Goal: Task Accomplishment & Management: Manage account settings

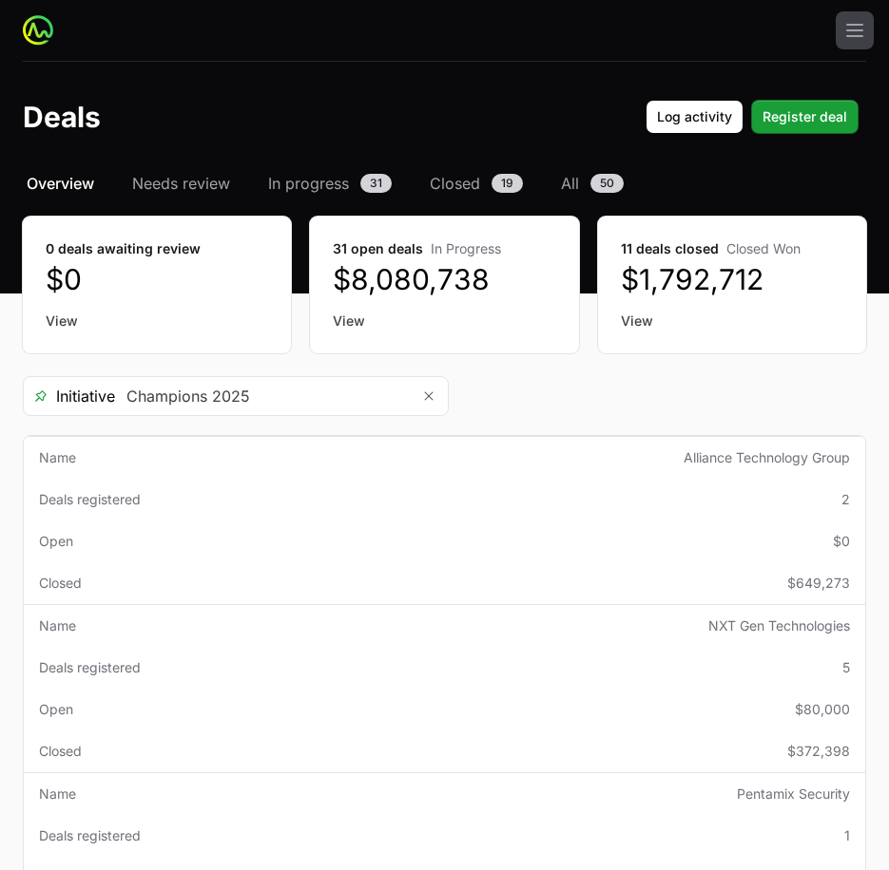
click at [90, 189] on span "Overview" at bounding box center [60, 183] width 67 height 23
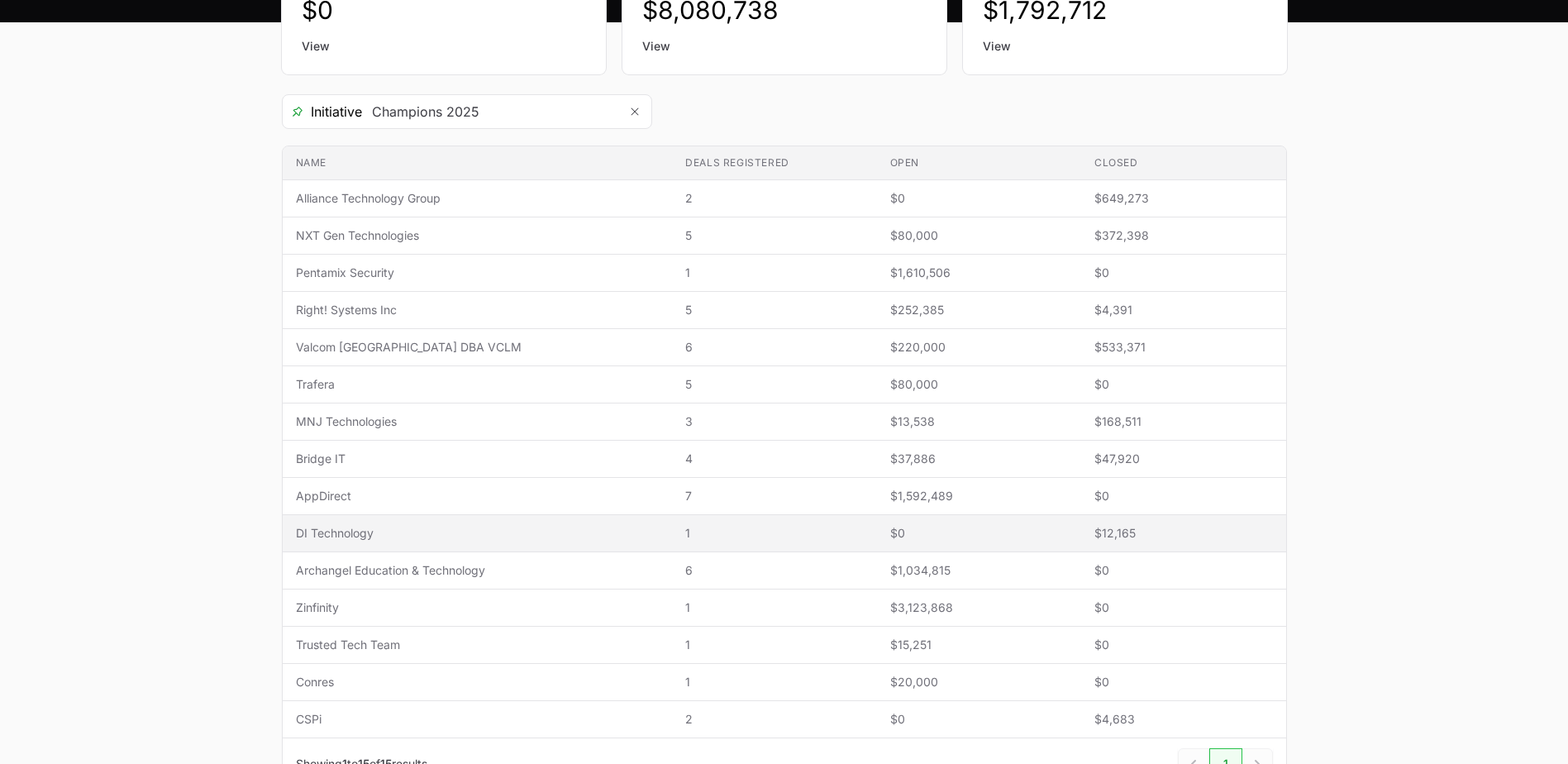
scroll to position [248, 0]
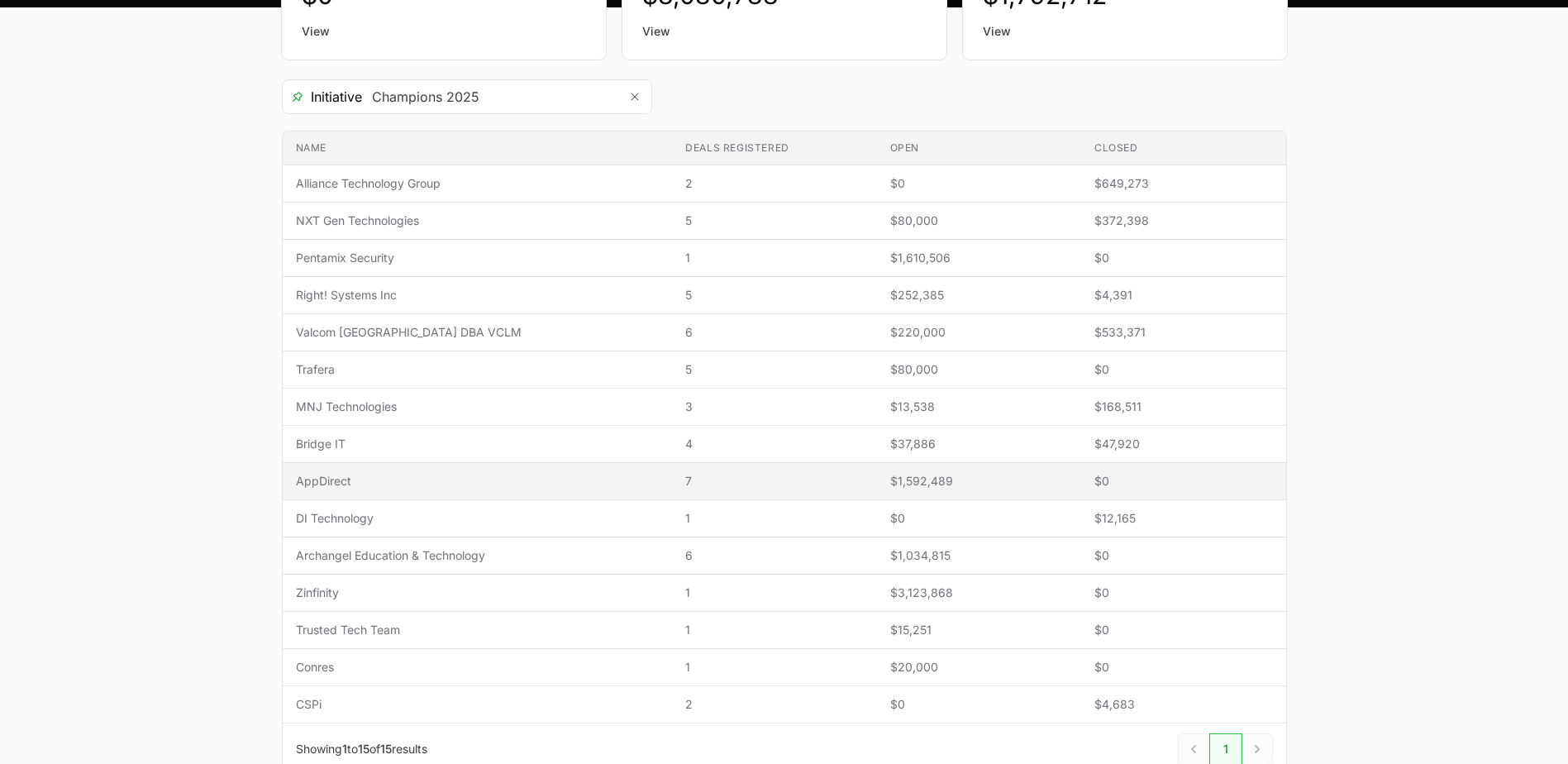
click at [324, 479] on span "AppDirect" at bounding box center [477, 481] width 364 height 17
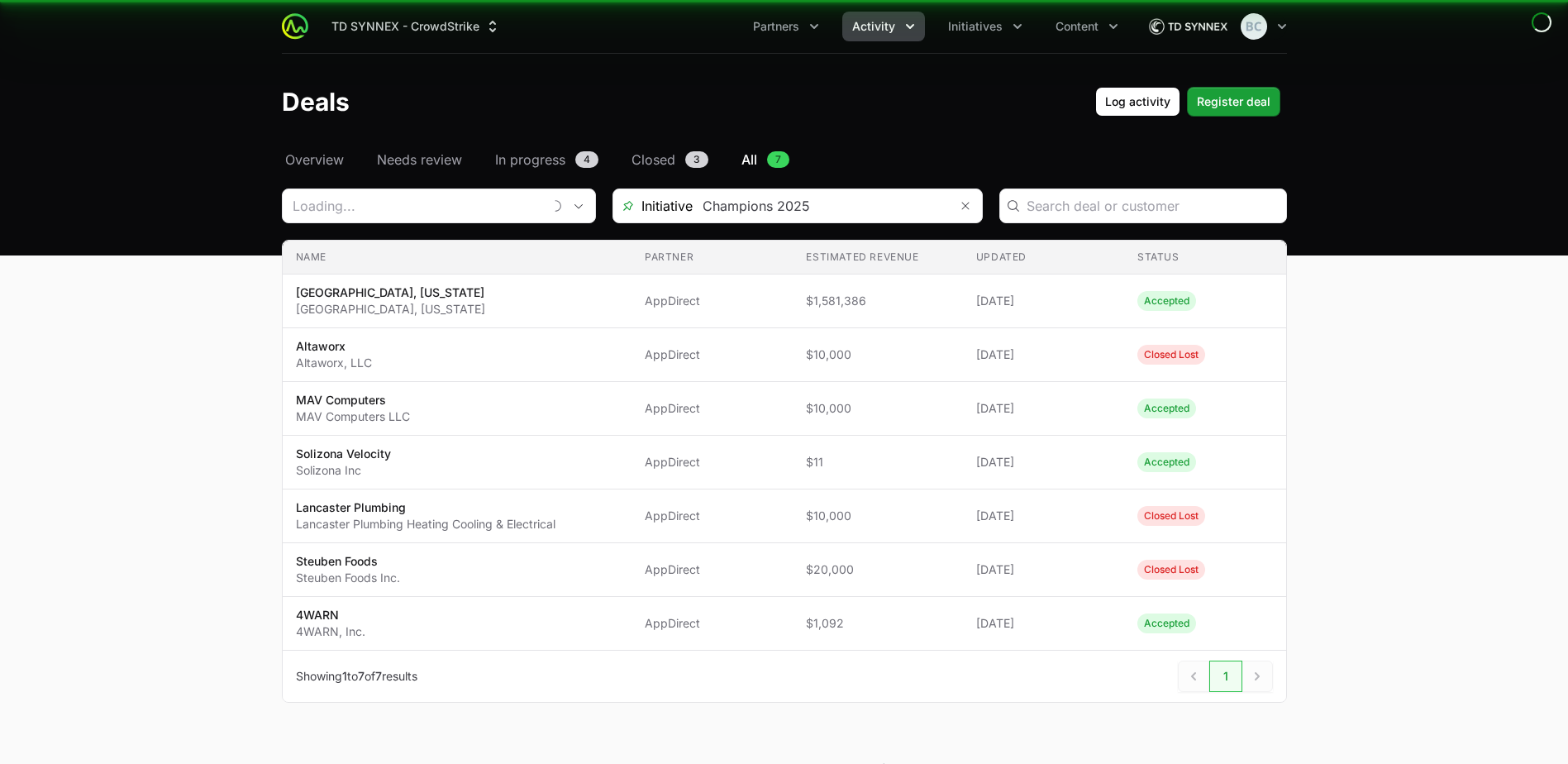
type input "AppDirect"
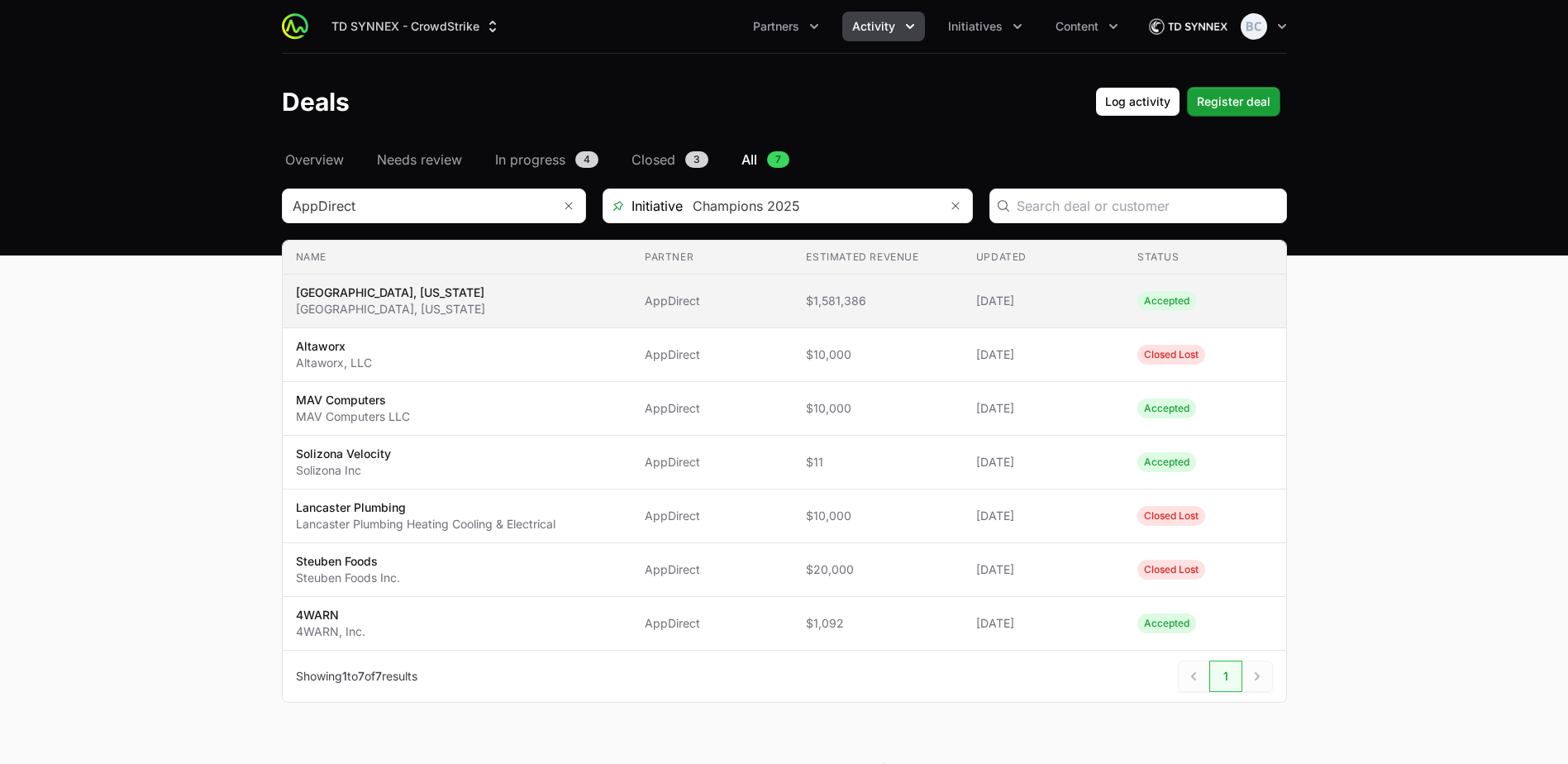
click at [836, 300] on span "$1,581,386" at bounding box center [877, 300] width 143 height 17
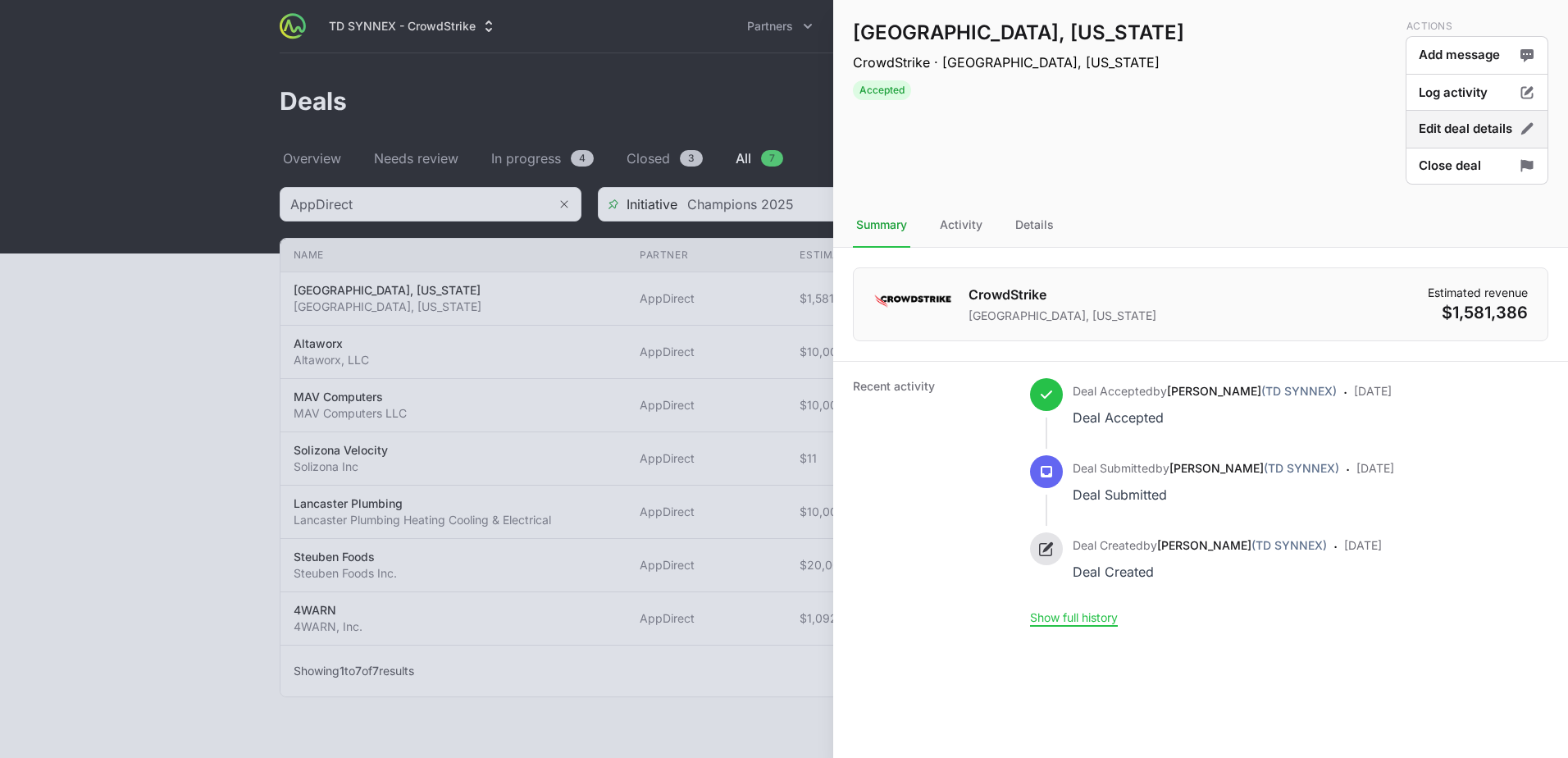
click at [1444, 128] on button "Edit deal details" at bounding box center [1477, 129] width 142 height 39
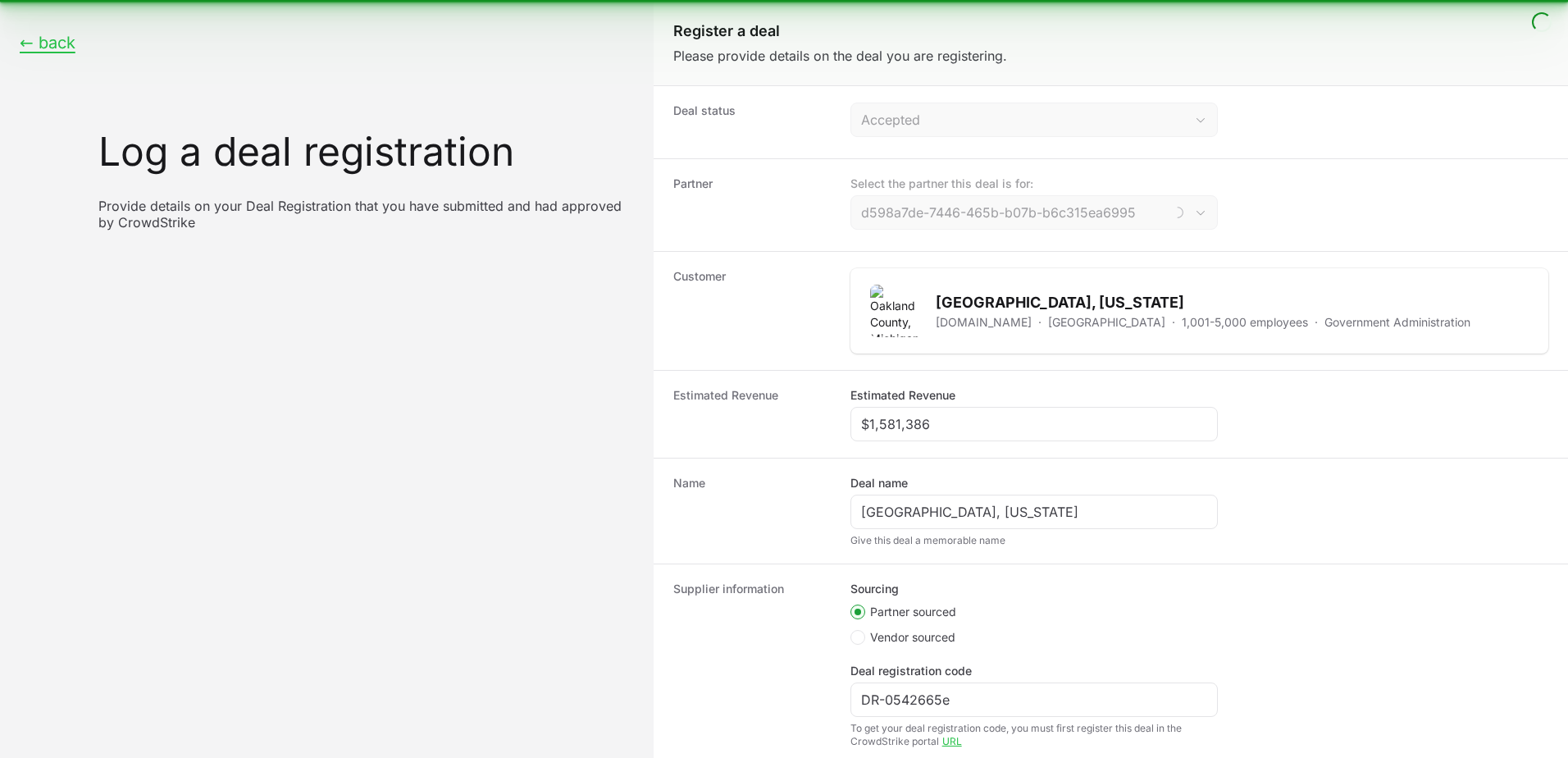
type input "AppDirect"
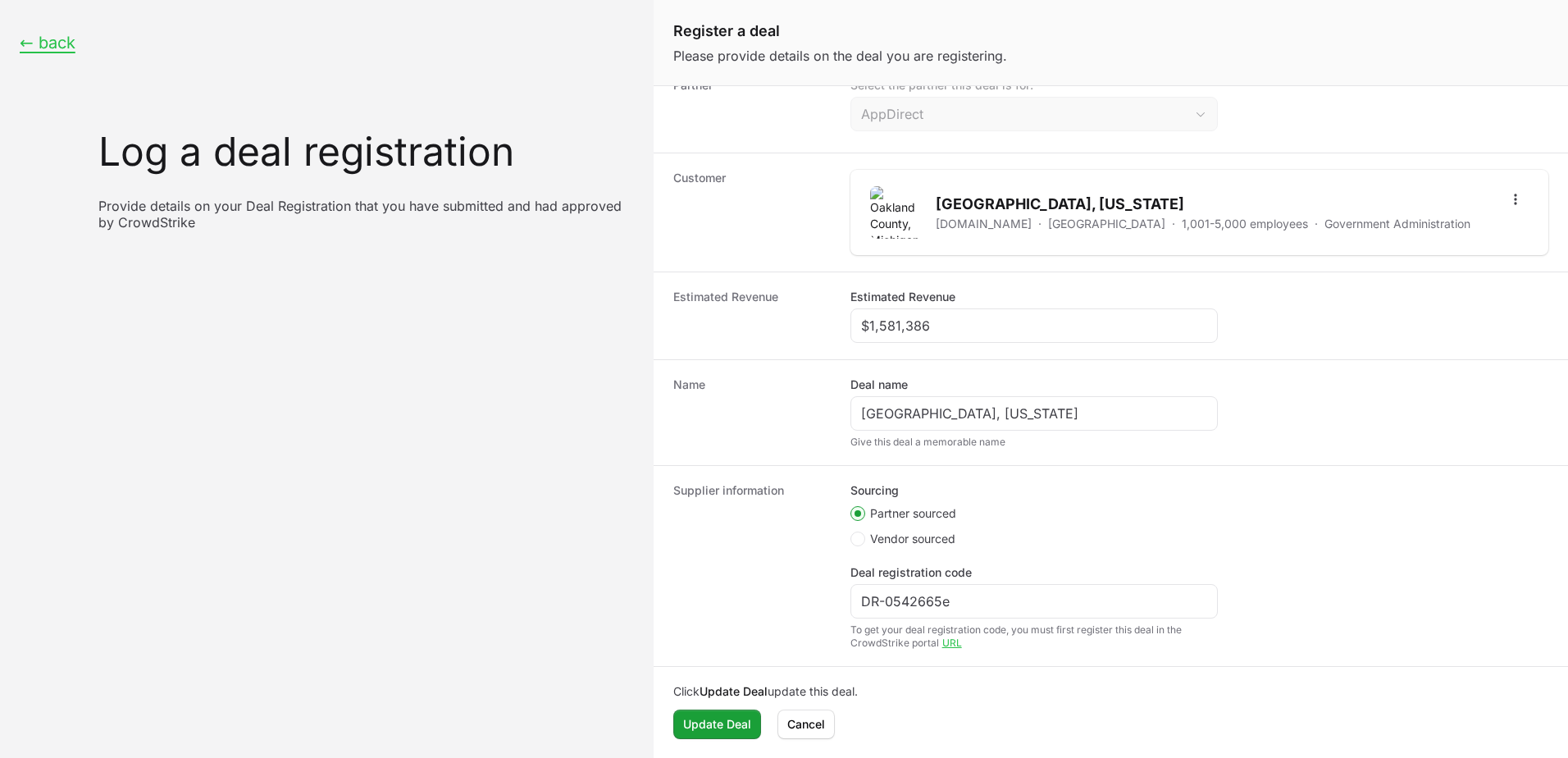
scroll to position [99, 0]
drag, startPoint x: 948, startPoint y: 322, endPoint x: 870, endPoint y: 319, distance: 78.1
click at [844, 333] on div "Estimated Revenue Estimated Revenue $1,581,386" at bounding box center [1111, 315] width 915 height 88
paste input "7,577,527"
type input "$7,577,527"
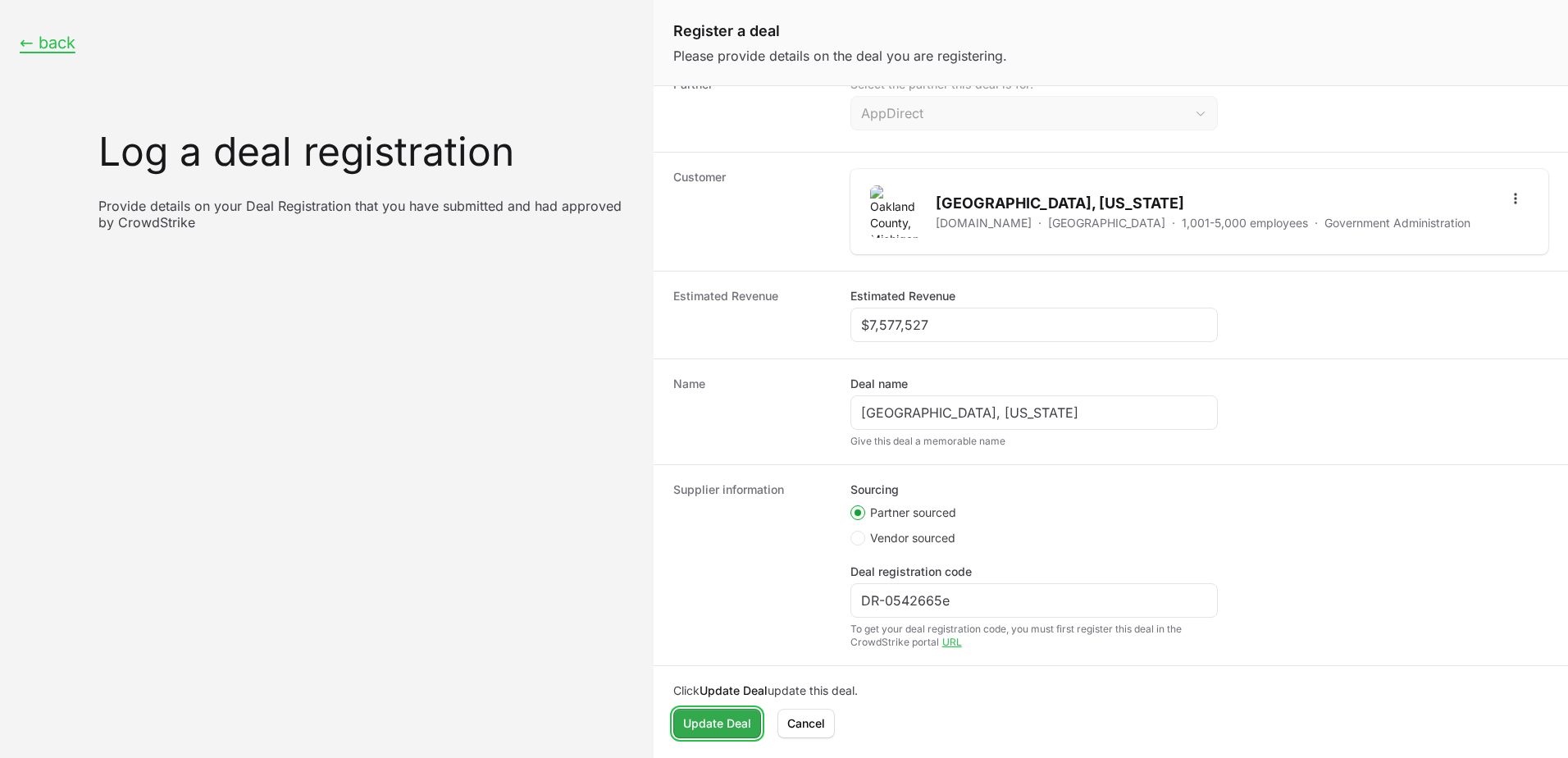
click at [725, 723] on span "Update Deal" at bounding box center [717, 723] width 68 height 20
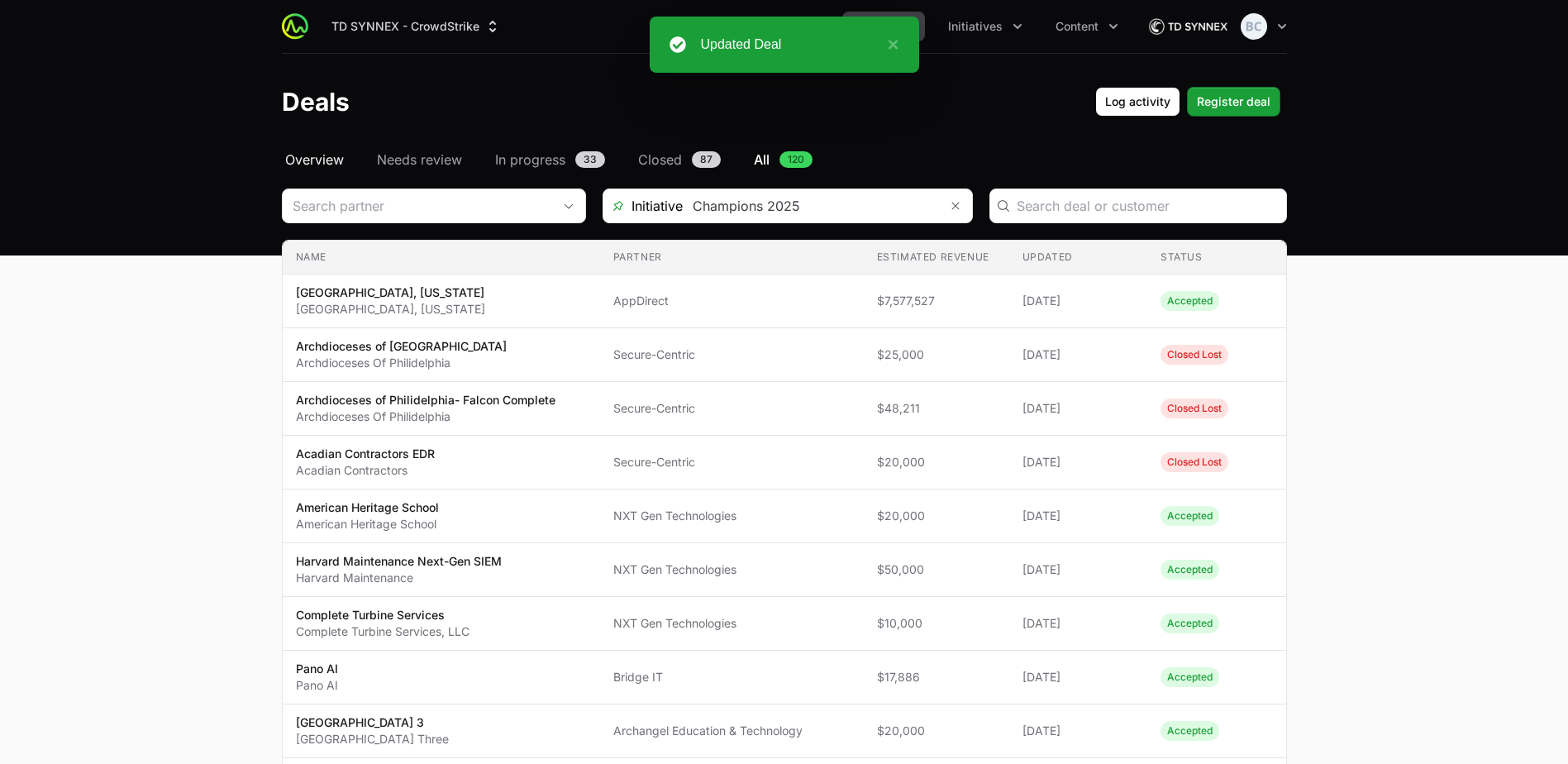
click at [319, 157] on span "Overview" at bounding box center [314, 159] width 58 height 20
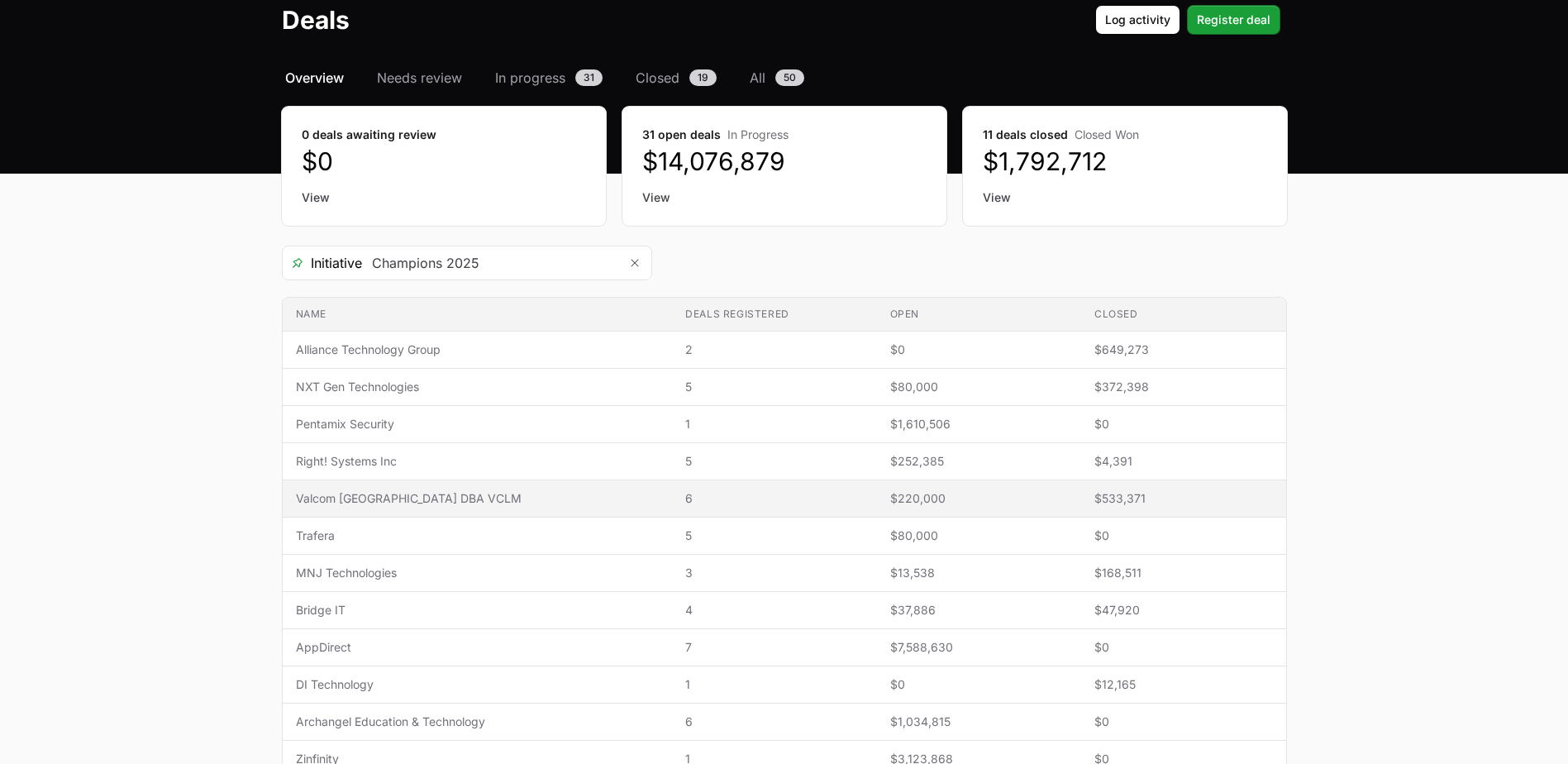
scroll to position [165, 0]
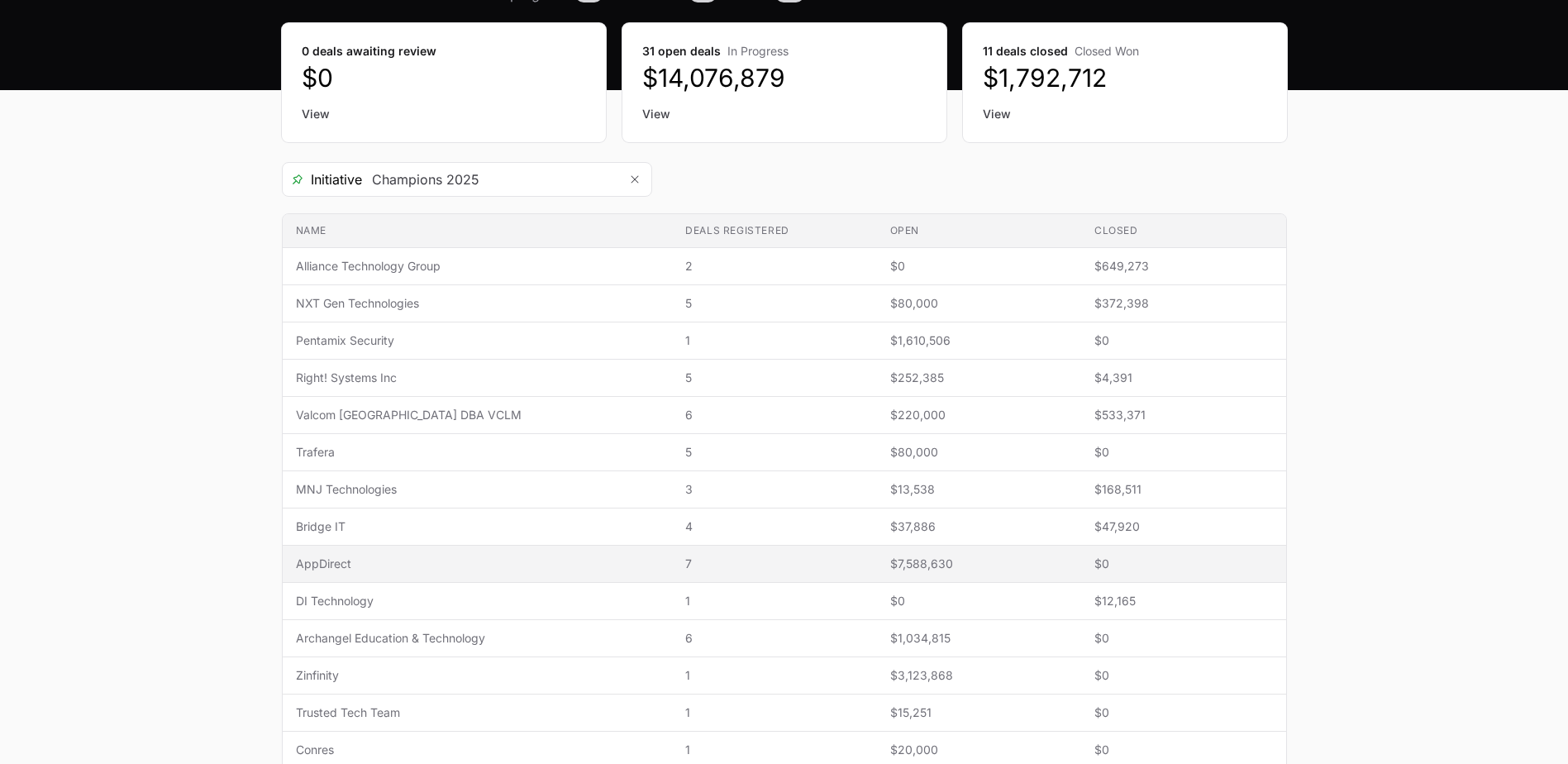
click at [387, 562] on span "AppDirect" at bounding box center [477, 564] width 364 height 17
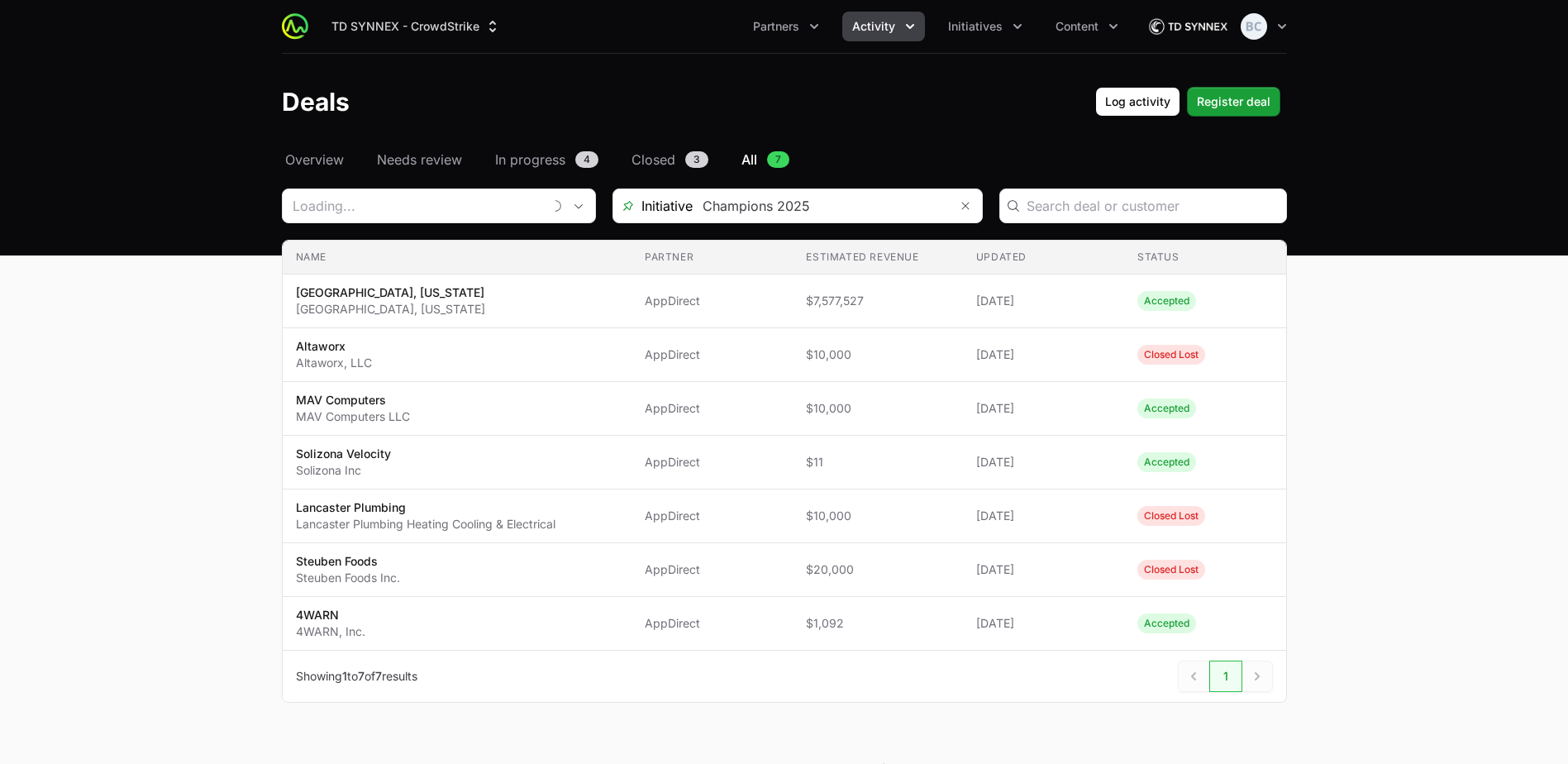
type input "AppDirect"
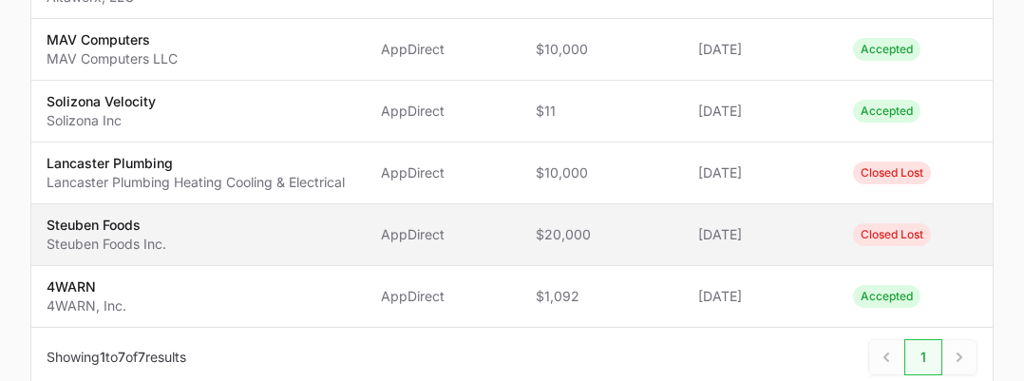
scroll to position [325, 0]
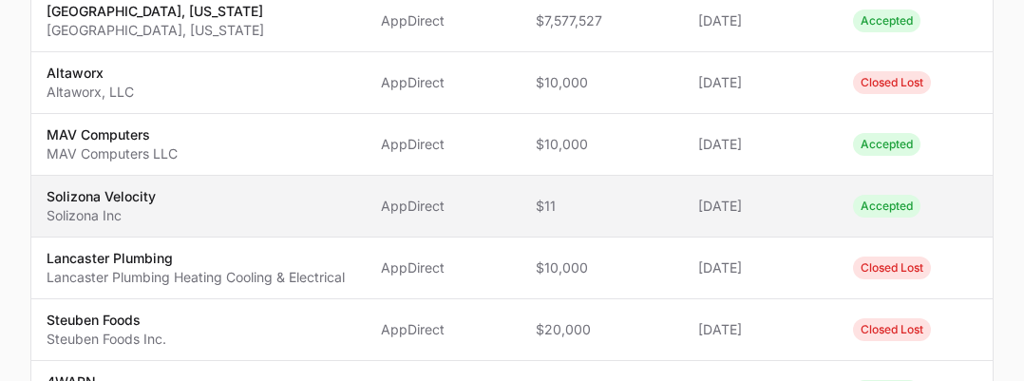
drag, startPoint x: 155, startPoint y: 196, endPoint x: 107, endPoint y: 202, distance: 48.0
click at [107, 202] on p "Solizona Velocity" at bounding box center [101, 196] width 109 height 19
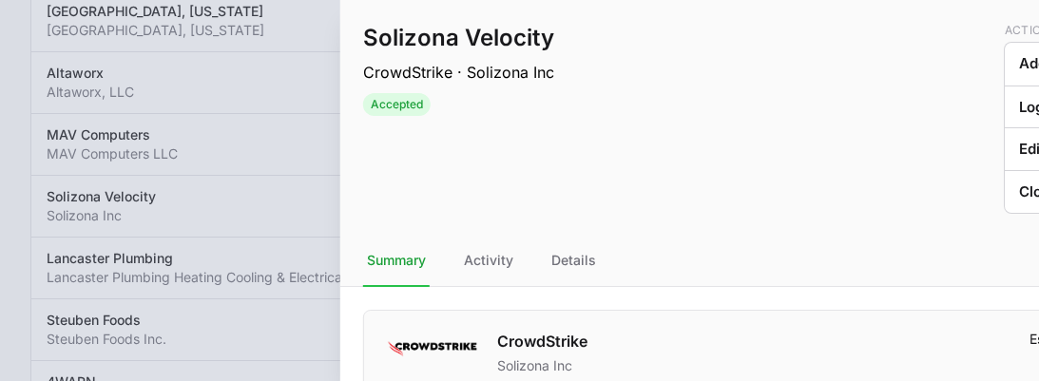
click at [33, 229] on div at bounding box center [519, 190] width 1039 height 381
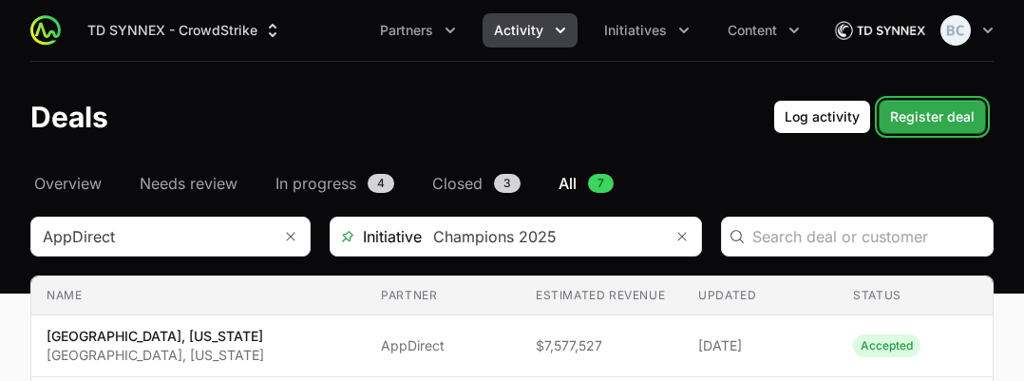
click at [920, 119] on span "Register deal" at bounding box center [932, 116] width 85 height 23
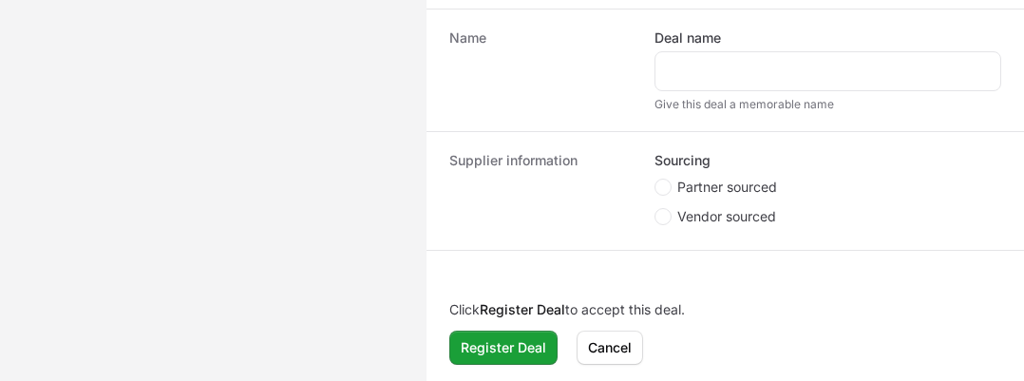
scroll to position [464, 0]
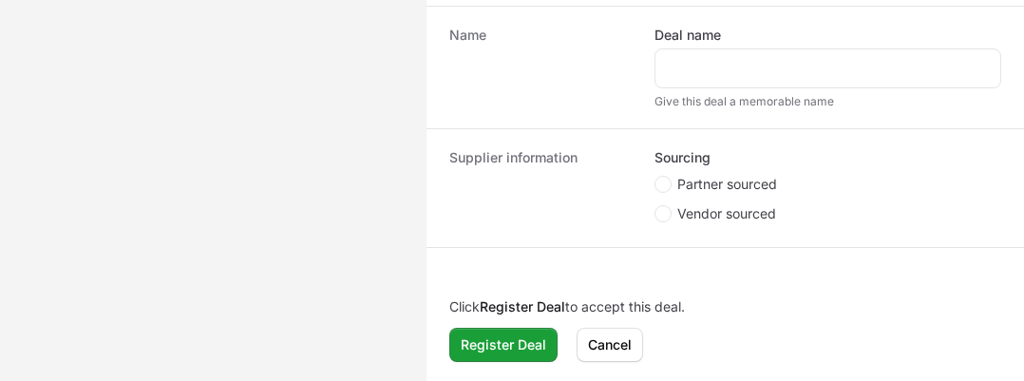
click at [687, 181] on span "Partner sourced" at bounding box center [728, 184] width 100 height 19
click at [657, 178] on input "Partner sourced" at bounding box center [656, 177] width 2 height 2
radio input "true"
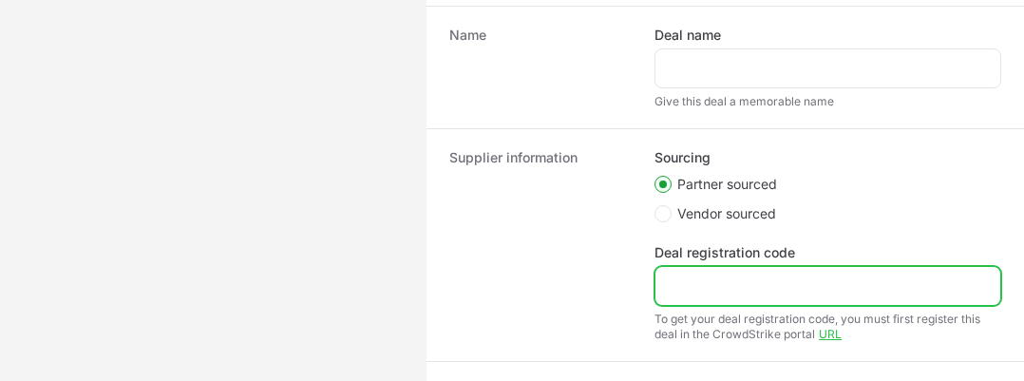
click at [705, 296] on input "Deal registration code" at bounding box center [828, 286] width 322 height 23
paste input "DR-1dfc2098"
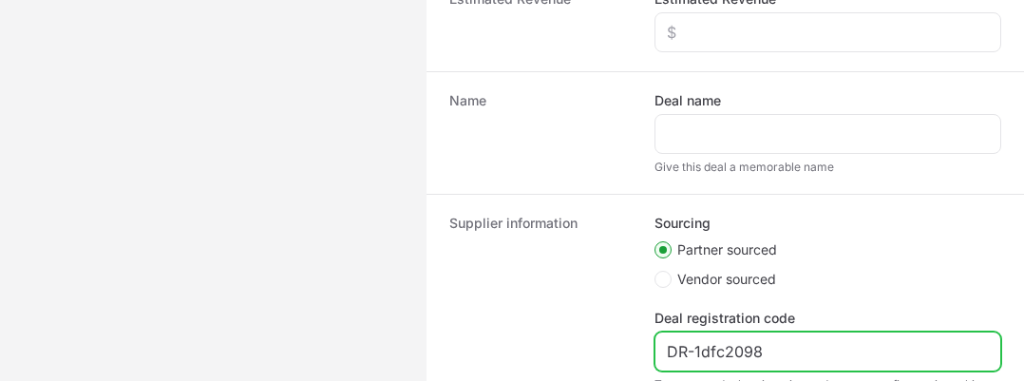
scroll to position [369, 0]
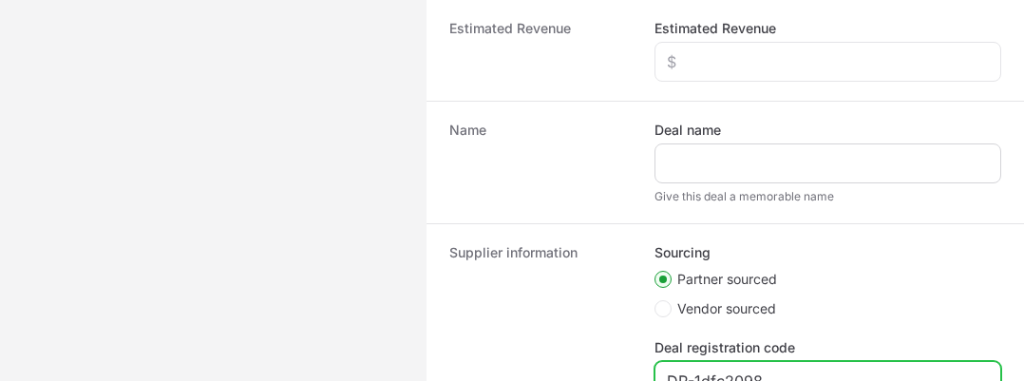
type input "DR-1dfc2098"
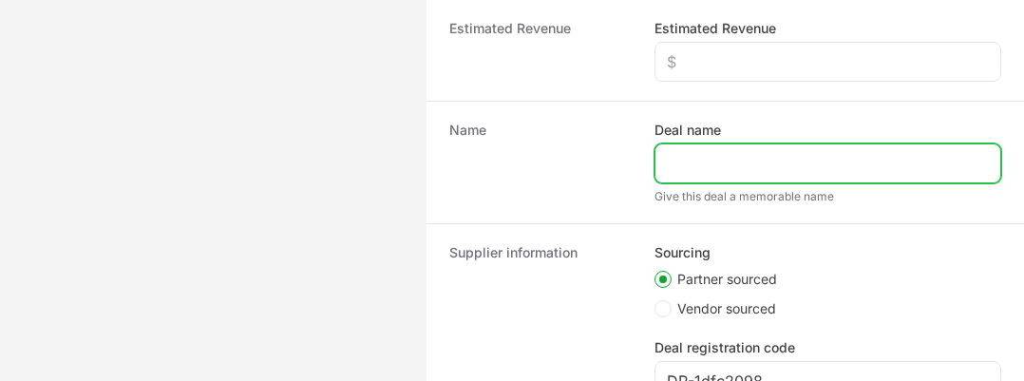
click at [740, 167] on input "Deal name" at bounding box center [828, 163] width 322 height 23
click at [693, 170] on input "Deal name" at bounding box center [828, 163] width 322 height 23
paste input "Far West Contractors Corp"
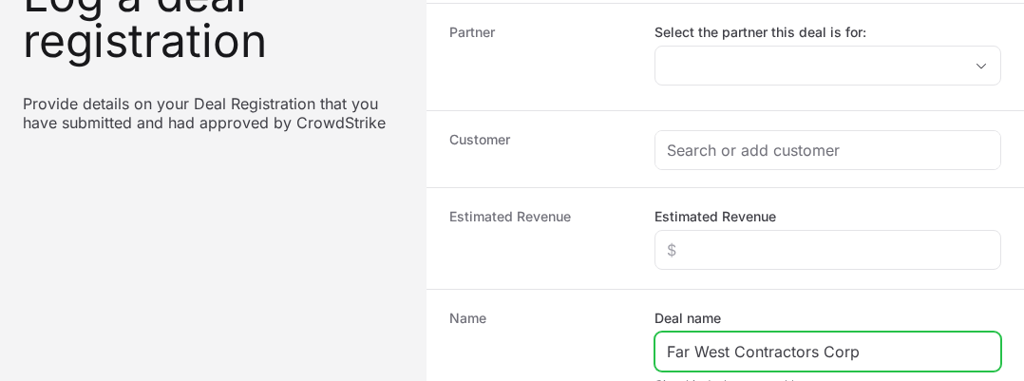
scroll to position [179, 0]
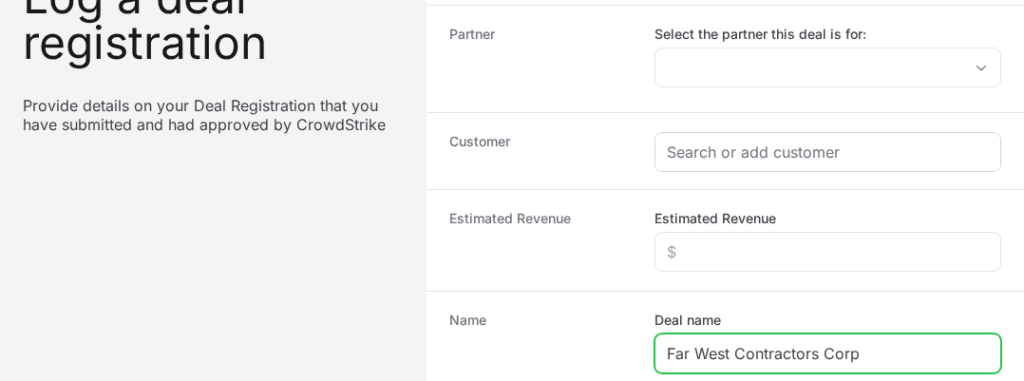
type input "Far West Contractors Corp"
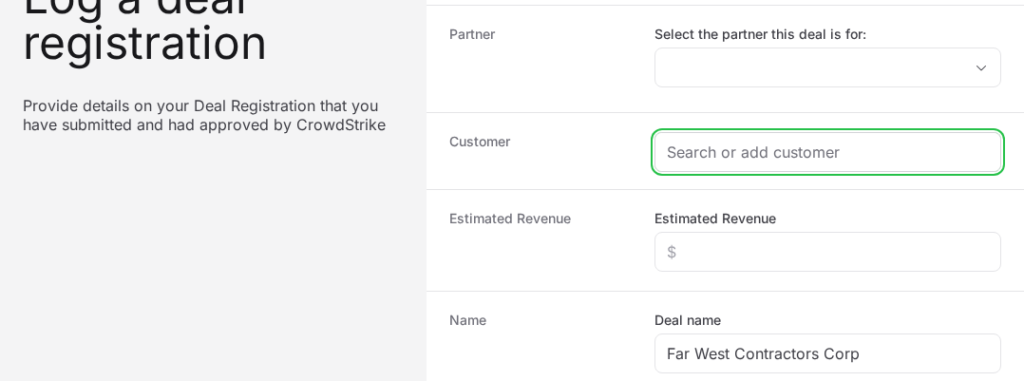
click at [731, 152] on input "Create activity form" at bounding box center [828, 152] width 322 height 23
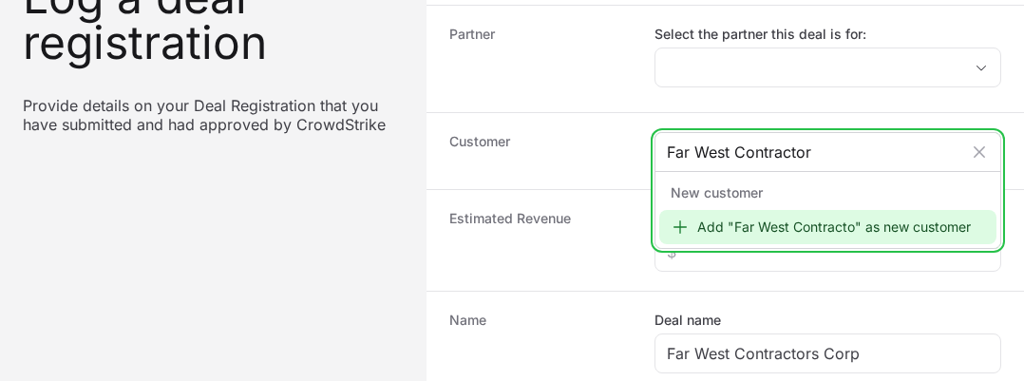
type input "Far West Contractors"
click at [757, 229] on div "Add "Far West Contractors" as new customer" at bounding box center [828, 227] width 337 height 34
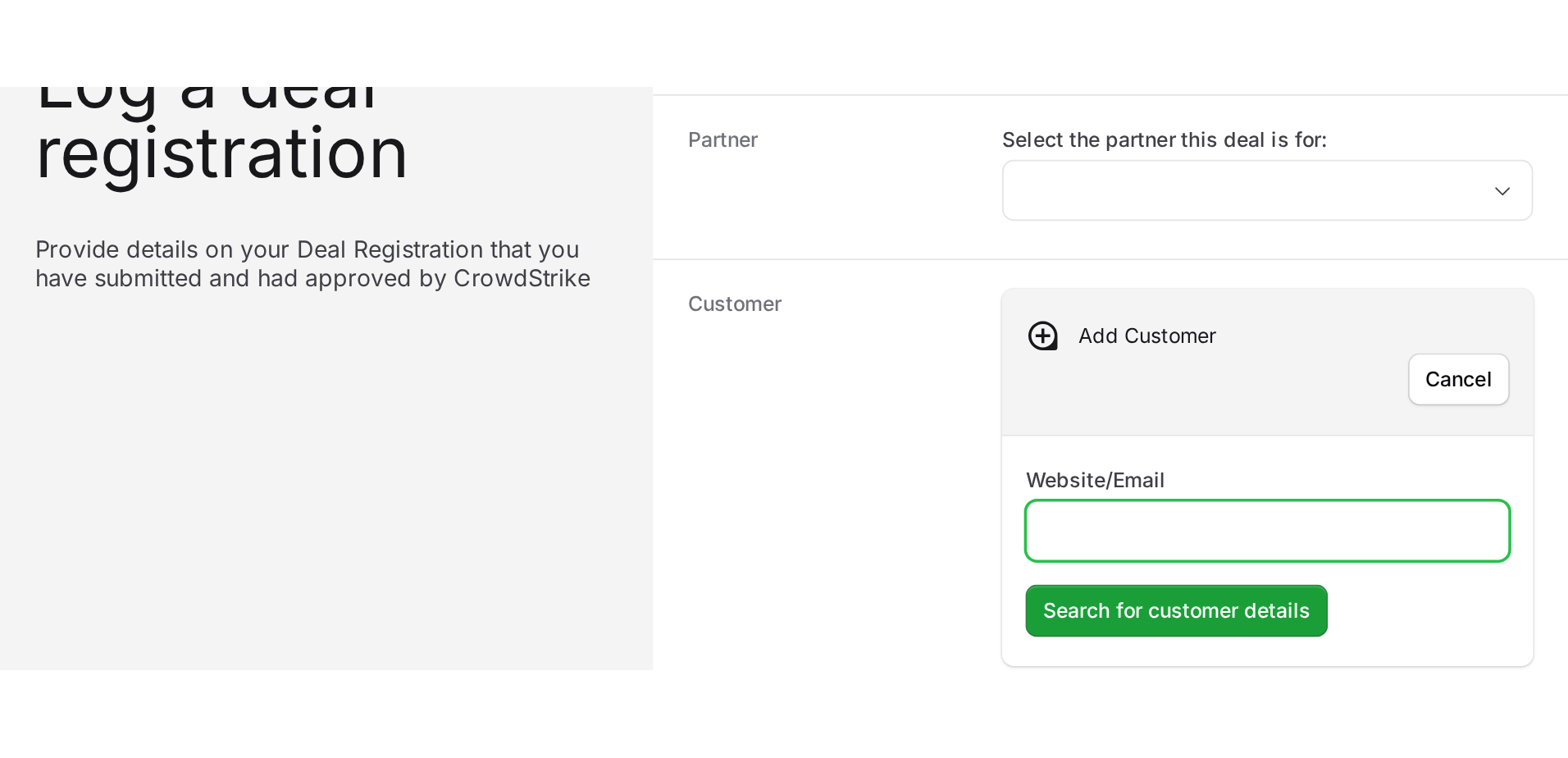
scroll to position [0, 0]
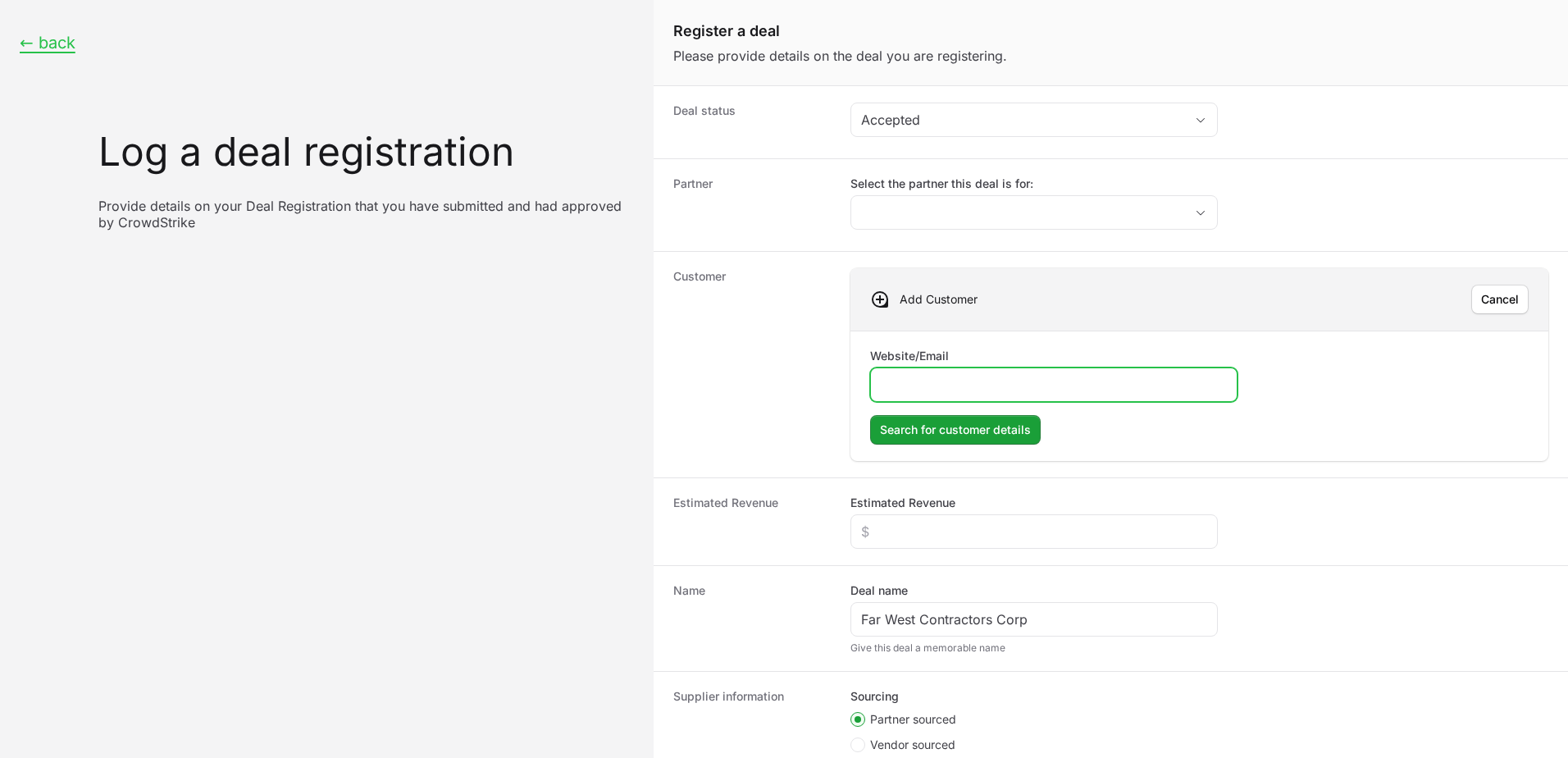
click at [916, 388] on input "Website/Email" at bounding box center [1054, 384] width 346 height 20
paste input "www.farwestcontractors.com"
type input "www.farwestcontractors.com"
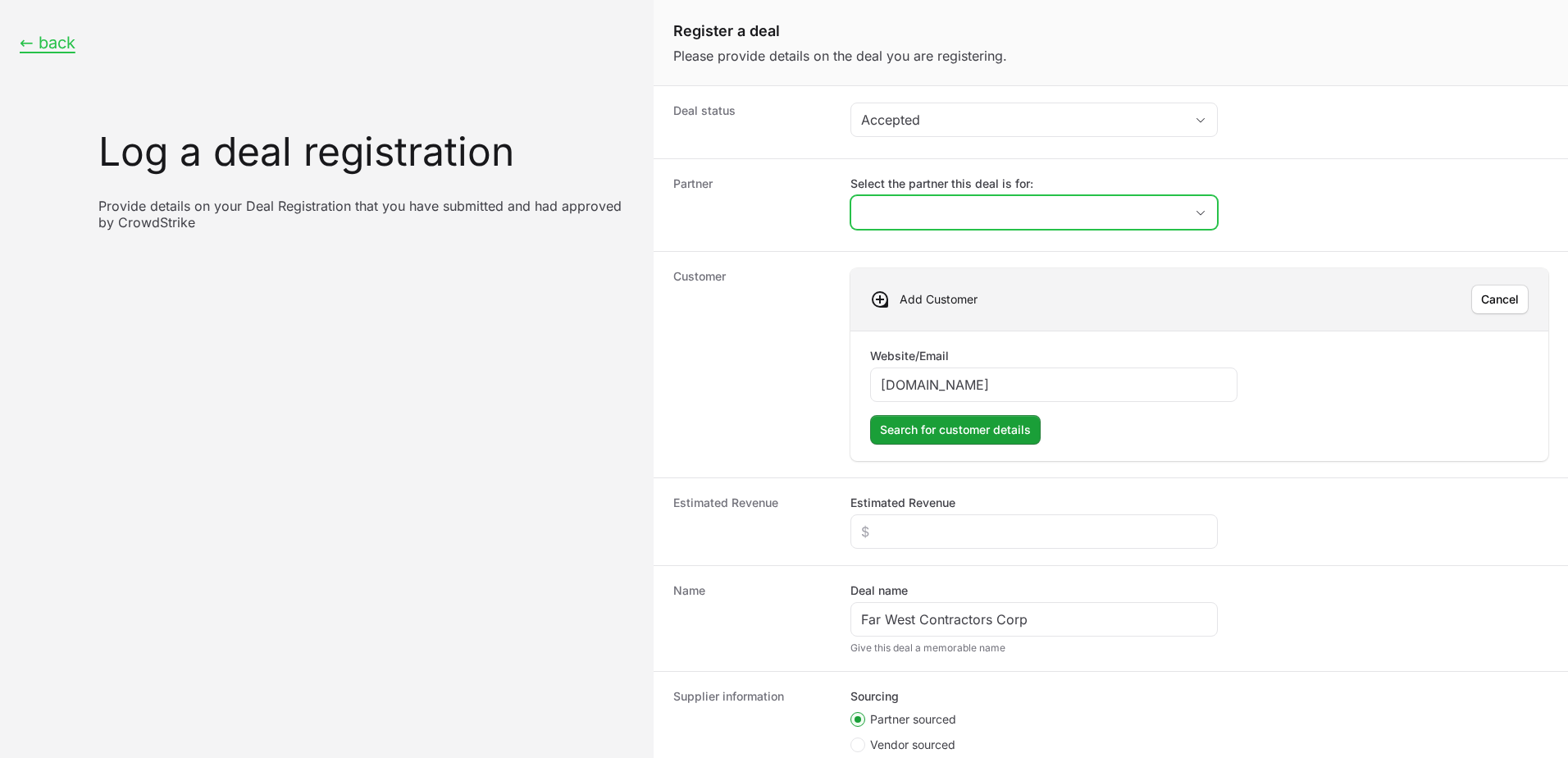
click at [966, 212] on input "Select the partner this deal is for:" at bounding box center [1017, 212] width 333 height 33
click at [943, 256] on li "AppDirect" at bounding box center [1034, 249] width 364 height 31
type input "AppDirect"
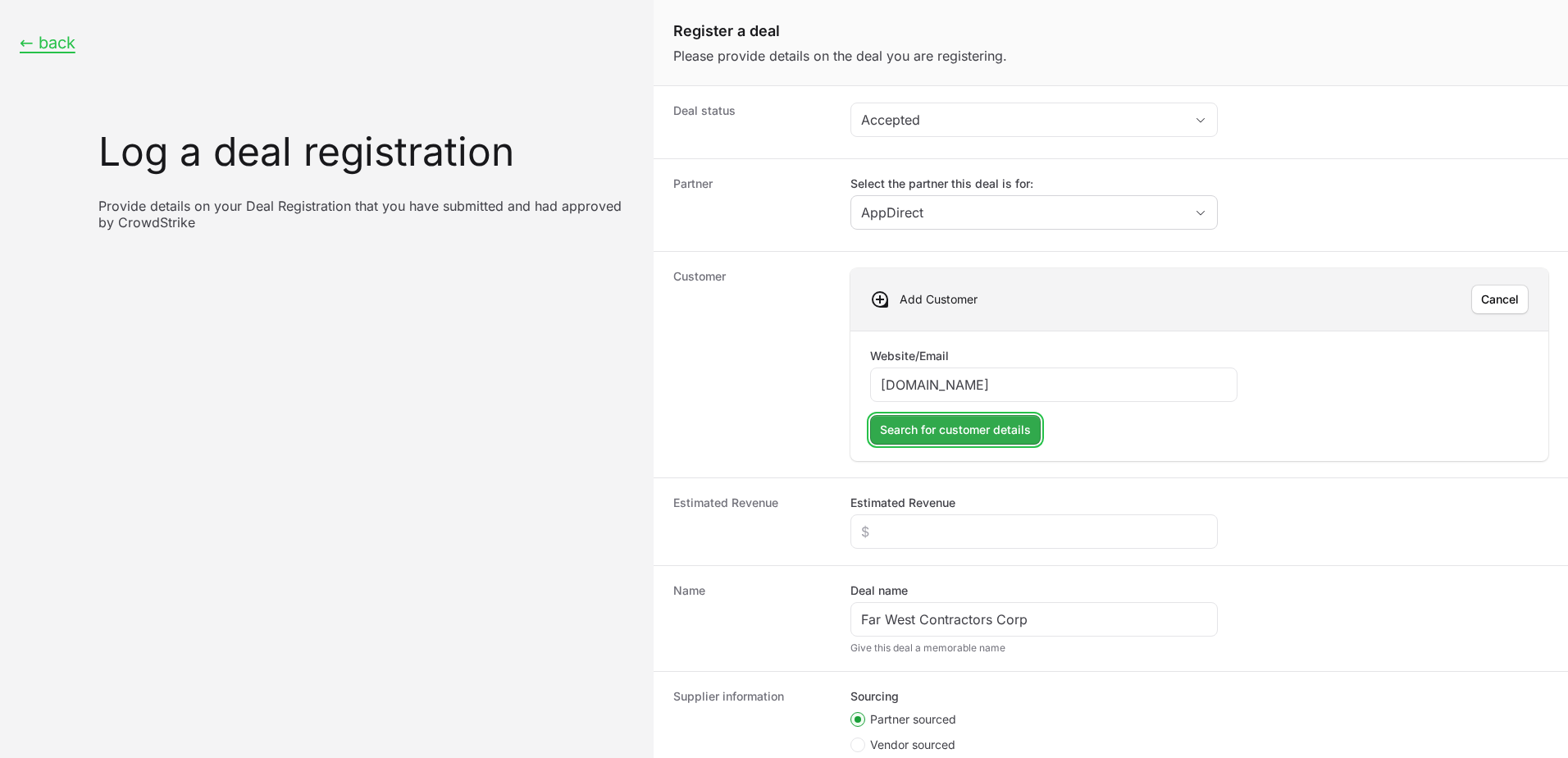
click at [1002, 435] on span "Search for customer details" at bounding box center [955, 430] width 151 height 20
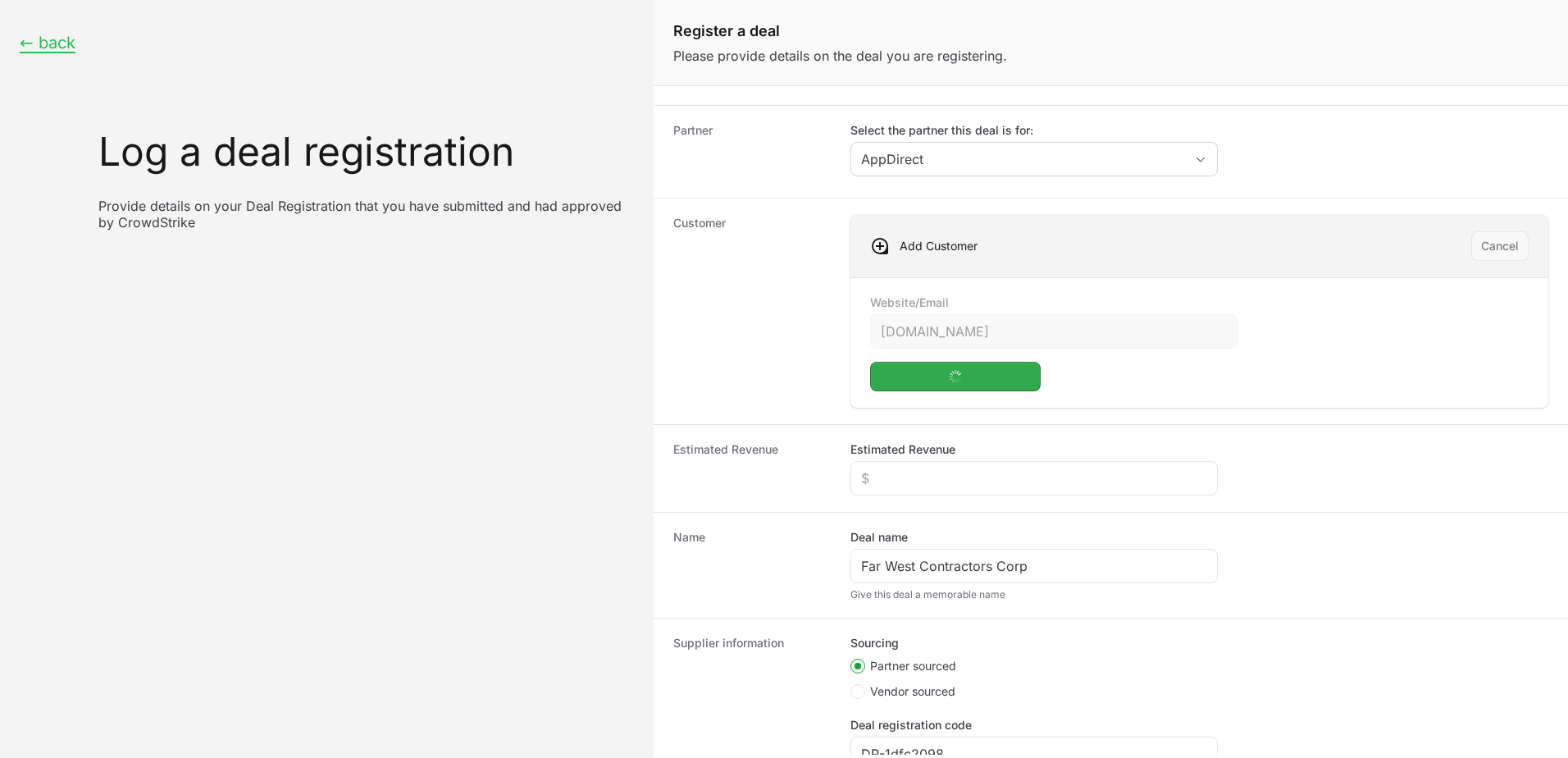
scroll to position [82, 0]
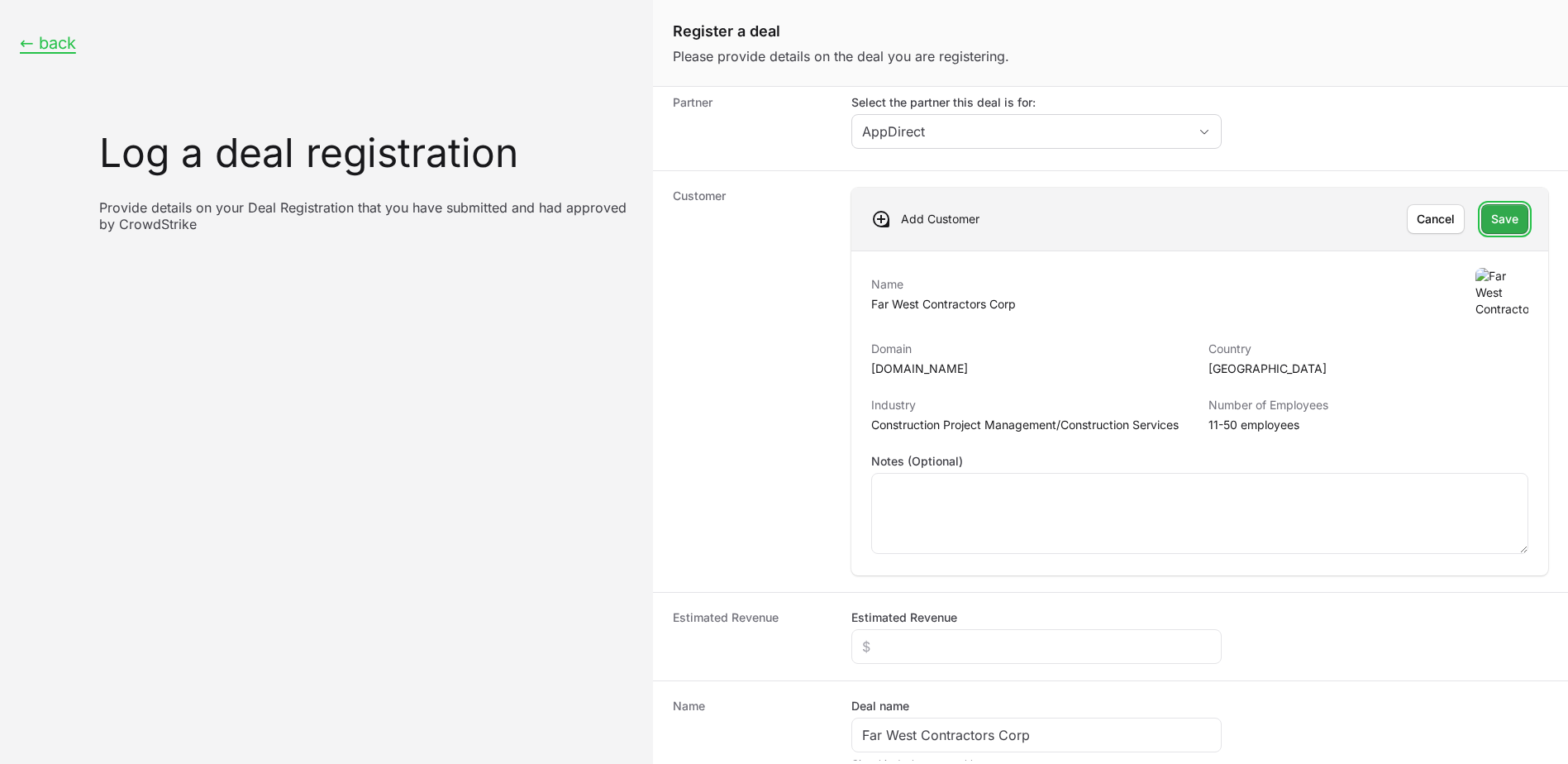
click at [1491, 224] on span "Save" at bounding box center [1504, 218] width 27 height 20
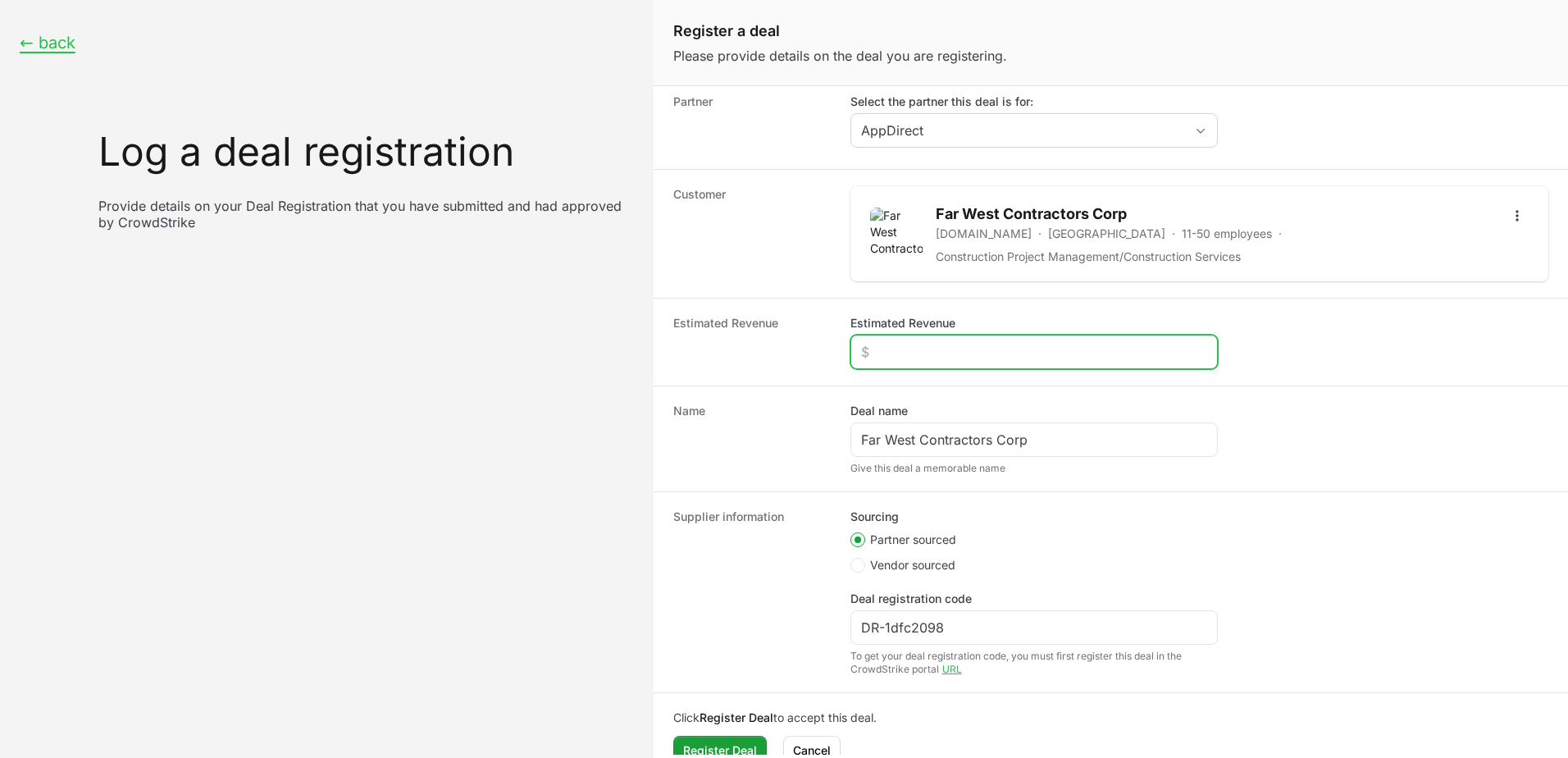
click at [894, 351] on input "Estimated Revenue" at bounding box center [1034, 351] width 346 height 20
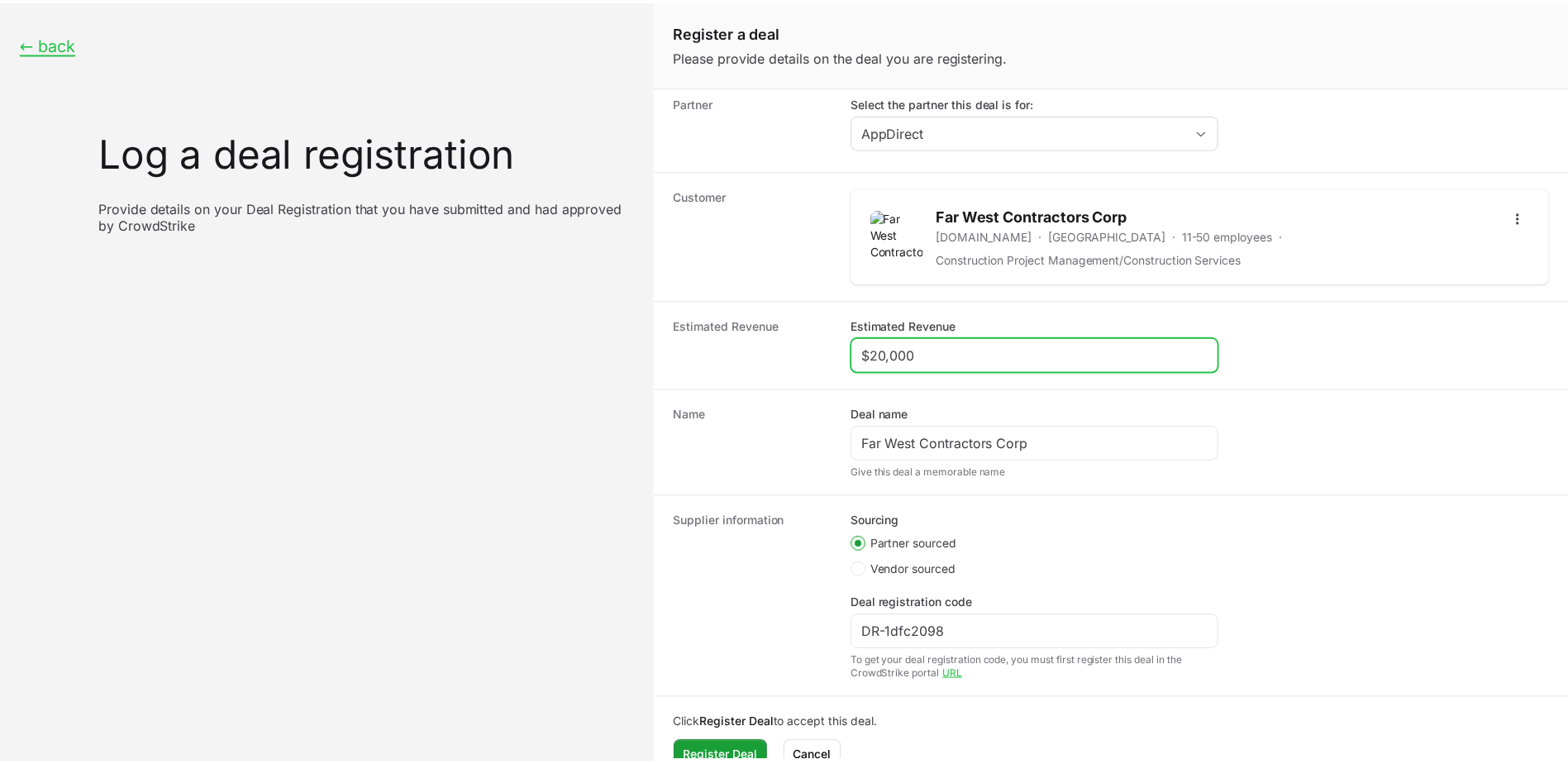
scroll to position [110, 0]
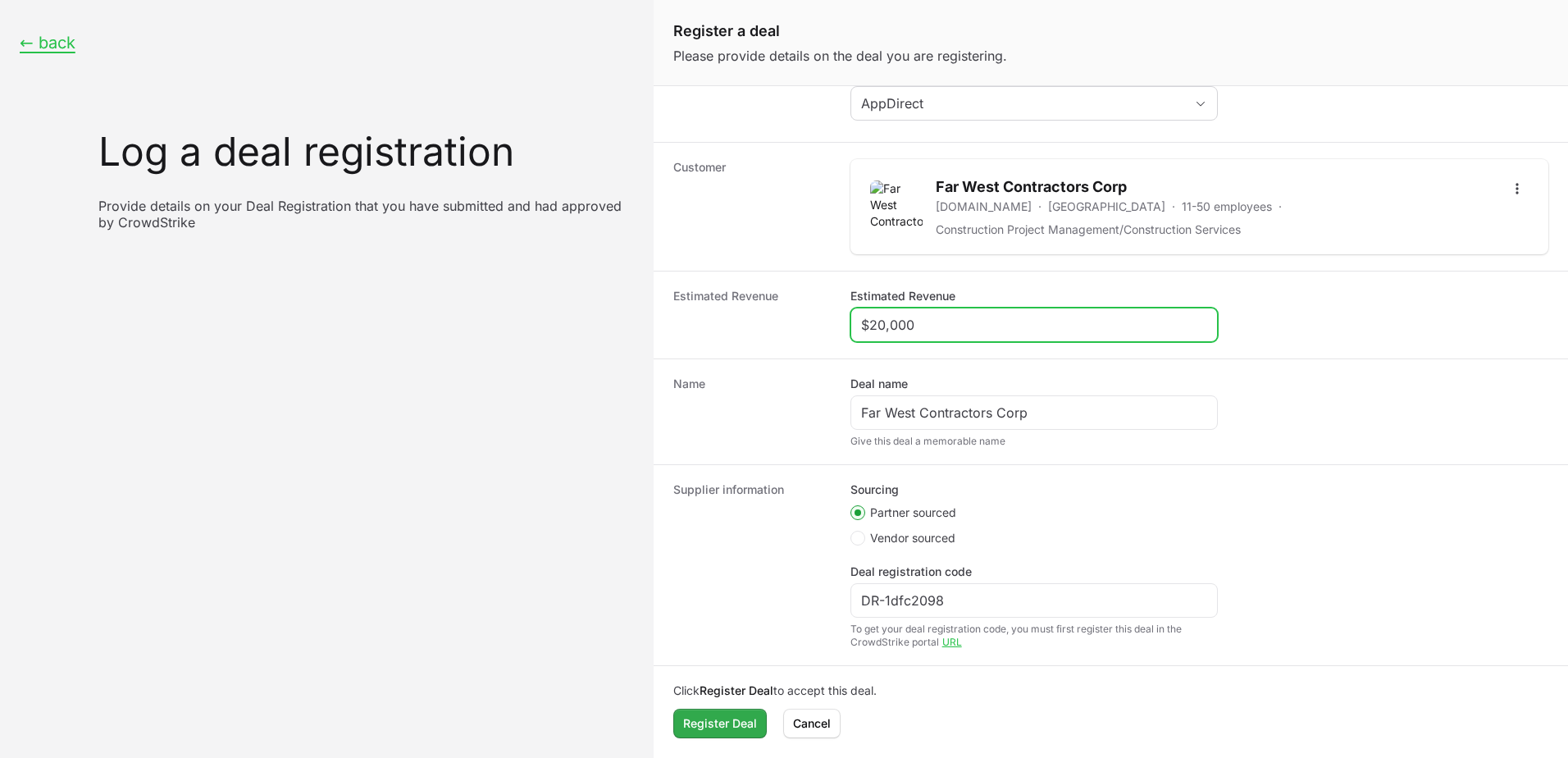
type input "$20,000"
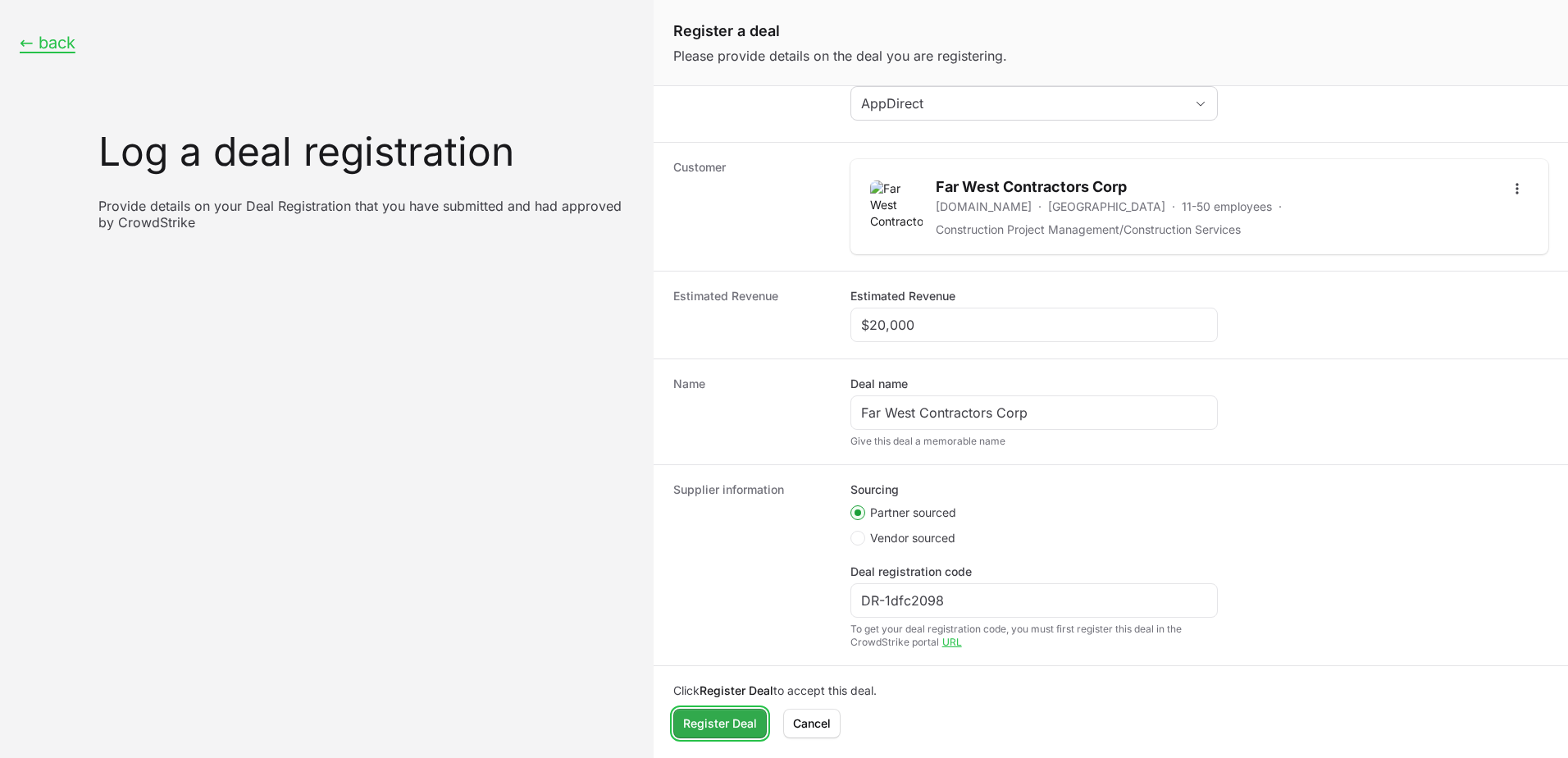
click at [735, 726] on span "Register Deal" at bounding box center [721, 723] width 74 height 20
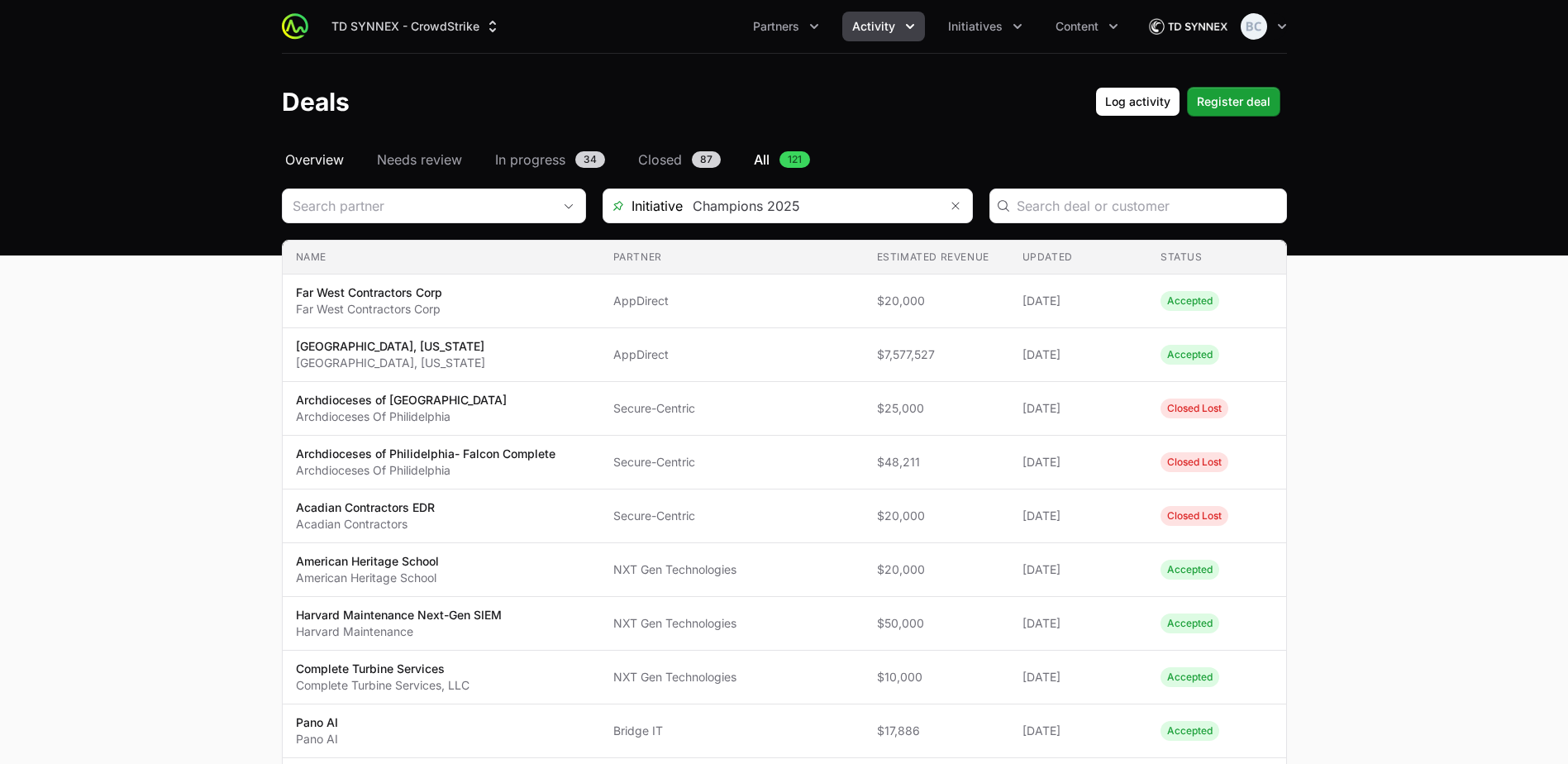
click at [327, 160] on span "Overview" at bounding box center [314, 159] width 58 height 20
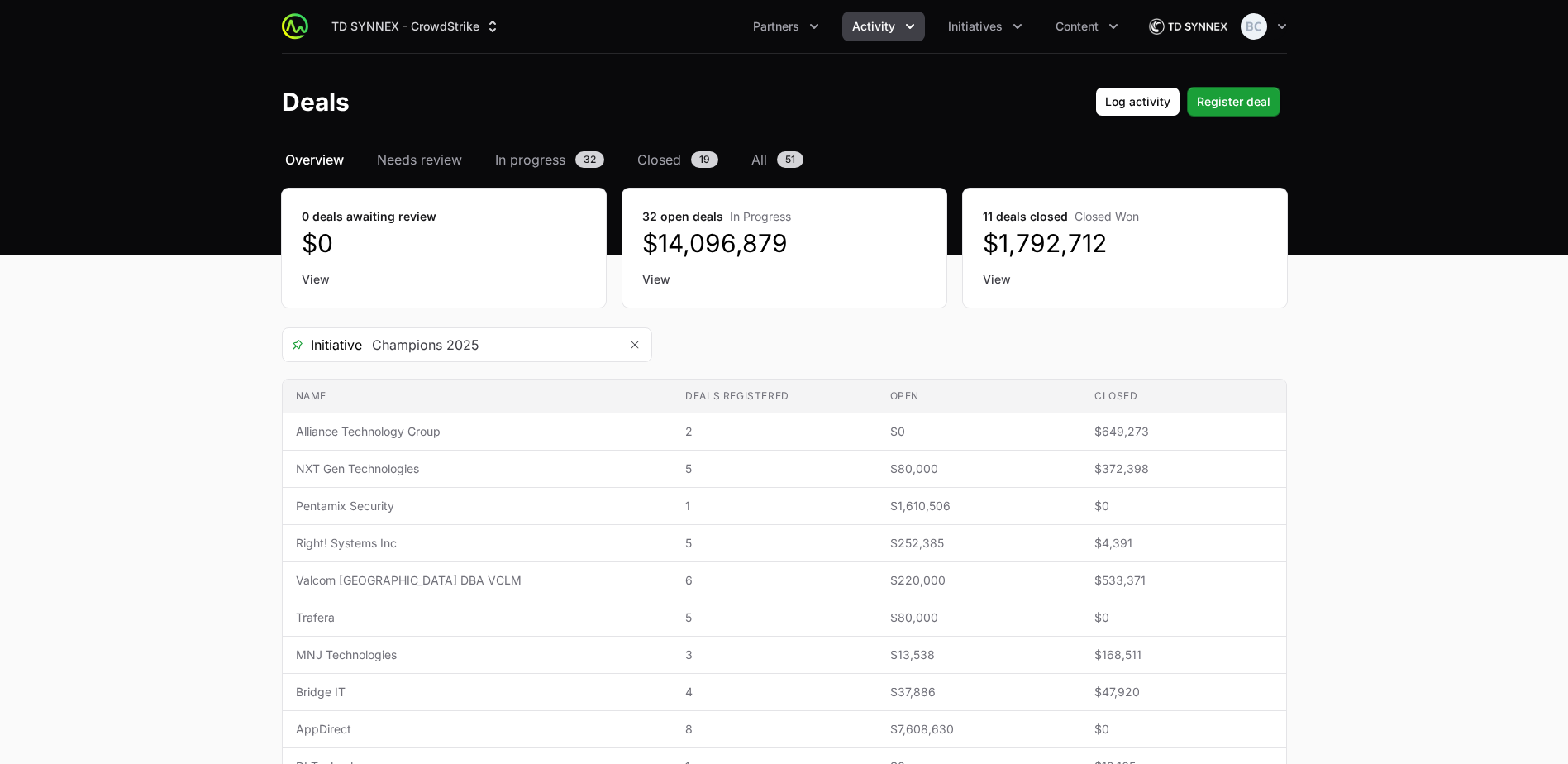
click at [327, 163] on span "Overview" at bounding box center [314, 159] width 58 height 20
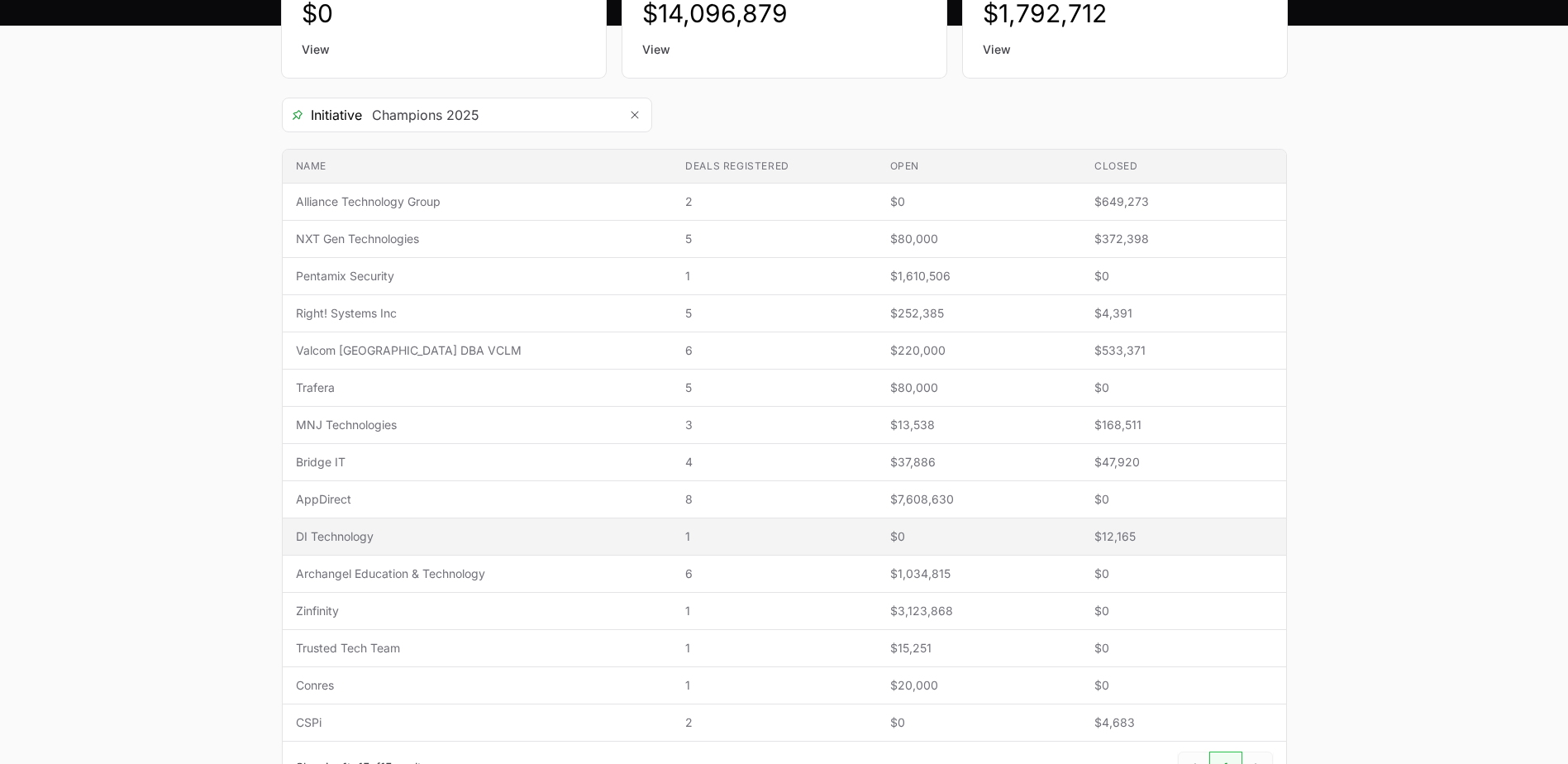
scroll to position [248, 0]
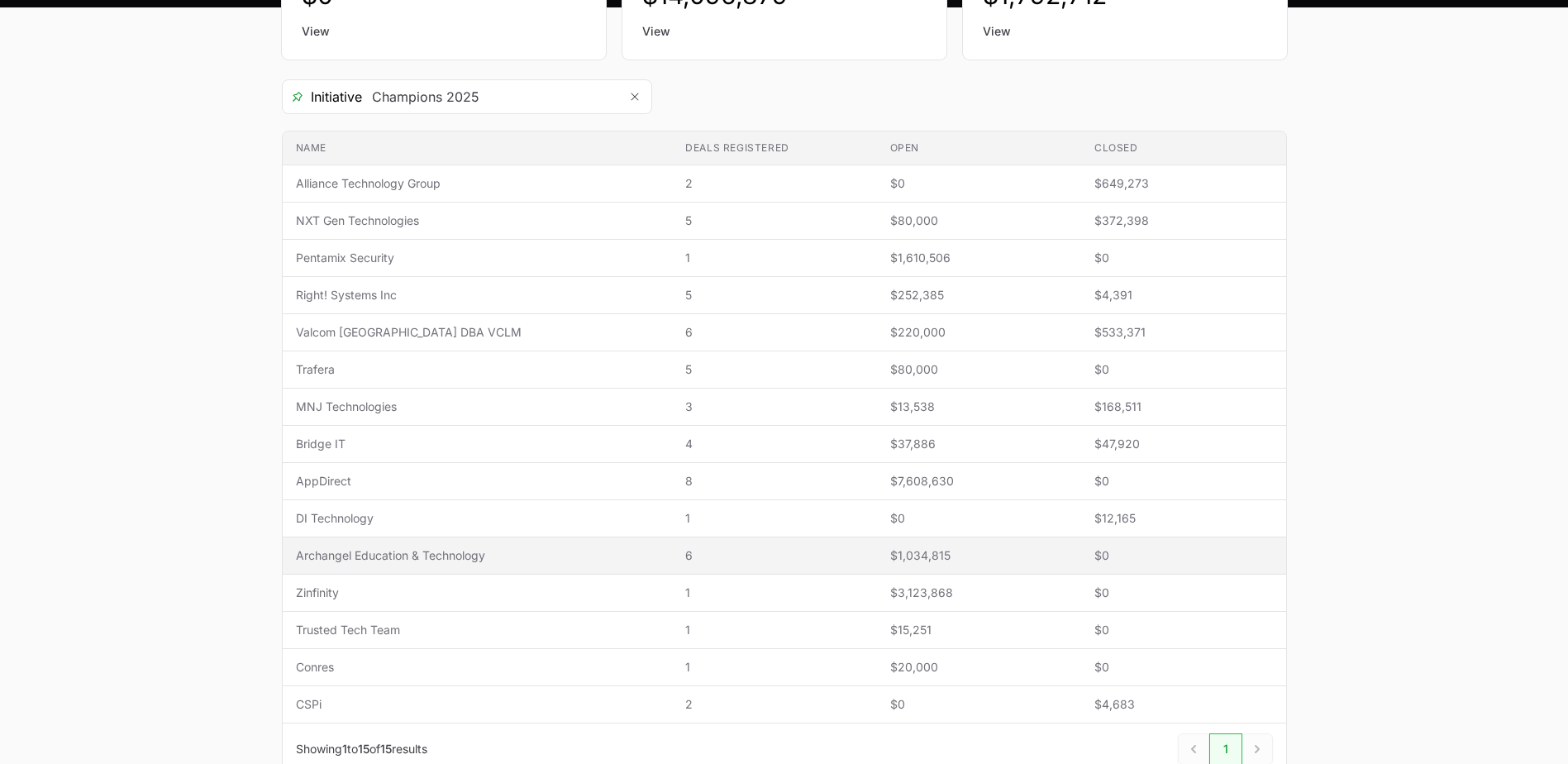
click at [461, 543] on td "Name Archangel Education & Technology" at bounding box center [477, 556] width 390 height 37
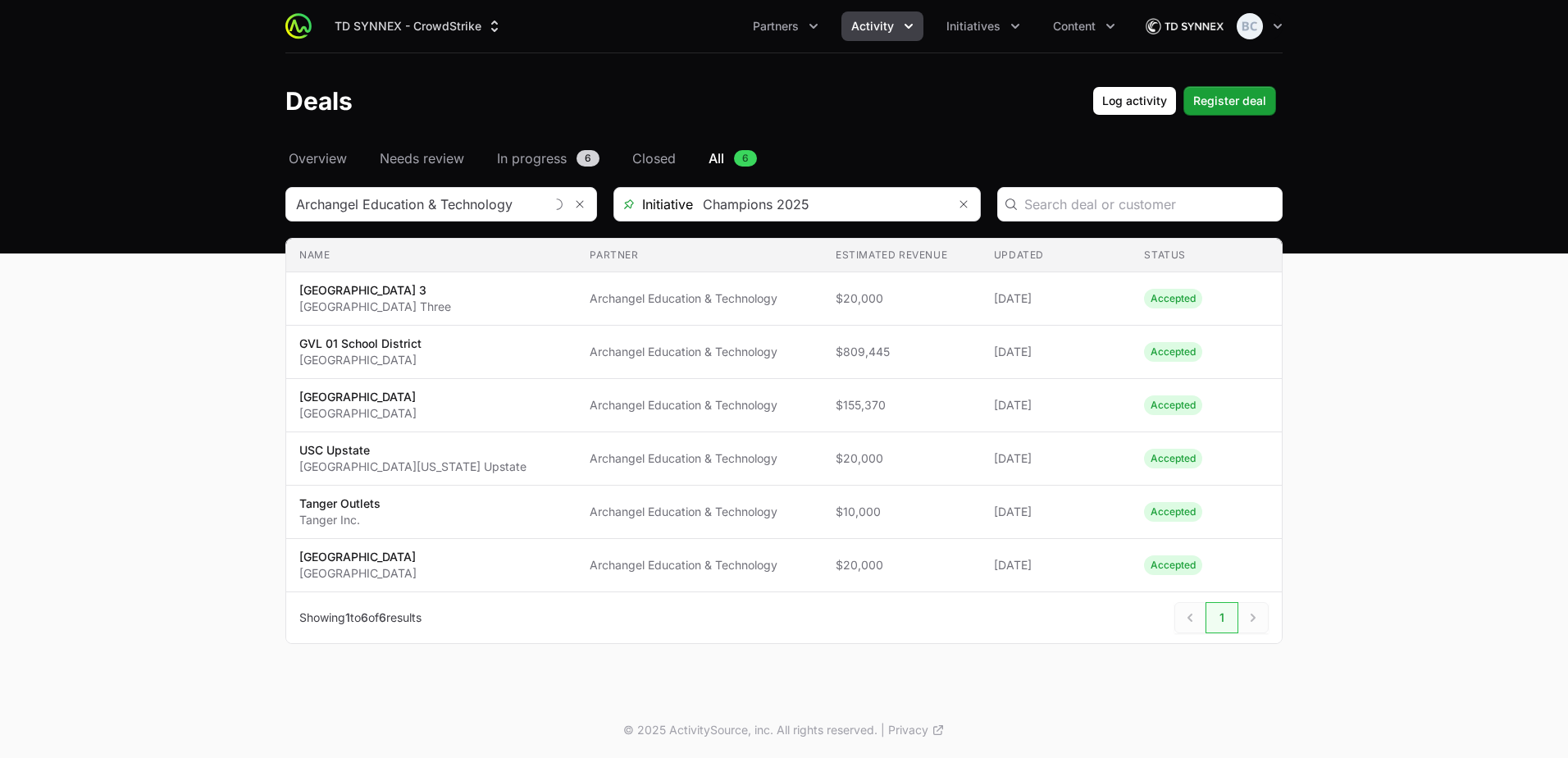
type input "Archangel Education & Technology"
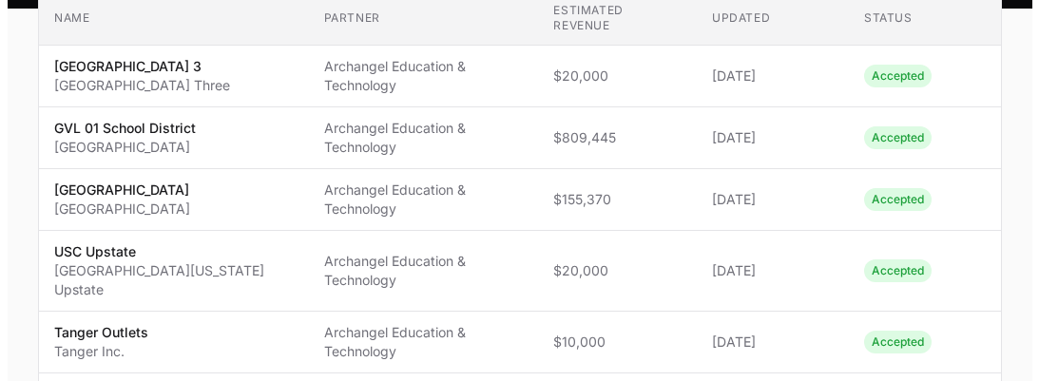
scroll to position [380, 0]
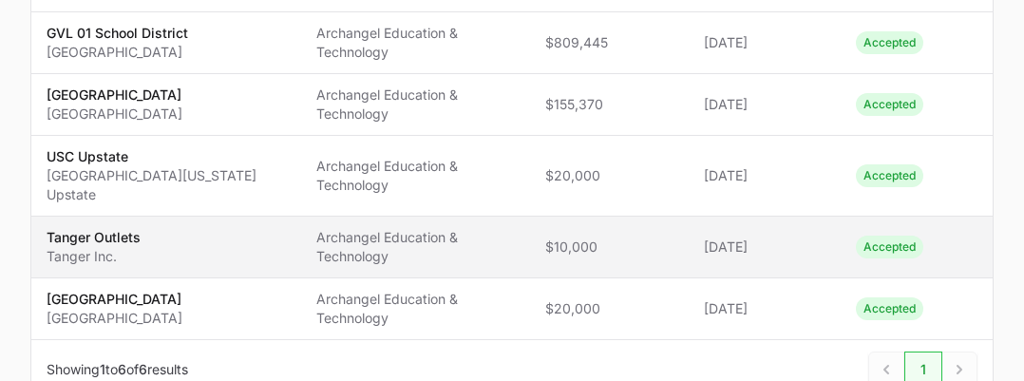
click at [231, 247] on span "Tanger Outlets Tanger Inc." at bounding box center [166, 247] width 239 height 38
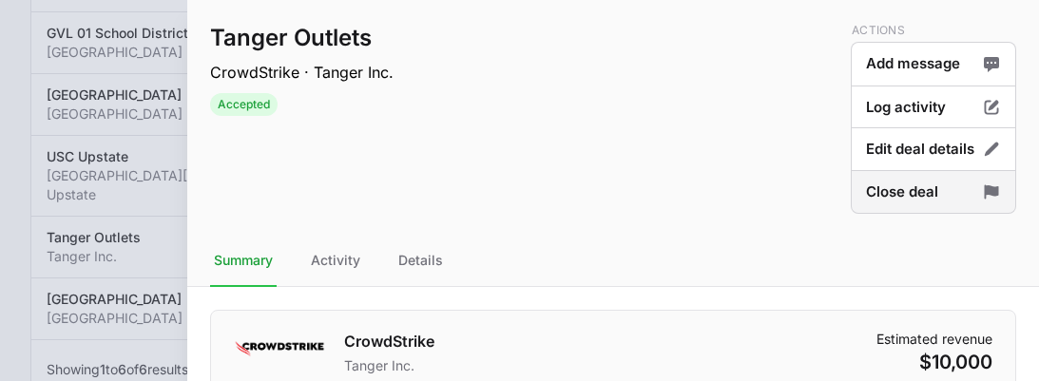
click at [905, 188] on button "Close deal" at bounding box center [933, 192] width 165 height 45
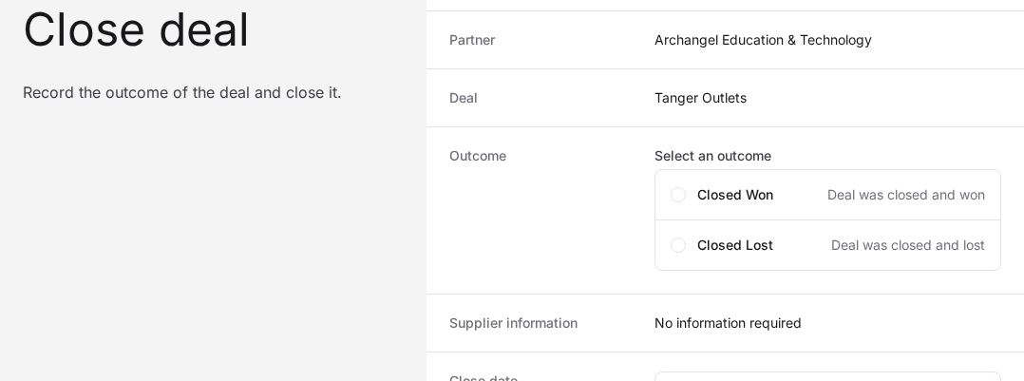
scroll to position [190, 0]
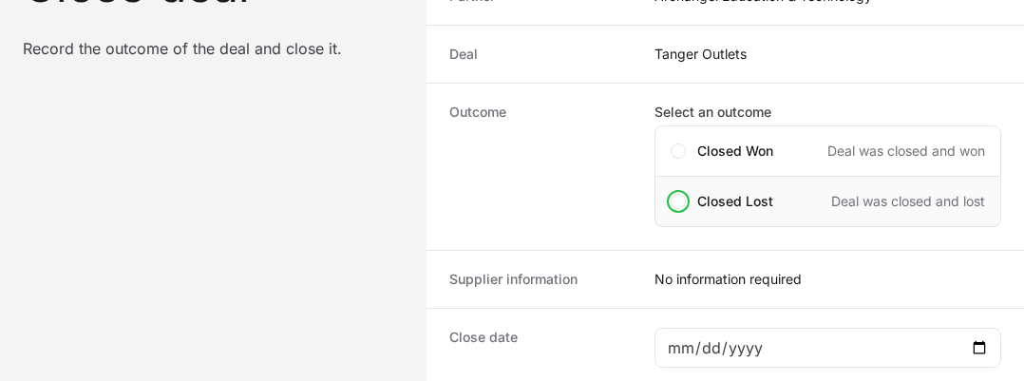
click at [724, 201] on span "Closed Lost" at bounding box center [736, 201] width 76 height 19
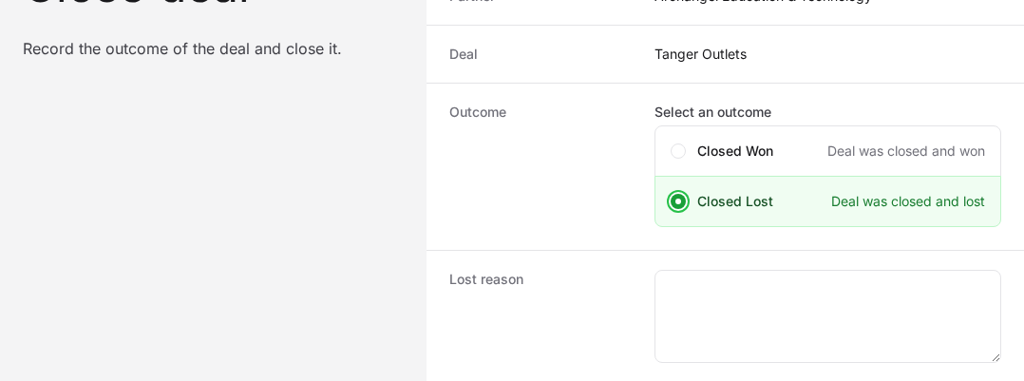
scroll to position [285, 0]
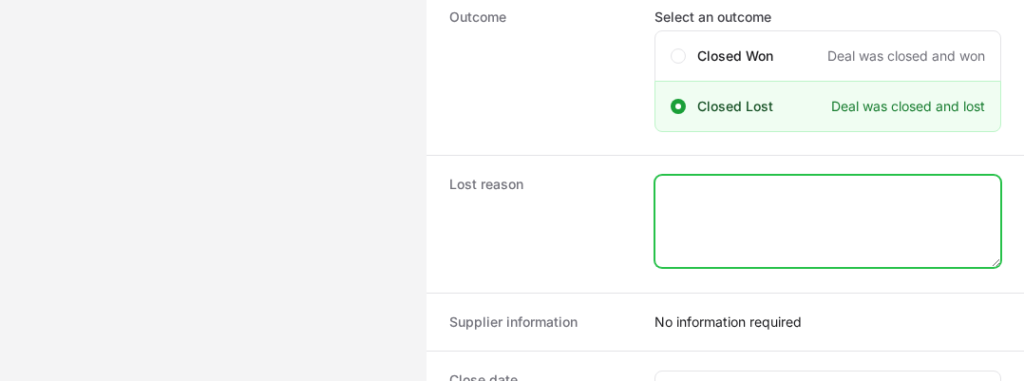
click at [716, 220] on textarea "Close deal form" at bounding box center [828, 221] width 345 height 91
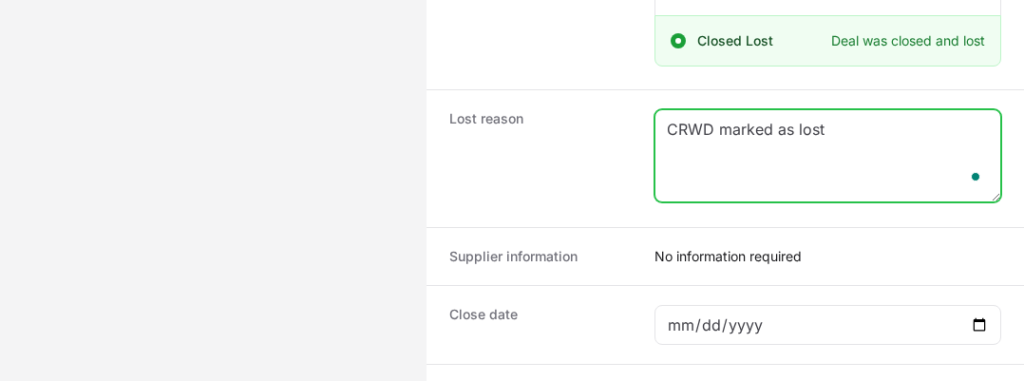
scroll to position [380, 0]
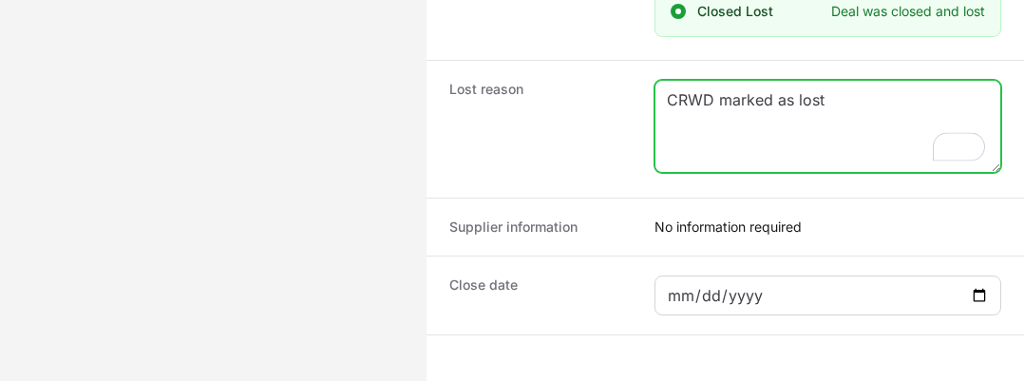
type textarea "CRWD marked as lost"
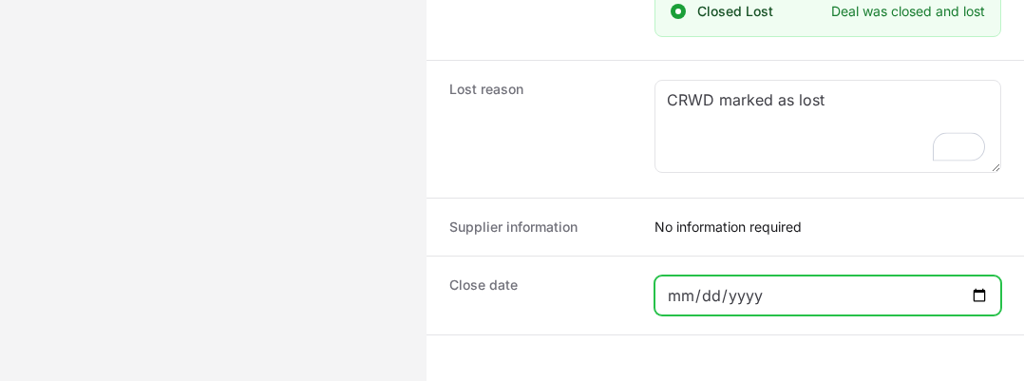
click at [844, 287] on input "Close deal form" at bounding box center [828, 295] width 322 height 23
click at [980, 292] on input "Close deal form" at bounding box center [828, 295] width 322 height 23
type input "[DATE]"
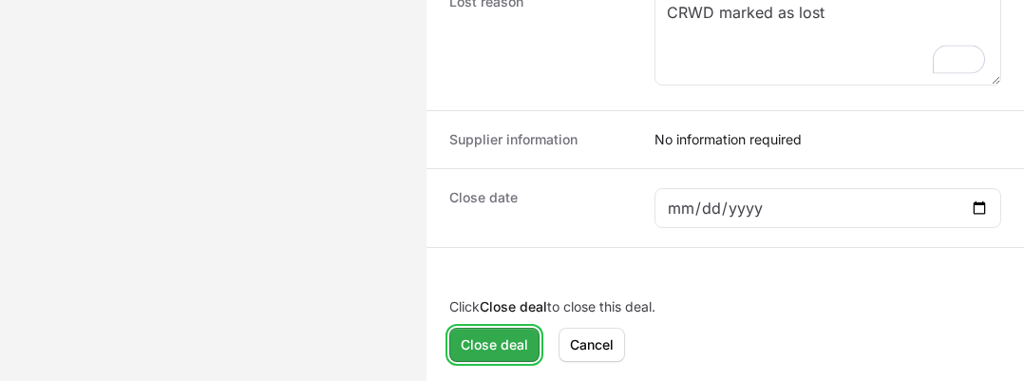
click at [488, 346] on span "Close deal" at bounding box center [494, 345] width 67 height 23
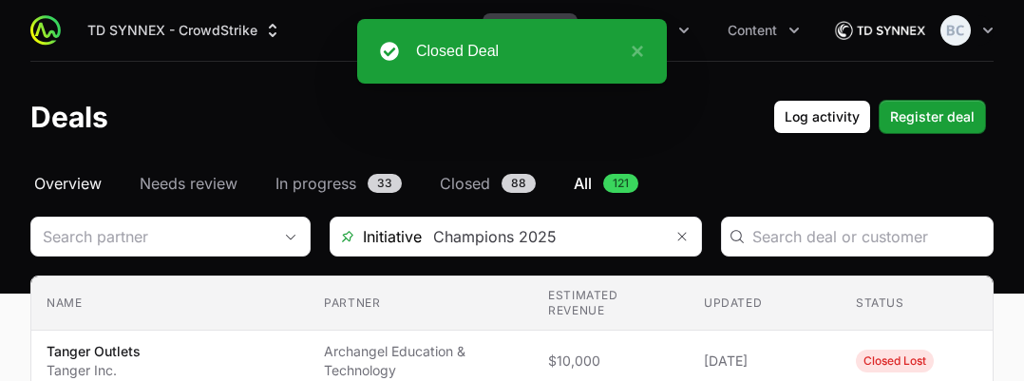
click at [45, 190] on span "Overview" at bounding box center [67, 183] width 67 height 23
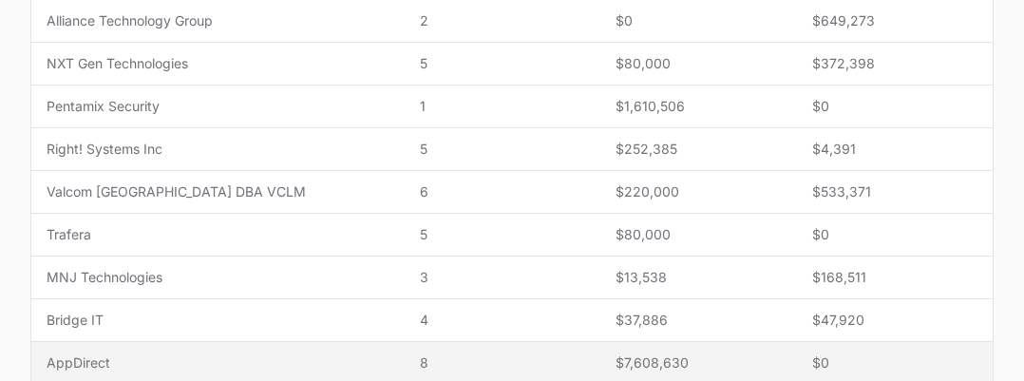
scroll to position [665, 0]
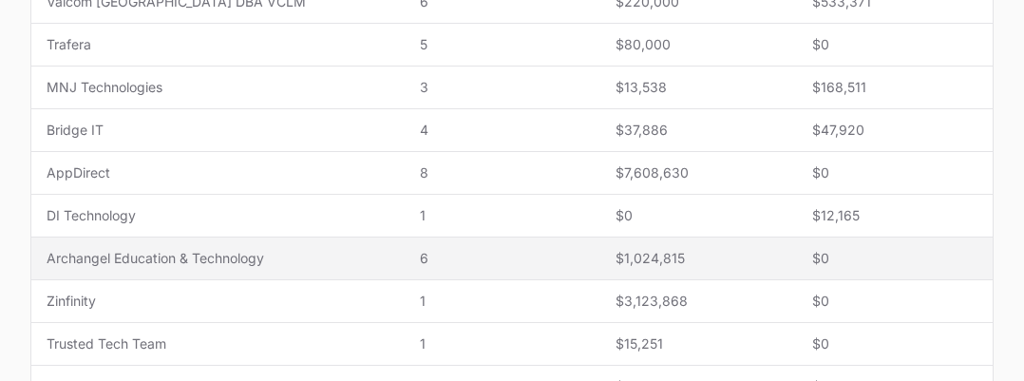
click at [169, 257] on span "Archangel Education & Technology" at bounding box center [218, 258] width 343 height 19
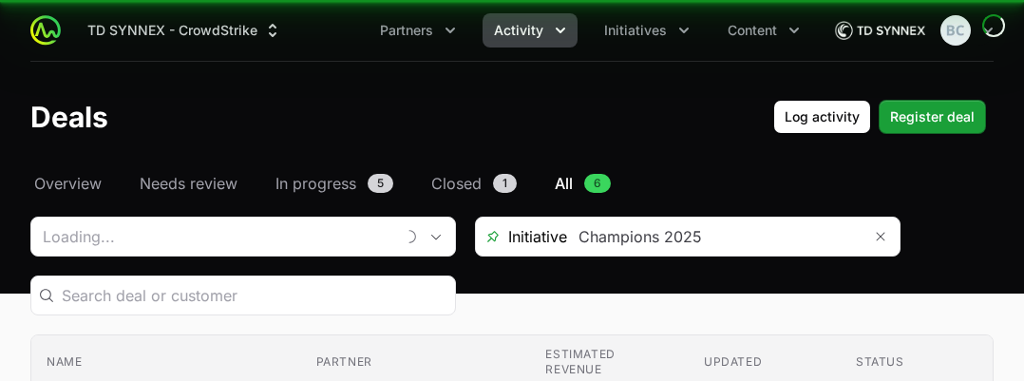
type input "Archangel Education & Technology"
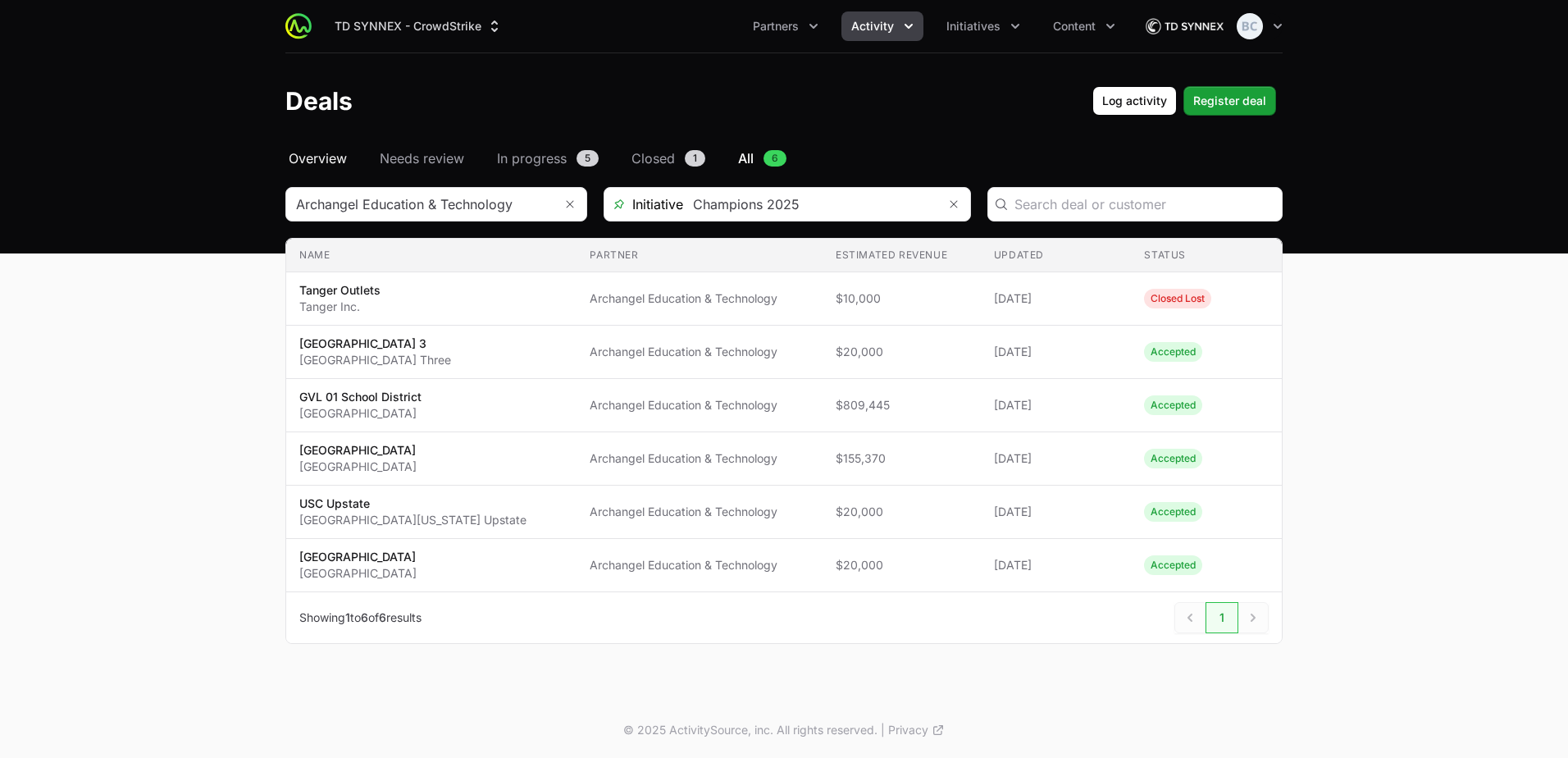
click at [331, 155] on span "Overview" at bounding box center [318, 158] width 58 height 20
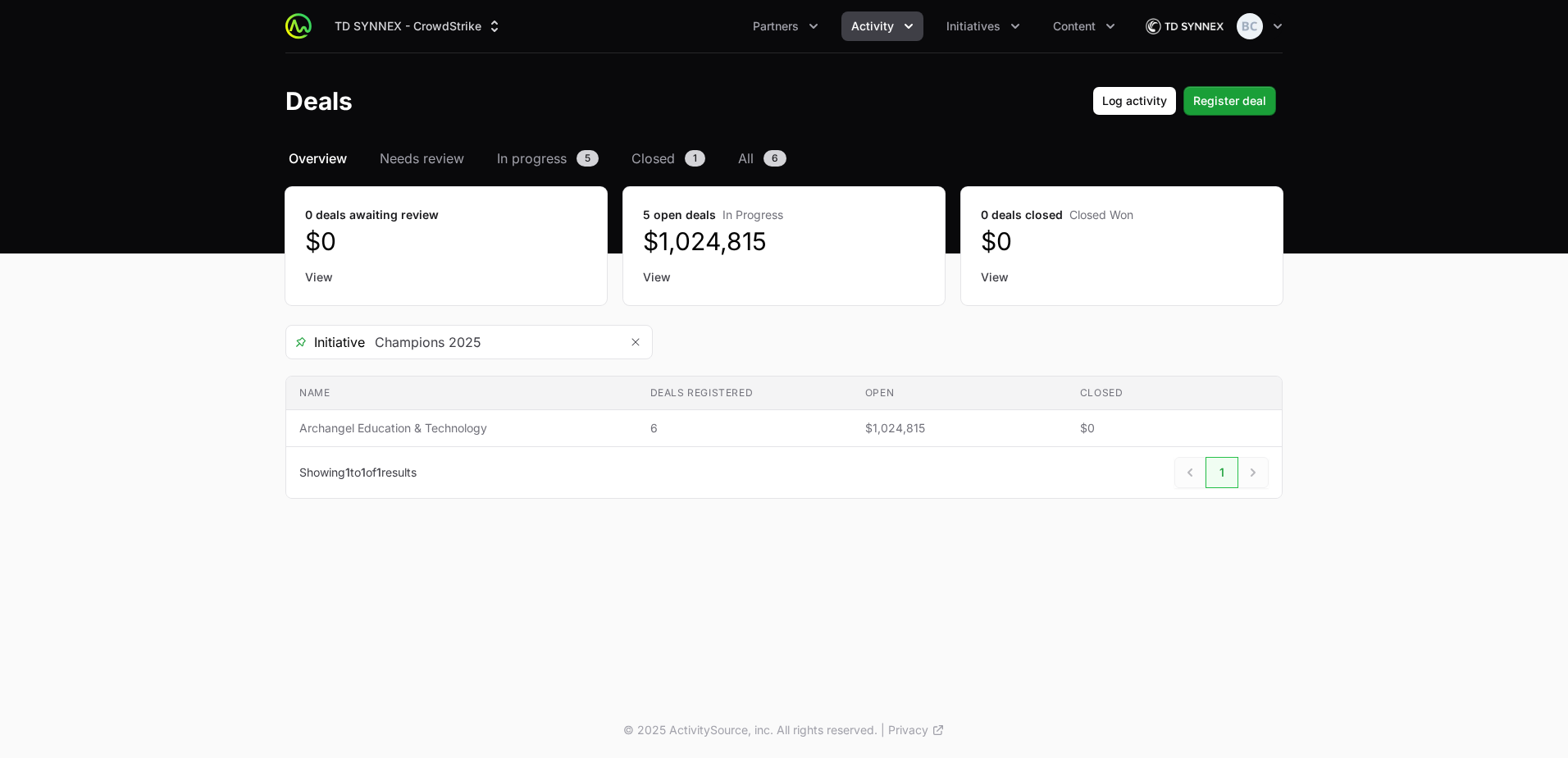
click at [321, 153] on span "Overview" at bounding box center [318, 158] width 58 height 20
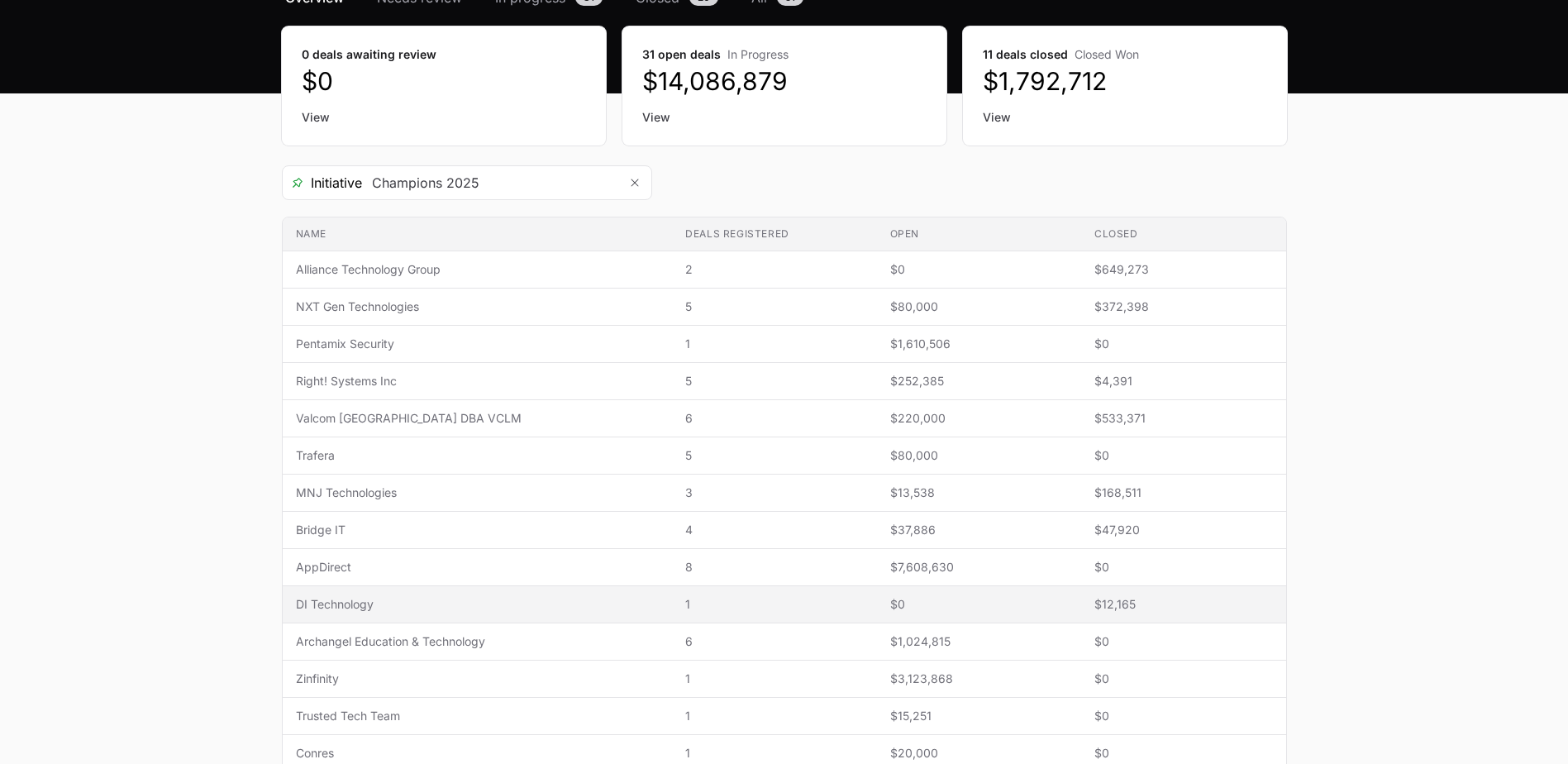
scroll to position [165, 0]
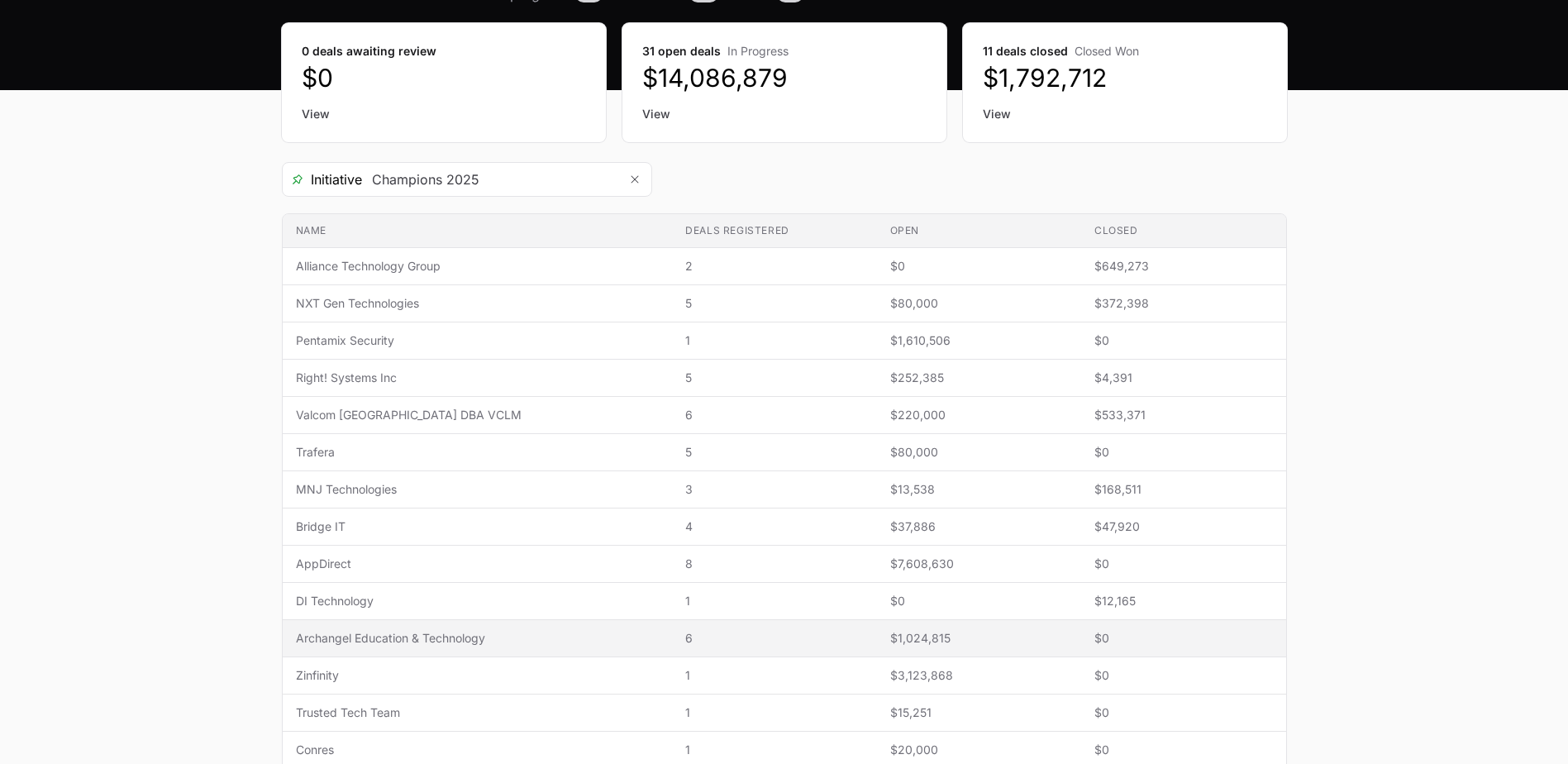
click at [685, 644] on span "6" at bounding box center [774, 638] width 177 height 17
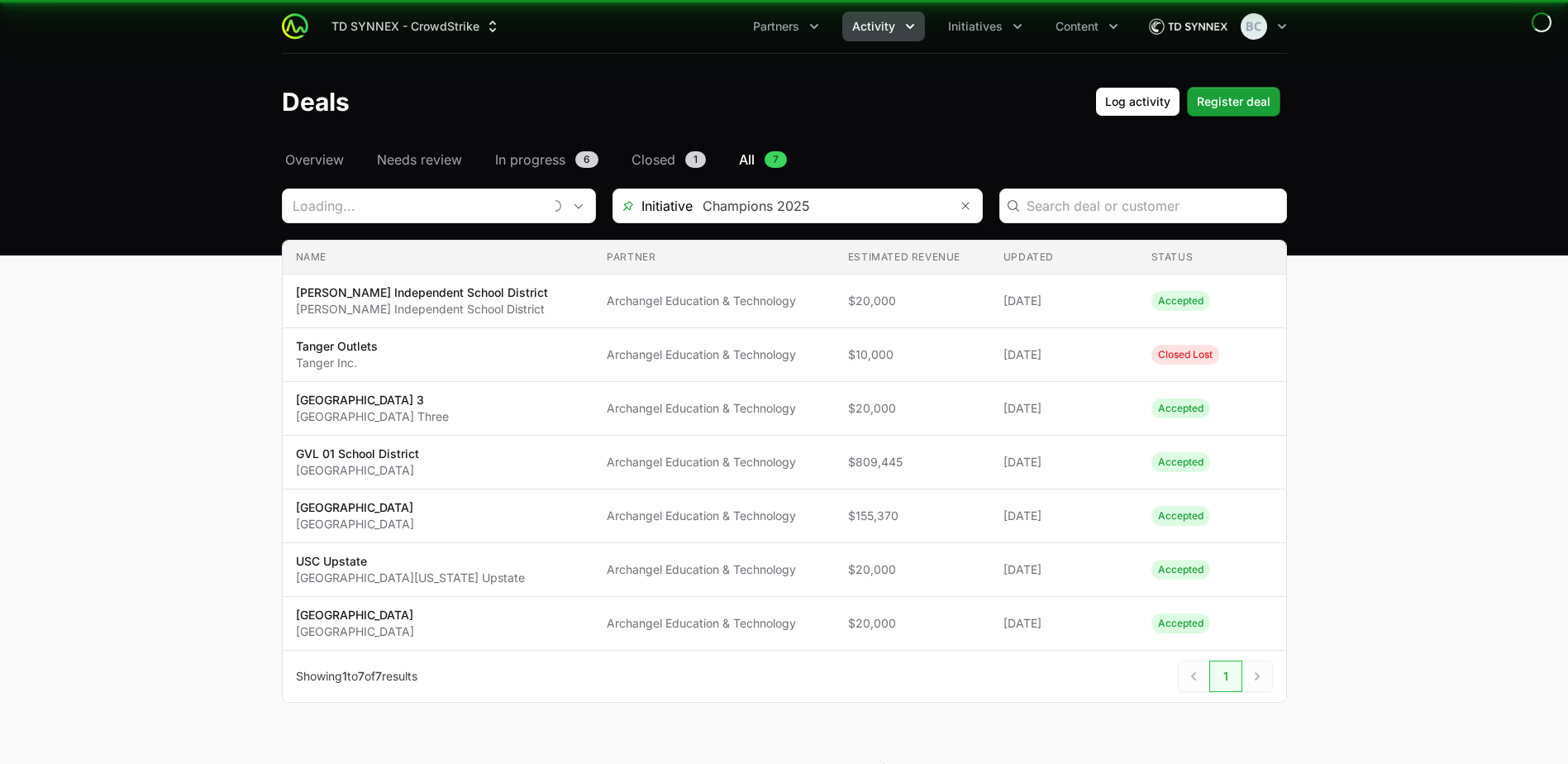
type input "Archangel Education & Technology"
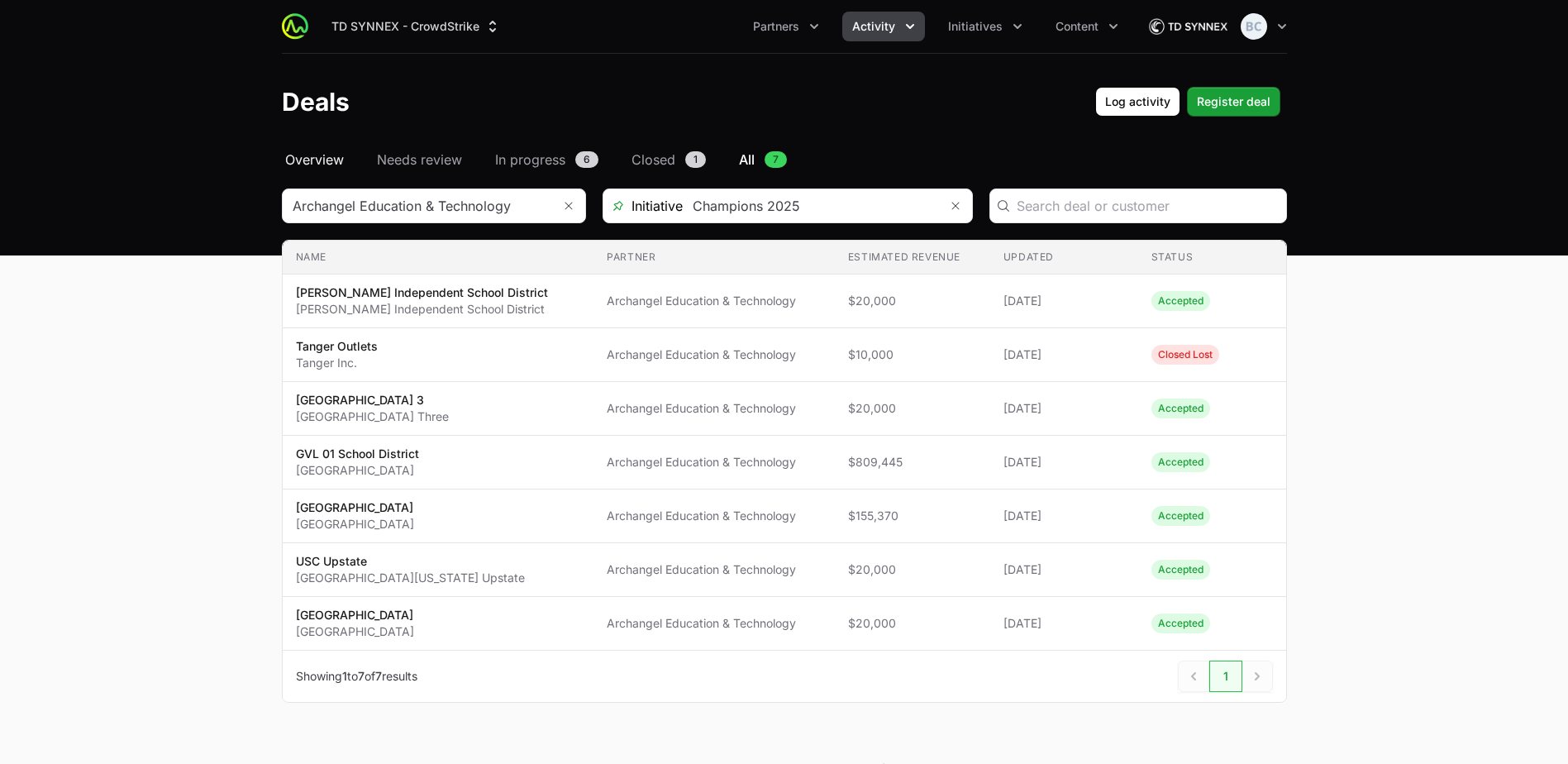
click at [324, 158] on span "Overview" at bounding box center [314, 159] width 58 height 20
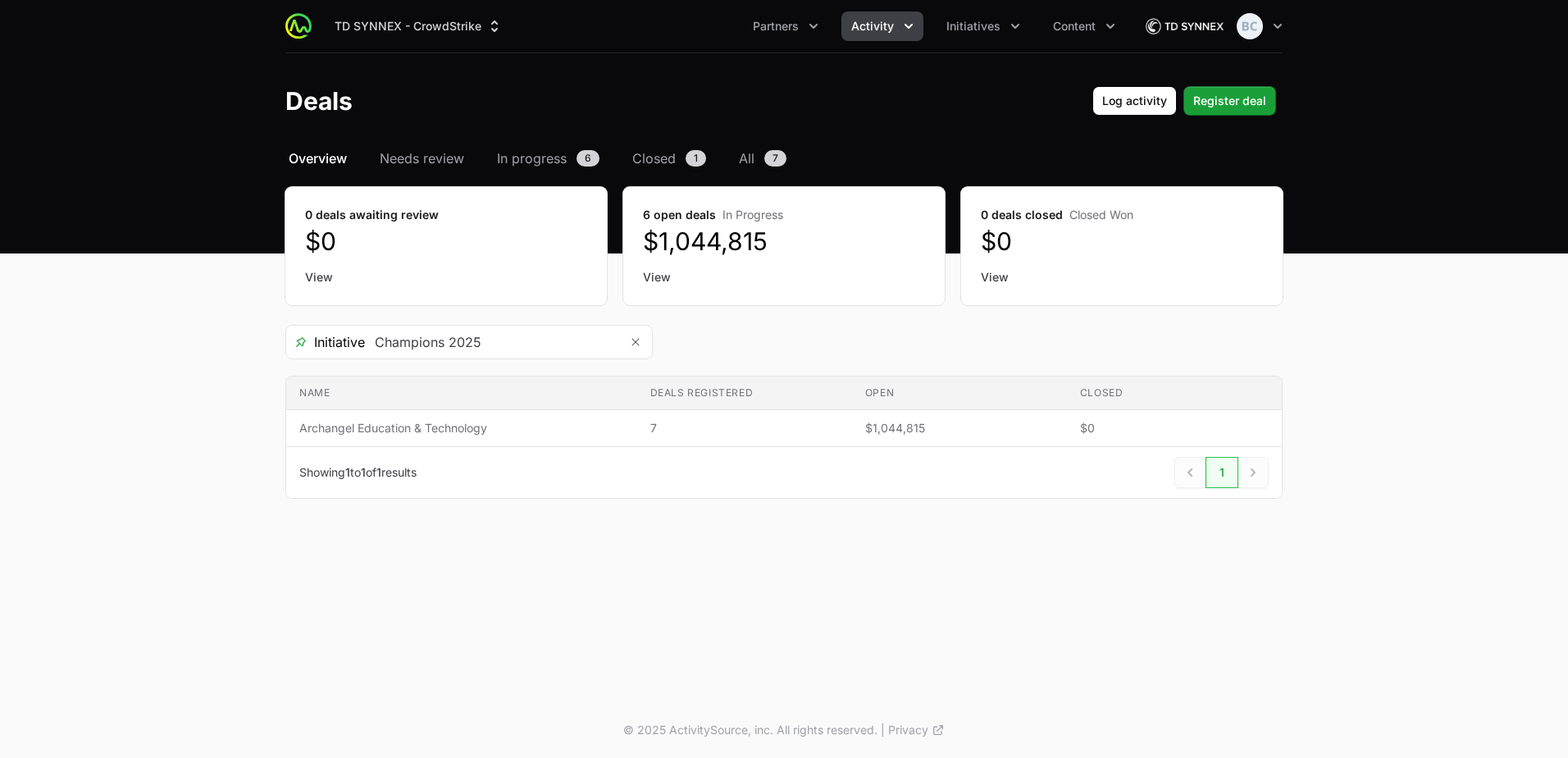
click at [331, 161] on span "Overview" at bounding box center [318, 158] width 58 height 20
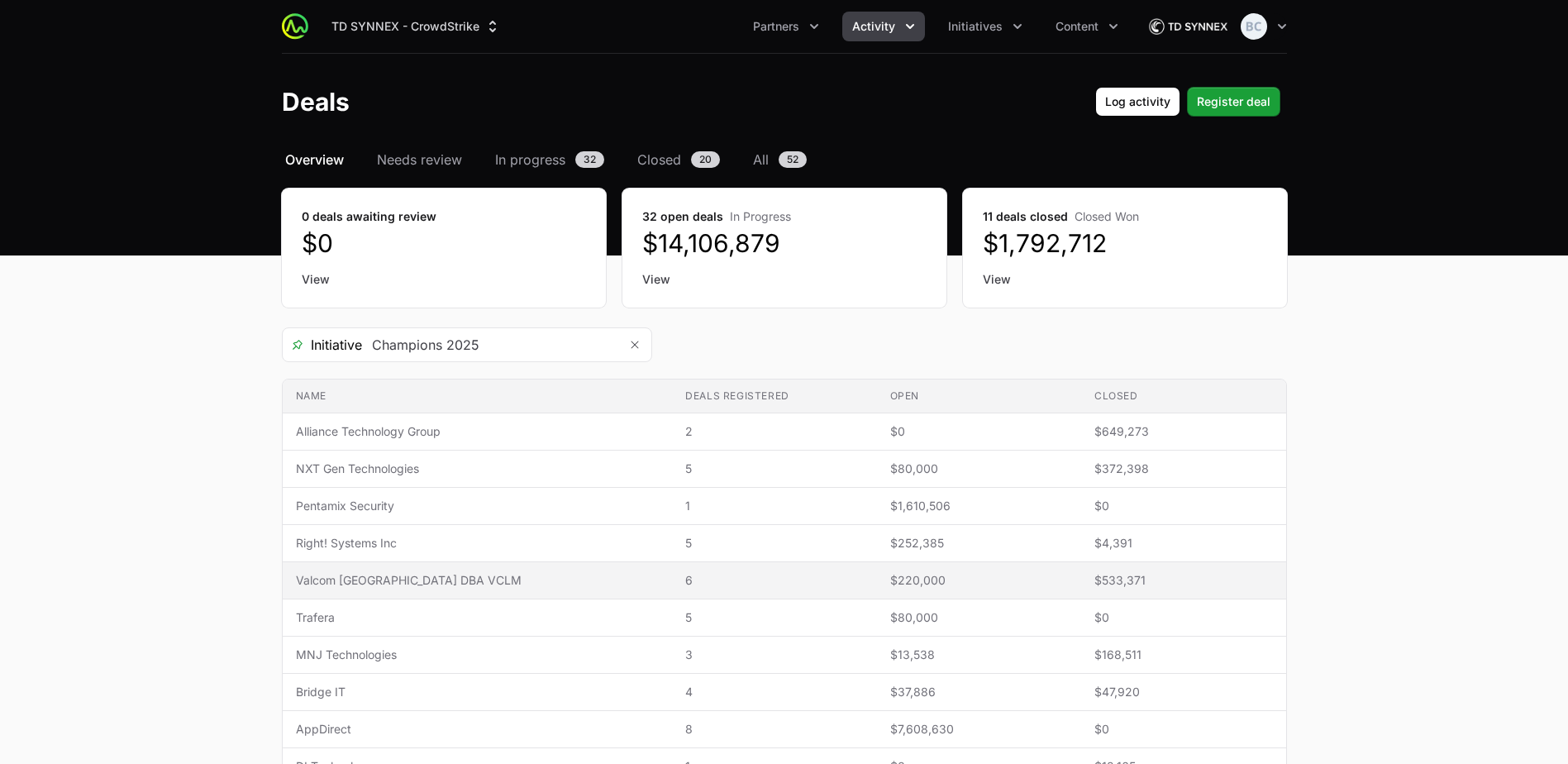
scroll to position [83, 0]
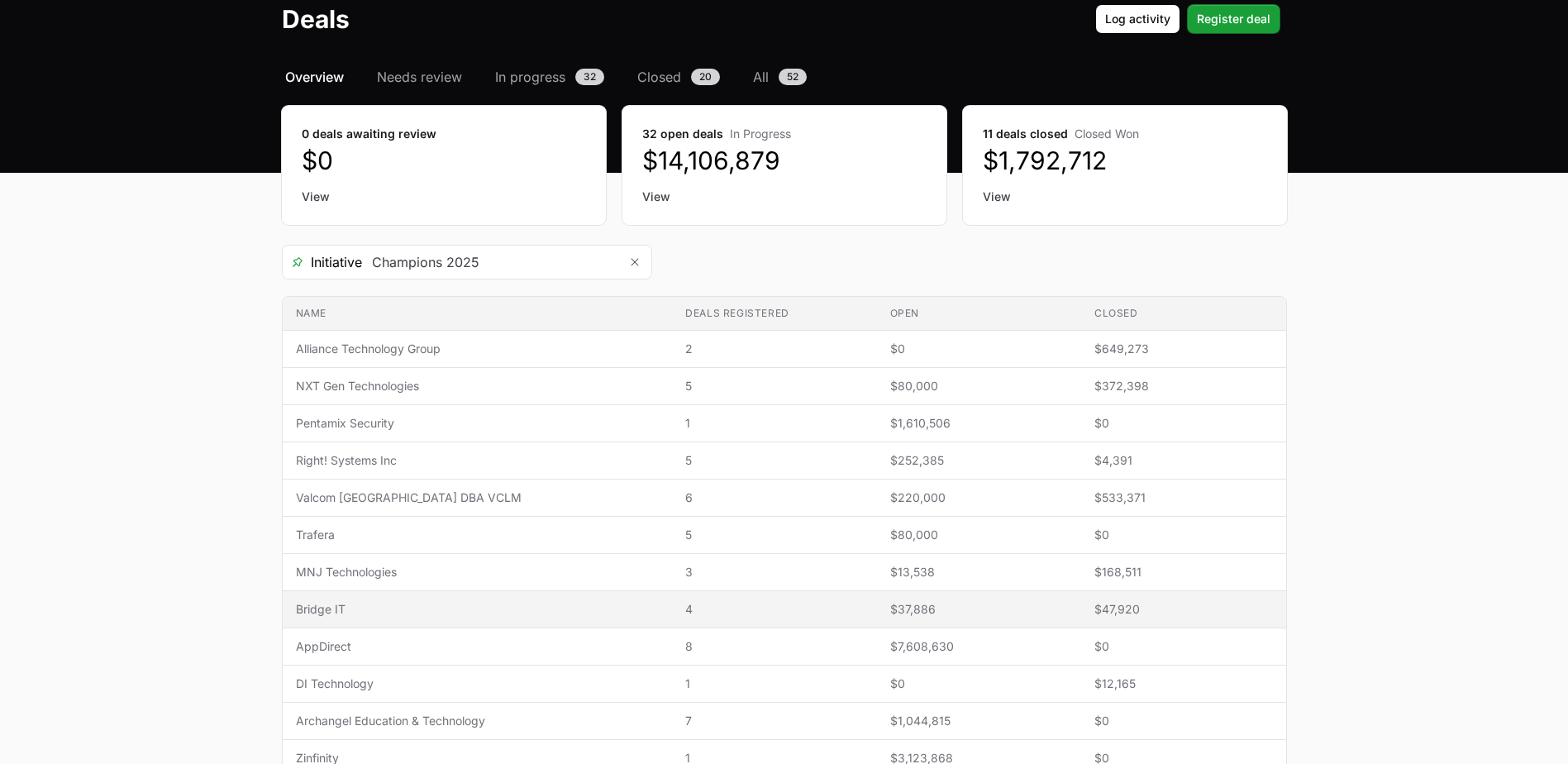
click at [413, 607] on span "Bridge IT" at bounding box center [477, 609] width 364 height 17
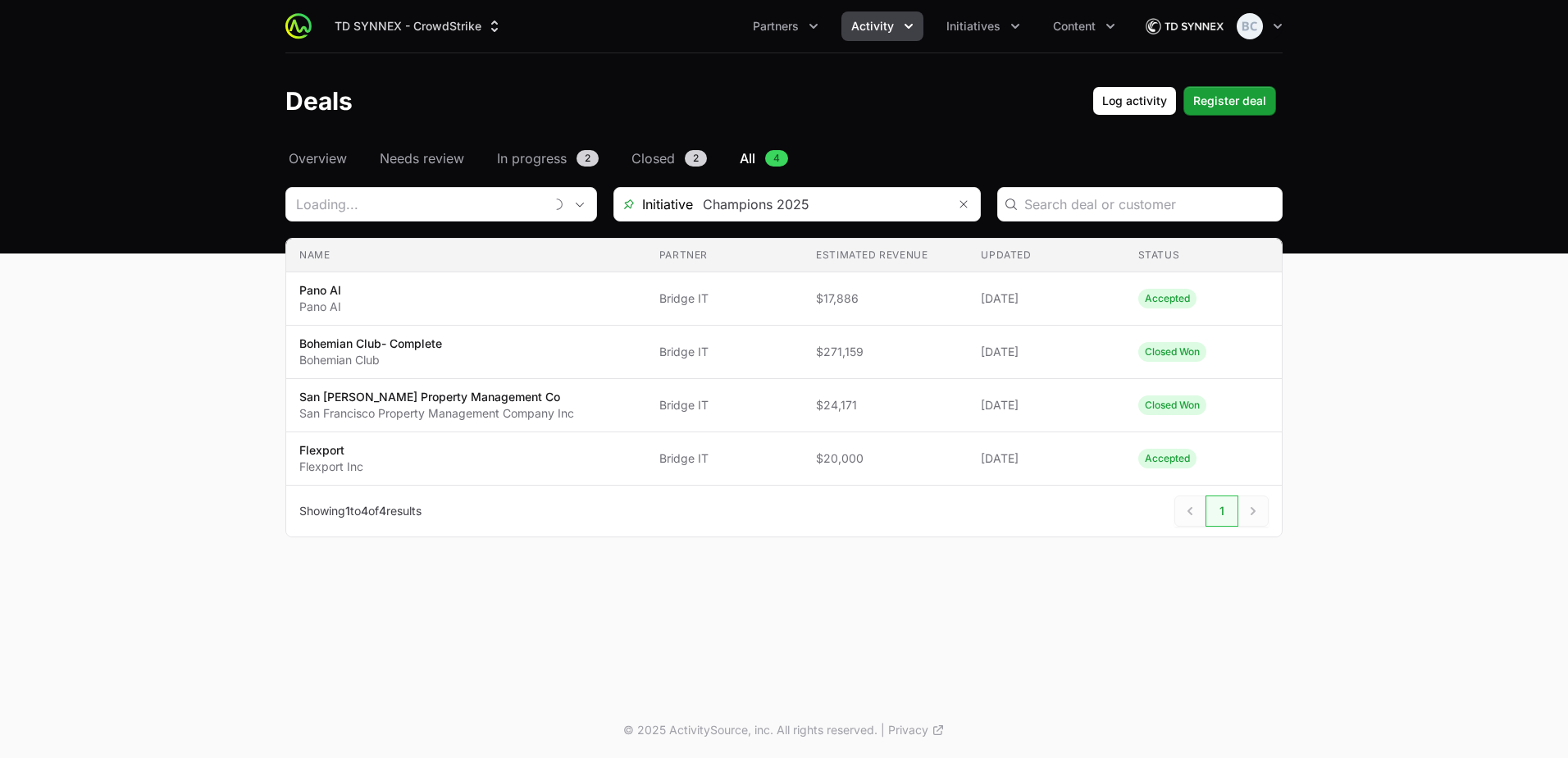
type input "Bridge IT"
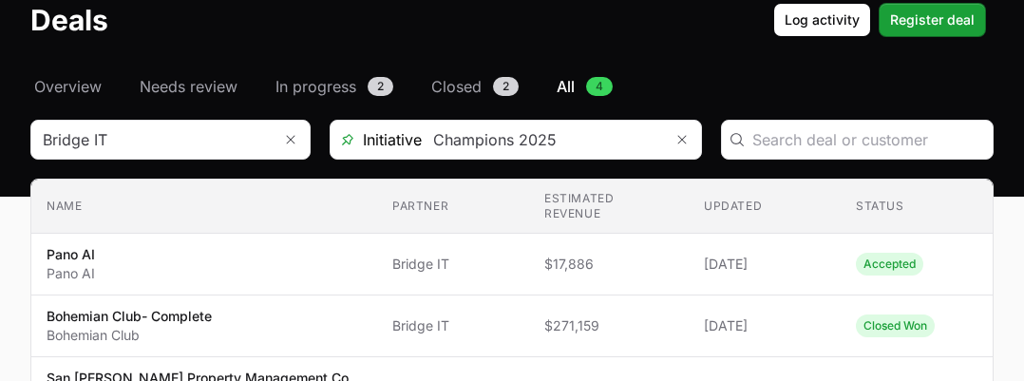
scroll to position [95, 0]
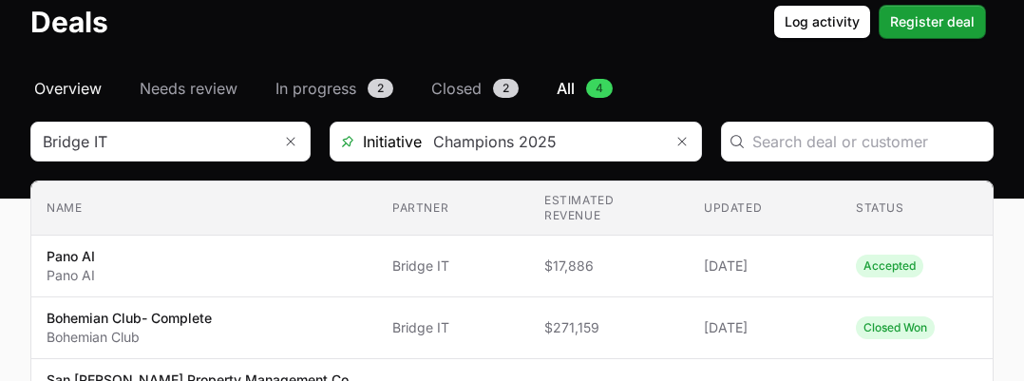
click at [99, 94] on span "Overview" at bounding box center [67, 88] width 67 height 23
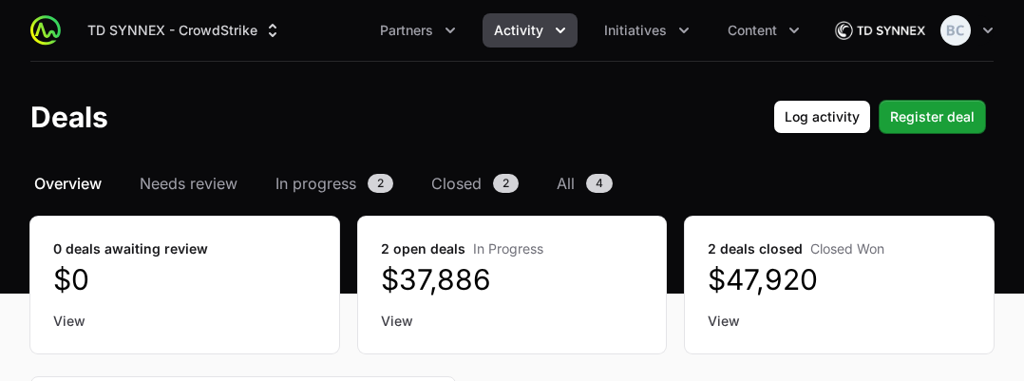
click at [59, 172] on span "Overview" at bounding box center [67, 183] width 67 height 23
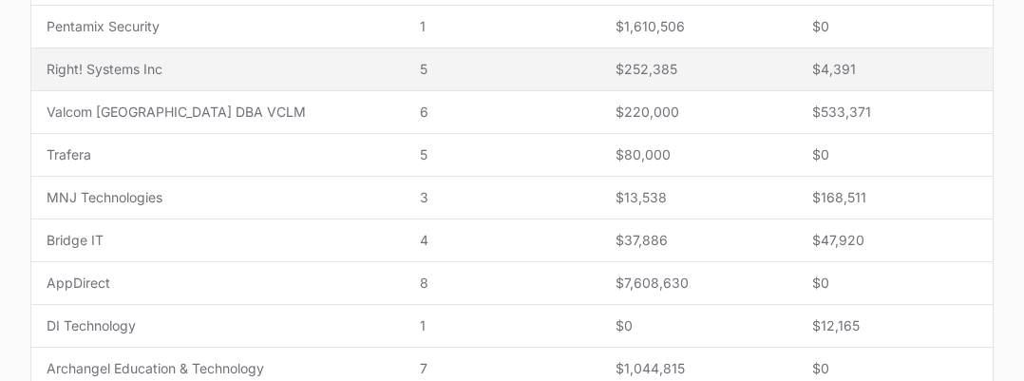
scroll to position [570, 0]
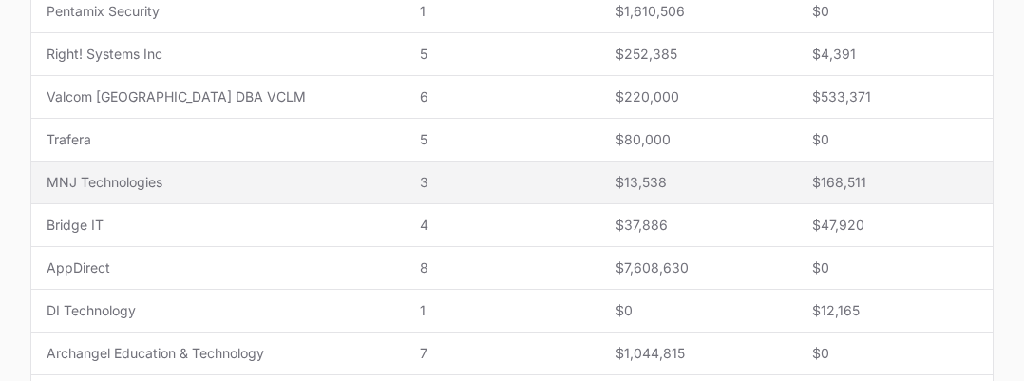
click at [468, 191] on span "3" at bounding box center [502, 182] width 165 height 19
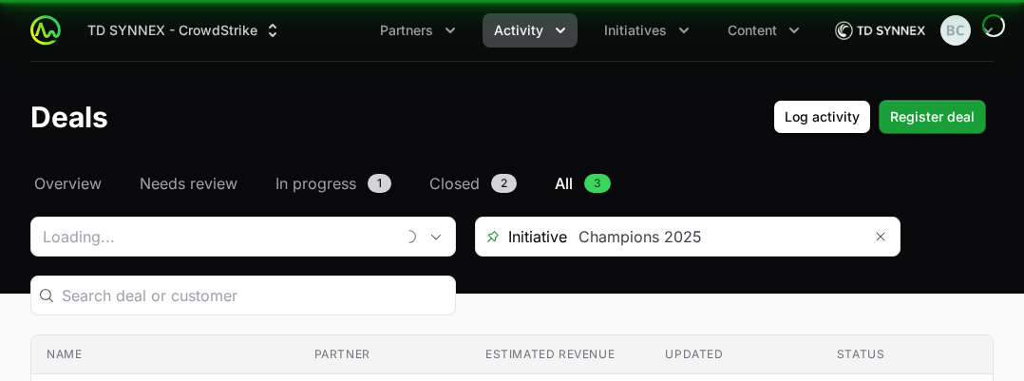
type input "MNJ Technologies"
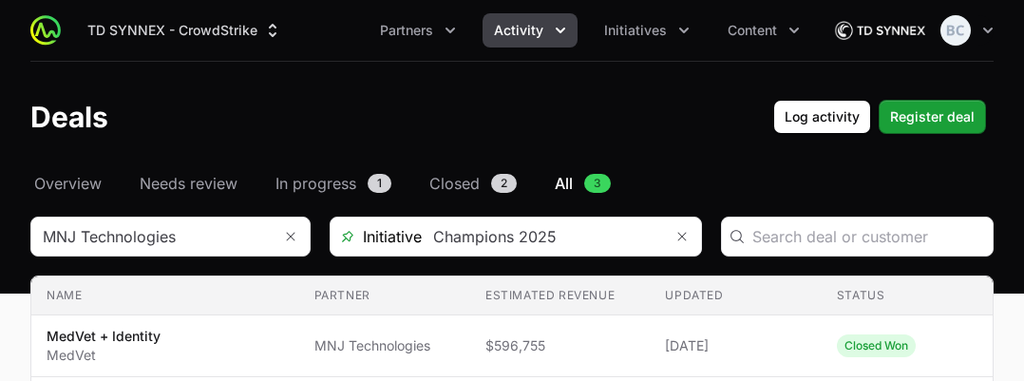
click at [70, 171] on header "Deals Log activity Log activity Register deal Register deal" at bounding box center [512, 117] width 1024 height 110
click at [72, 185] on span "Overview" at bounding box center [67, 183] width 67 height 23
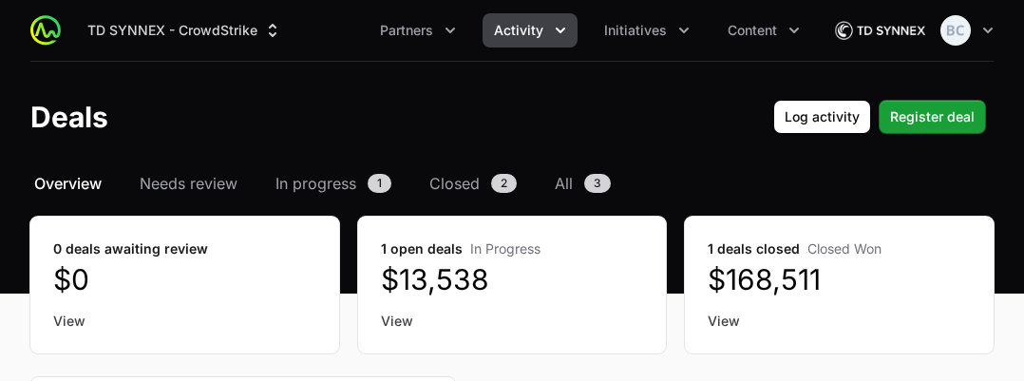
click at [72, 185] on span "Overview" at bounding box center [67, 183] width 67 height 23
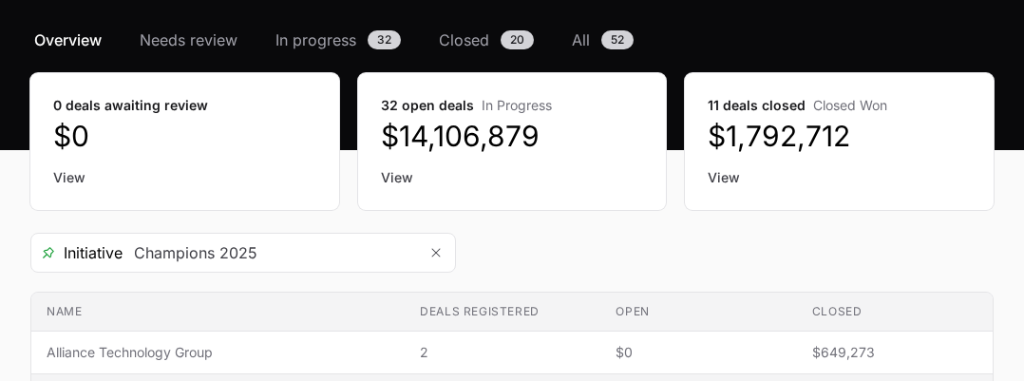
scroll to position [380, 0]
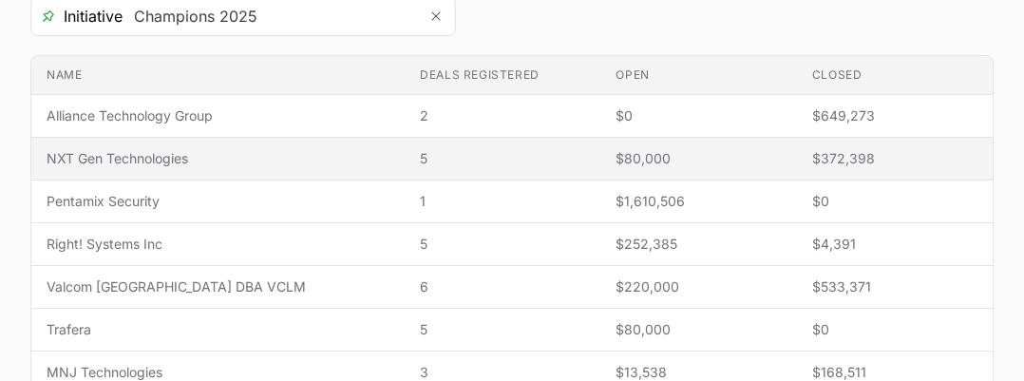
click at [187, 158] on span "NXT Gen Technologies" at bounding box center [218, 158] width 343 height 19
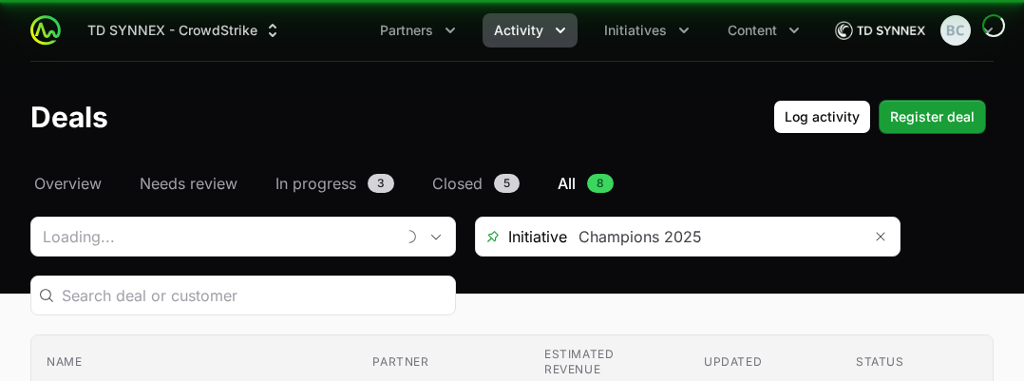
type input "NXT Gen Technologies"
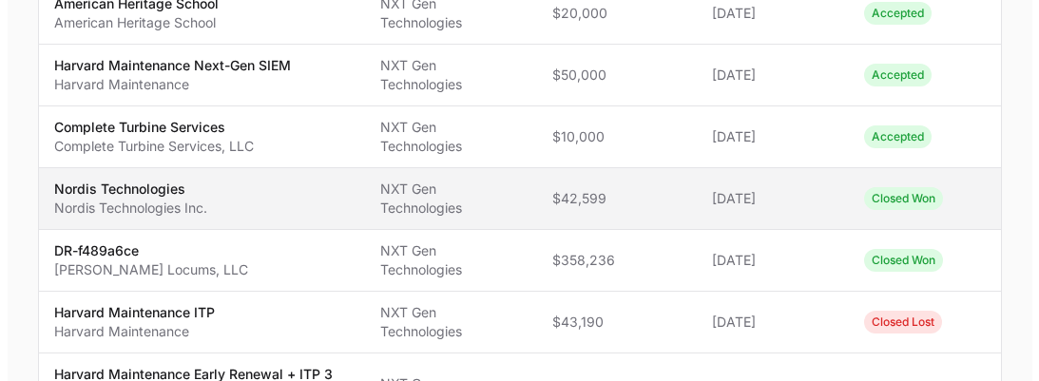
scroll to position [253, 0]
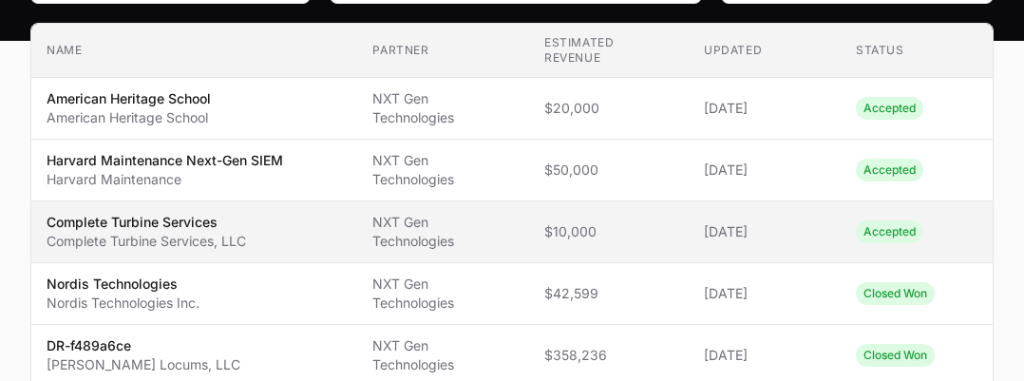
click at [562, 234] on span "$10,000" at bounding box center [609, 231] width 129 height 19
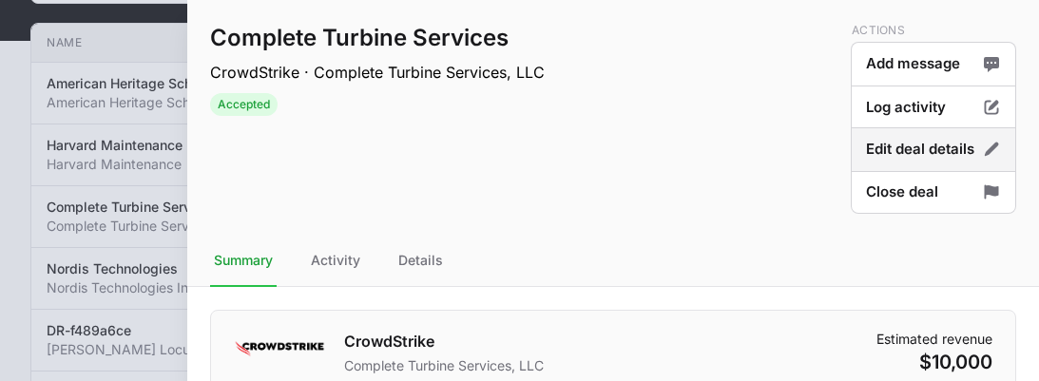
click at [918, 144] on button "Edit deal details" at bounding box center [933, 149] width 165 height 45
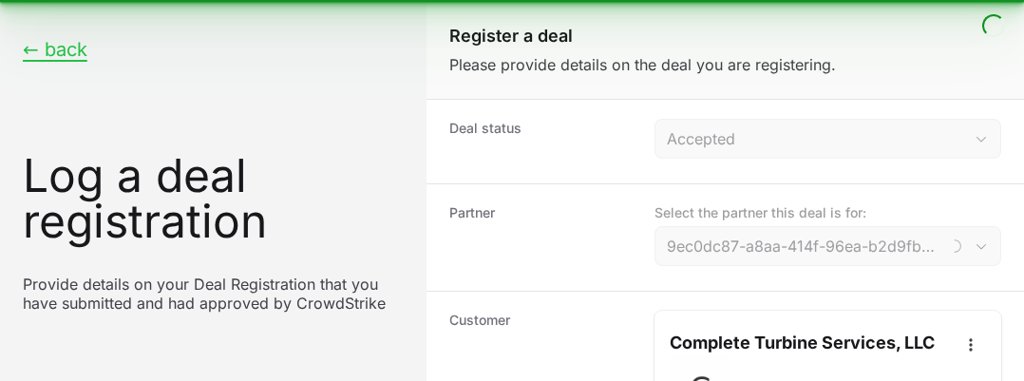
type input "NXT Gen Technologies"
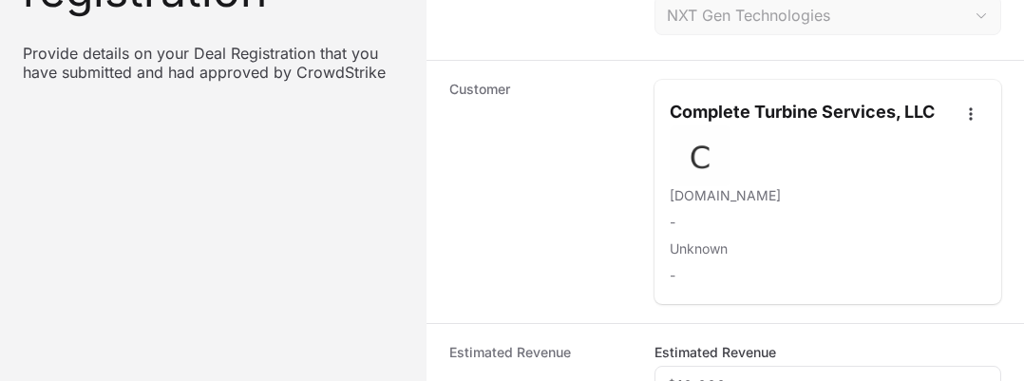
scroll to position [475, 0]
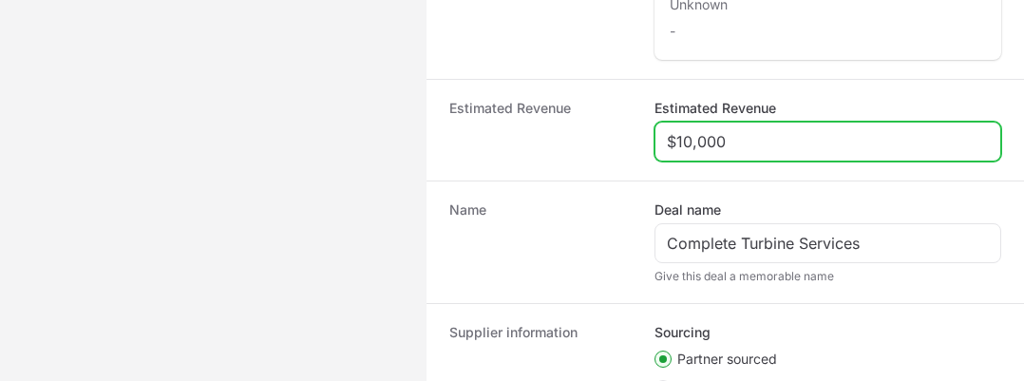
drag, startPoint x: 742, startPoint y: 143, endPoint x: 586, endPoint y: 147, distance: 155.9
click at [592, 145] on div "Estimated Revenue Estimated Revenue $10,000" at bounding box center [726, 130] width 598 height 102
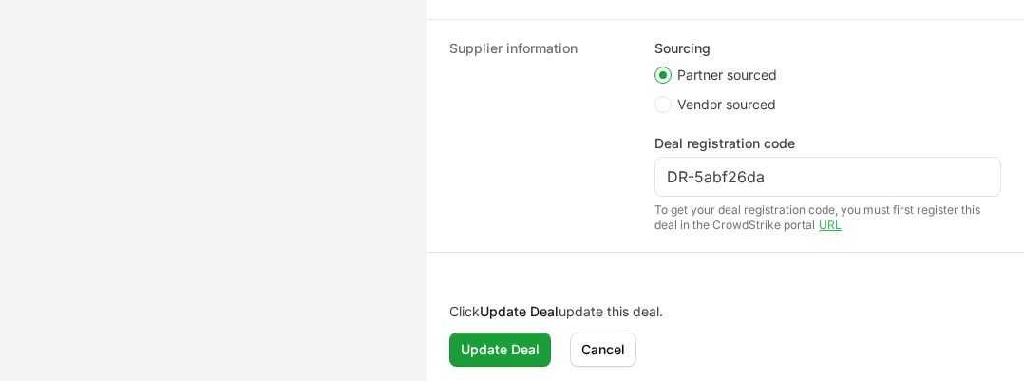
scroll to position [760, 0]
type input "$50,000"
click at [508, 356] on span "Update Deal" at bounding box center [500, 348] width 79 height 23
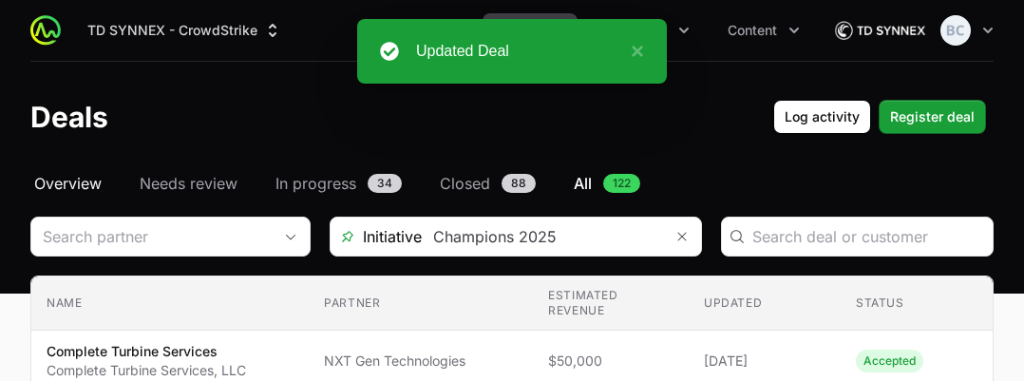
click at [63, 177] on span "Overview" at bounding box center [67, 183] width 67 height 23
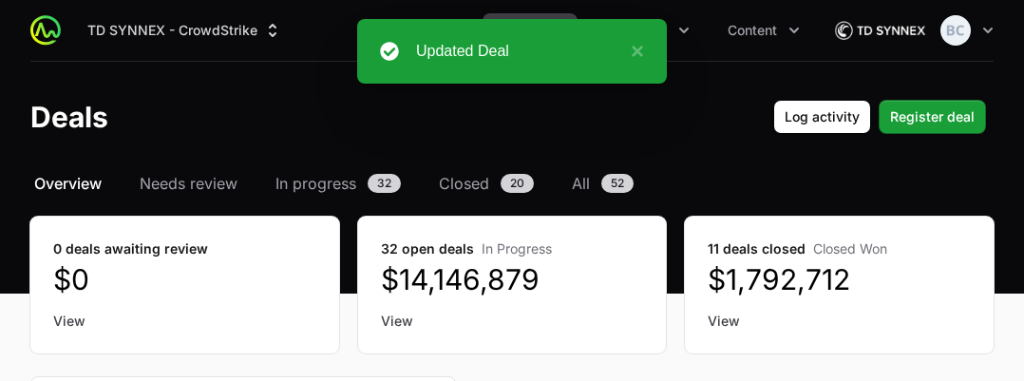
click at [67, 181] on span "Overview" at bounding box center [67, 183] width 67 height 23
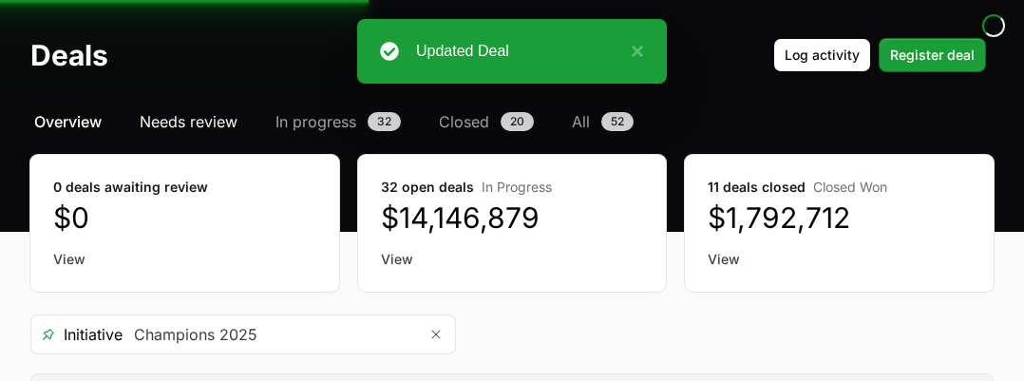
scroll to position [95, 0]
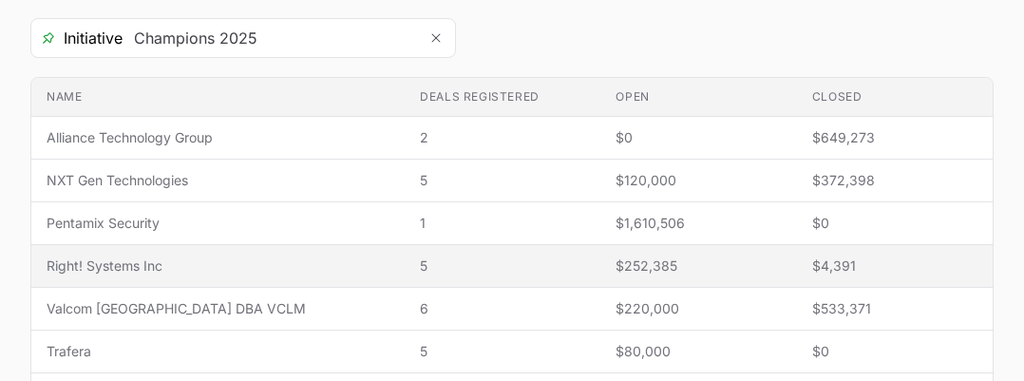
scroll to position [380, 0]
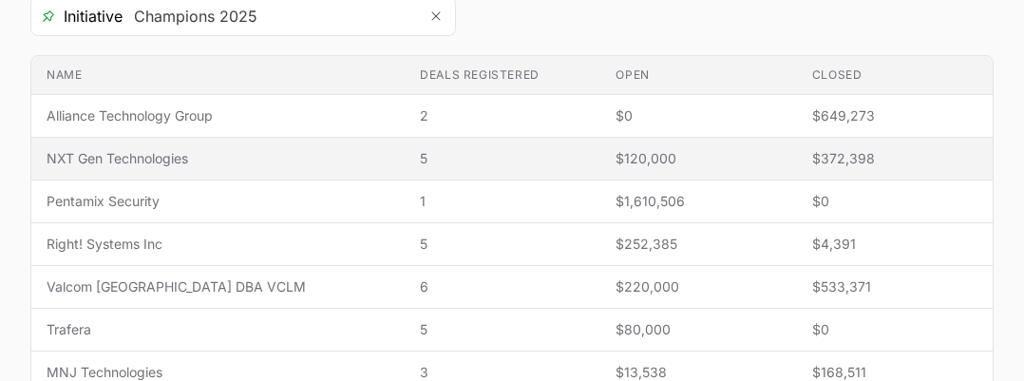
click at [124, 169] on td "Name NXT Gen Technologies" at bounding box center [217, 159] width 373 height 43
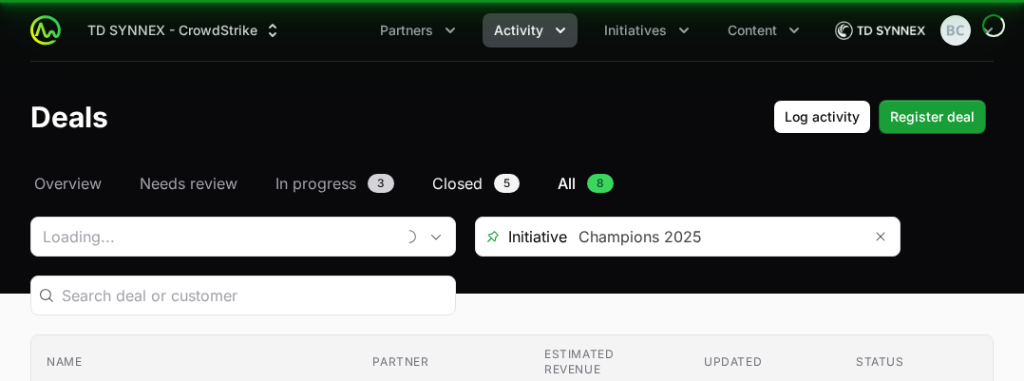
type input "NXT Gen Technologies"
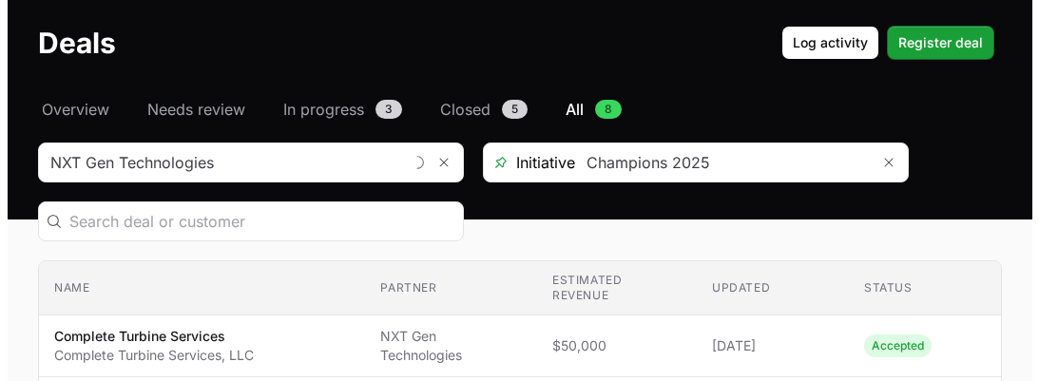
scroll to position [190, 0]
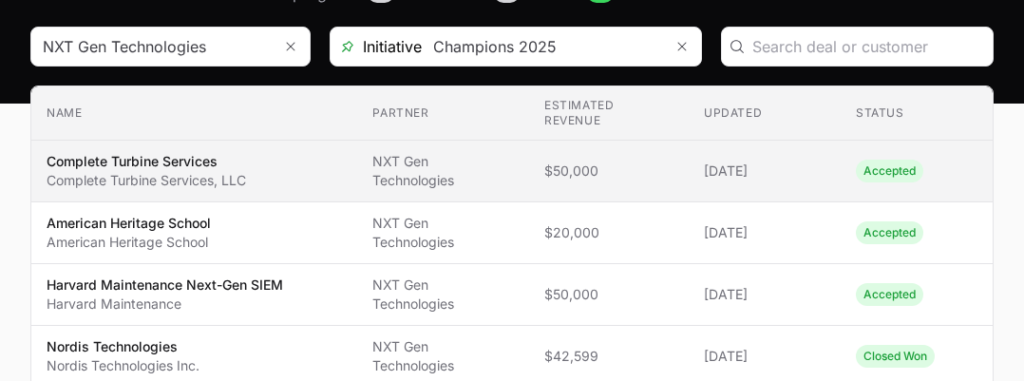
click at [568, 181] on td "Estimated revenue $50,000" at bounding box center [609, 172] width 160 height 62
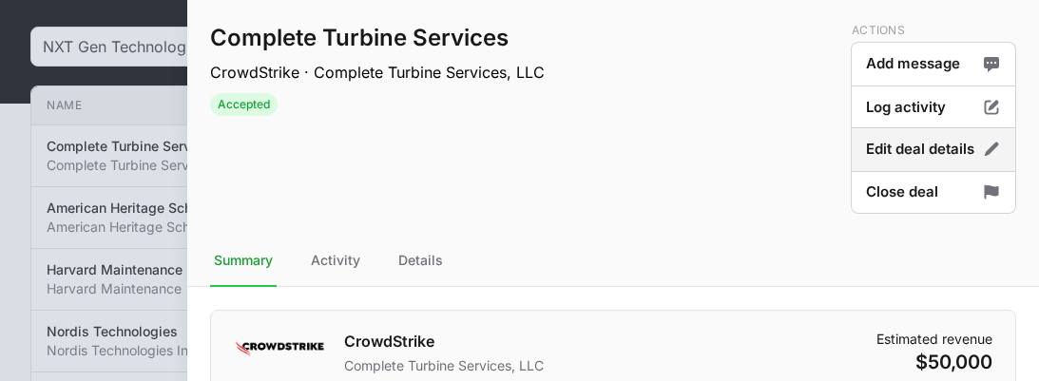
click at [882, 142] on button "Edit deal details" at bounding box center [933, 149] width 165 height 45
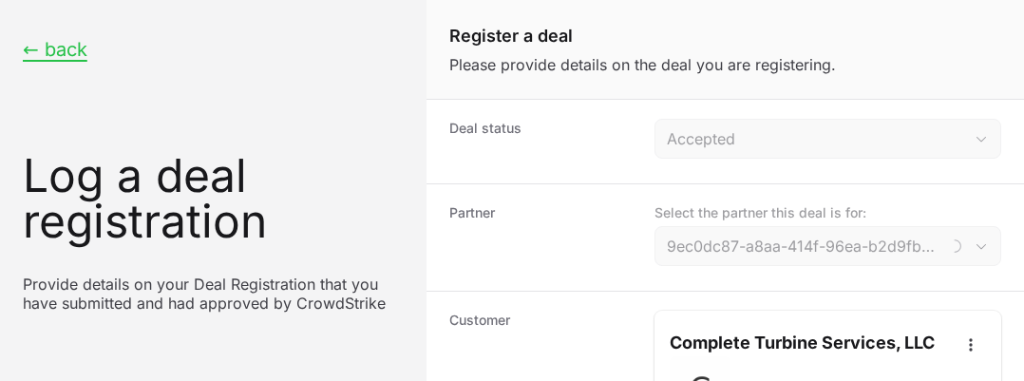
type input "NXT Gen Technologies"
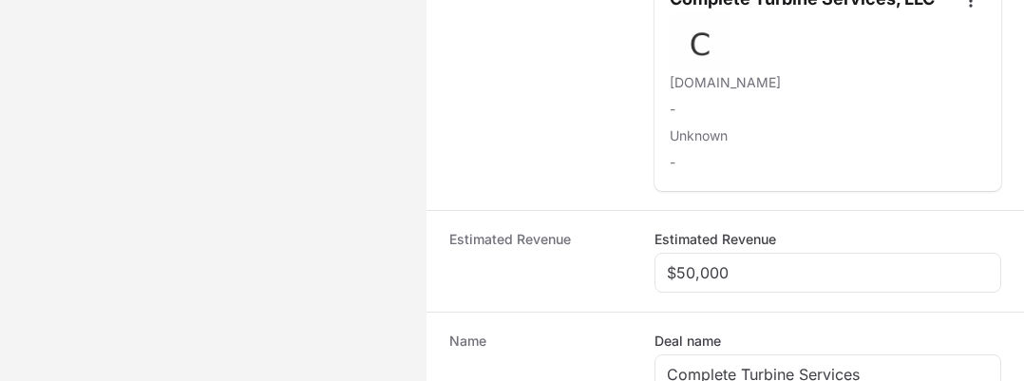
scroll to position [475, 0]
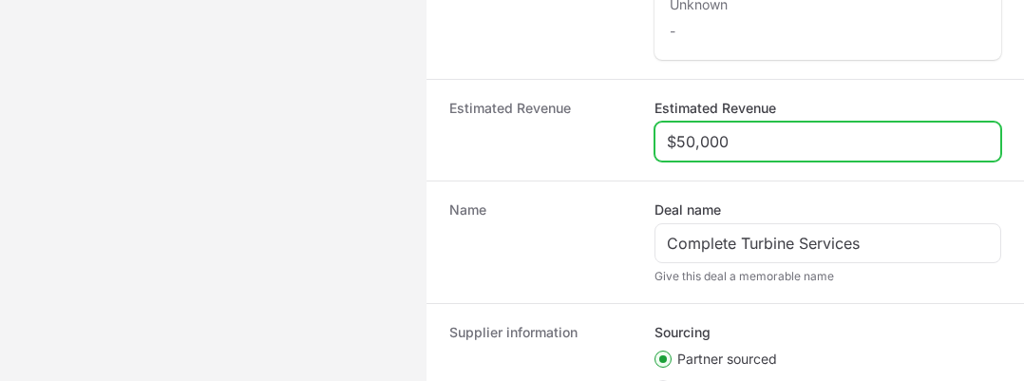
drag, startPoint x: 732, startPoint y: 145, endPoint x: 650, endPoint y: 146, distance: 81.7
click at [650, 146] on div "Estimated Revenue Estimated Revenue $50,000" at bounding box center [726, 130] width 598 height 102
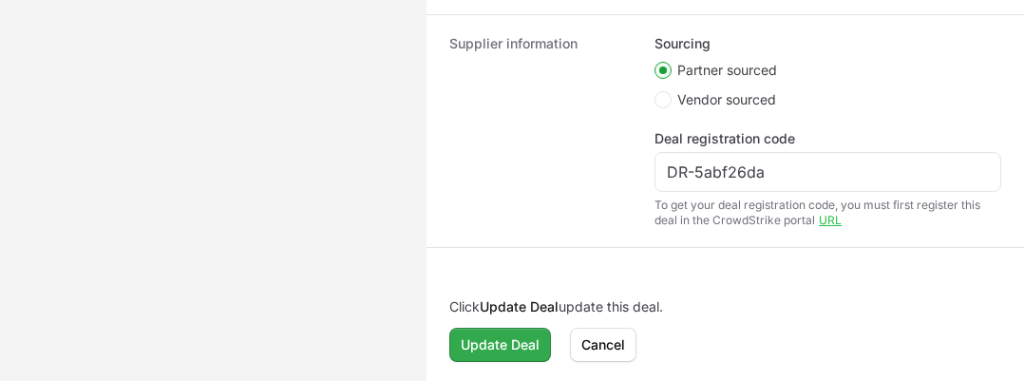
type input "$10,000"
click at [492, 349] on span "Update Deal" at bounding box center [500, 345] width 79 height 23
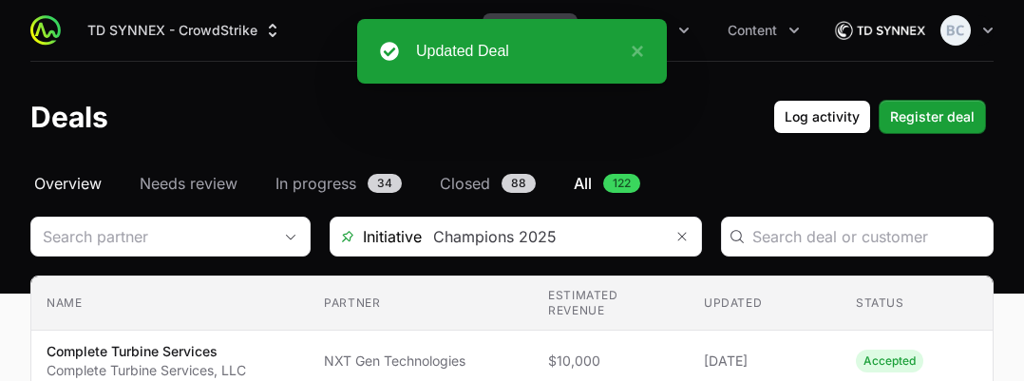
click at [72, 182] on span "Overview" at bounding box center [67, 183] width 67 height 23
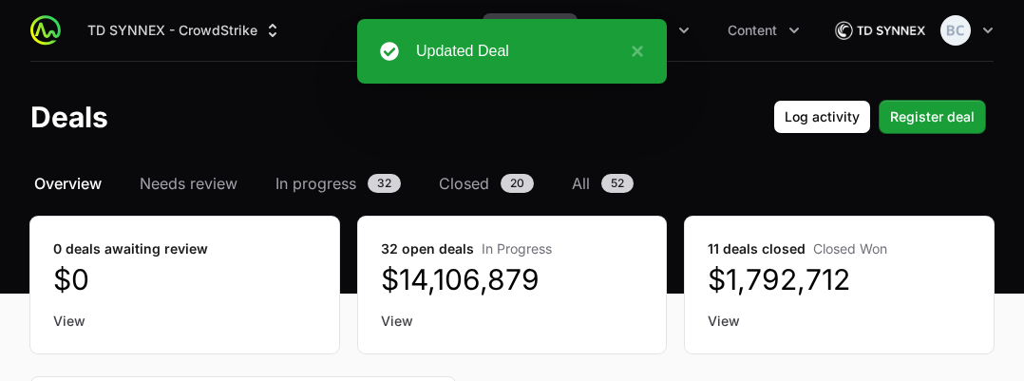
click at [72, 182] on span "Overview" at bounding box center [67, 183] width 67 height 23
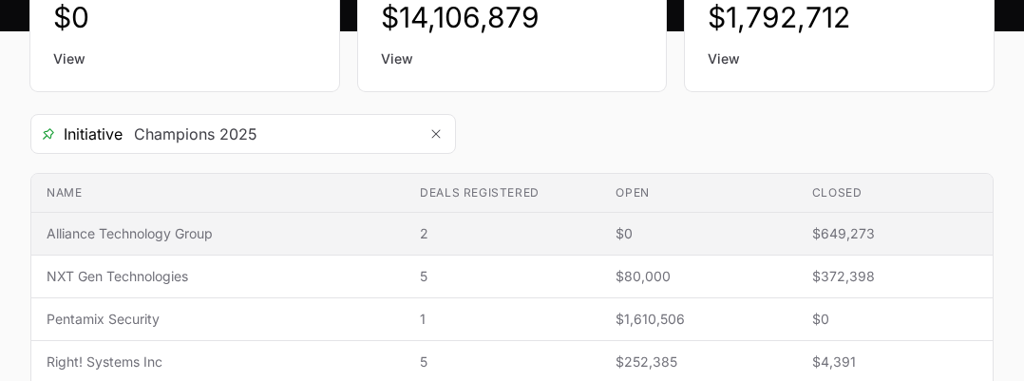
scroll to position [292, 0]
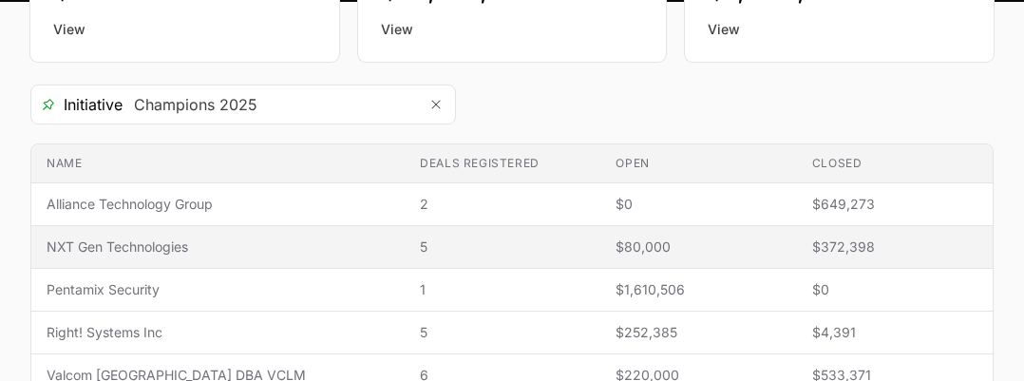
click at [152, 255] on span "NXT Gen Technologies" at bounding box center [218, 247] width 343 height 19
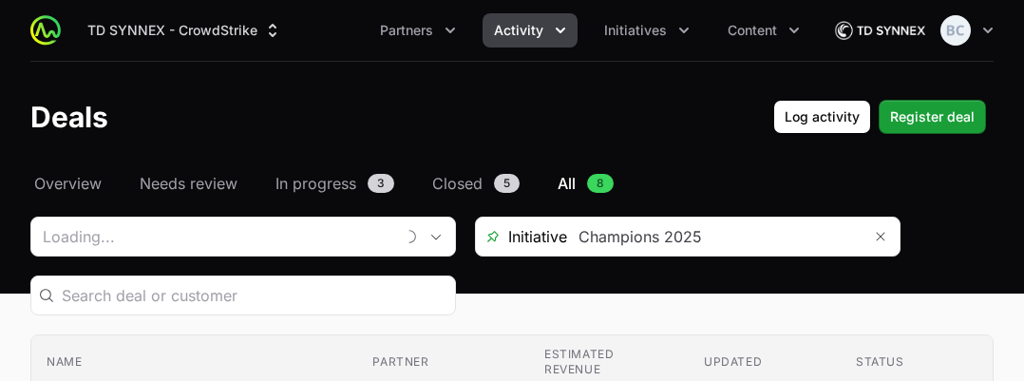
type input "NXT Gen Technologies"
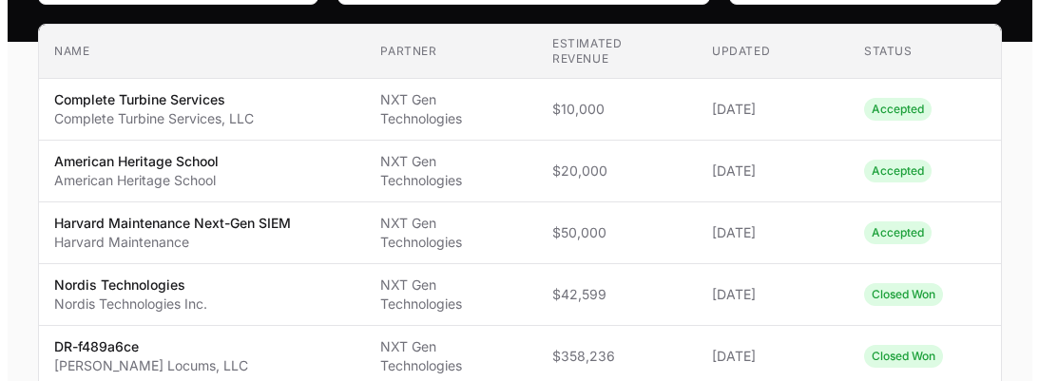
scroll to position [285, 0]
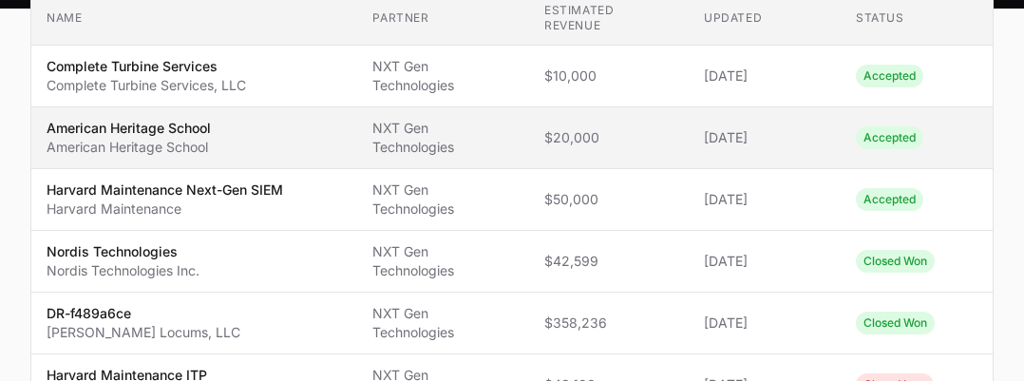
click at [358, 135] on td "Partner NXT Gen Technologies" at bounding box center [442, 138] width 171 height 62
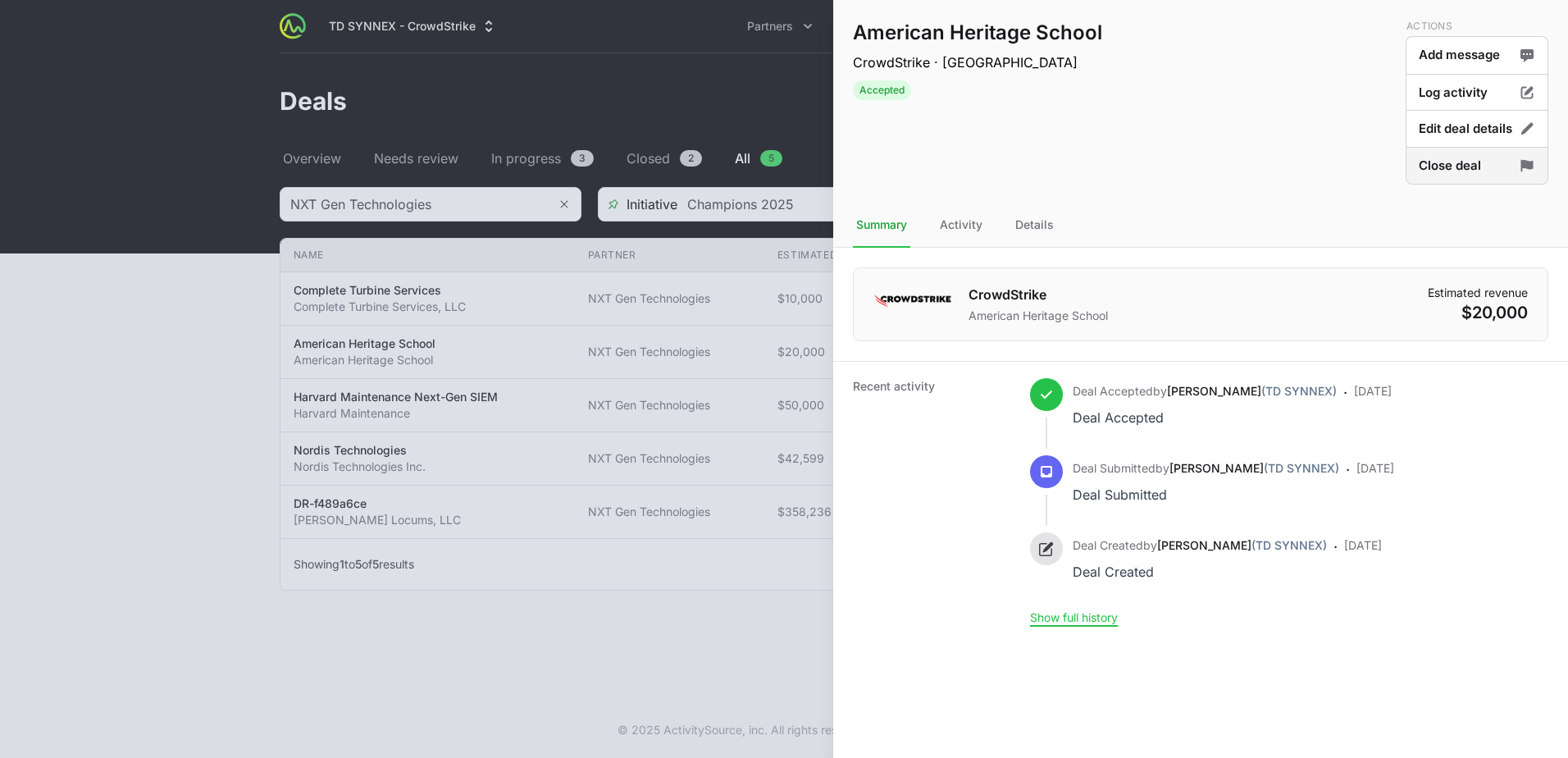
click at [1434, 175] on button "Close deal" at bounding box center [1477, 166] width 142 height 39
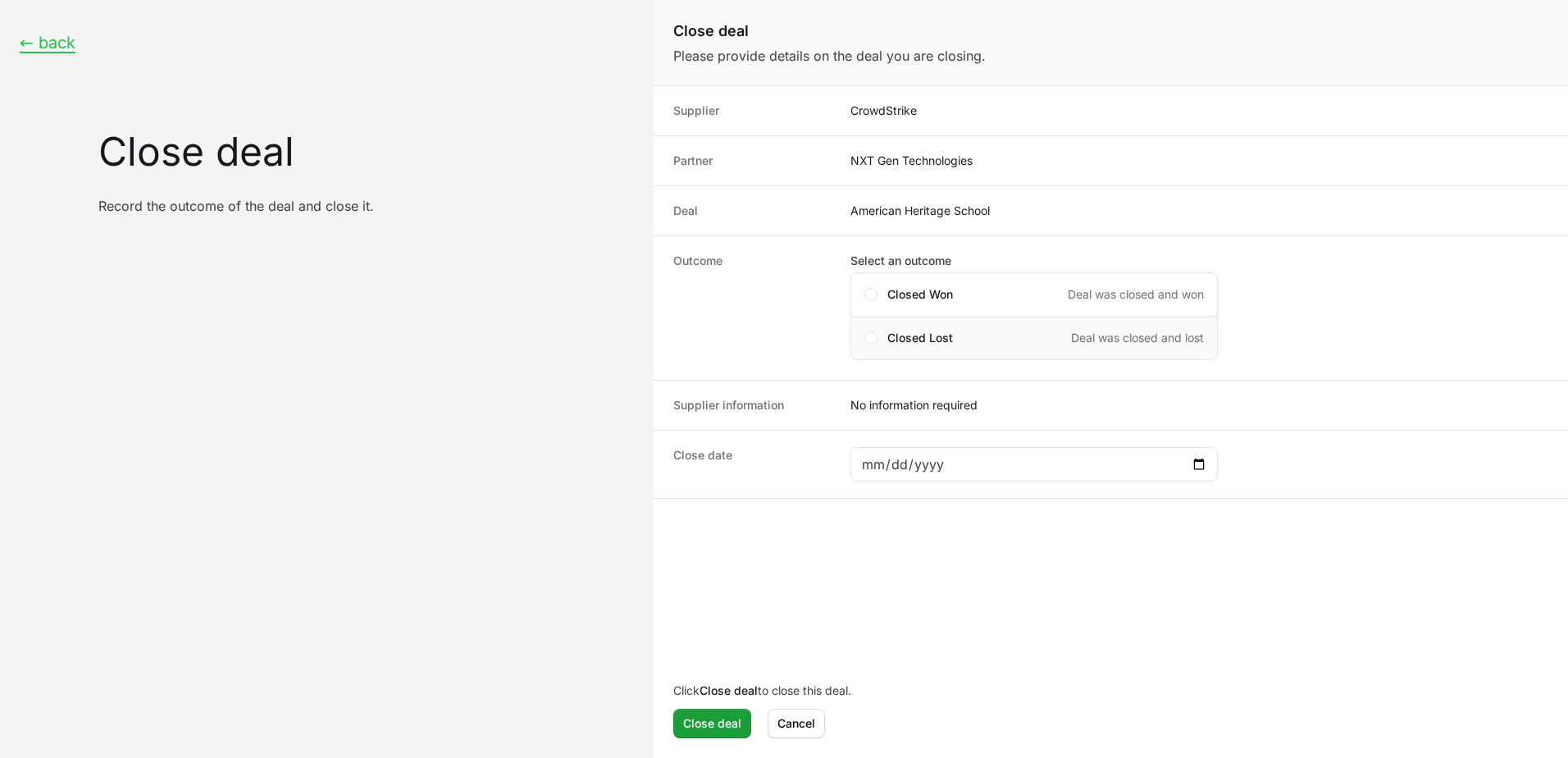
click at [940, 318] on div "Closed Lost Deal was closed and lost" at bounding box center [1034, 338] width 368 height 44
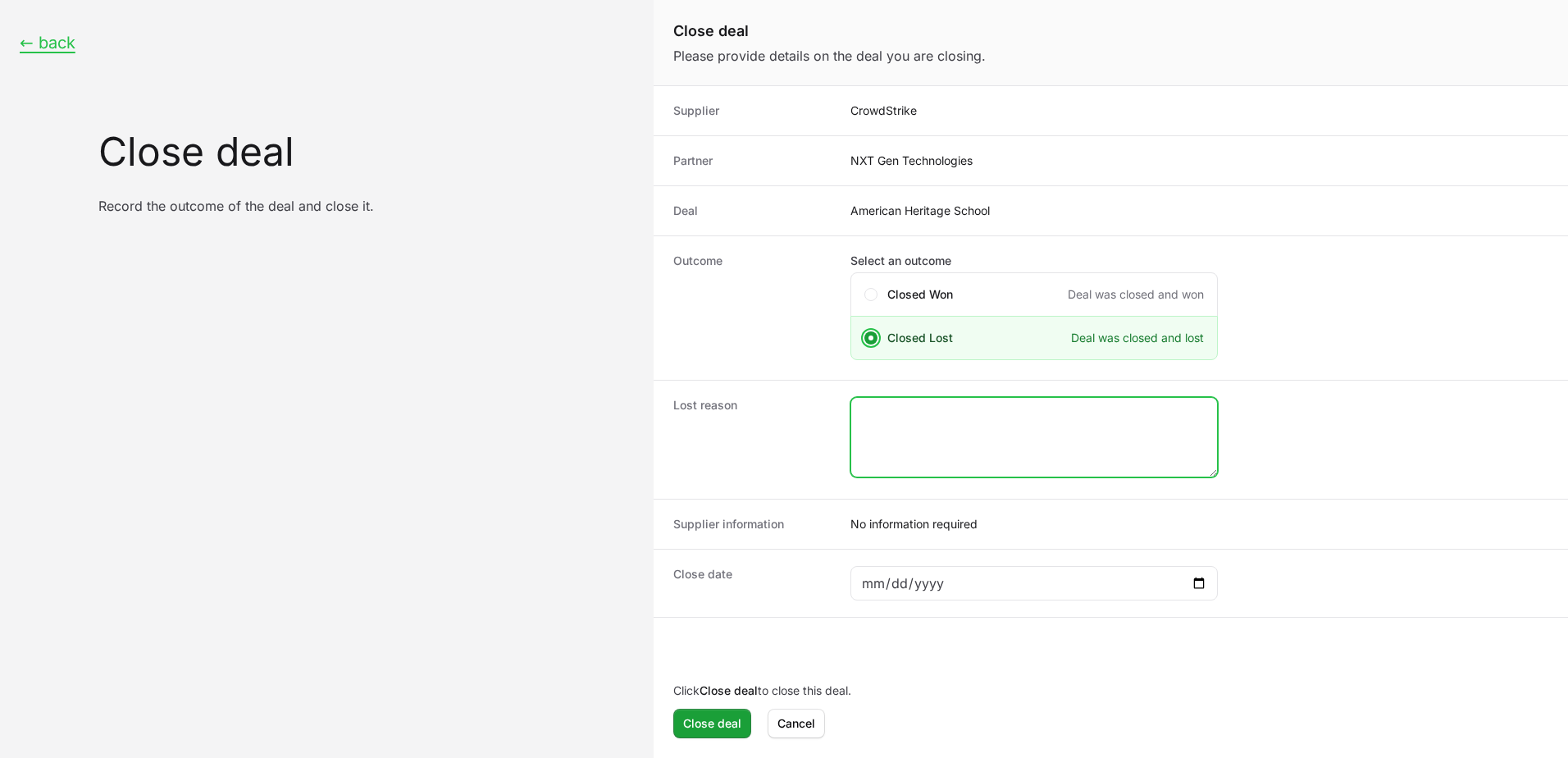
click at [933, 427] on textarea "Close deal form" at bounding box center [1034, 437] width 366 height 79
type textarea "CRWD marked as lost"
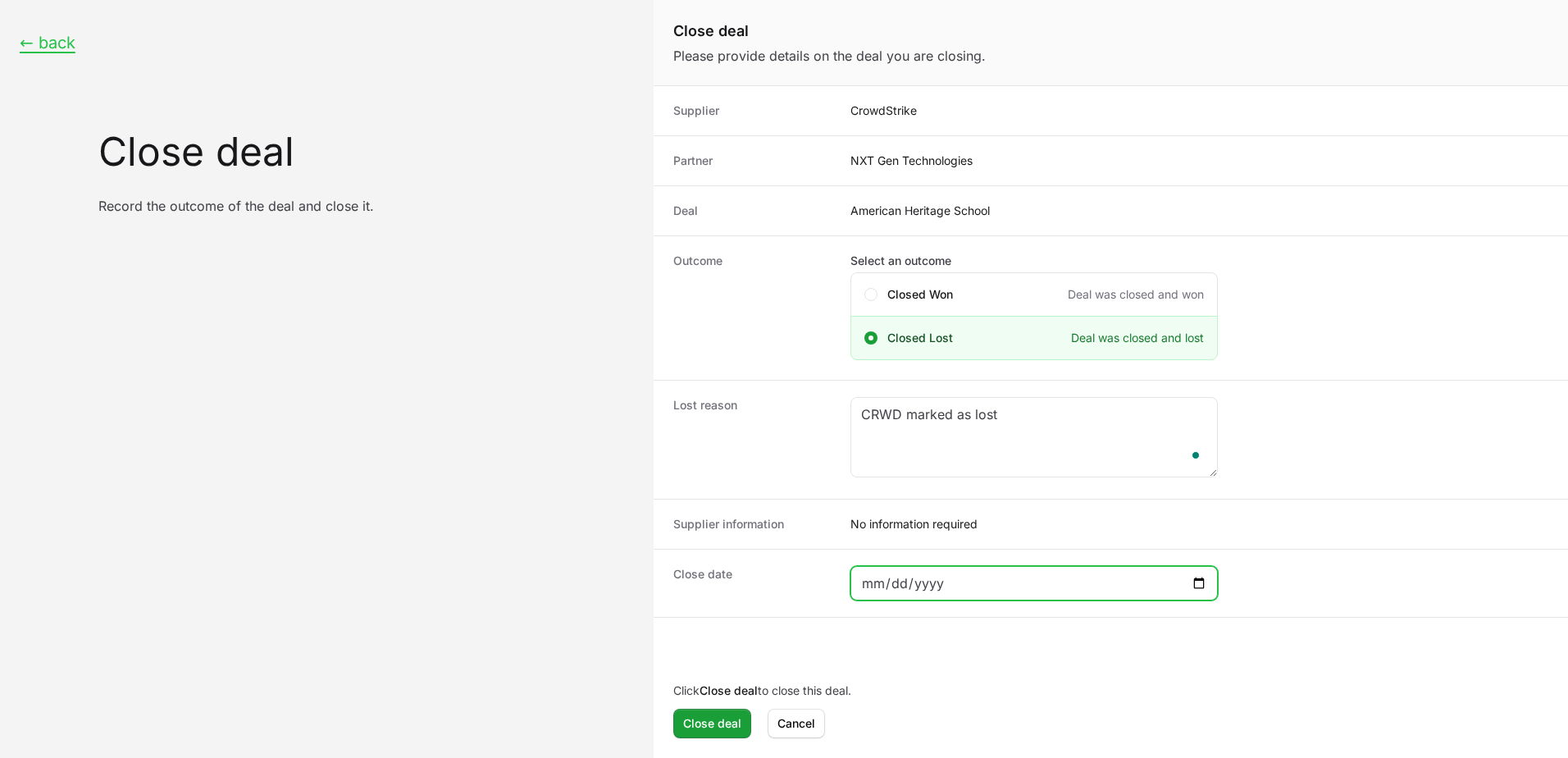
click at [1142, 577] on input "Close deal form" at bounding box center [1034, 583] width 346 height 20
click at [1181, 574] on input "Close deal form" at bounding box center [1034, 583] width 346 height 20
click at [1194, 581] on input "Close deal form" at bounding box center [1034, 583] width 346 height 20
type input "[DATE]"
click at [731, 719] on span "Close deal" at bounding box center [712, 723] width 58 height 20
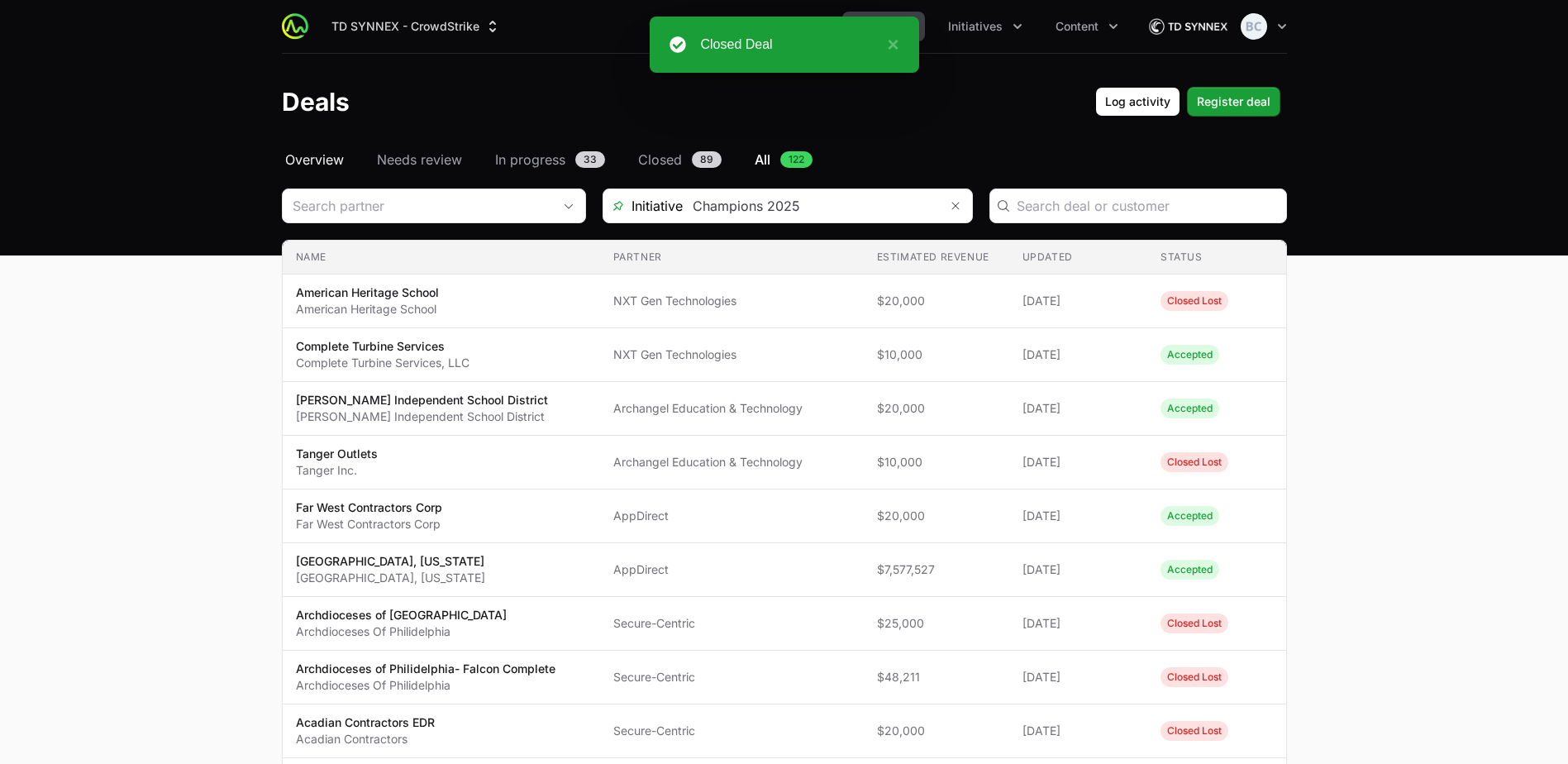
click at [324, 156] on span "Overview" at bounding box center [314, 159] width 58 height 20
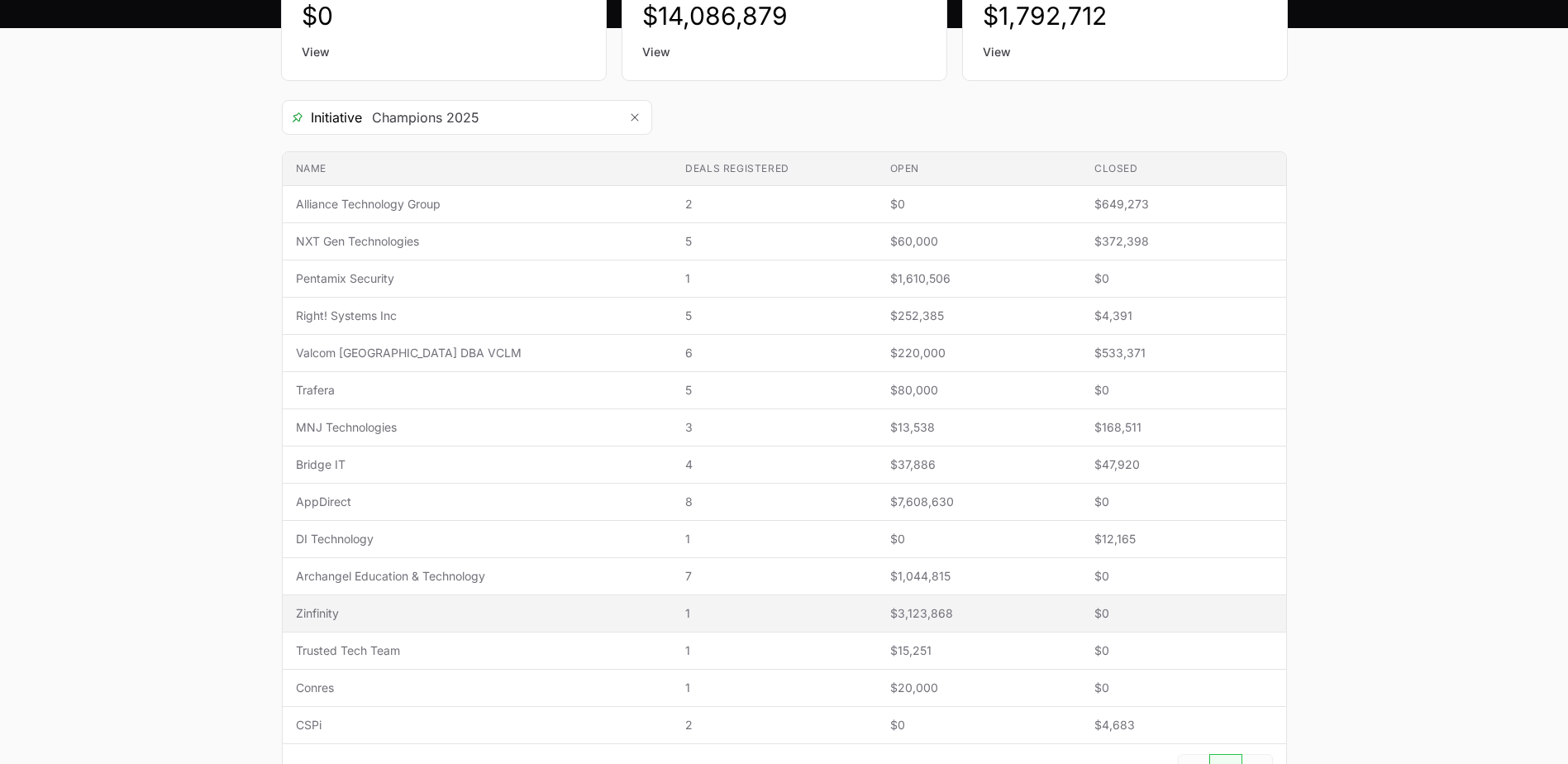
scroll to position [331, 0]
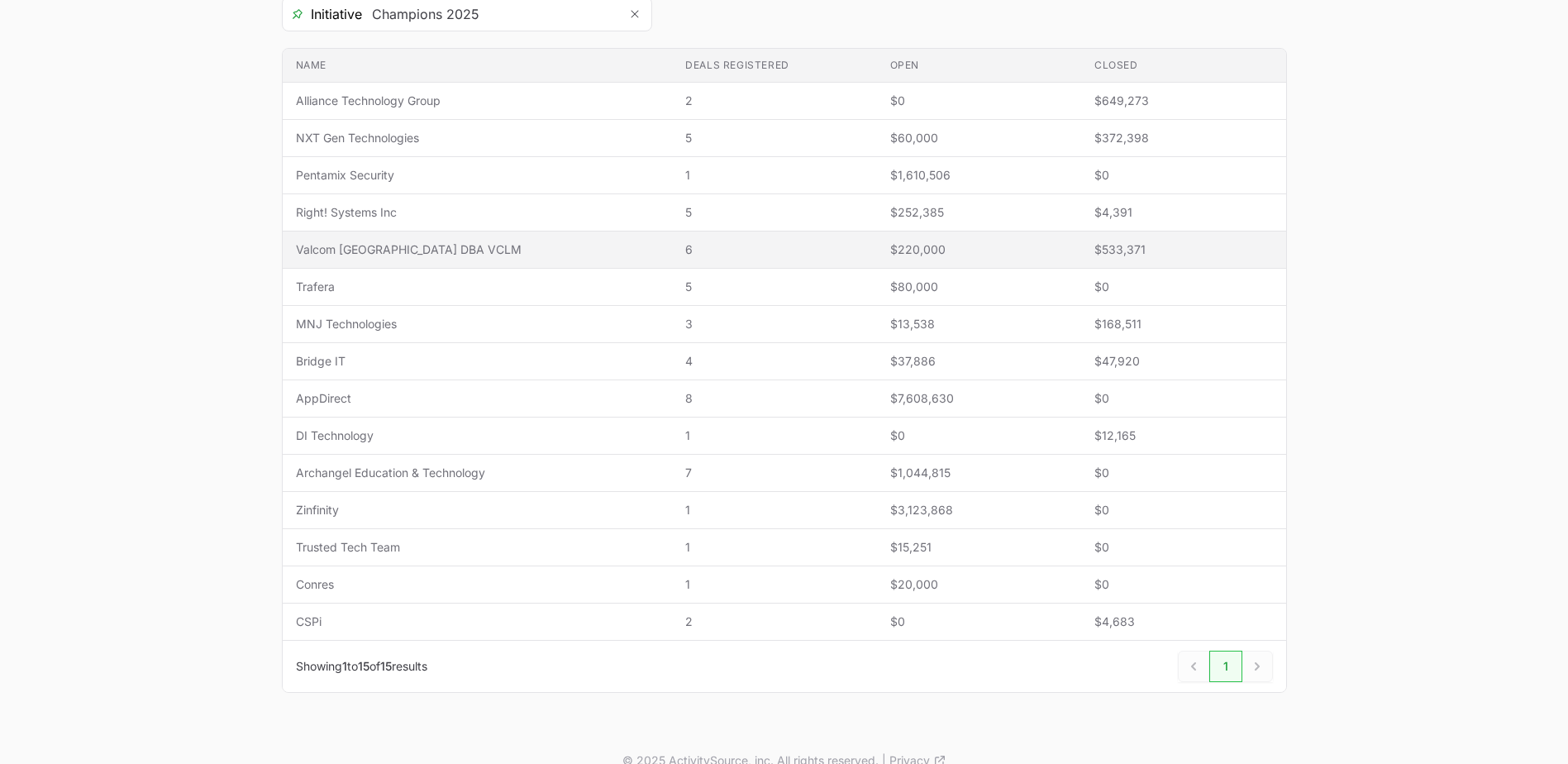
click at [362, 253] on span "Valcom [GEOGRAPHIC_DATA] DBA VCLM" at bounding box center [477, 249] width 364 height 17
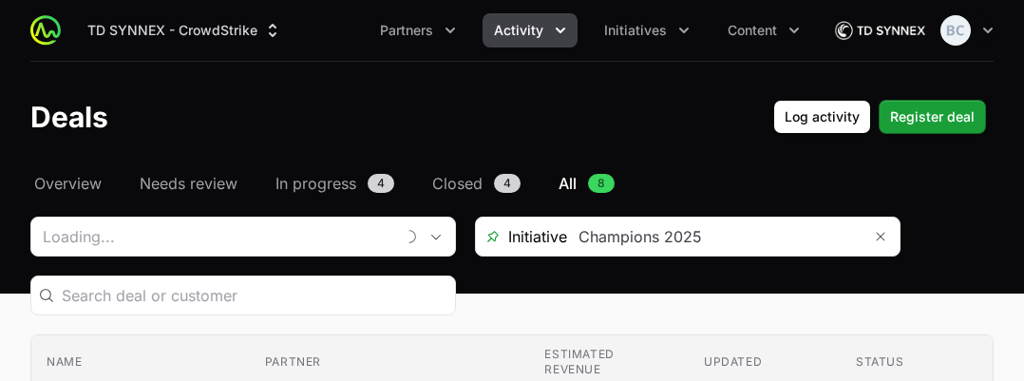
type input "Valcom [GEOGRAPHIC_DATA] DBA VCLM"
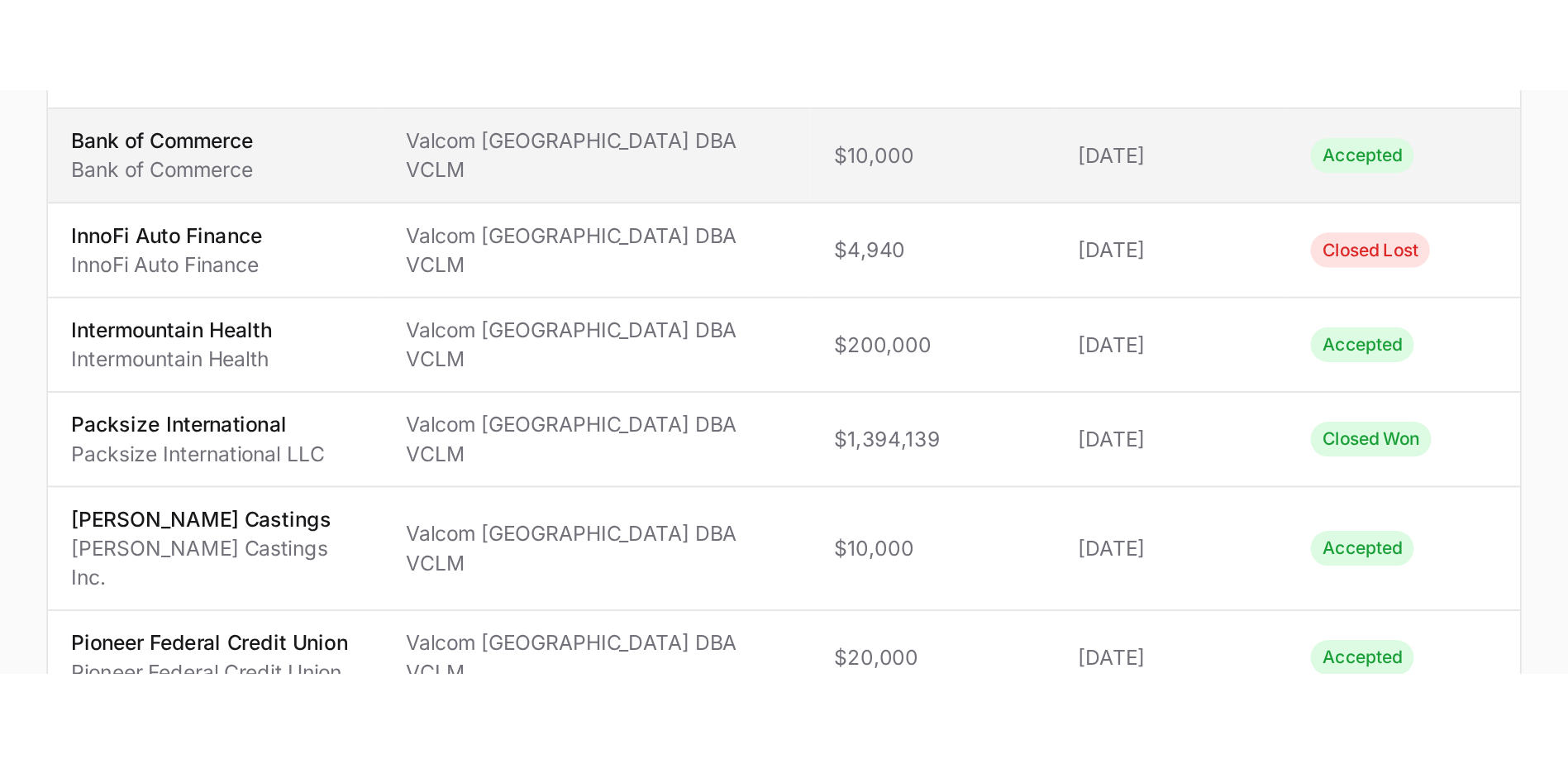
scroll to position [89, 0]
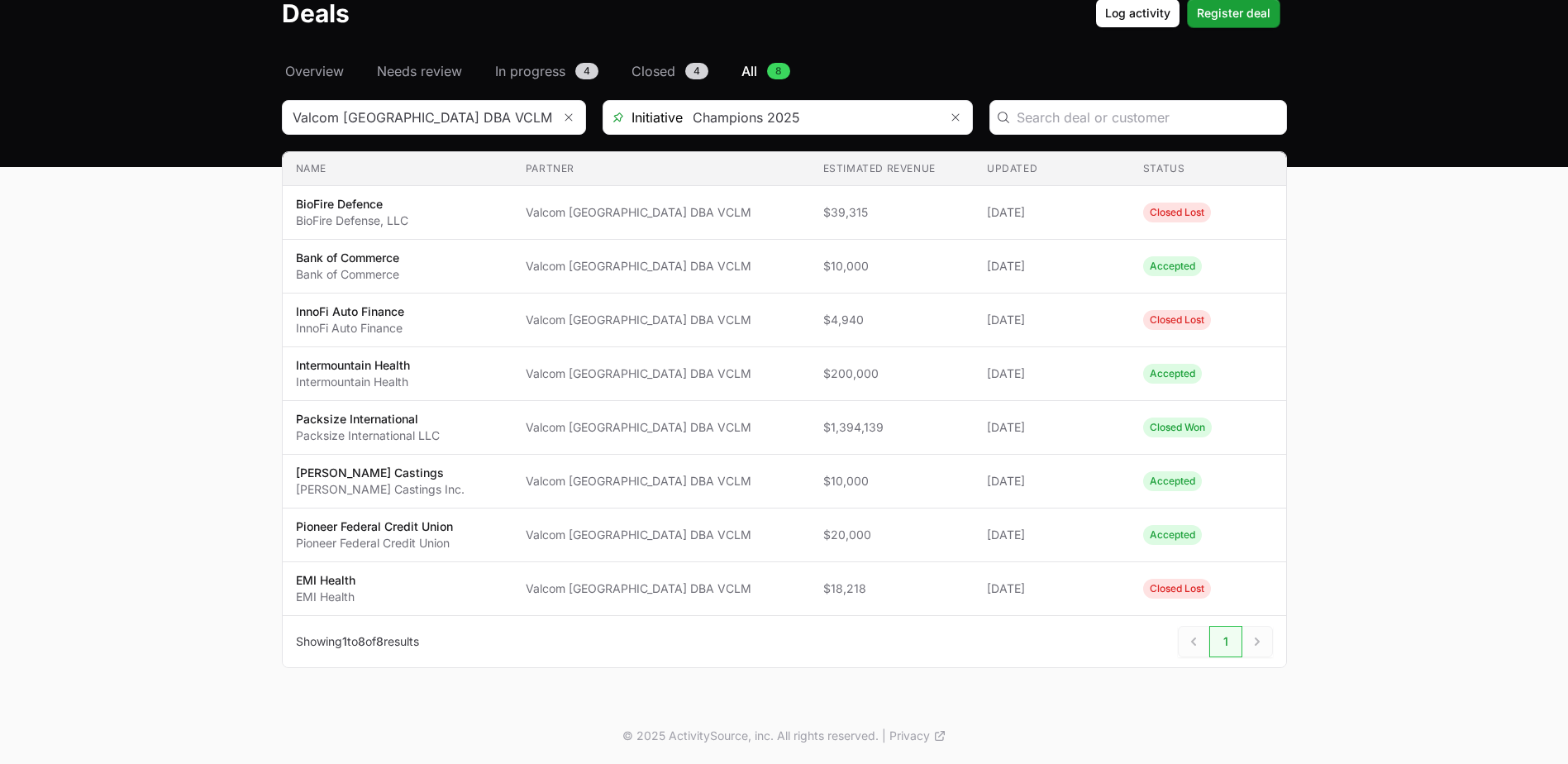
click at [325, 81] on div "Select a tab Overview Needs review In progress Closed All Overview Needs review…" at bounding box center [784, 384] width 1058 height 647
click at [324, 70] on span "Overview" at bounding box center [314, 70] width 58 height 20
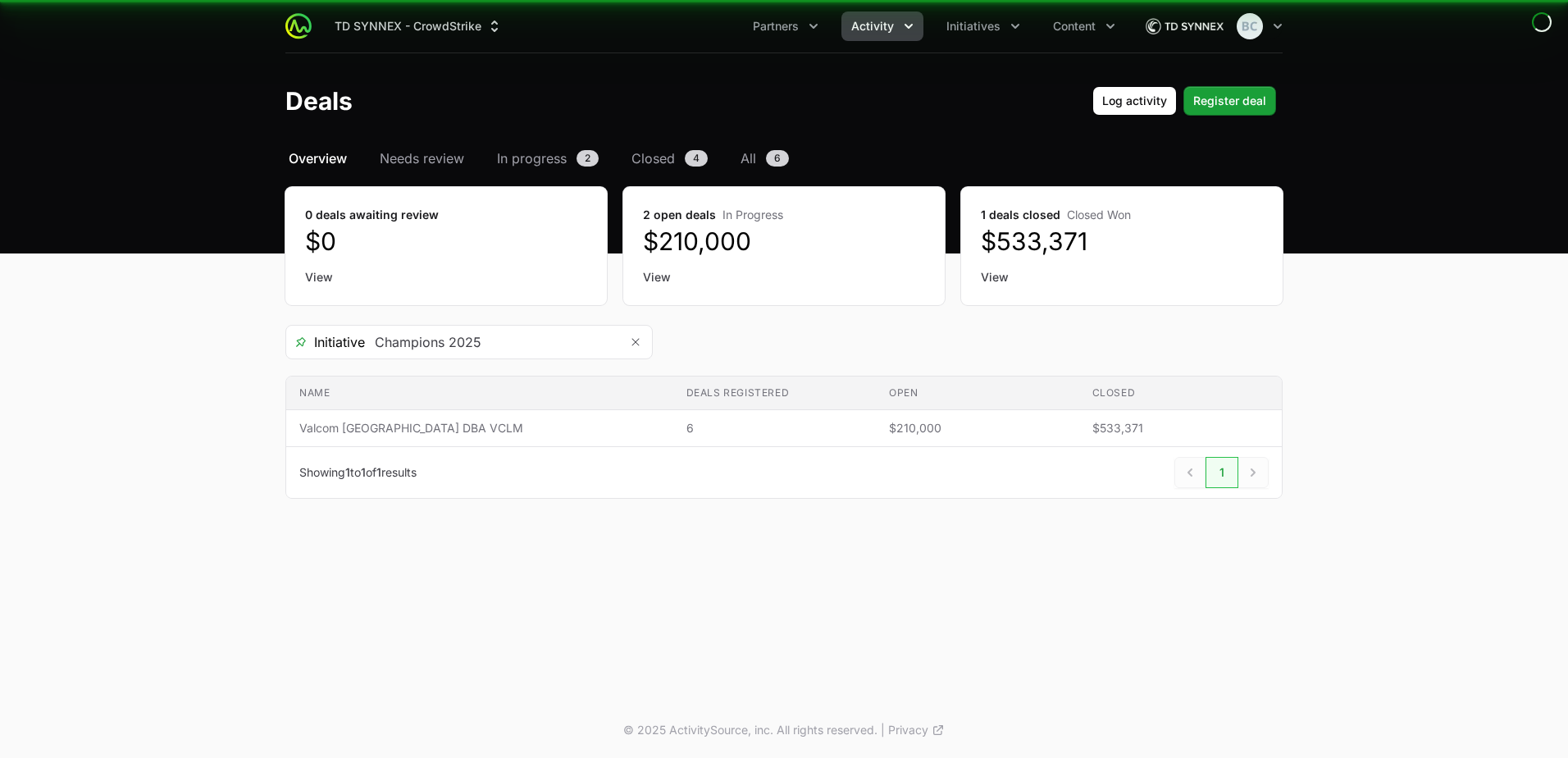
click at [322, 70] on header "Deals Log activity Log activity Register deal Register deal" at bounding box center [784, 101] width 1568 height 95
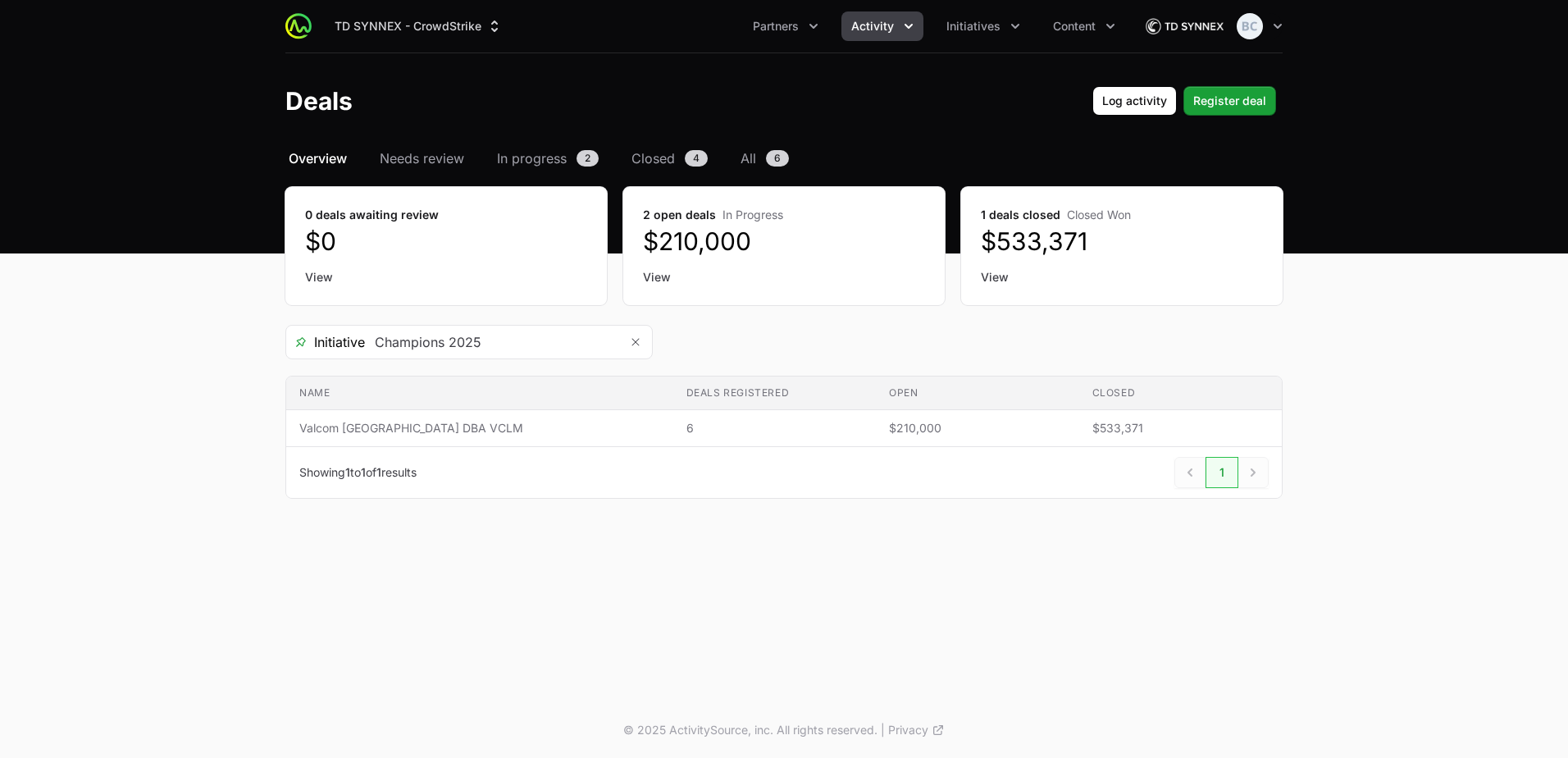
click at [305, 160] on span "Overview" at bounding box center [318, 158] width 58 height 20
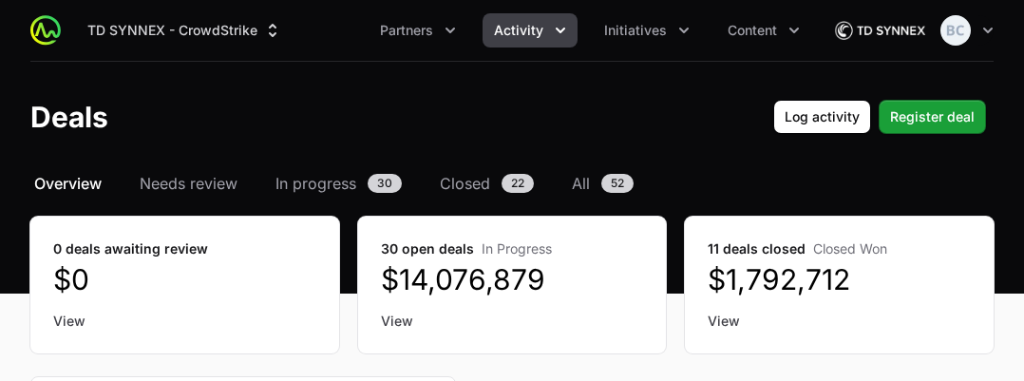
click at [84, 182] on span "Overview" at bounding box center [67, 183] width 67 height 23
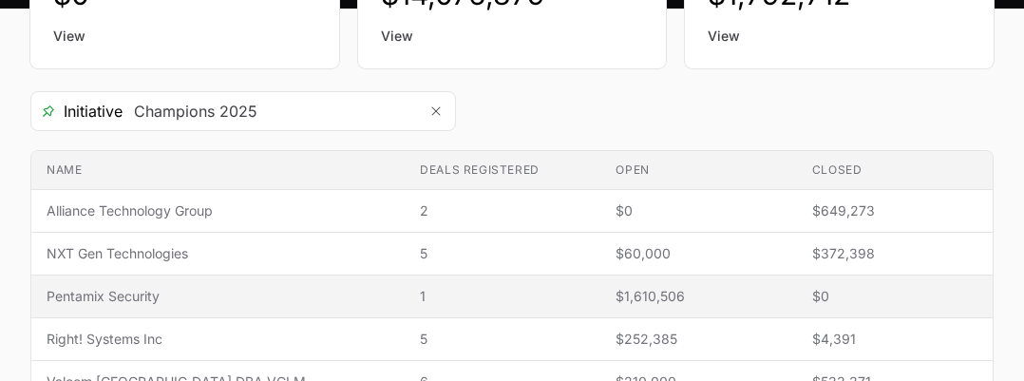
scroll to position [475, 0]
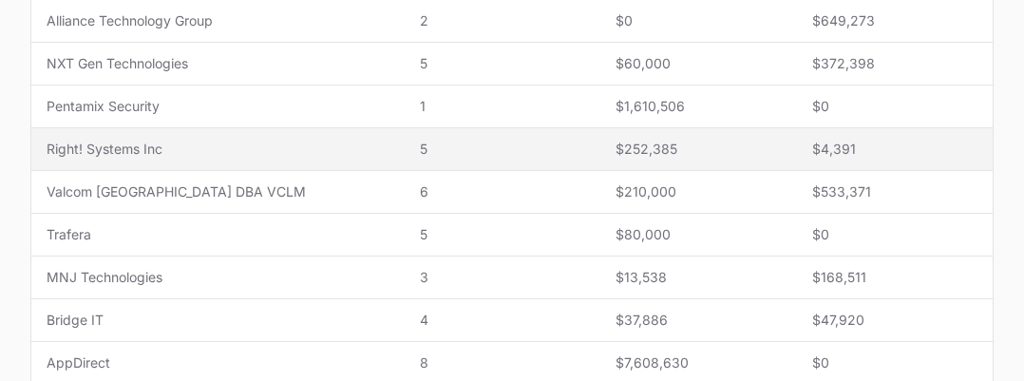
click at [164, 159] on td "Name Right! Systems Inc" at bounding box center [217, 149] width 373 height 43
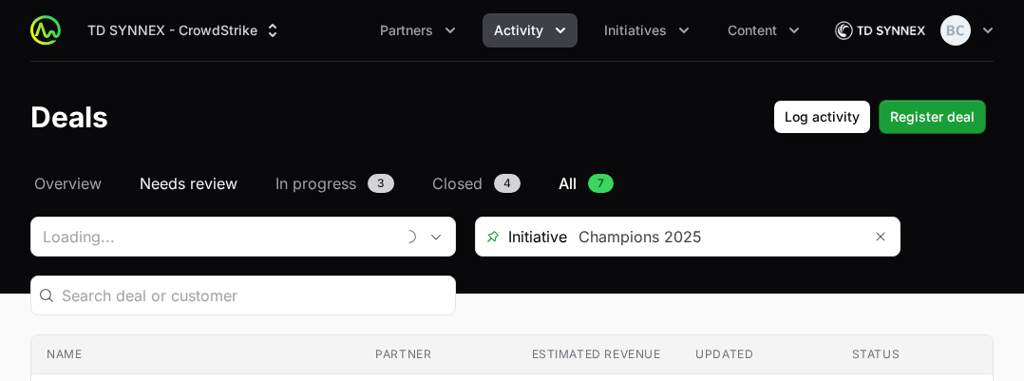
type input "Right! Systems Inc"
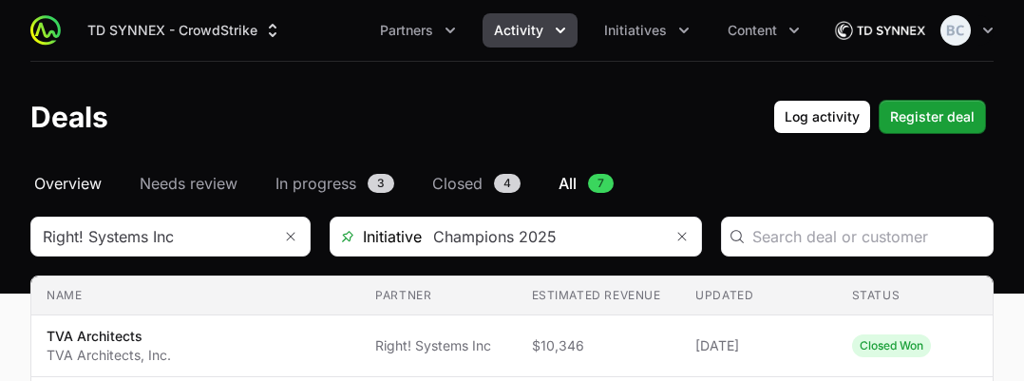
click at [78, 182] on span "Overview" at bounding box center [67, 183] width 67 height 23
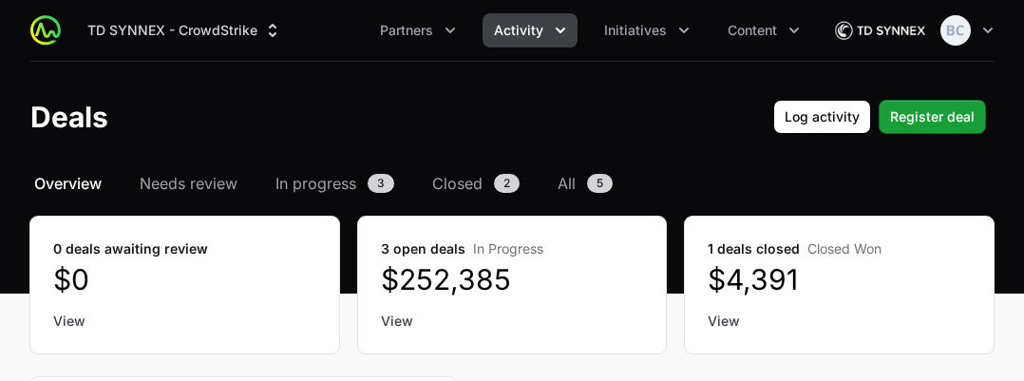
click at [49, 182] on span "Overview" at bounding box center [67, 183] width 67 height 23
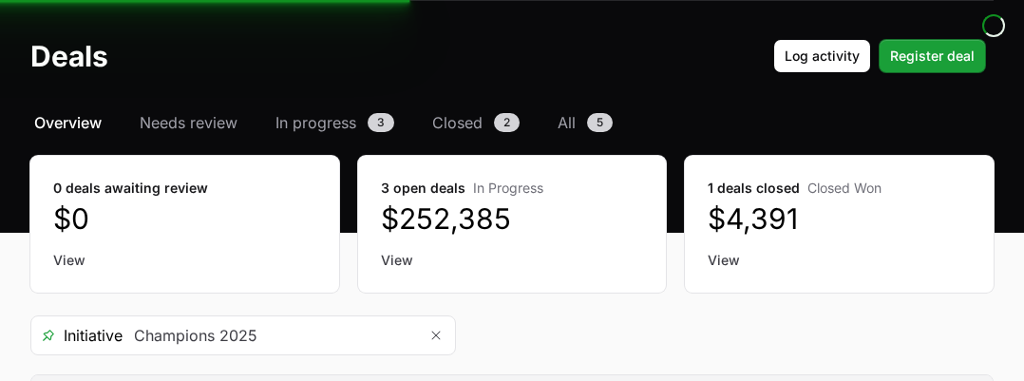
scroll to position [95, 0]
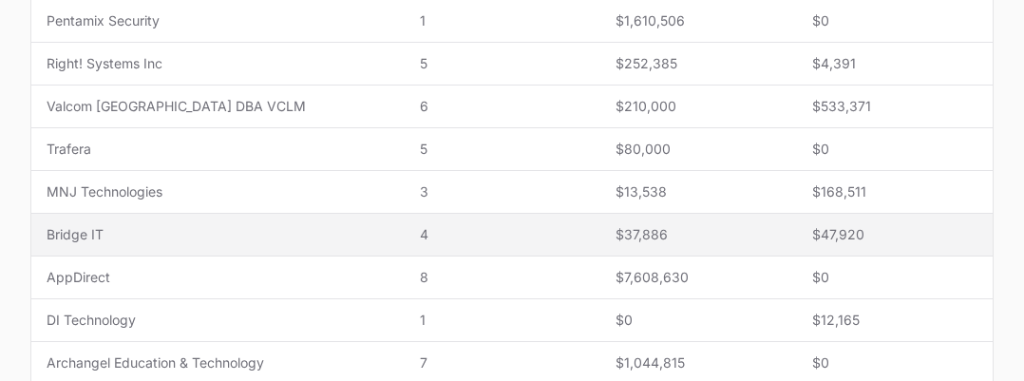
scroll to position [570, 0]
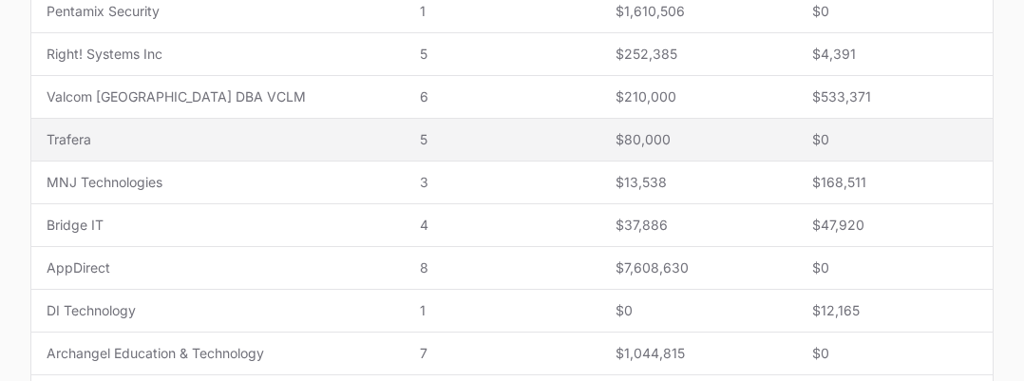
click at [202, 149] on td "Name Trafera" at bounding box center [217, 140] width 373 height 43
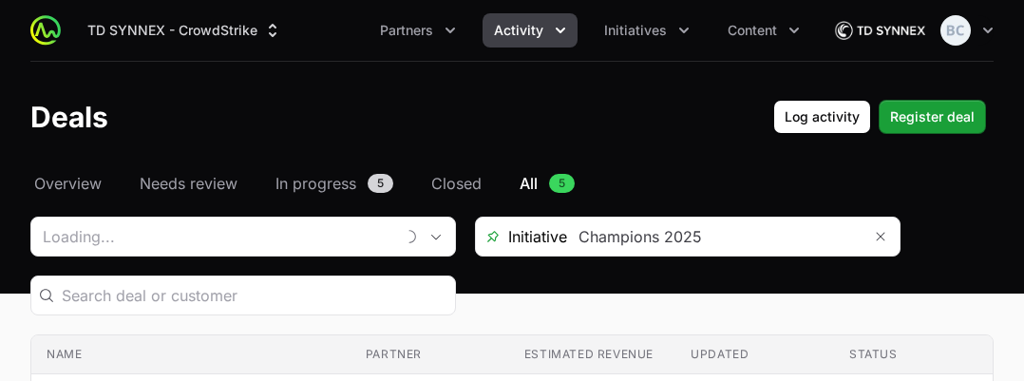
type input "Trafera"
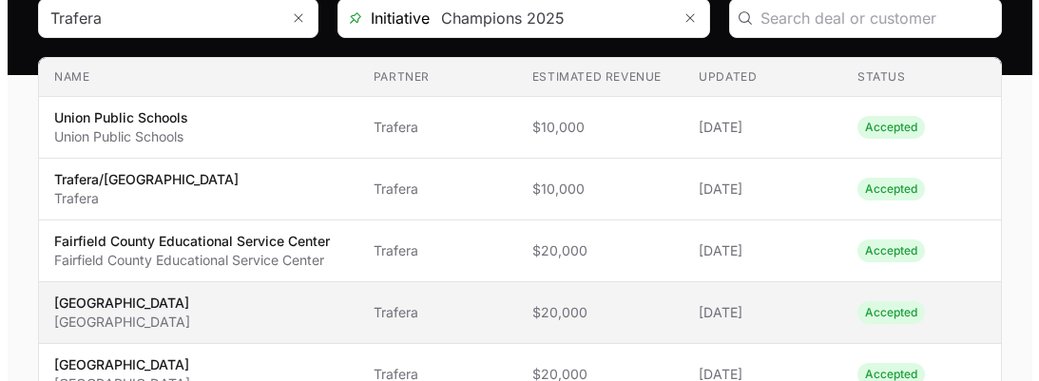
scroll to position [190, 0]
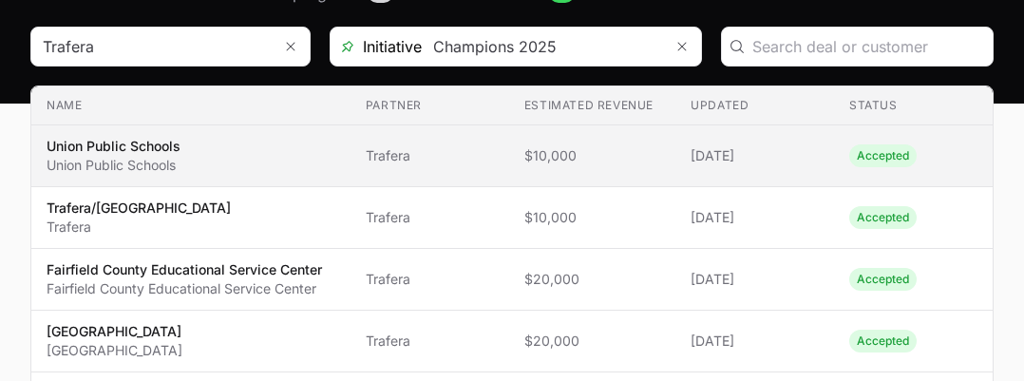
click at [351, 157] on td "Name Union Public Schools Union Public Schools" at bounding box center [190, 156] width 319 height 62
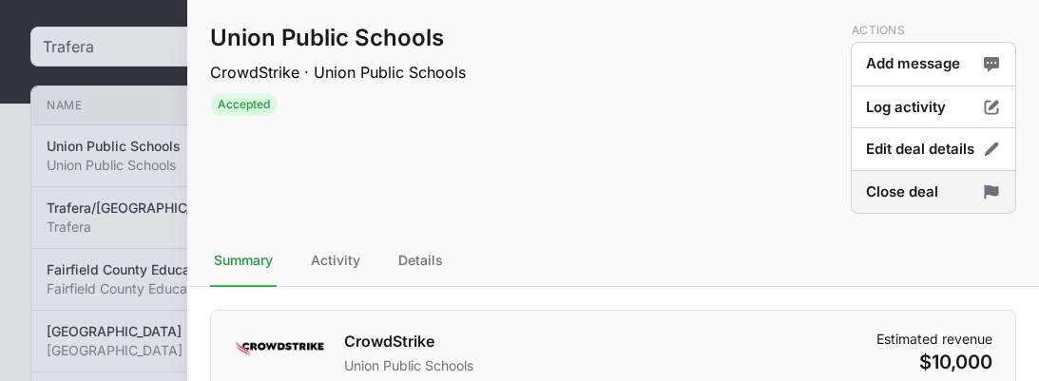
click at [851, 197] on button "Close deal" at bounding box center [933, 192] width 165 height 45
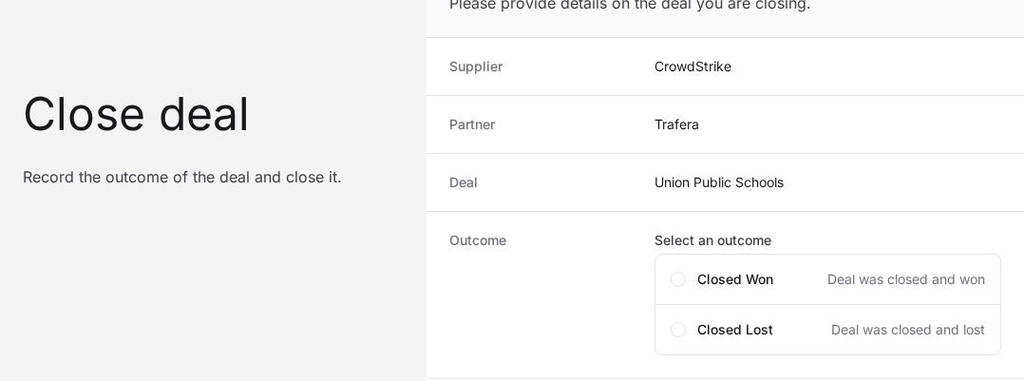
scroll to position [95, 0]
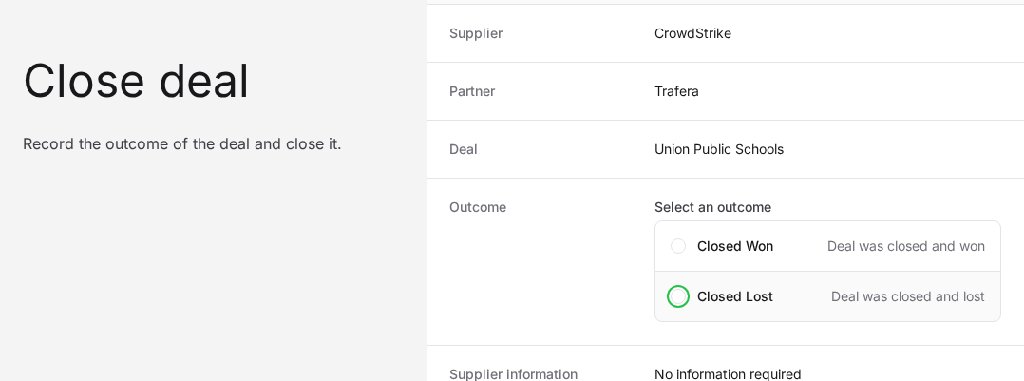
click at [698, 292] on span "Closed Lost" at bounding box center [736, 296] width 76 height 19
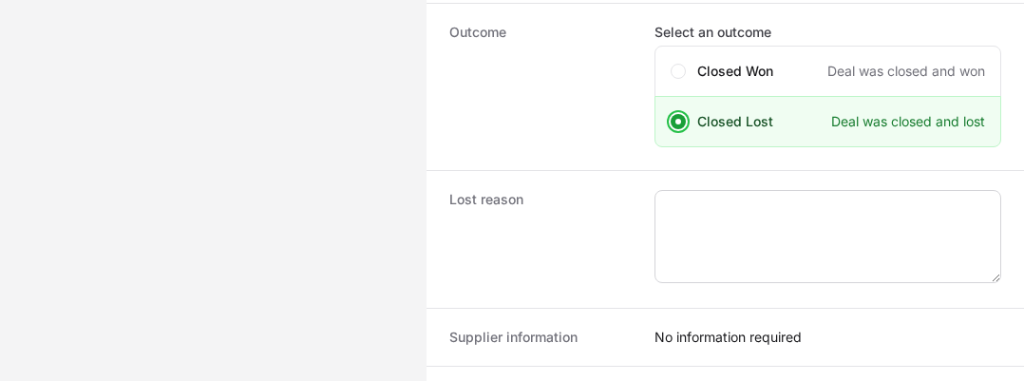
scroll to position [285, 0]
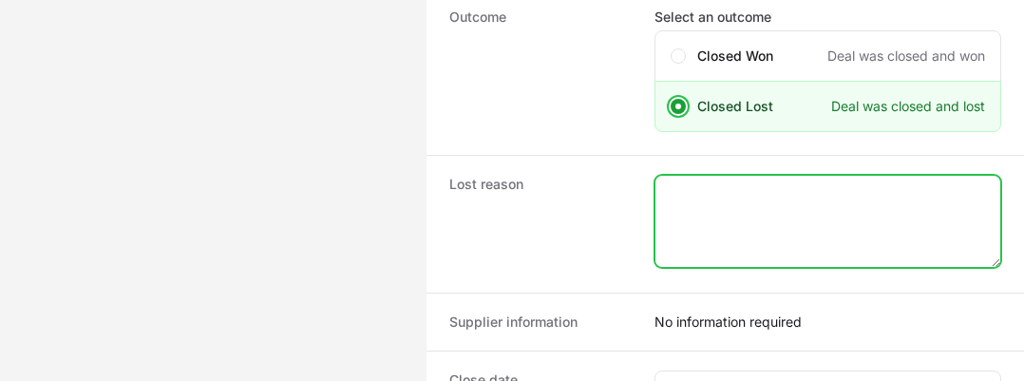
click at [697, 207] on textarea "Close deal form" at bounding box center [828, 221] width 345 height 91
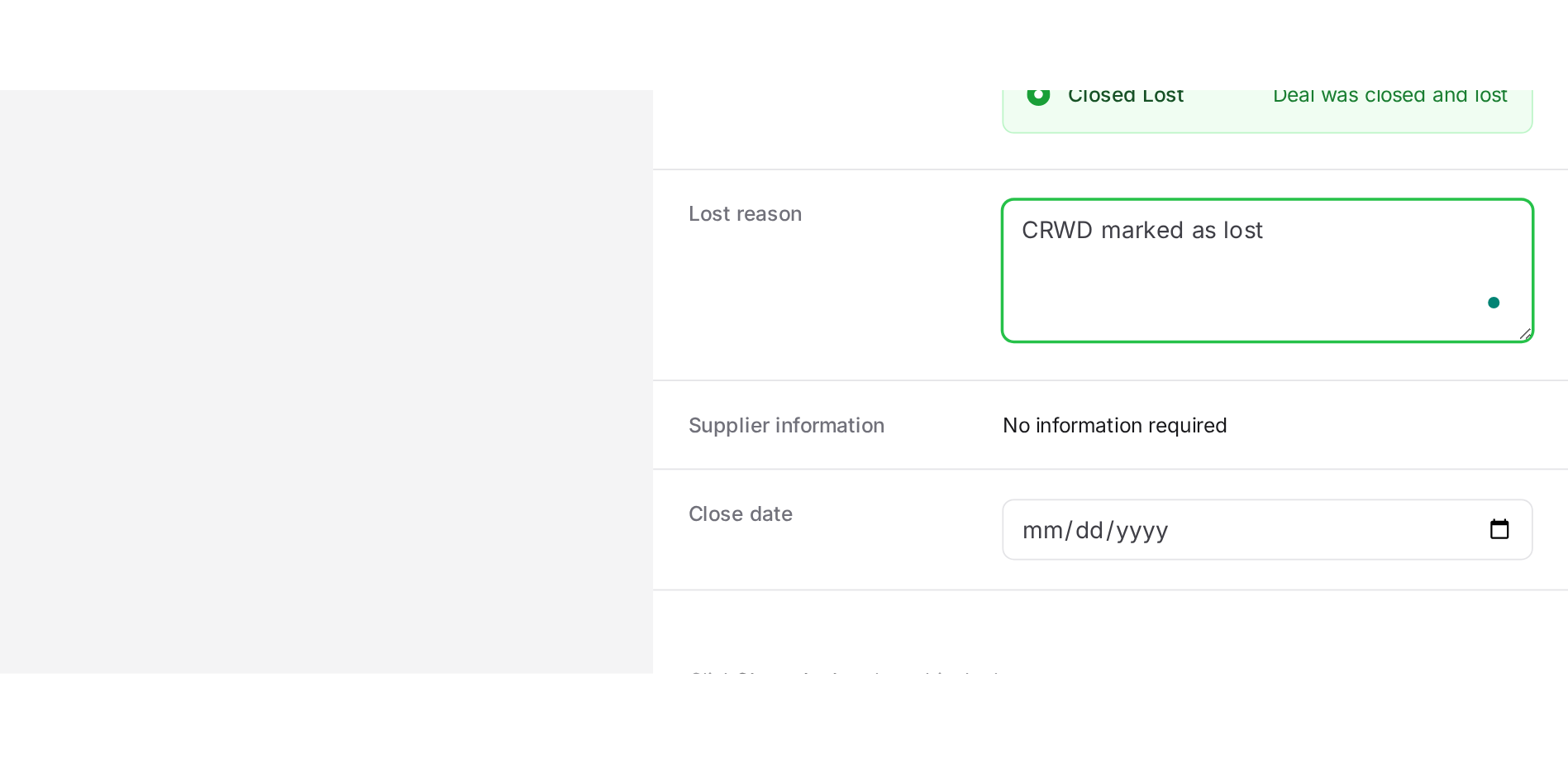
scroll to position [407, 0]
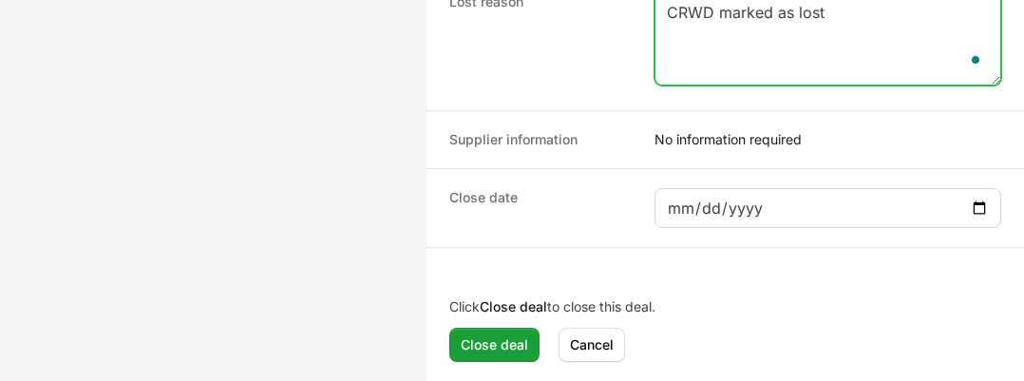
type textarea "CRWD marked as lost"
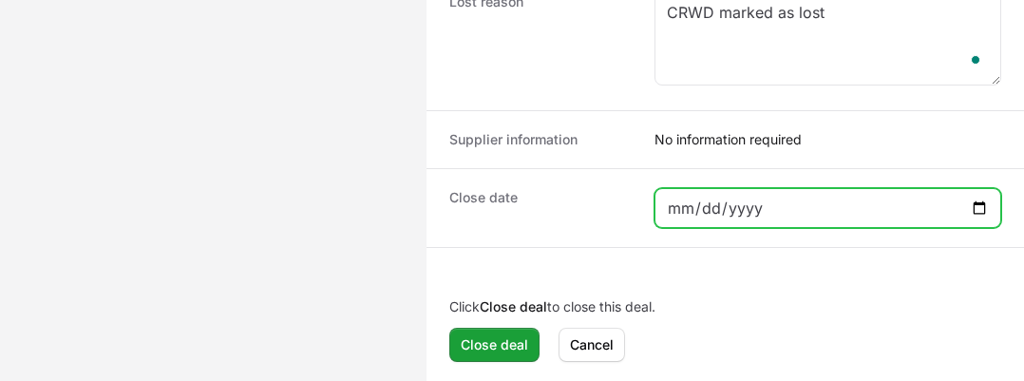
click at [736, 203] on input "Close deal form" at bounding box center [828, 208] width 322 height 23
click at [968, 209] on input "Close deal form" at bounding box center [828, 208] width 322 height 23
click at [985, 205] on input "Close deal form" at bounding box center [828, 208] width 322 height 23
type input "[DATE]"
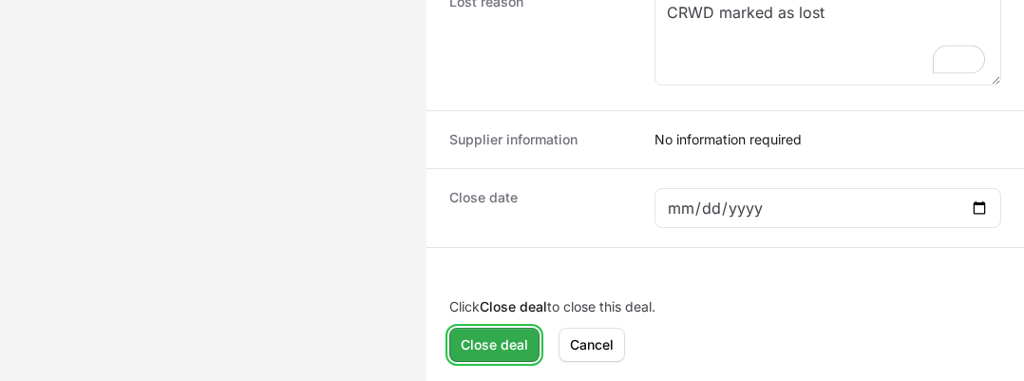
click at [509, 342] on span "Close deal" at bounding box center [494, 345] width 67 height 23
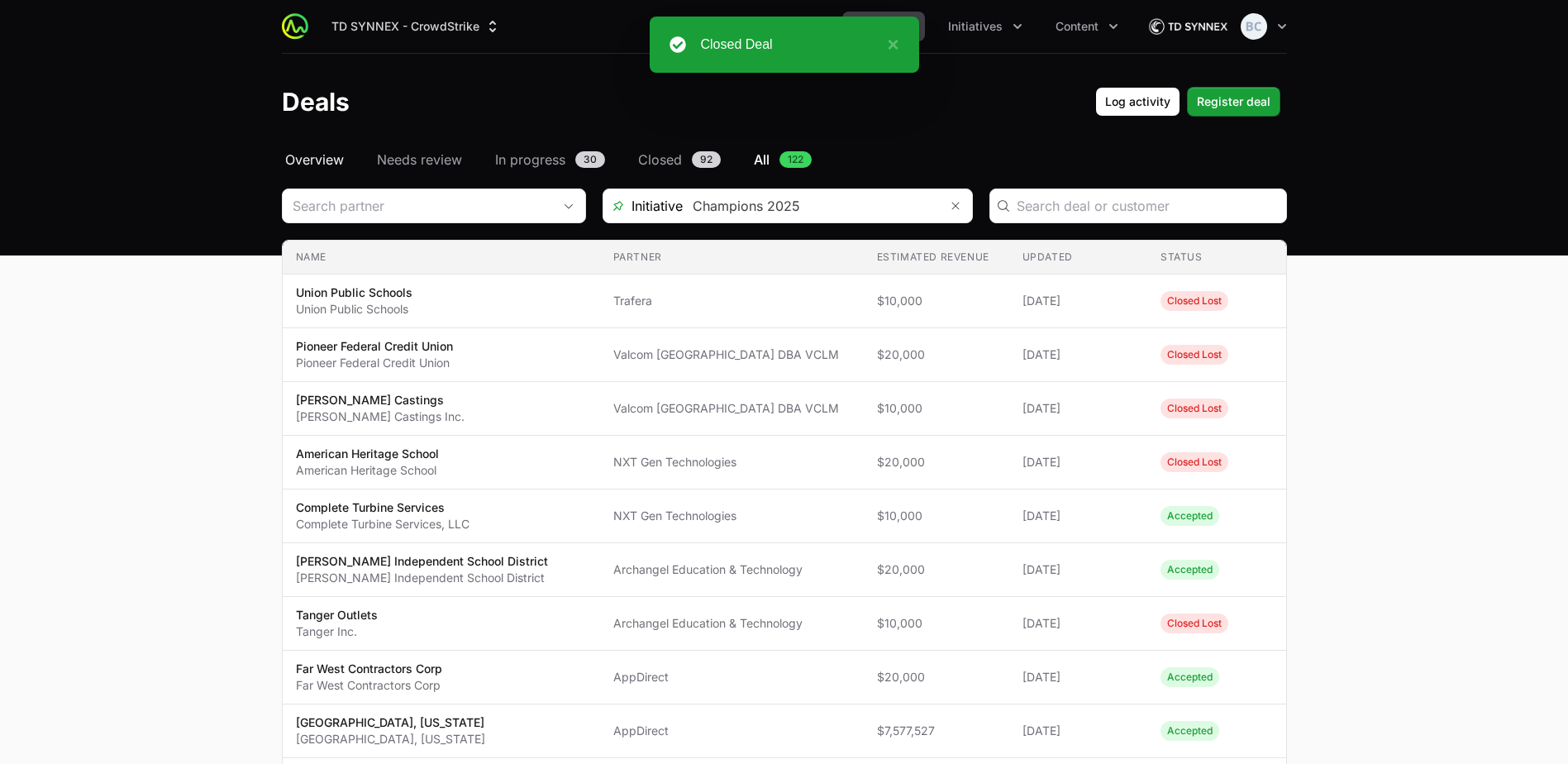
click at [324, 158] on span "Overview" at bounding box center [314, 159] width 58 height 20
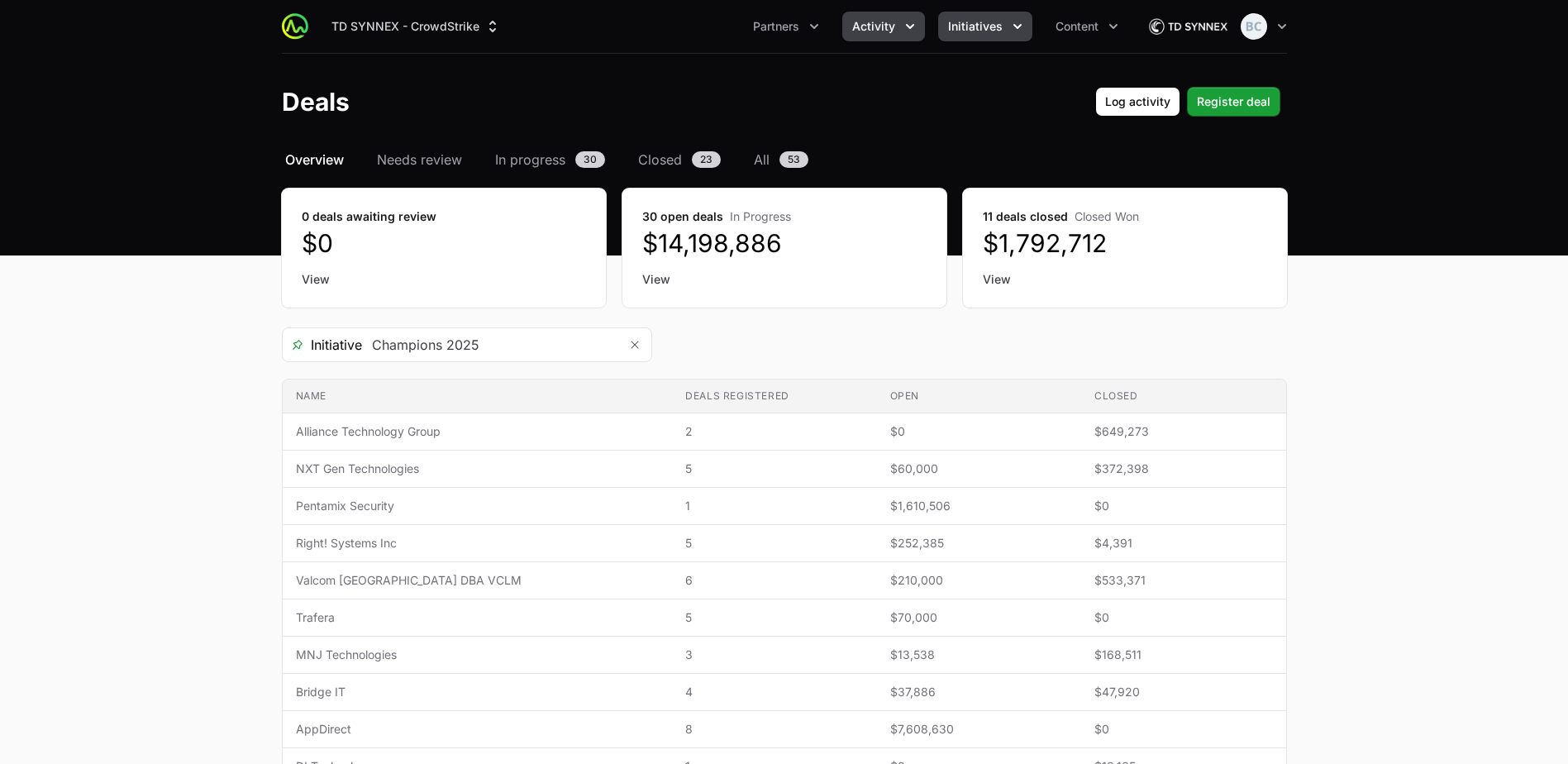
click at [772, 23] on span "Initiatives" at bounding box center [975, 26] width 55 height 17
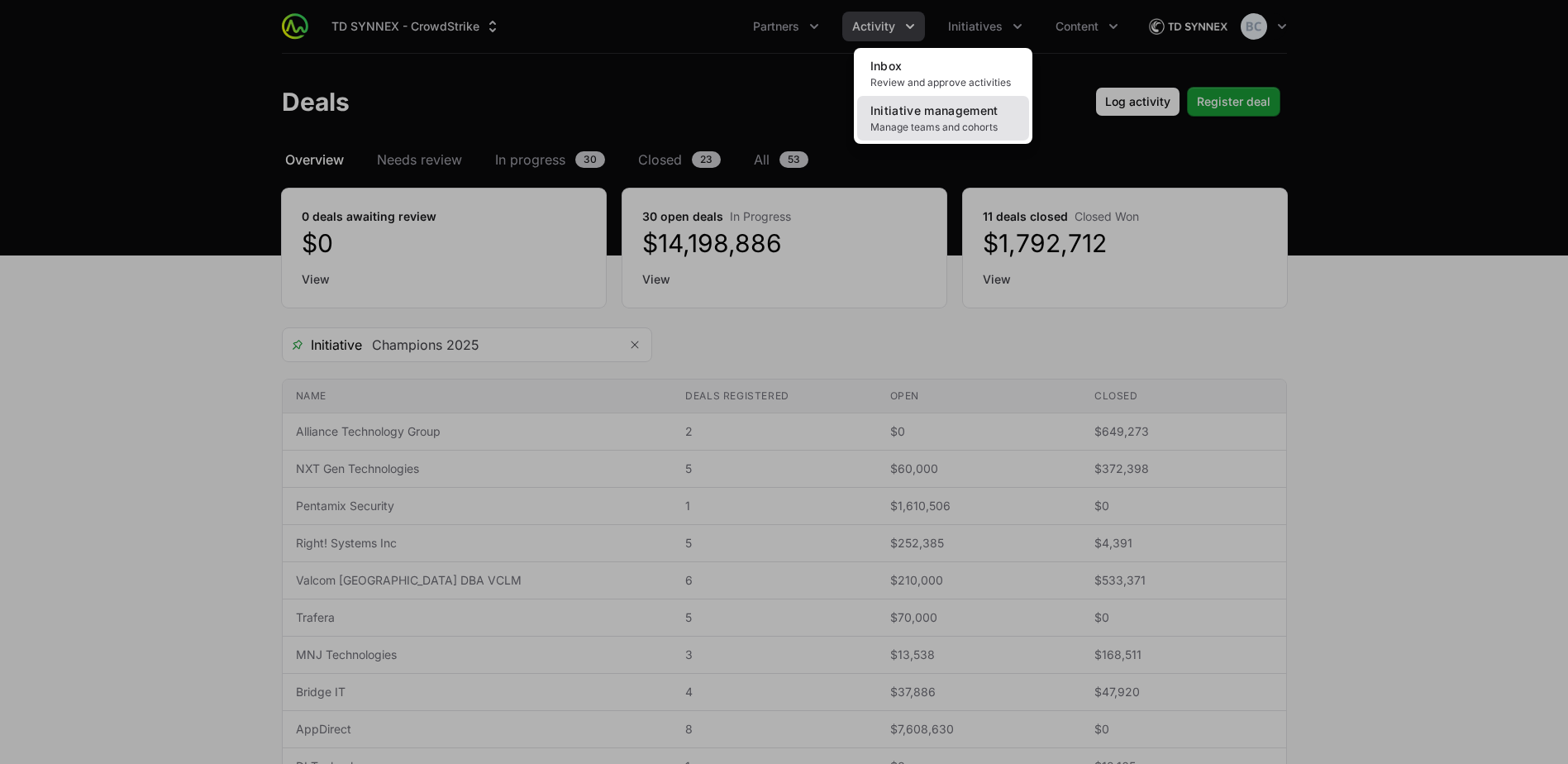
click at [772, 124] on span "Manage teams and cohorts" at bounding box center [943, 127] width 145 height 13
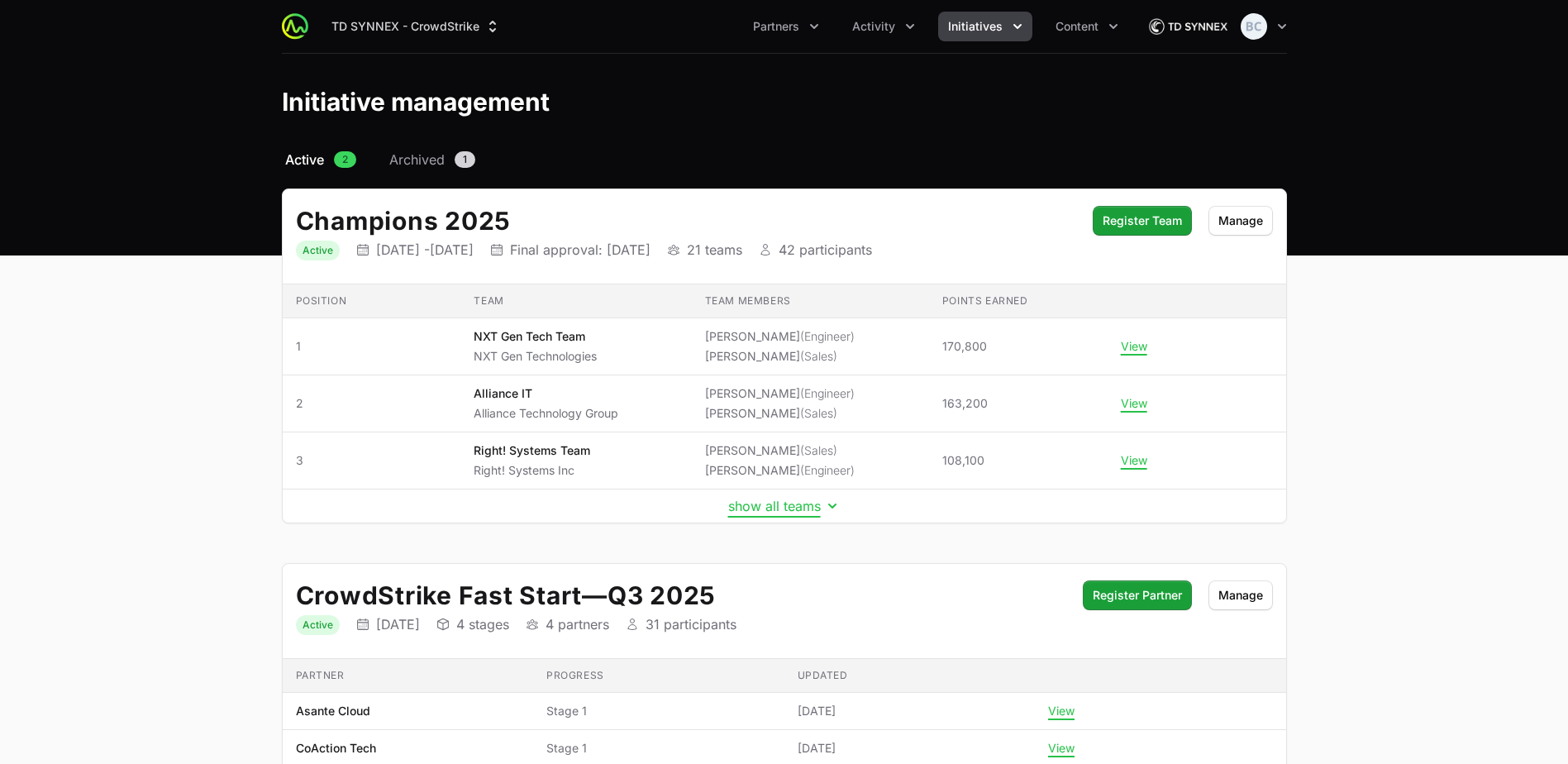
click at [772, 510] on button "show all teams" at bounding box center [784, 506] width 112 height 17
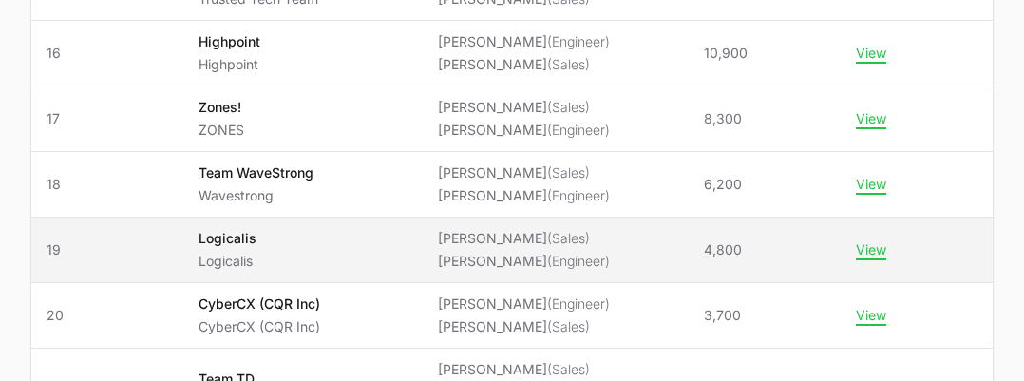
scroll to position [1425, 0]
click at [307, 227] on span "Logicalis Logicalis" at bounding box center [303, 248] width 209 height 42
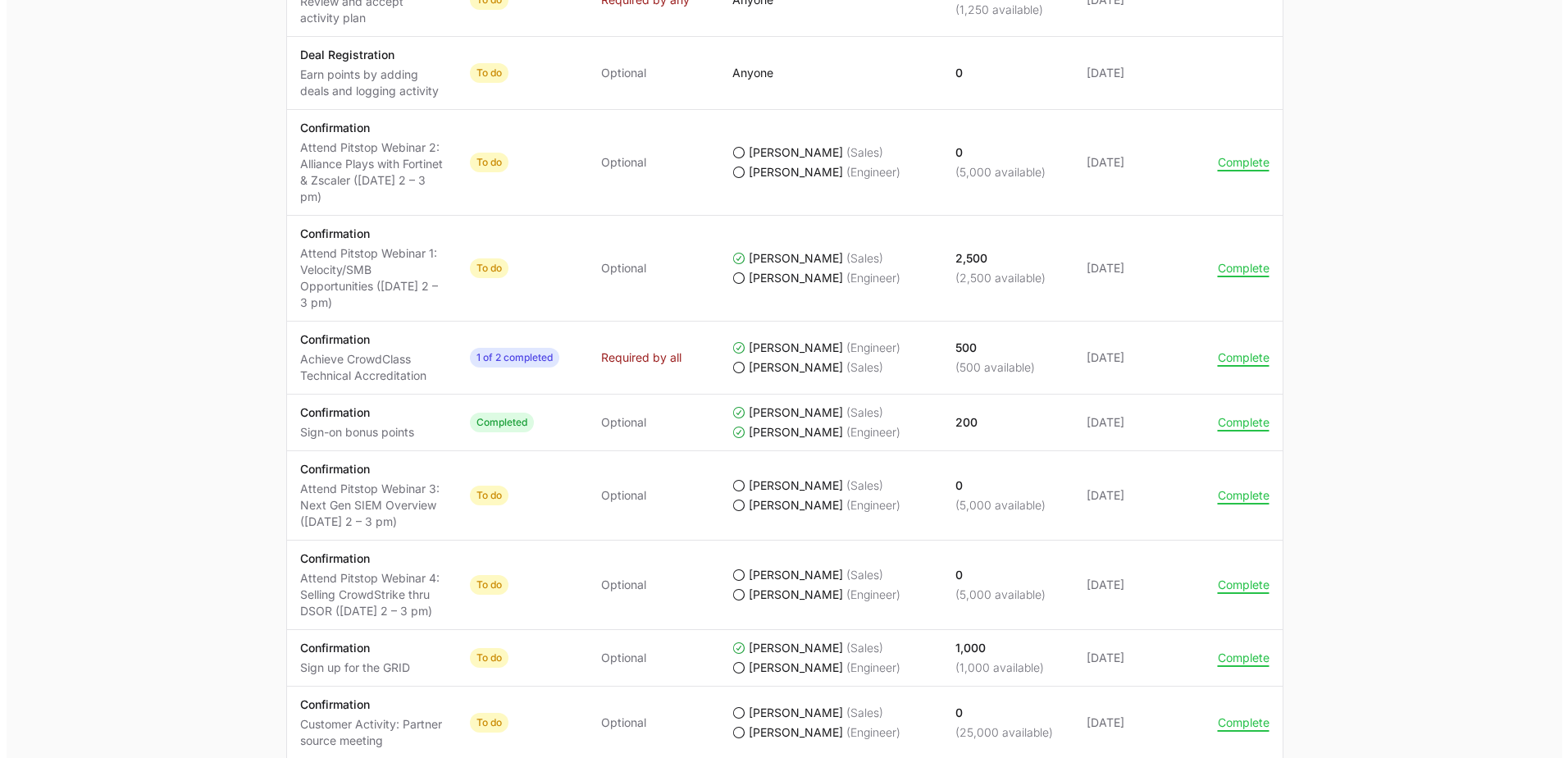
scroll to position [902, 0]
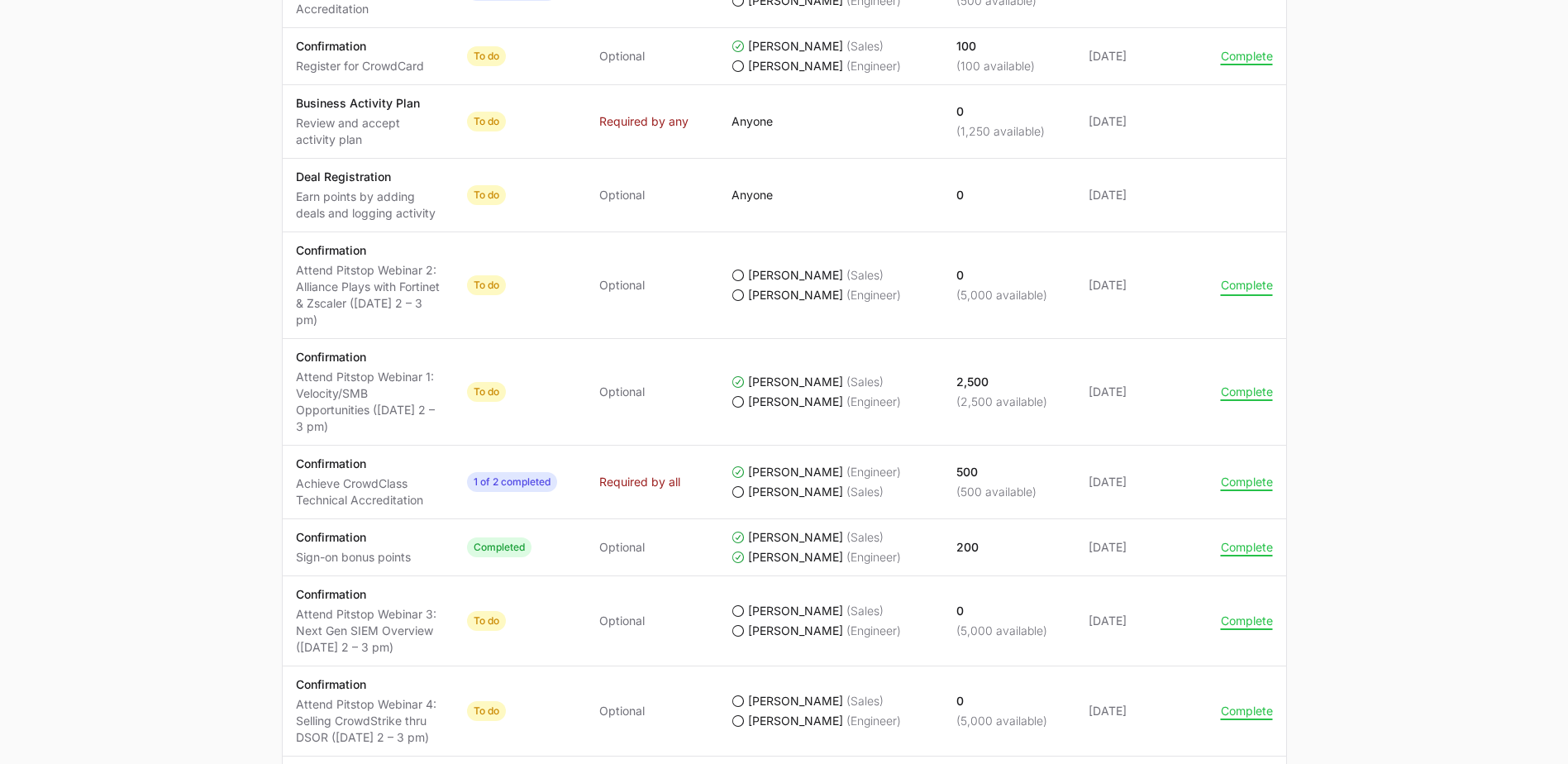
click at [772, 285] on button "Complete" at bounding box center [1247, 285] width 52 height 15
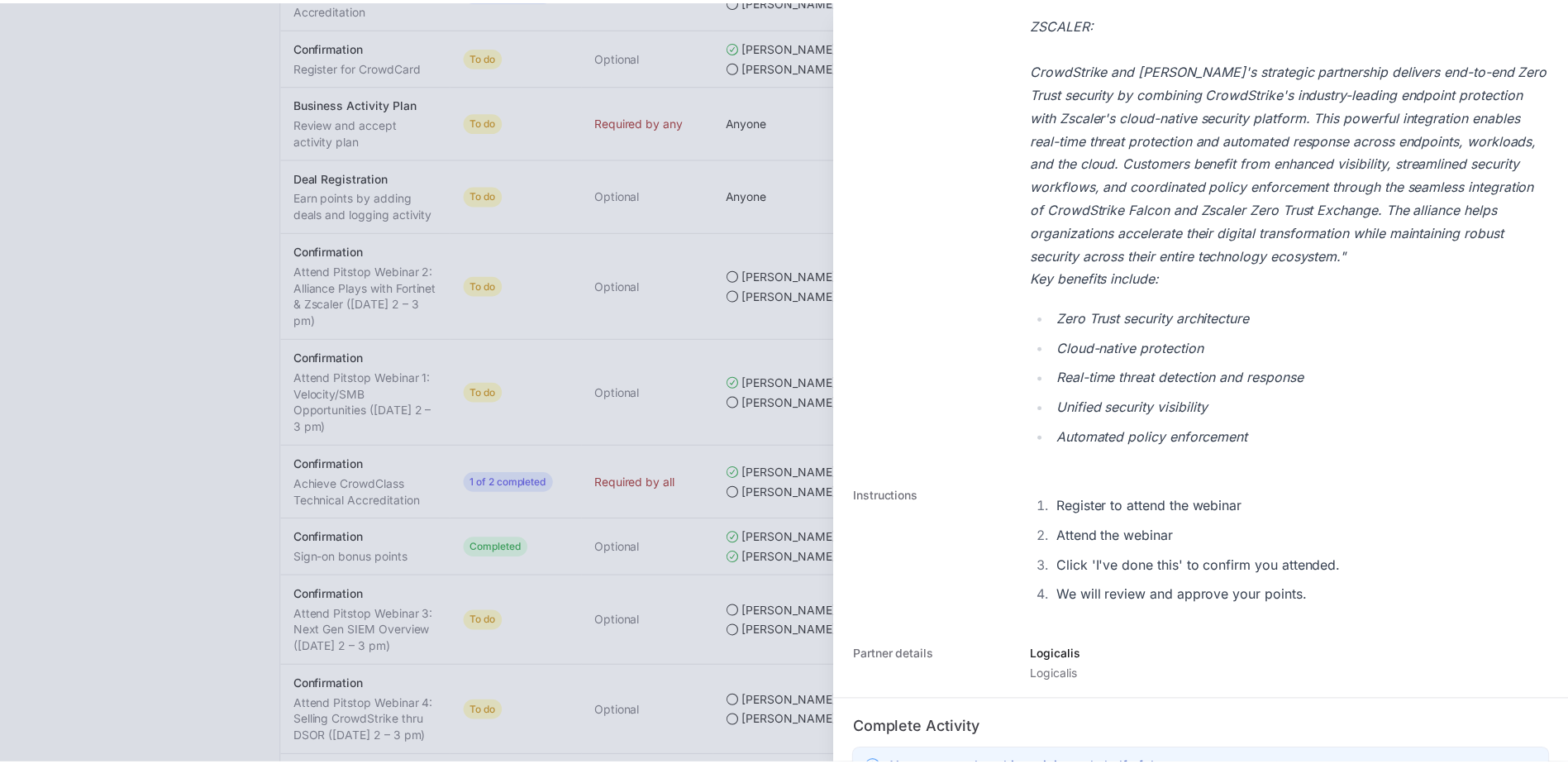
scroll to position [901, 0]
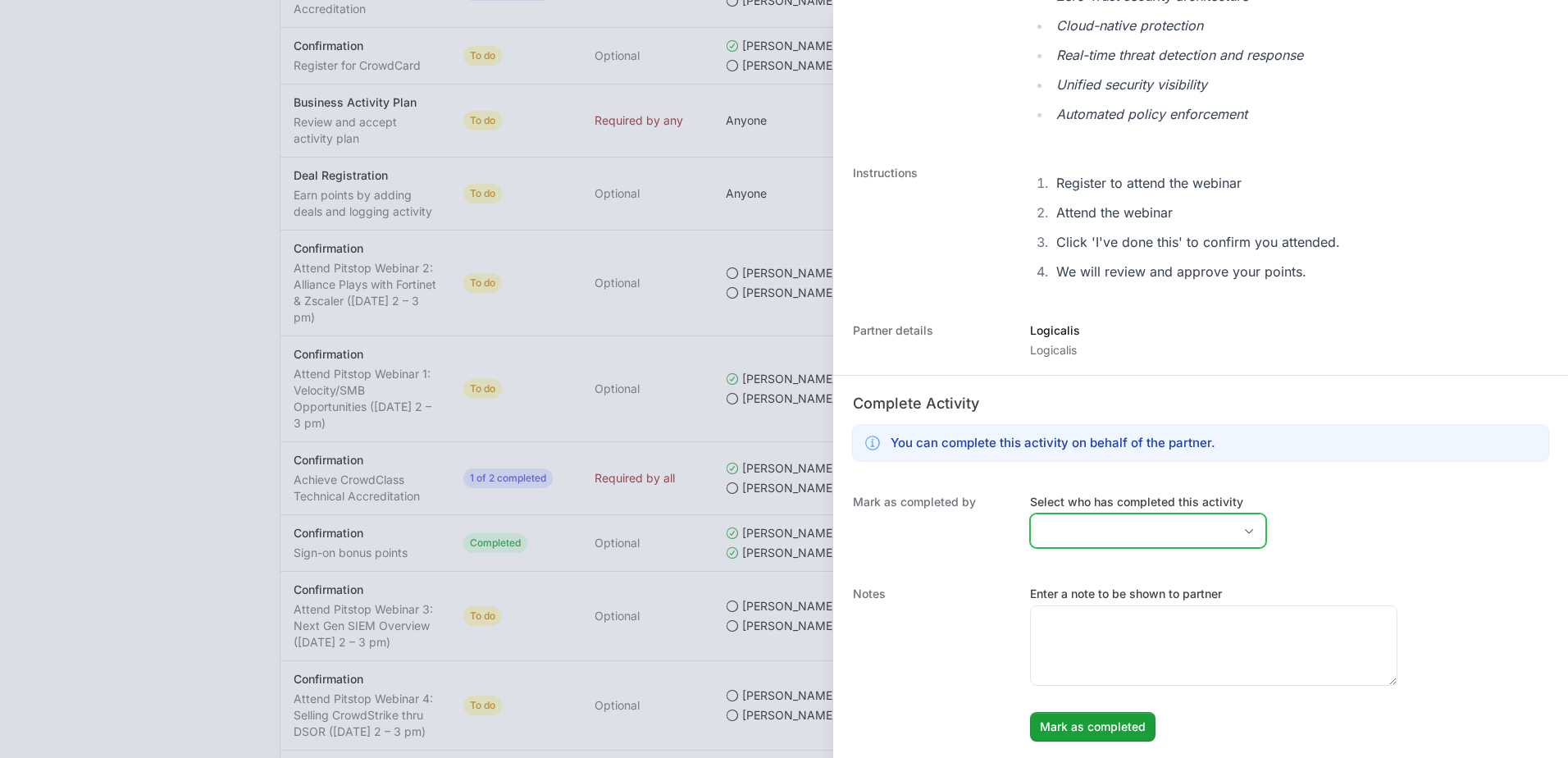
click at [766, 544] on input "Select who has completed this activity" at bounding box center [1132, 531] width 202 height 33
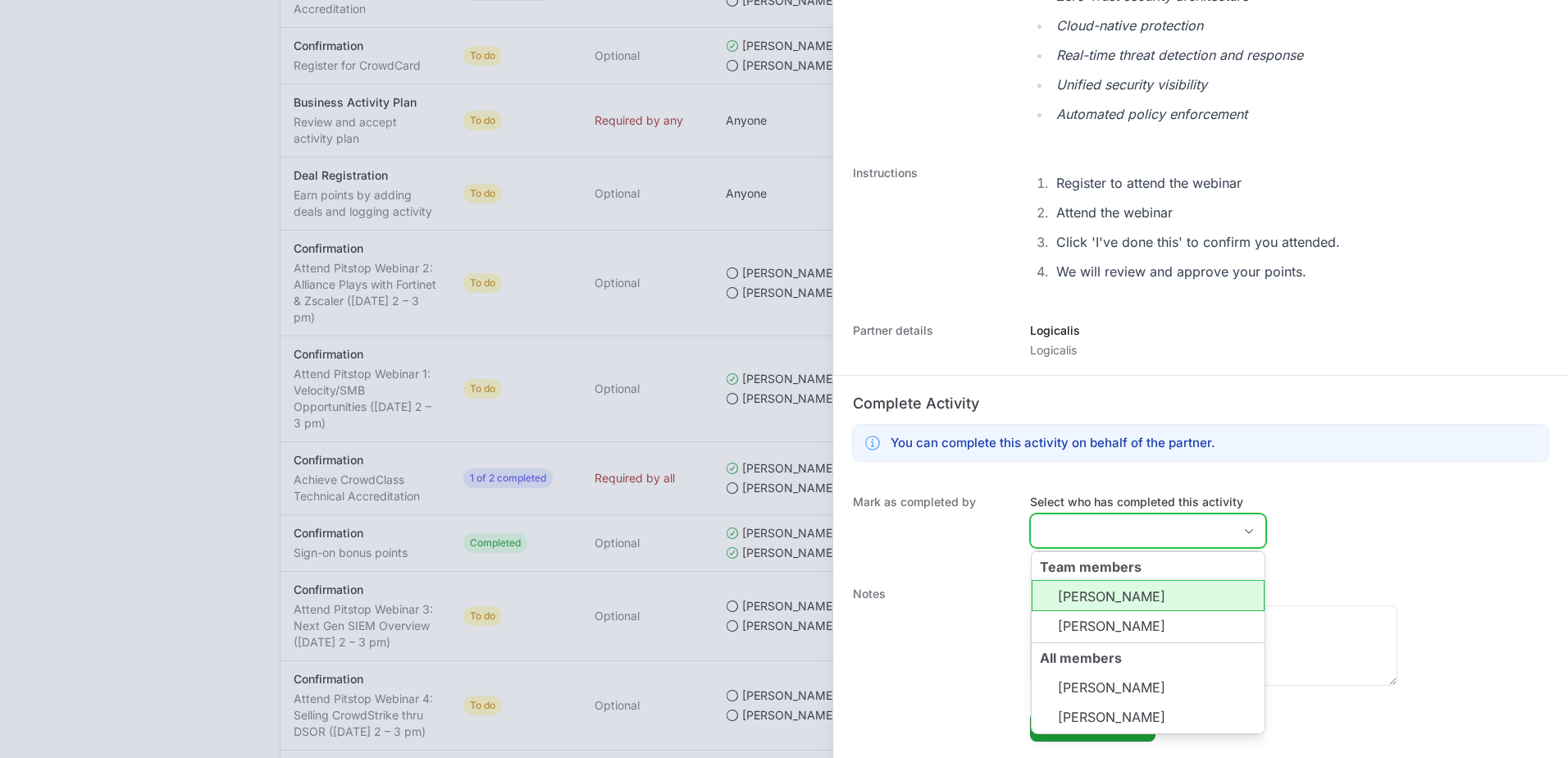
click at [766, 606] on li "Jaime Puls" at bounding box center [1148, 596] width 233 height 31
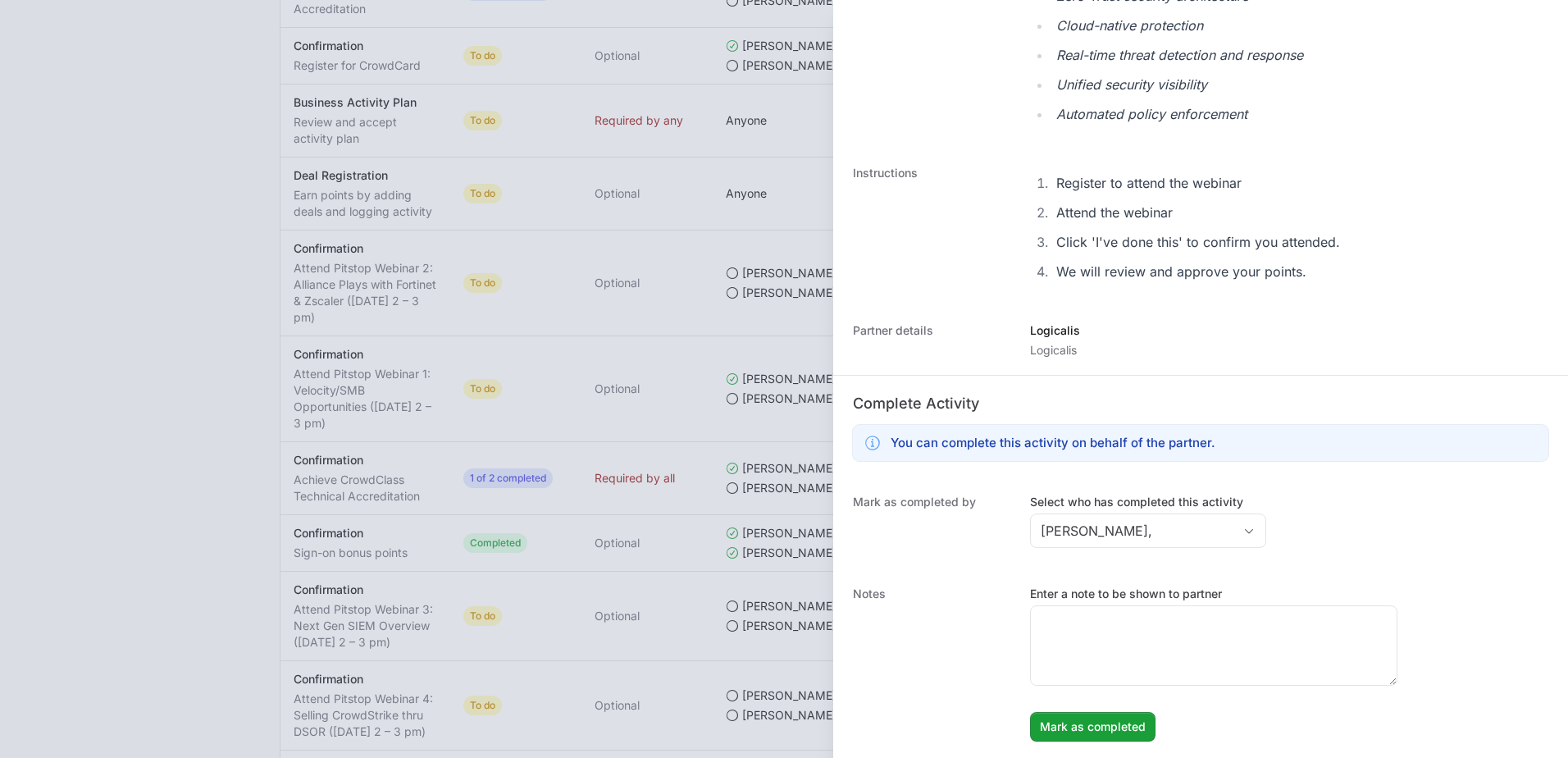
click at [766, 515] on div "Mark as completed by Select who has completed this activity Jaime Puls," at bounding box center [1200, 523] width 734 height 92
type input "Jaime Puls"
click at [766, 735] on span "Mark as completed" at bounding box center [1093, 727] width 106 height 20
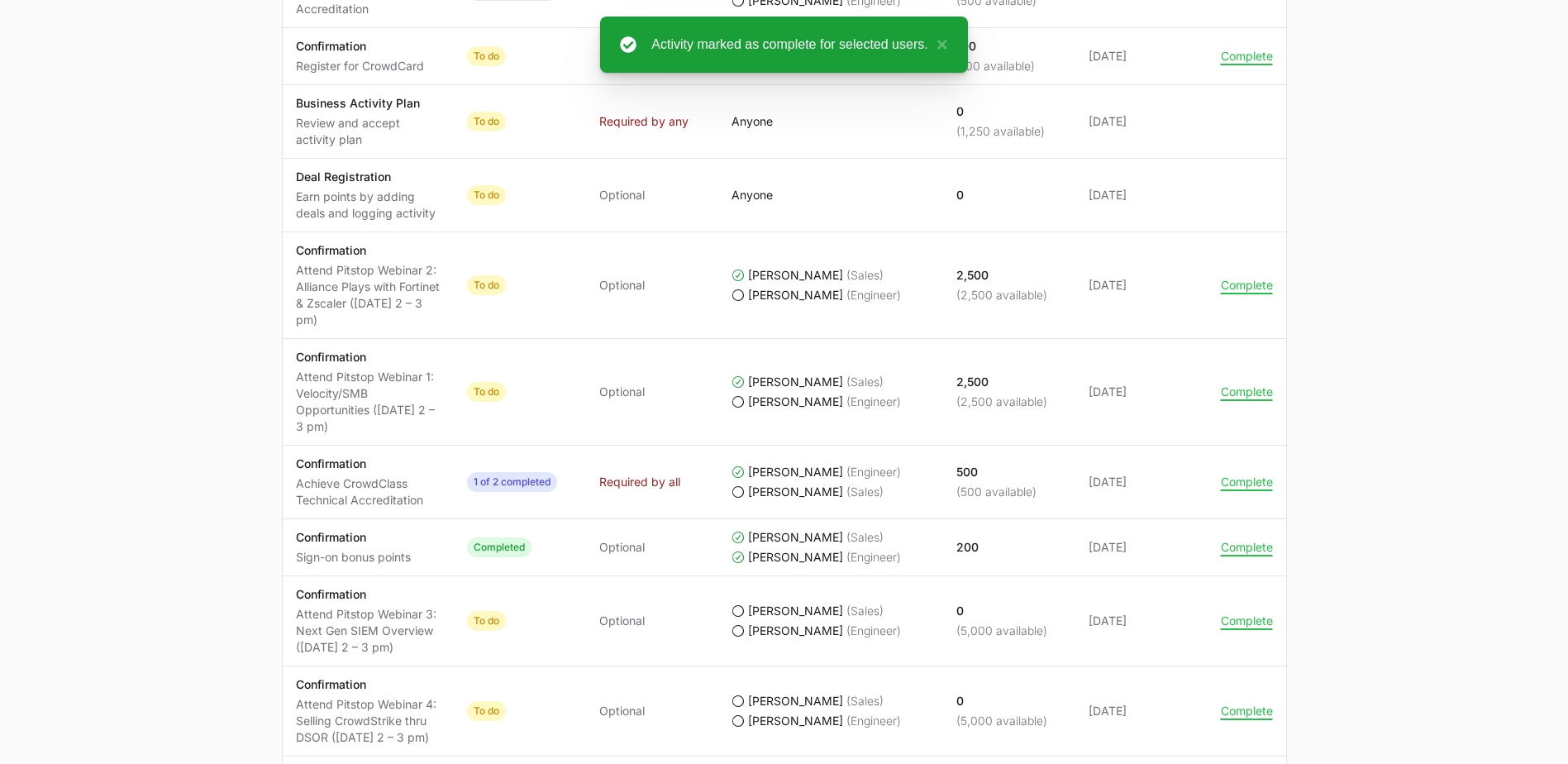
scroll to position [0, 0]
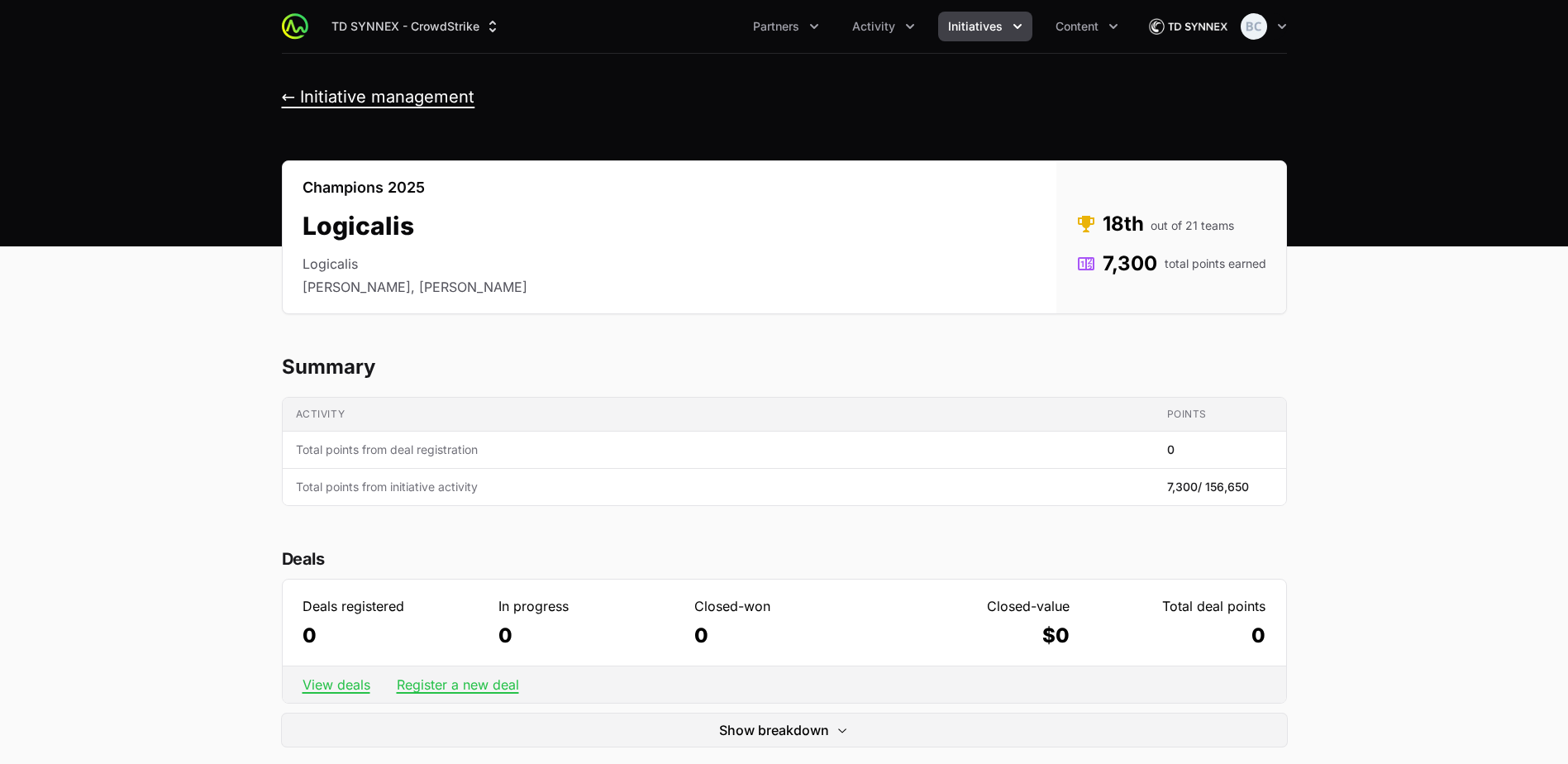
click at [358, 105] on button "← Initiative management" at bounding box center [378, 97] width 193 height 21
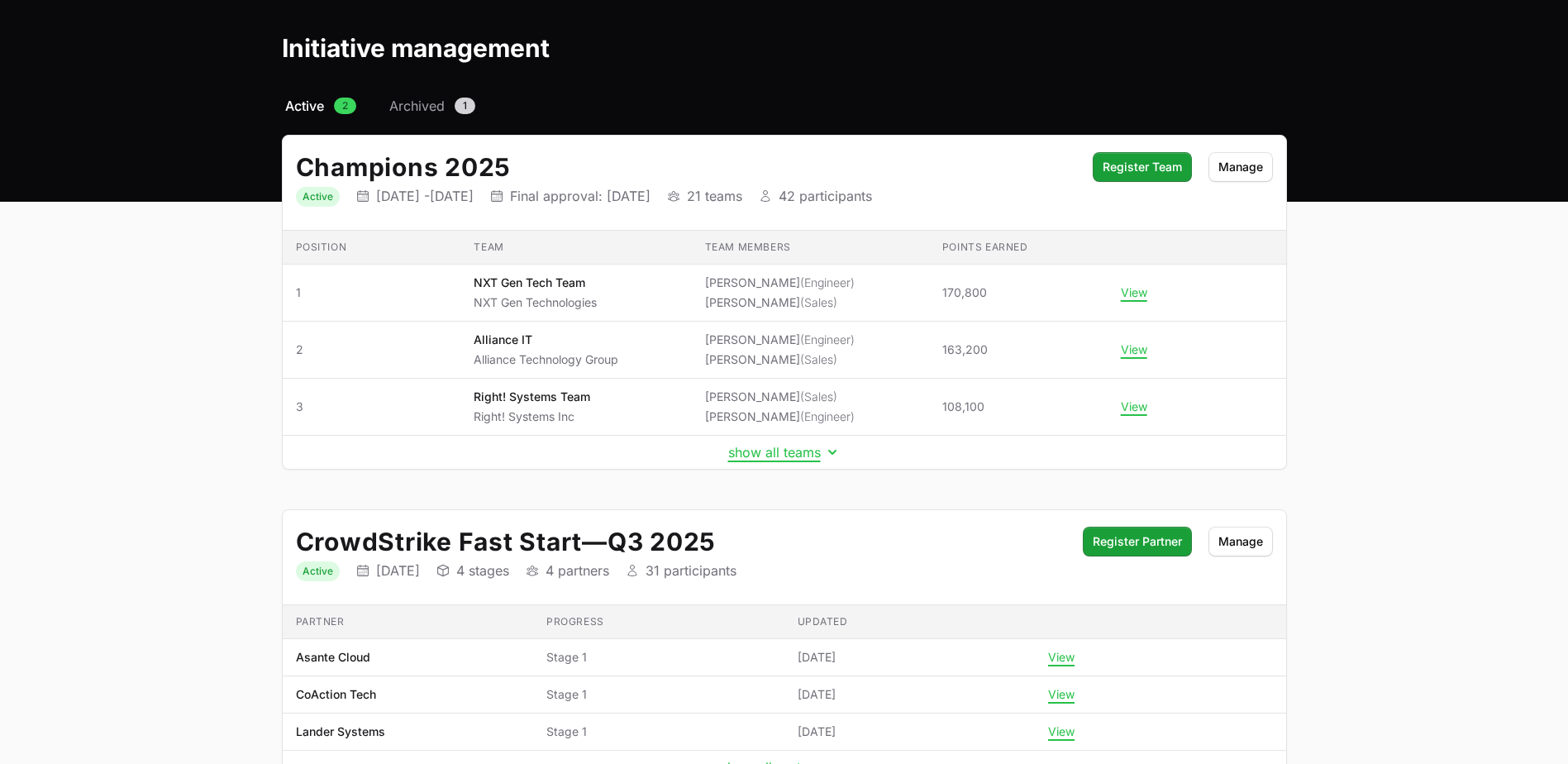
scroll to position [83, 0]
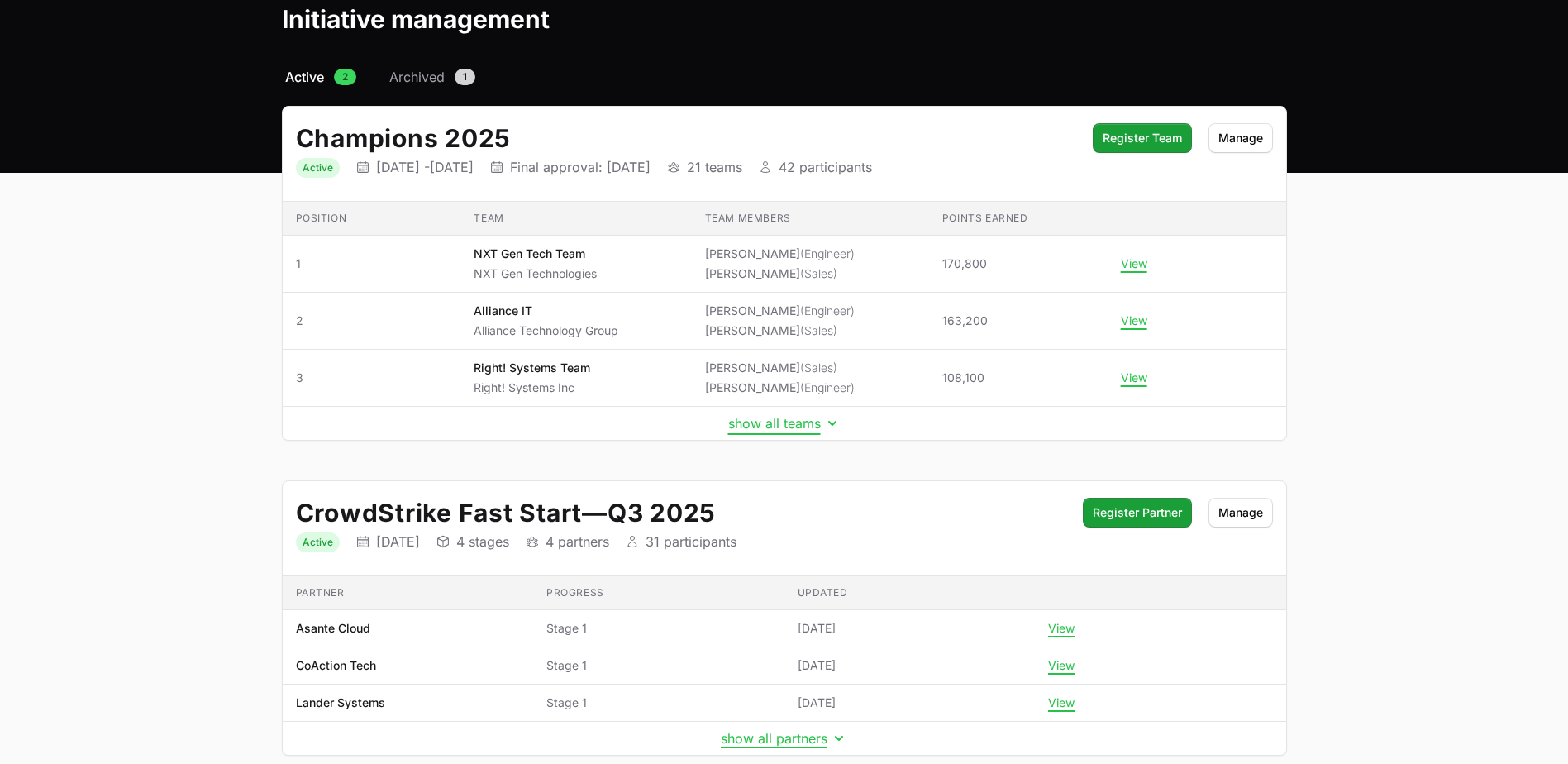
click at [758, 417] on button "show all teams" at bounding box center [784, 423] width 112 height 17
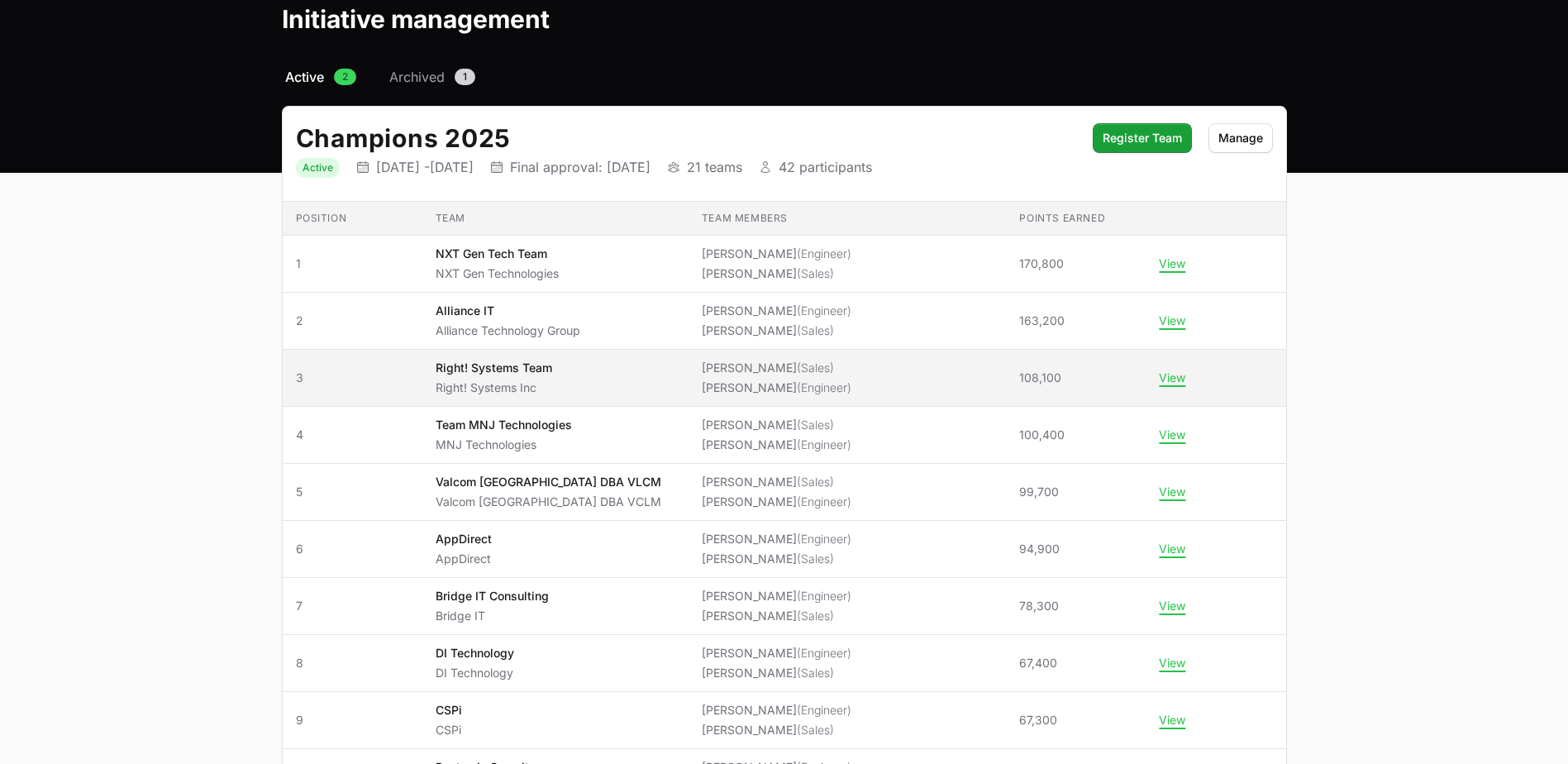
click at [675, 379] on span "Right! Systems Team Right! Systems Inc" at bounding box center [556, 378] width 240 height 37
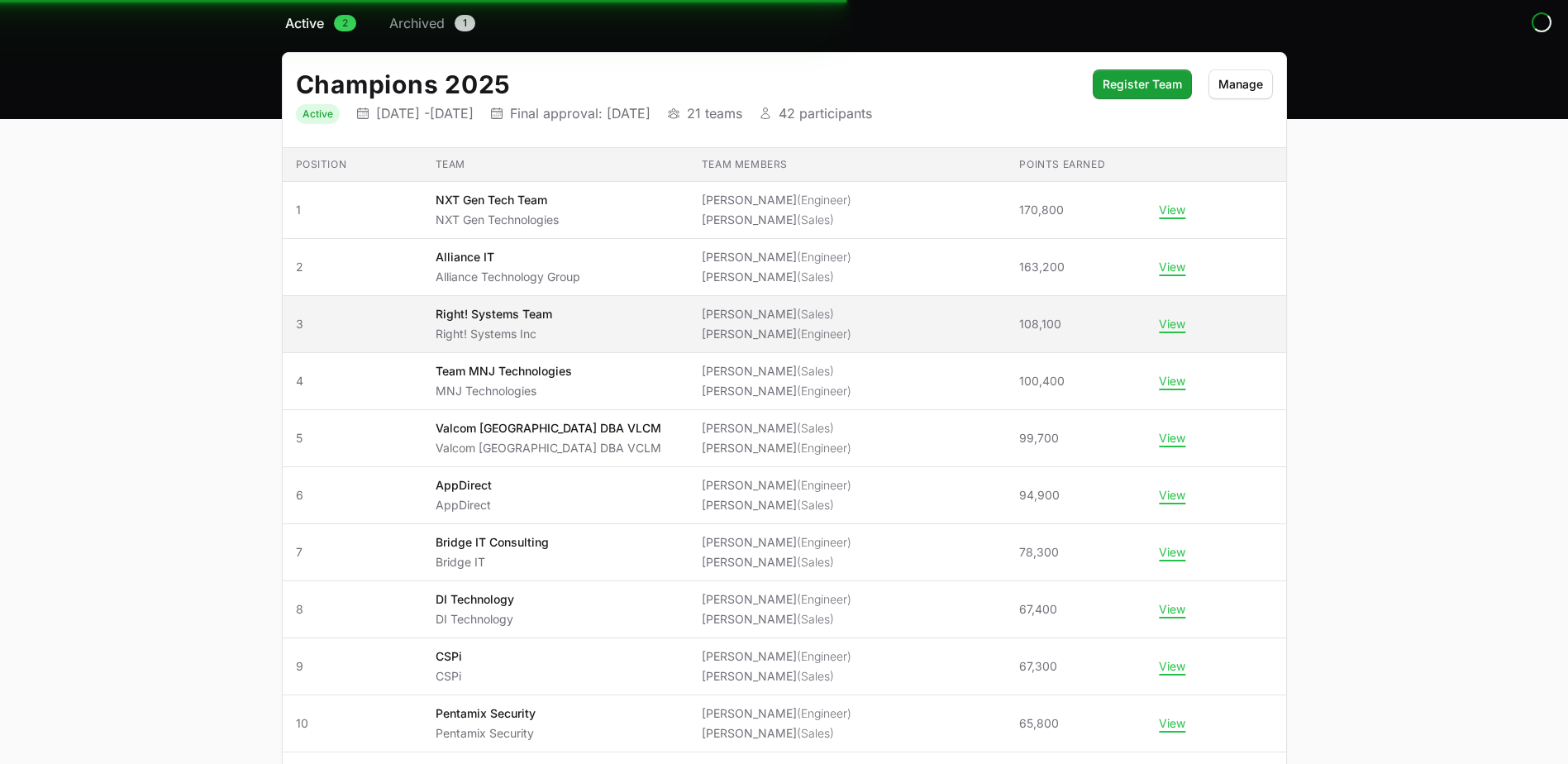
scroll to position [165, 0]
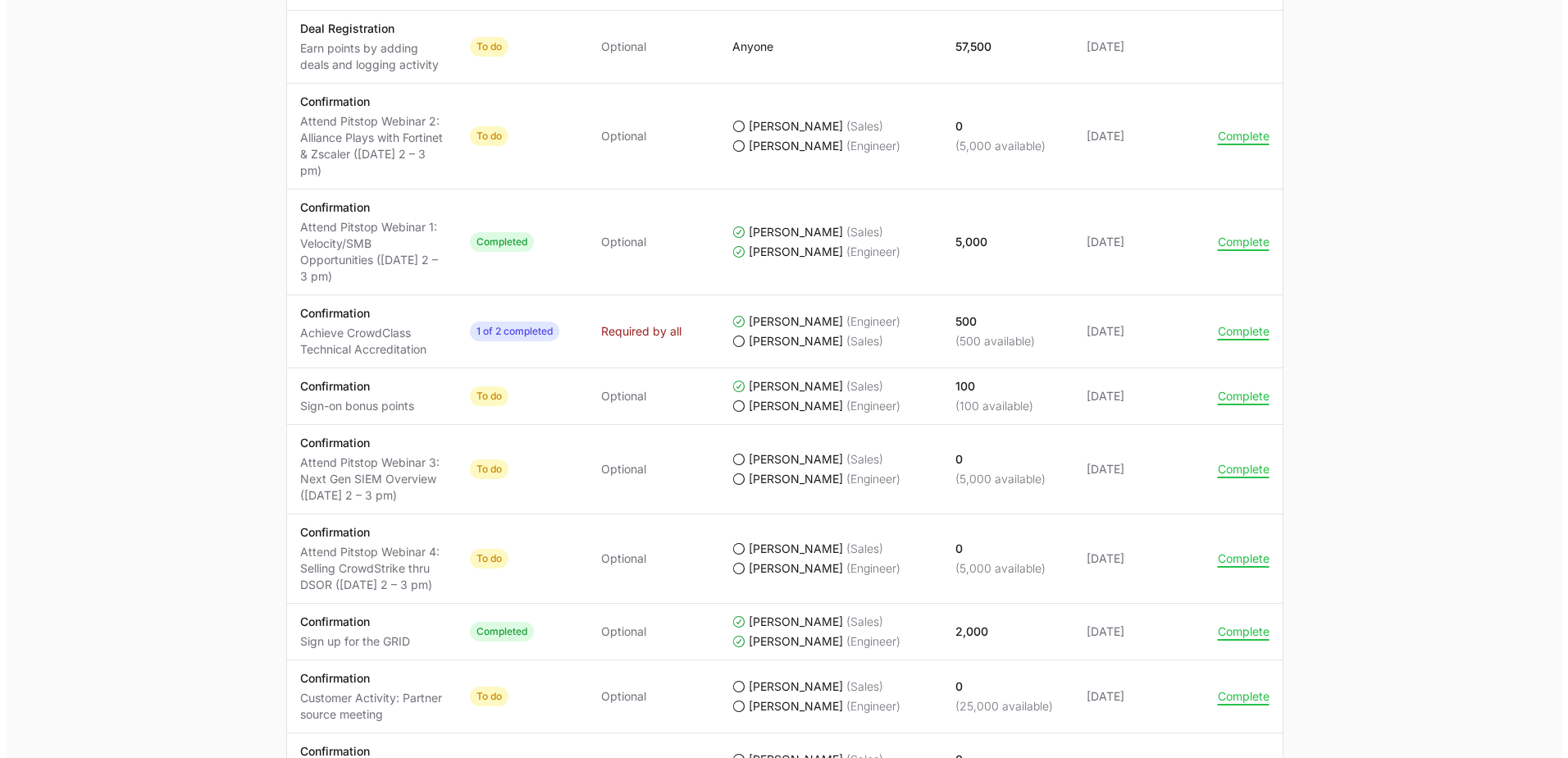
scroll to position [1048, 0]
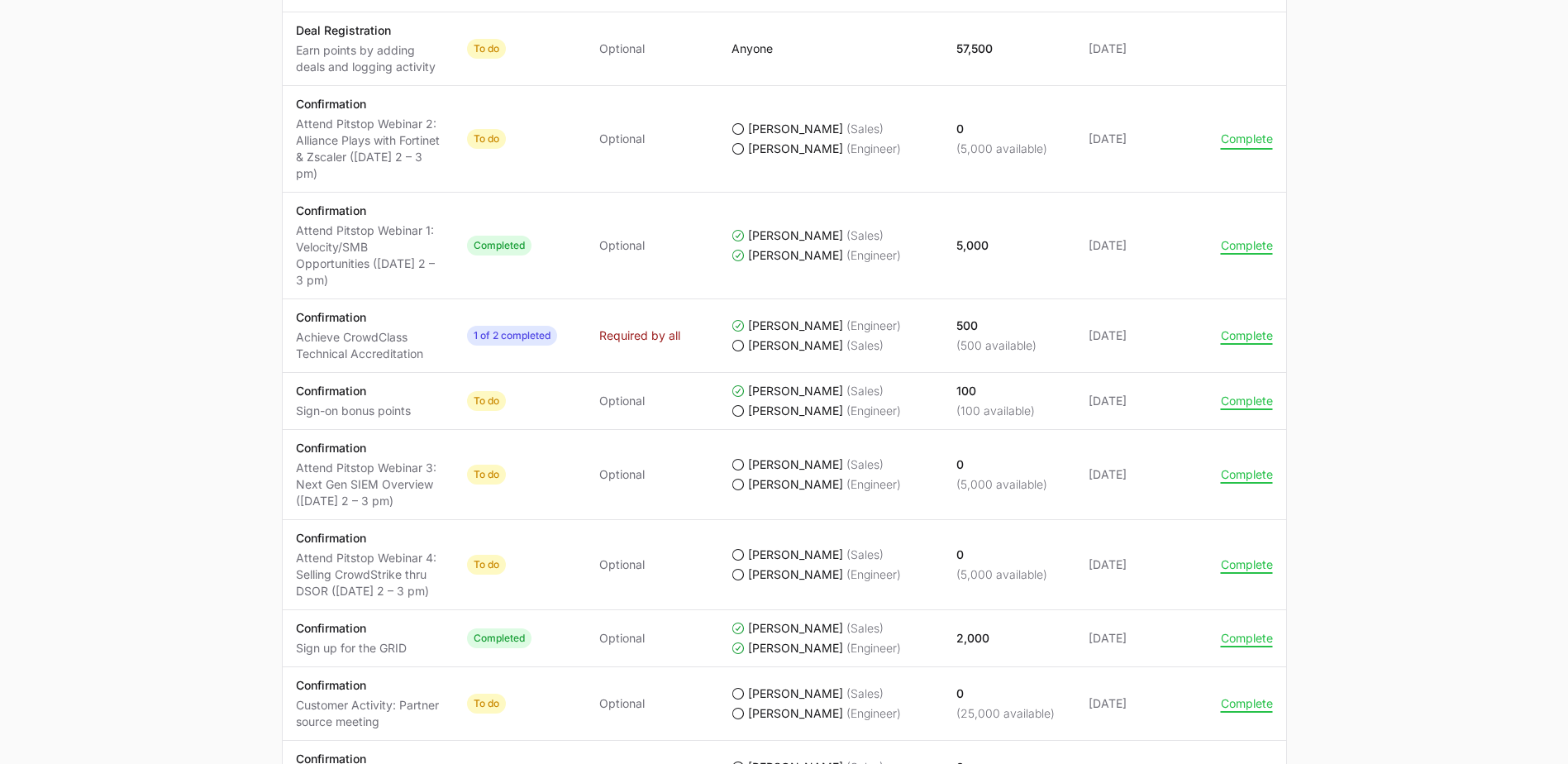
click at [772, 144] on button "Complete" at bounding box center [1247, 138] width 52 height 15
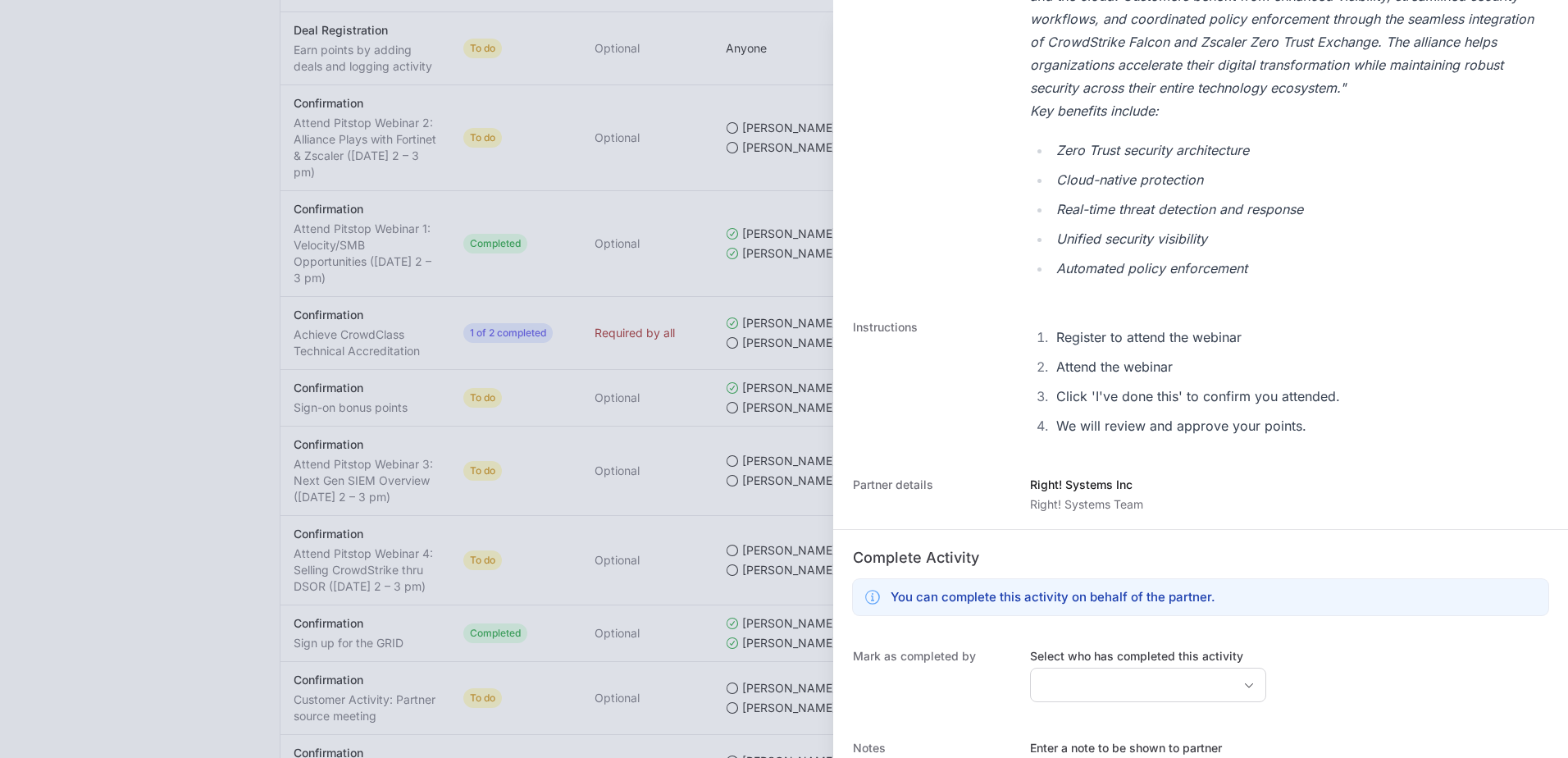
scroll to position [894, 0]
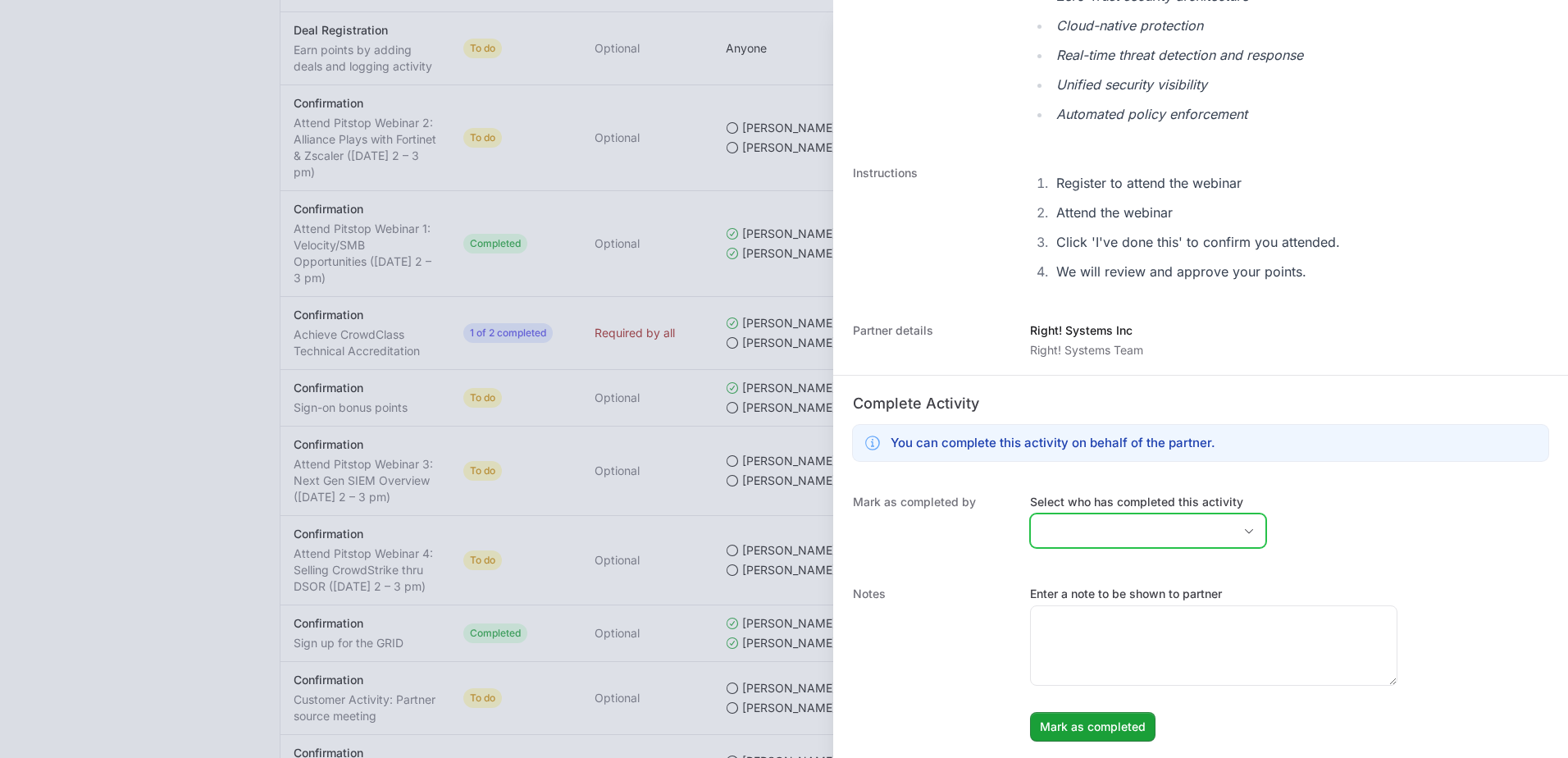
click at [766, 522] on input "Select who has completed this activity" at bounding box center [1132, 531] width 202 height 33
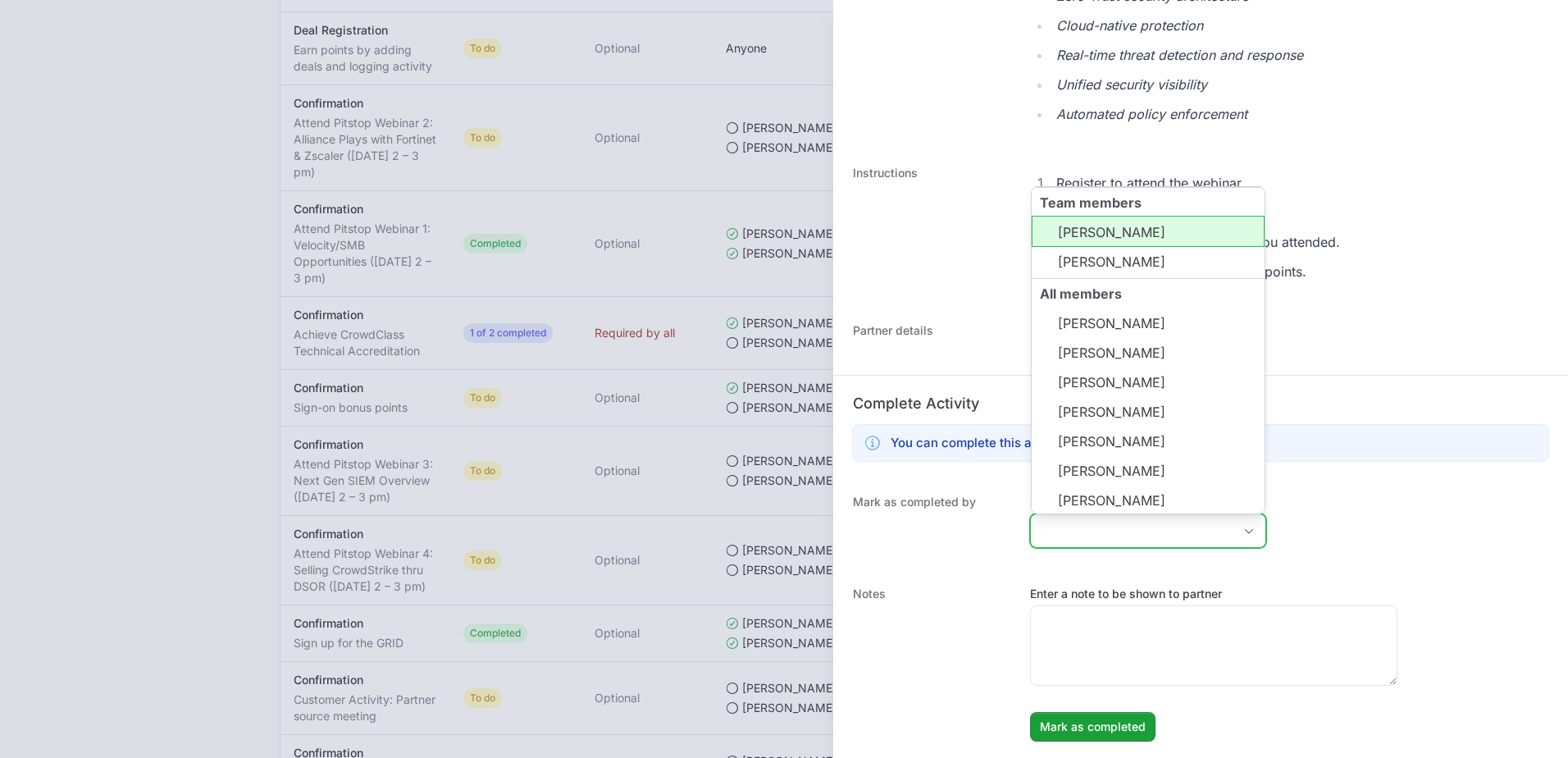
click at [766, 239] on li "Brady Maguire" at bounding box center [1148, 231] width 233 height 31
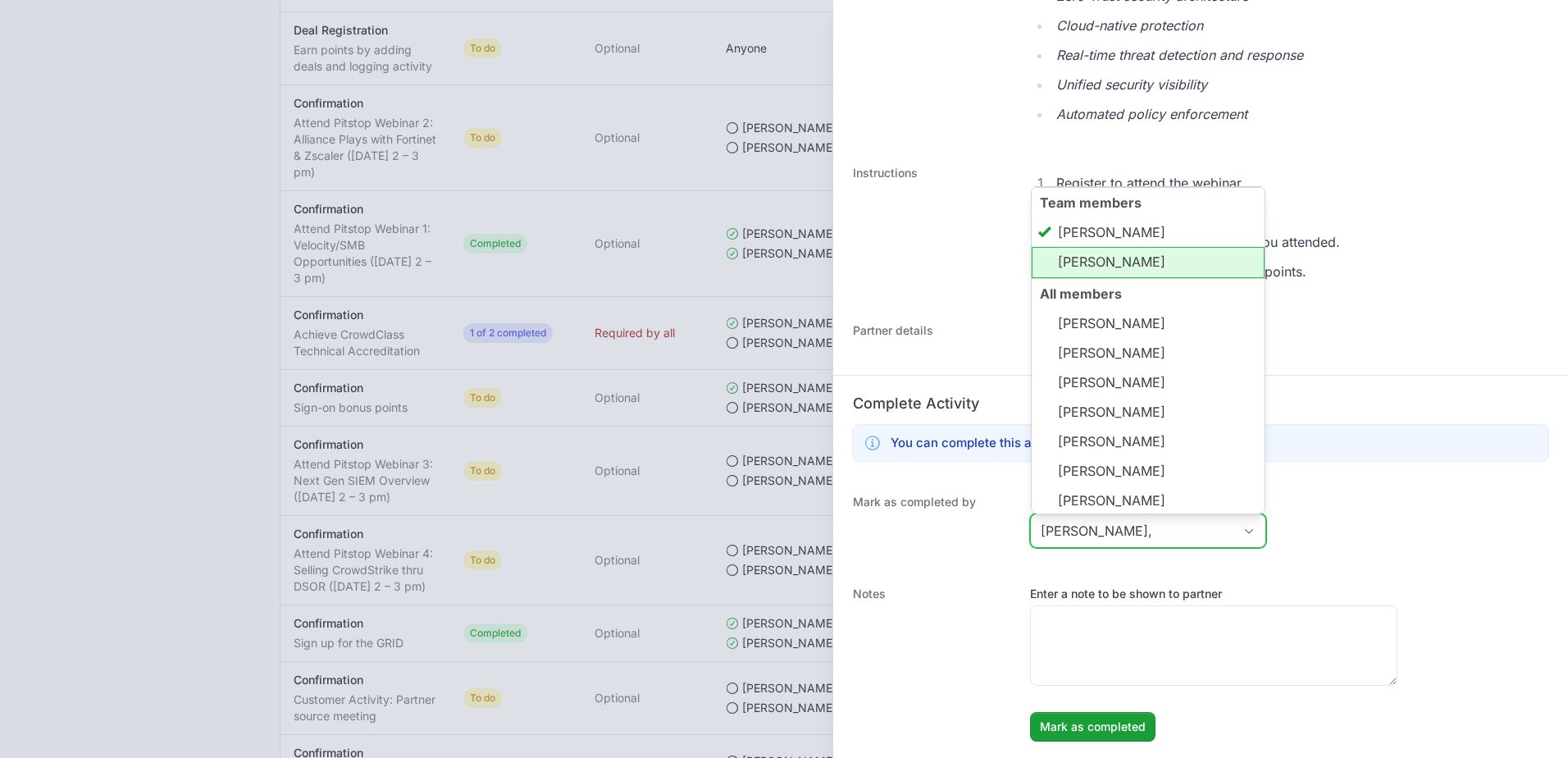
click at [766, 265] on li "Michael Clayton" at bounding box center [1148, 262] width 233 height 31
type input "Brady Maguire, Michael Clayton"
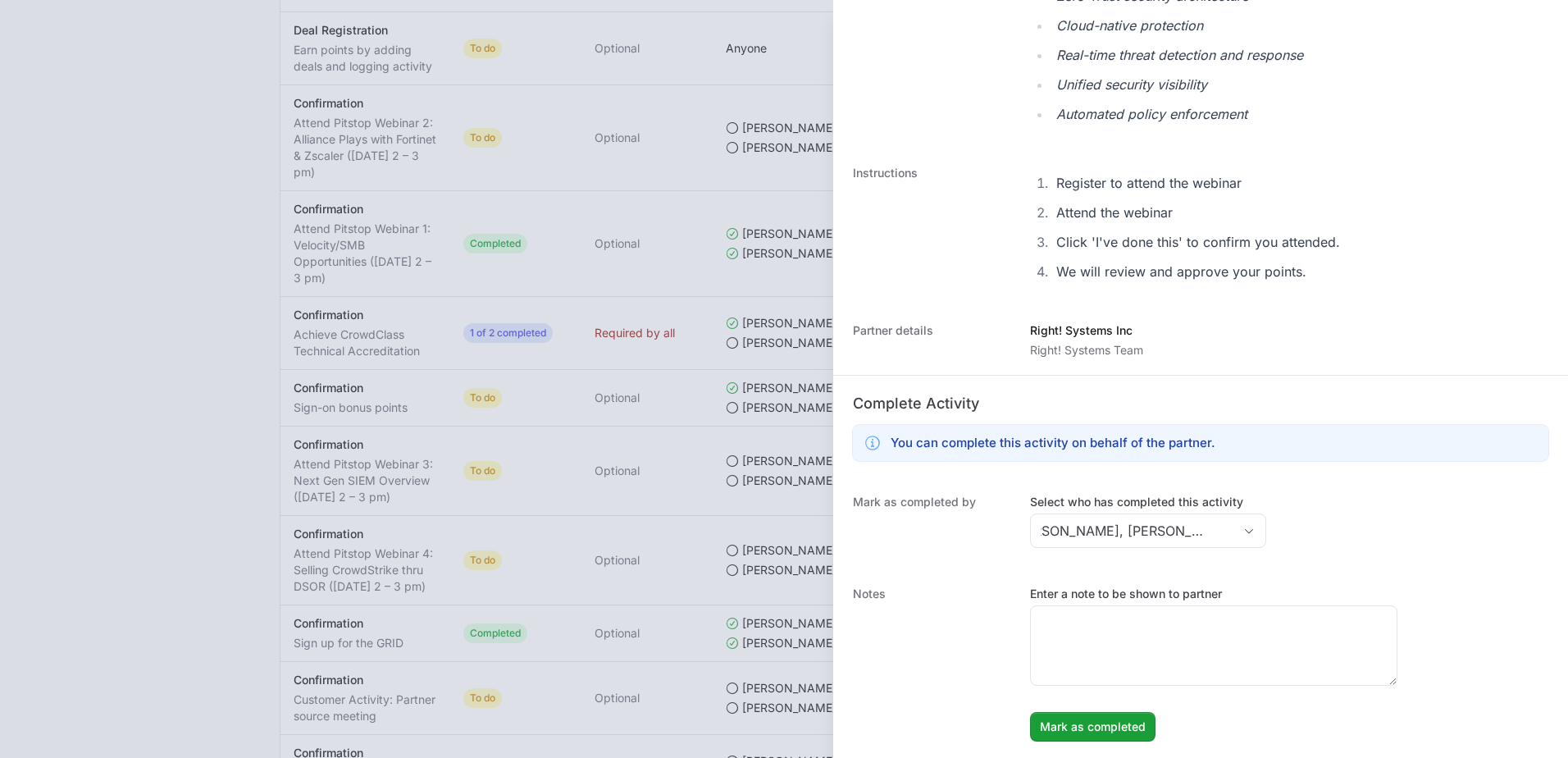
click at [766, 552] on div "Mark as completed by Select who has completed this activity Brady Maguire, Mich…" at bounding box center [1200, 523] width 734 height 92
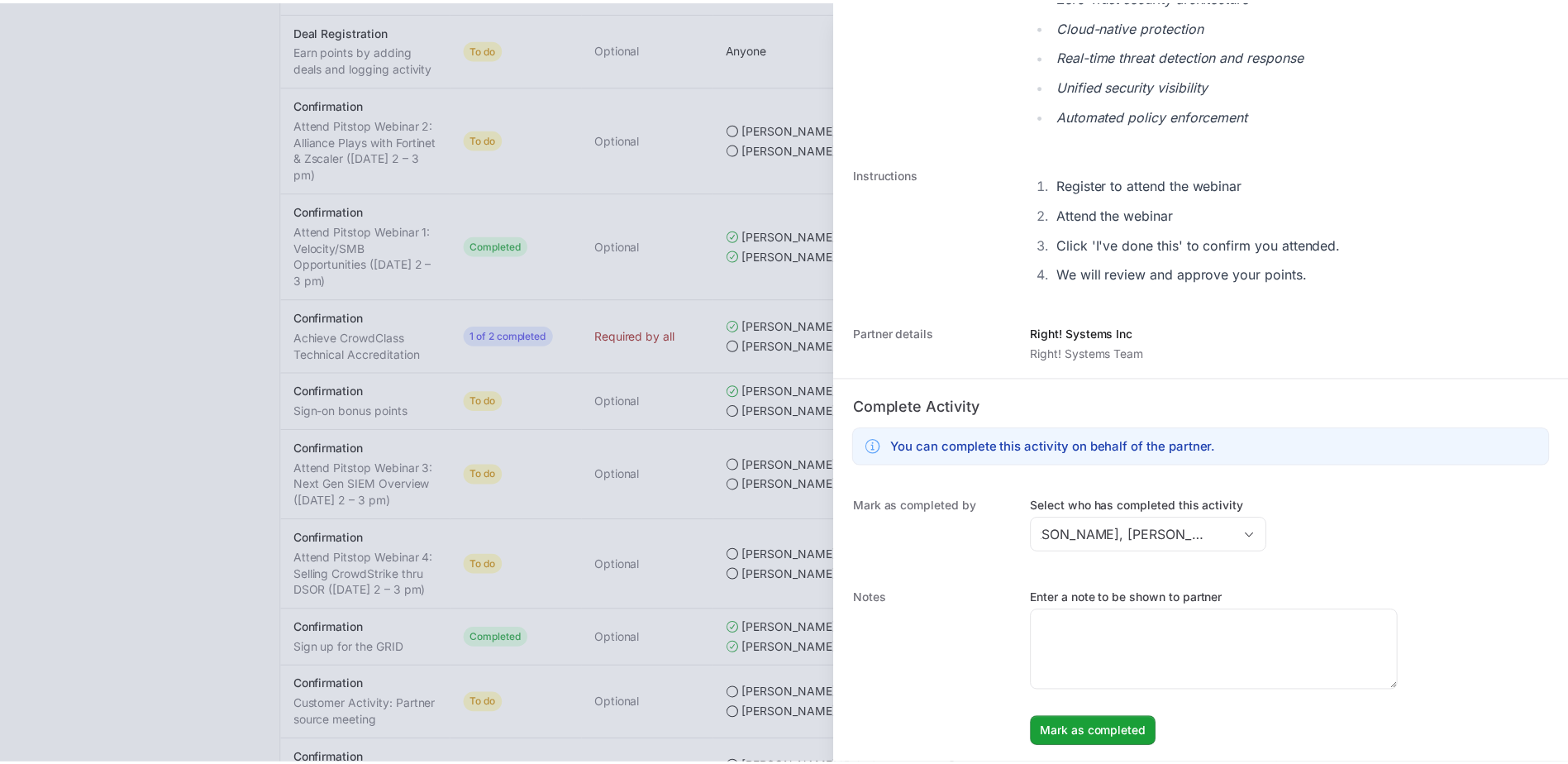
scroll to position [0, 0]
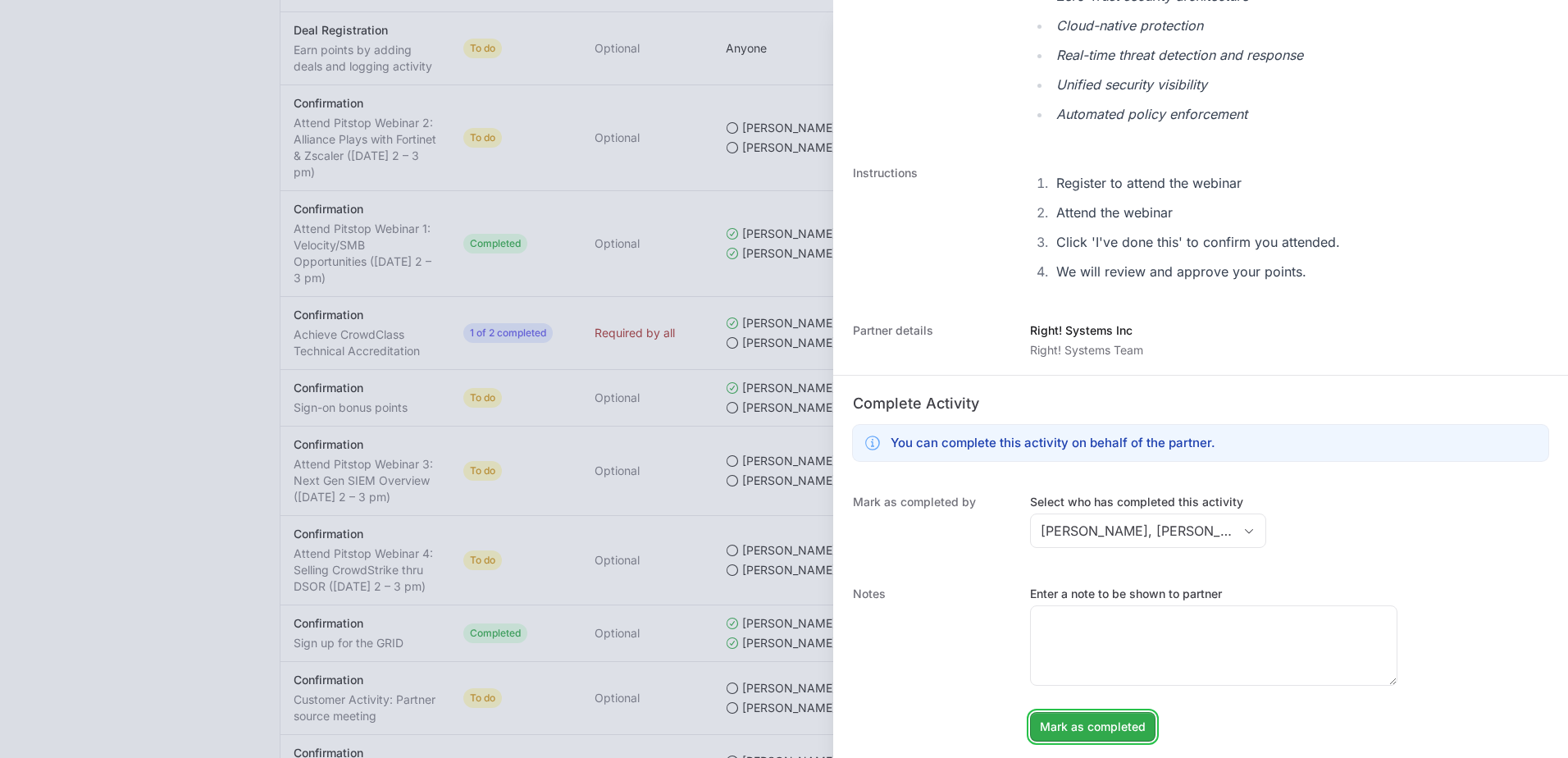
click at [766, 729] on span "Mark as completed" at bounding box center [1093, 727] width 106 height 20
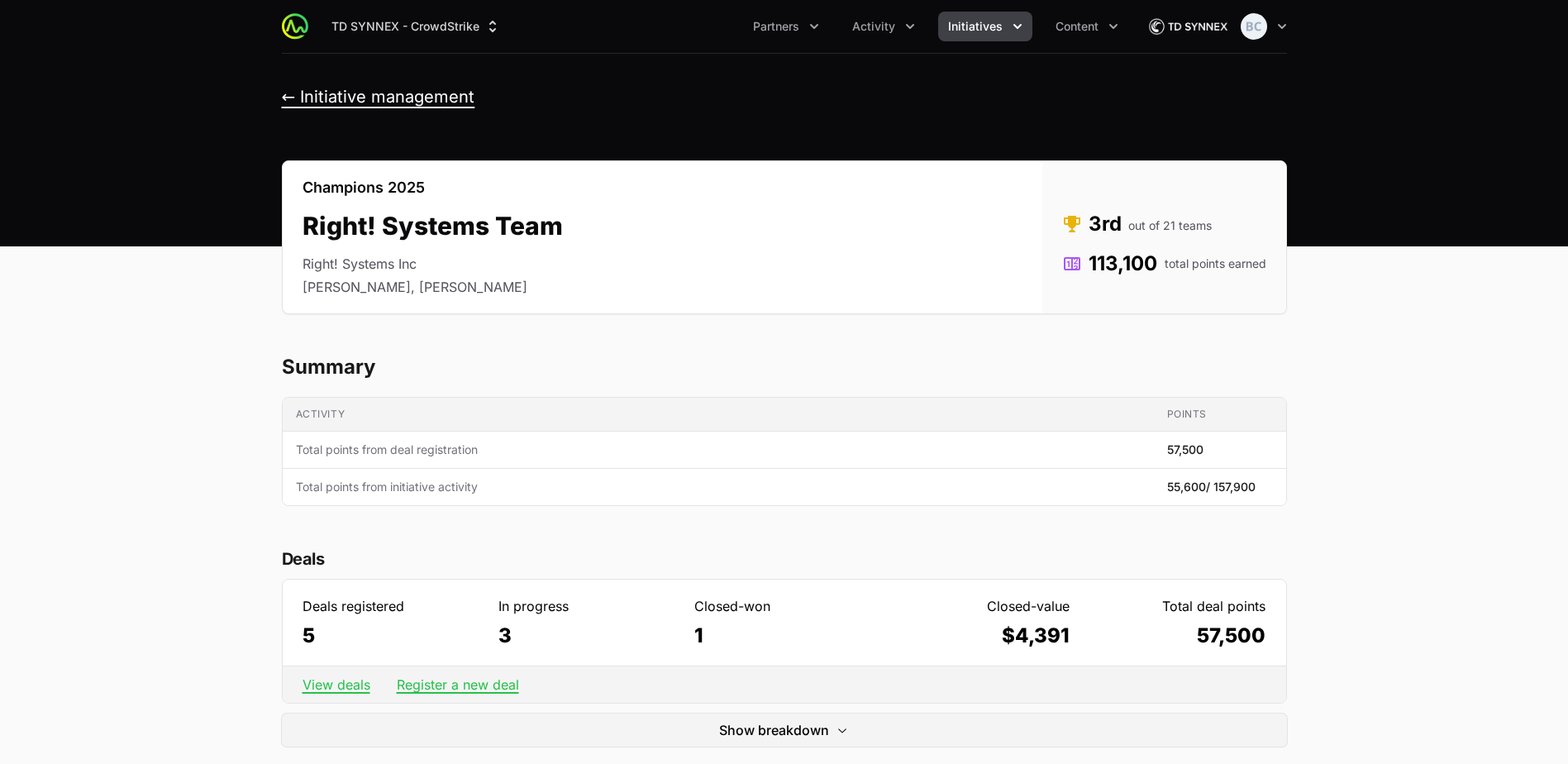
click at [341, 97] on button "← Initiative management" at bounding box center [378, 97] width 193 height 21
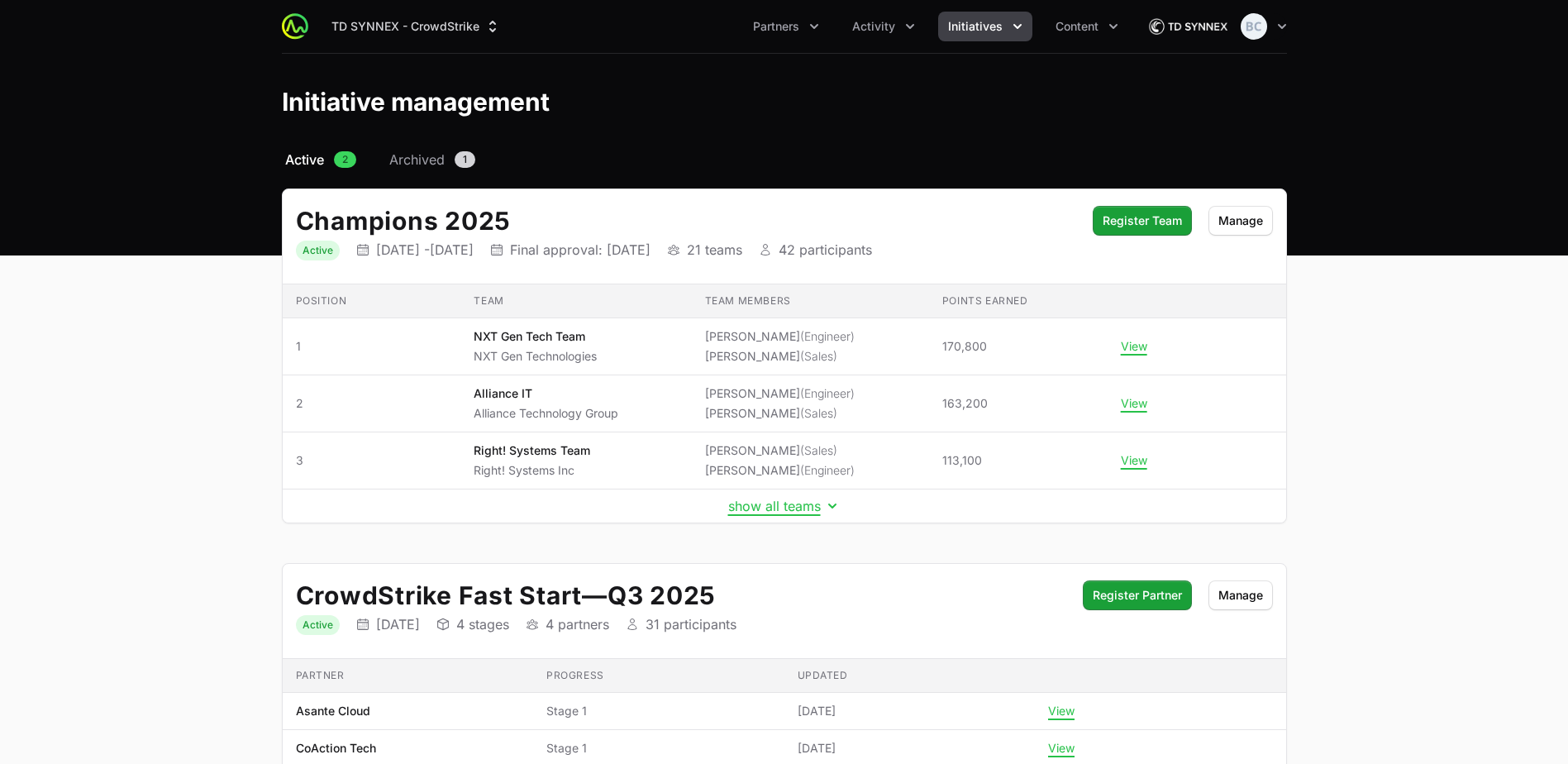
click at [760, 514] on td "show all teams" at bounding box center [784, 506] width 1004 height 34
click at [760, 507] on button "show all teams" at bounding box center [784, 506] width 112 height 17
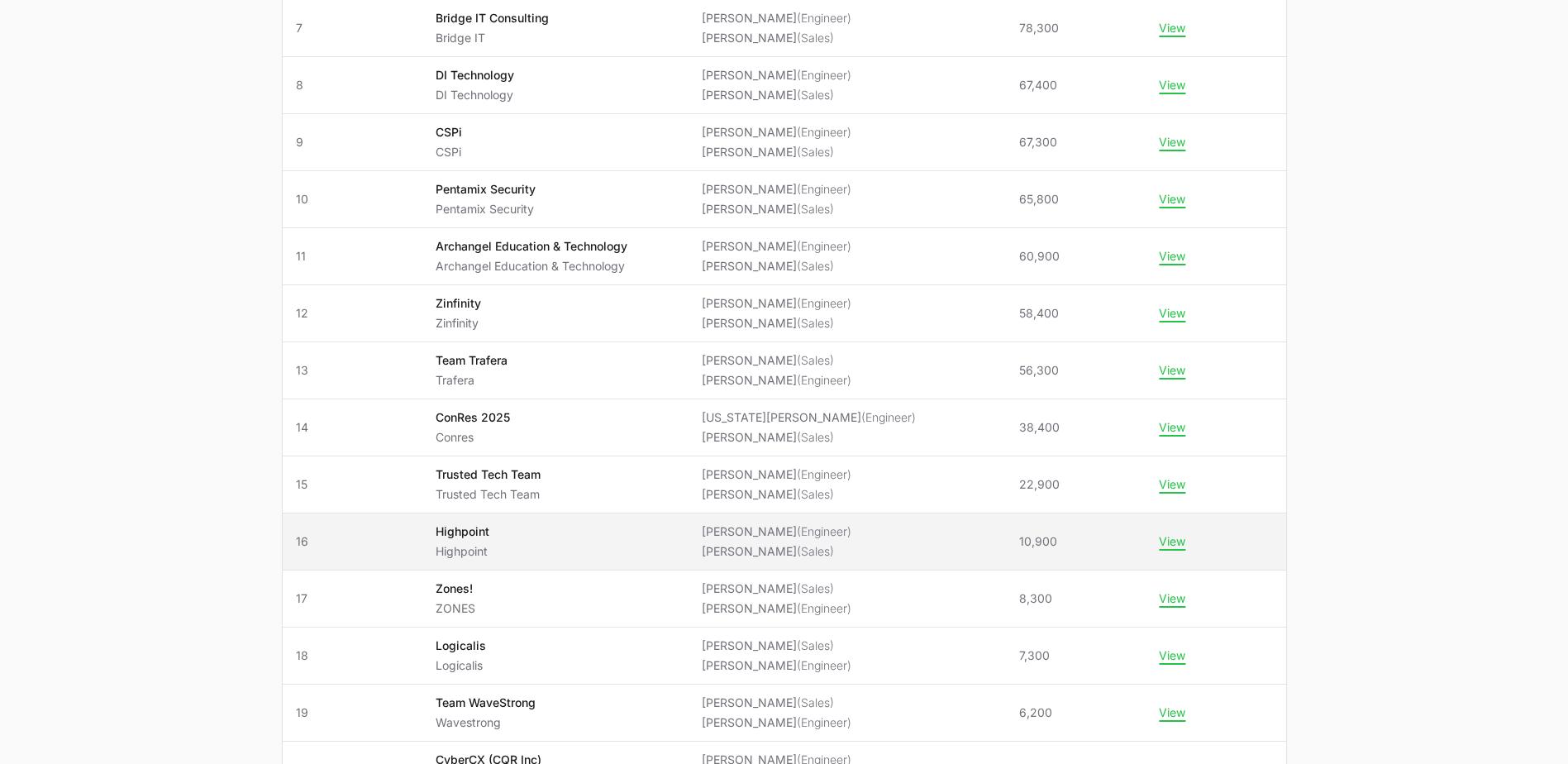
scroll to position [661, 0]
click at [608, 539] on span "Highpoint Highpoint" at bounding box center [556, 541] width 240 height 37
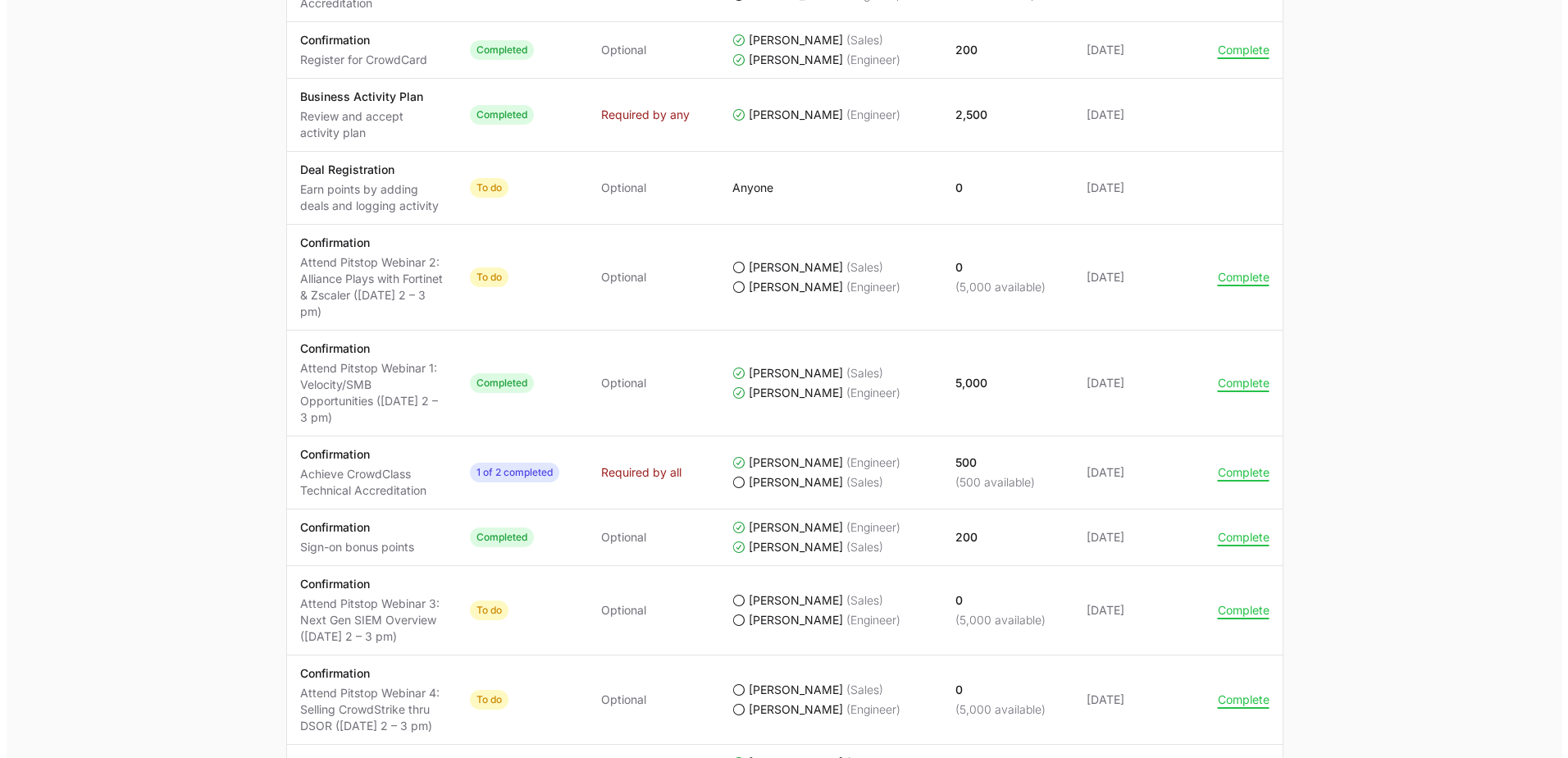
scroll to position [902, 0]
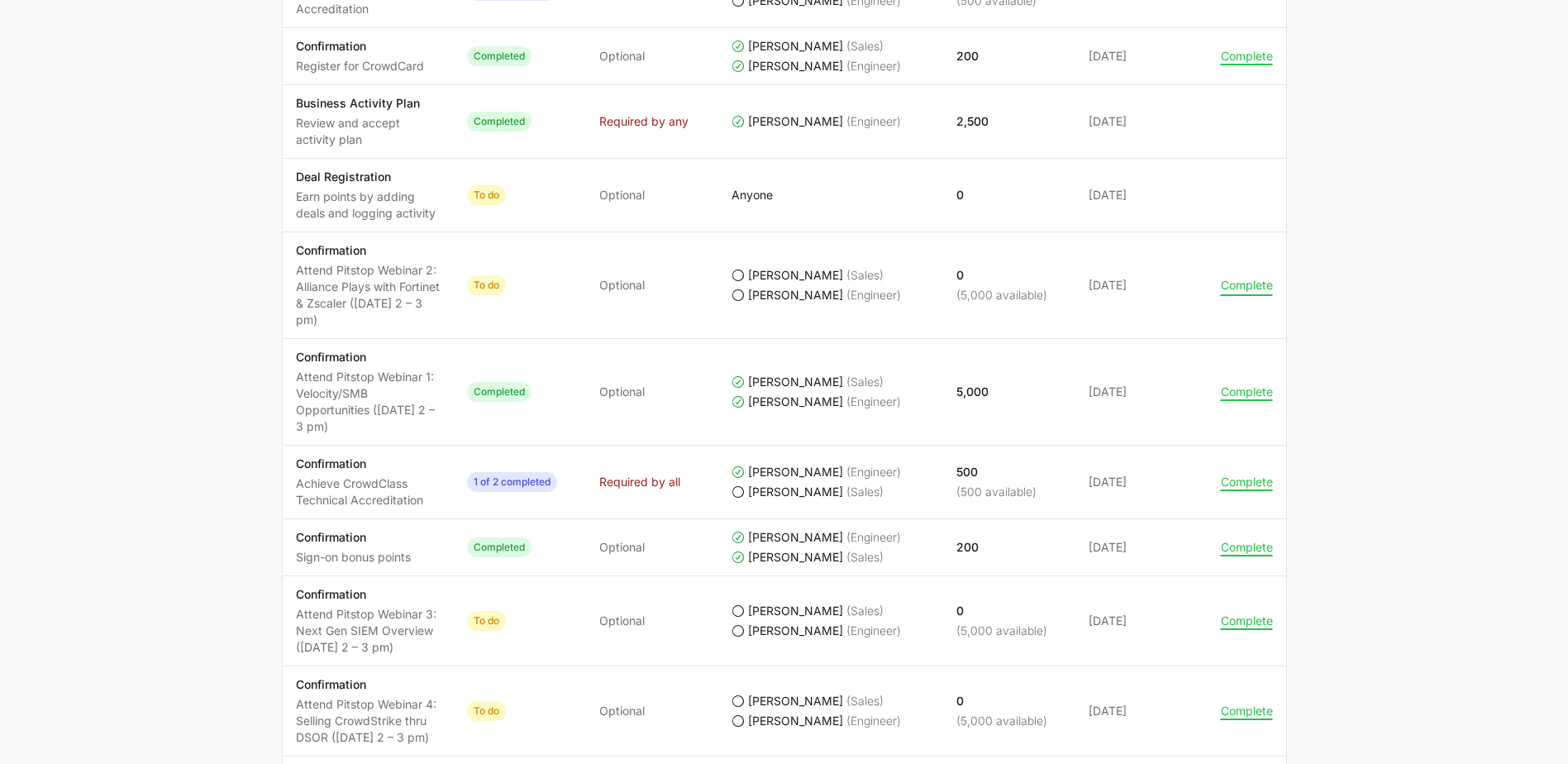
click at [772, 286] on button "Complete" at bounding box center [1247, 285] width 52 height 15
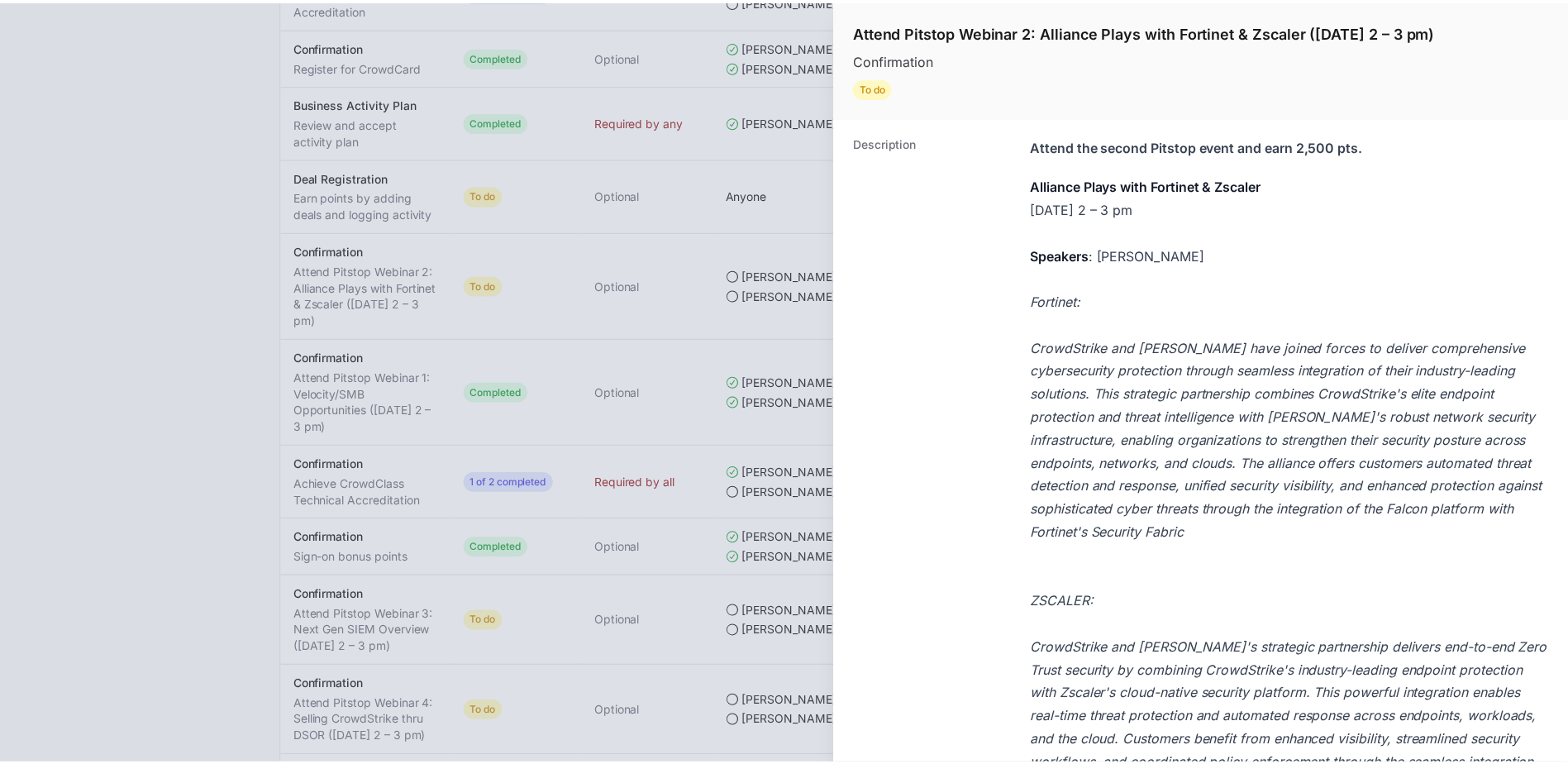
scroll to position [901, 0]
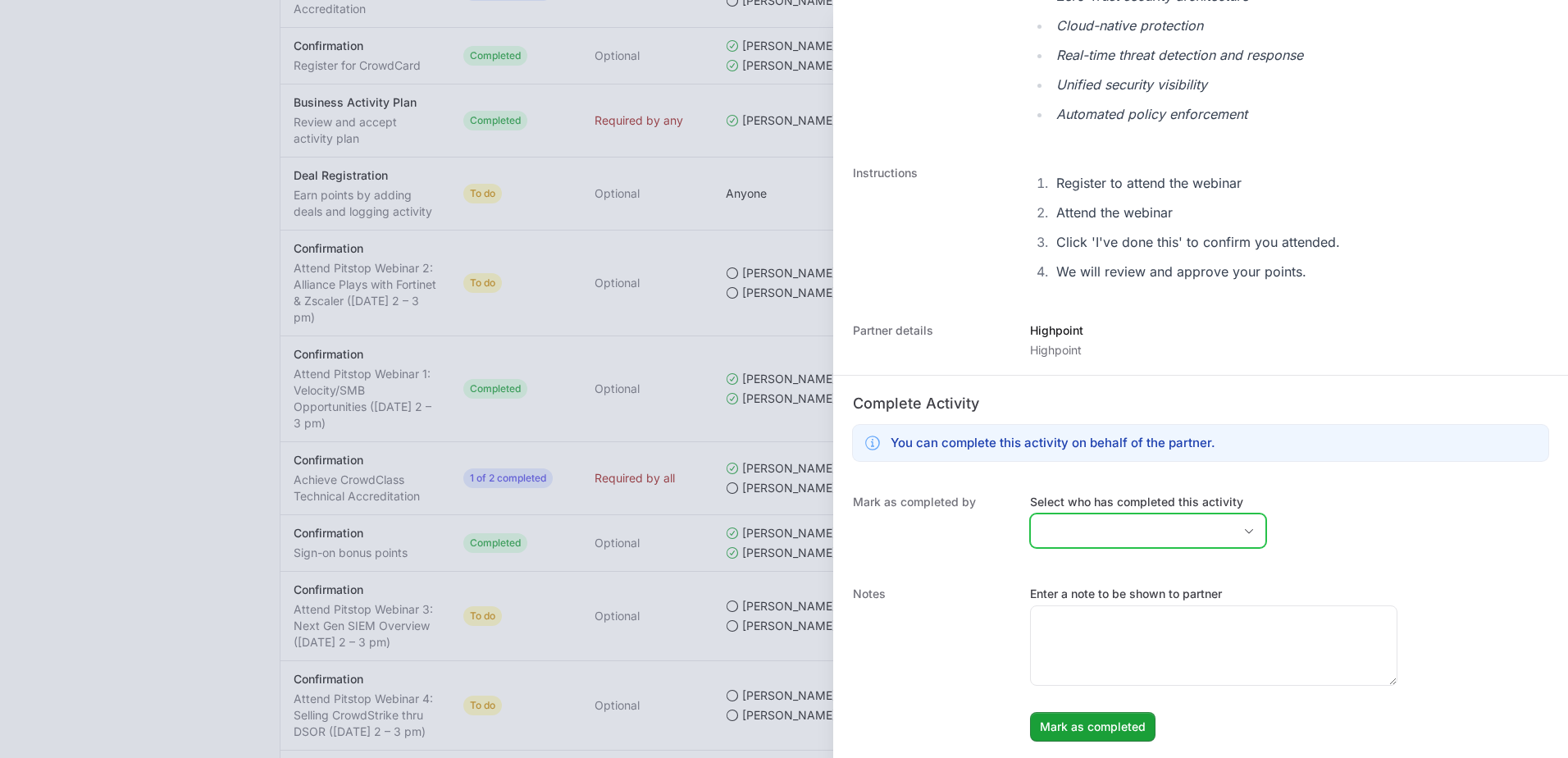
click at [766, 531] on input "Select who has completed this activity" at bounding box center [1132, 531] width 202 height 33
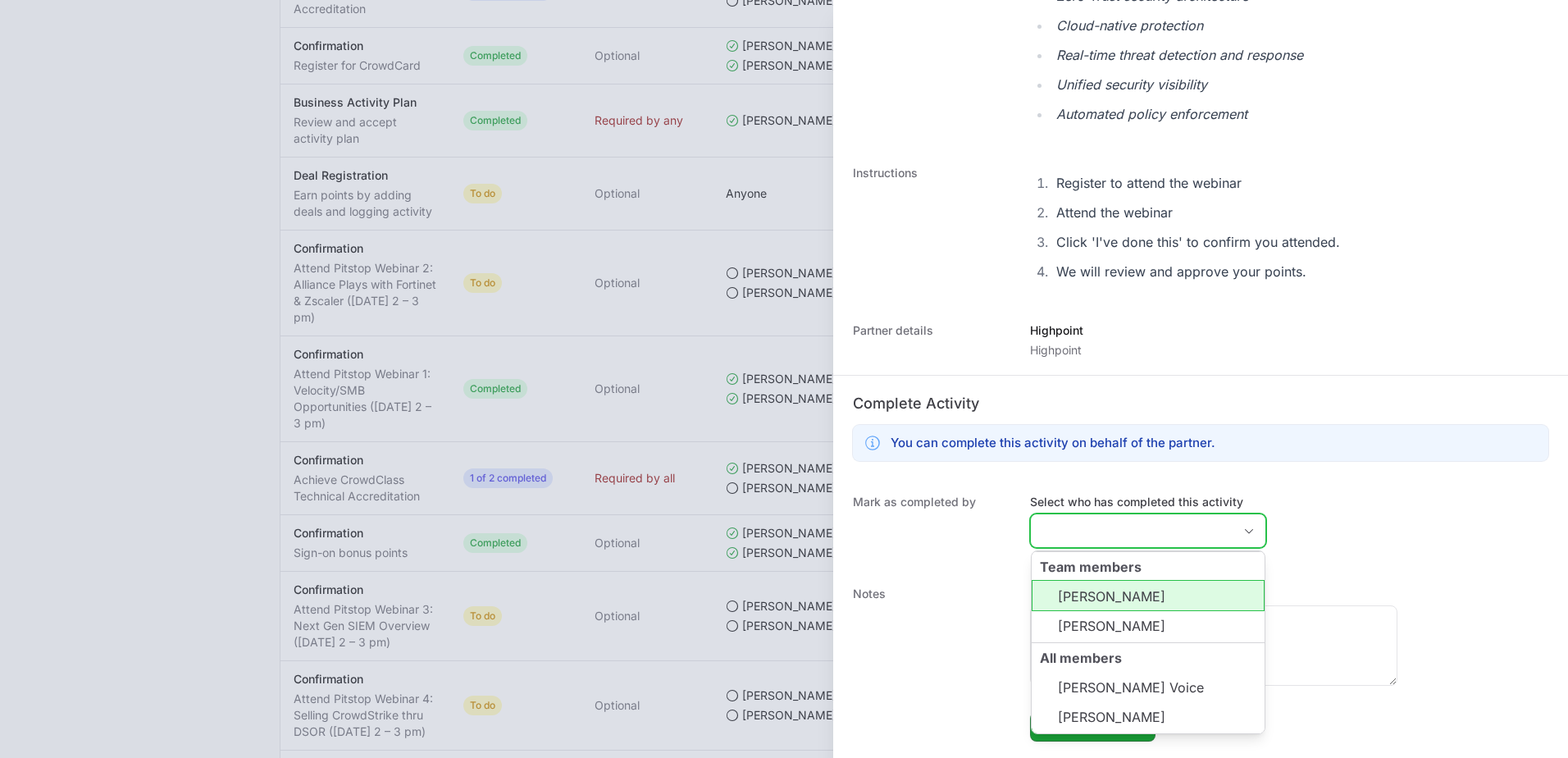
click at [766, 586] on li "Paul Lederer" at bounding box center [1148, 596] width 233 height 31
type input "Paul Lederer"
click at [766, 564] on div "Mark as completed by Select who has completed this activity Paul Lederer Team m…" at bounding box center [1200, 523] width 734 height 92
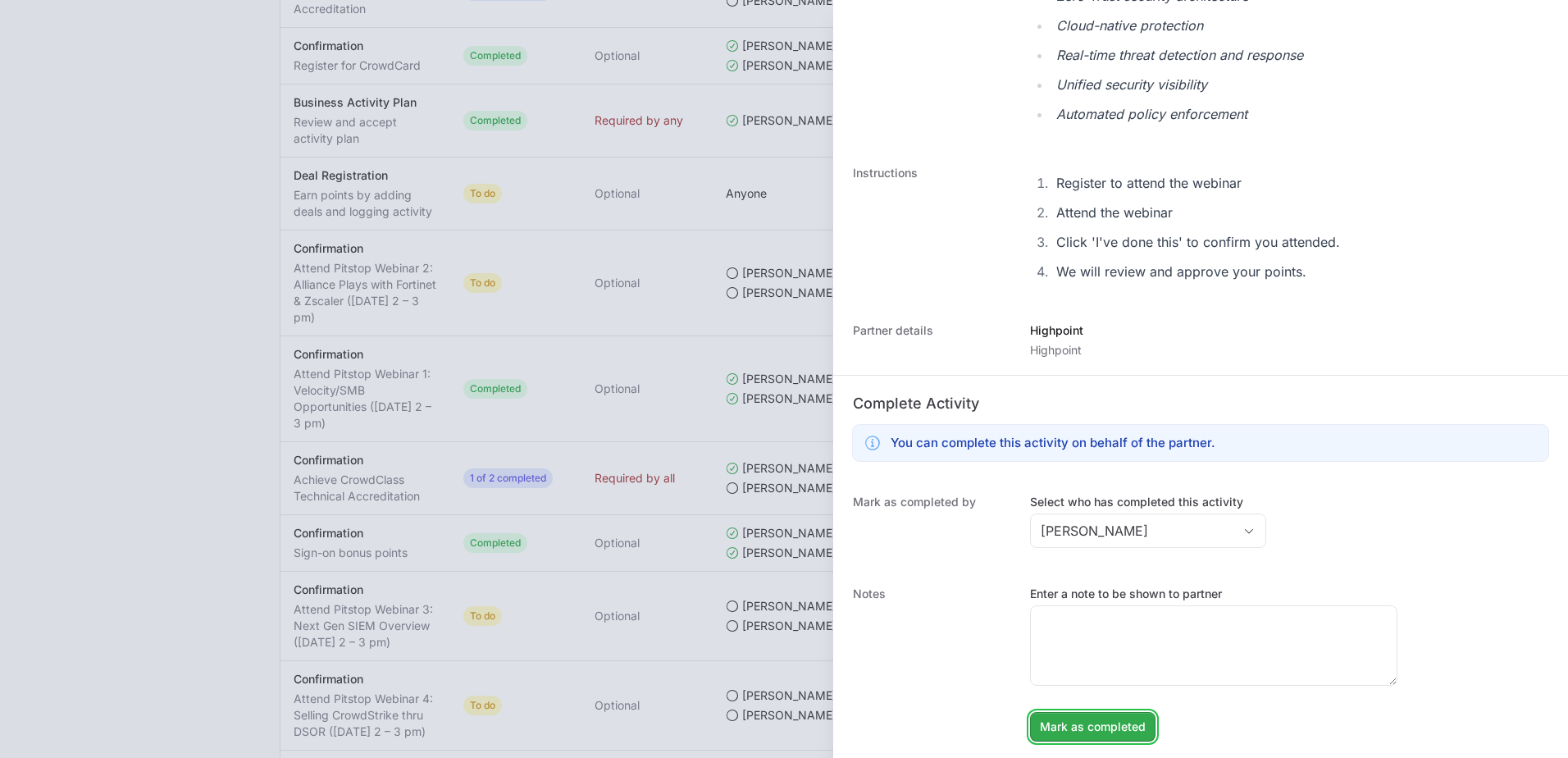
click at [766, 741] on button "Mark as completed Mark as completed" at bounding box center [1093, 727] width 125 height 29
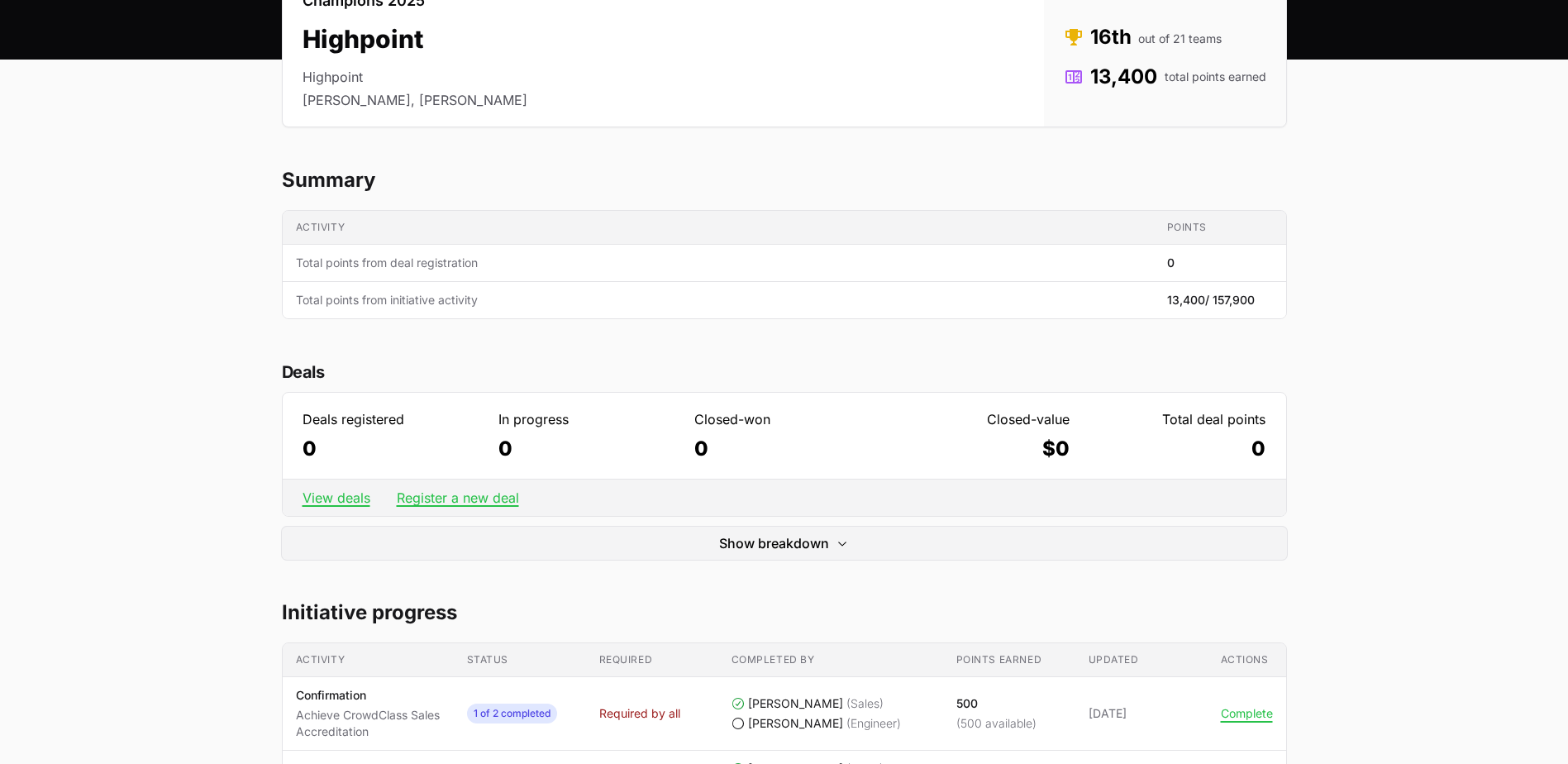
scroll to position [0, 0]
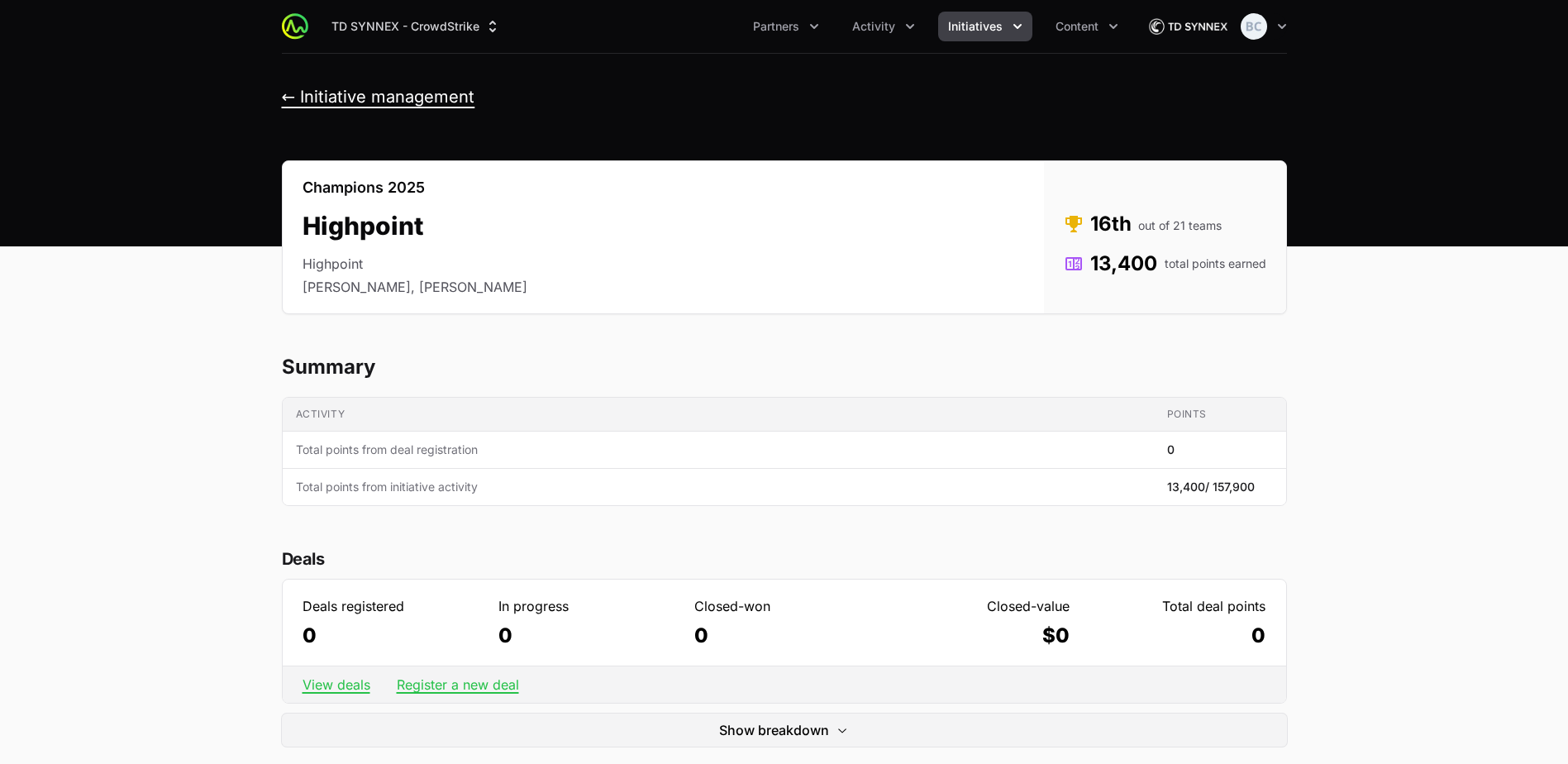
click at [344, 94] on button "← Initiative management" at bounding box center [378, 97] width 193 height 21
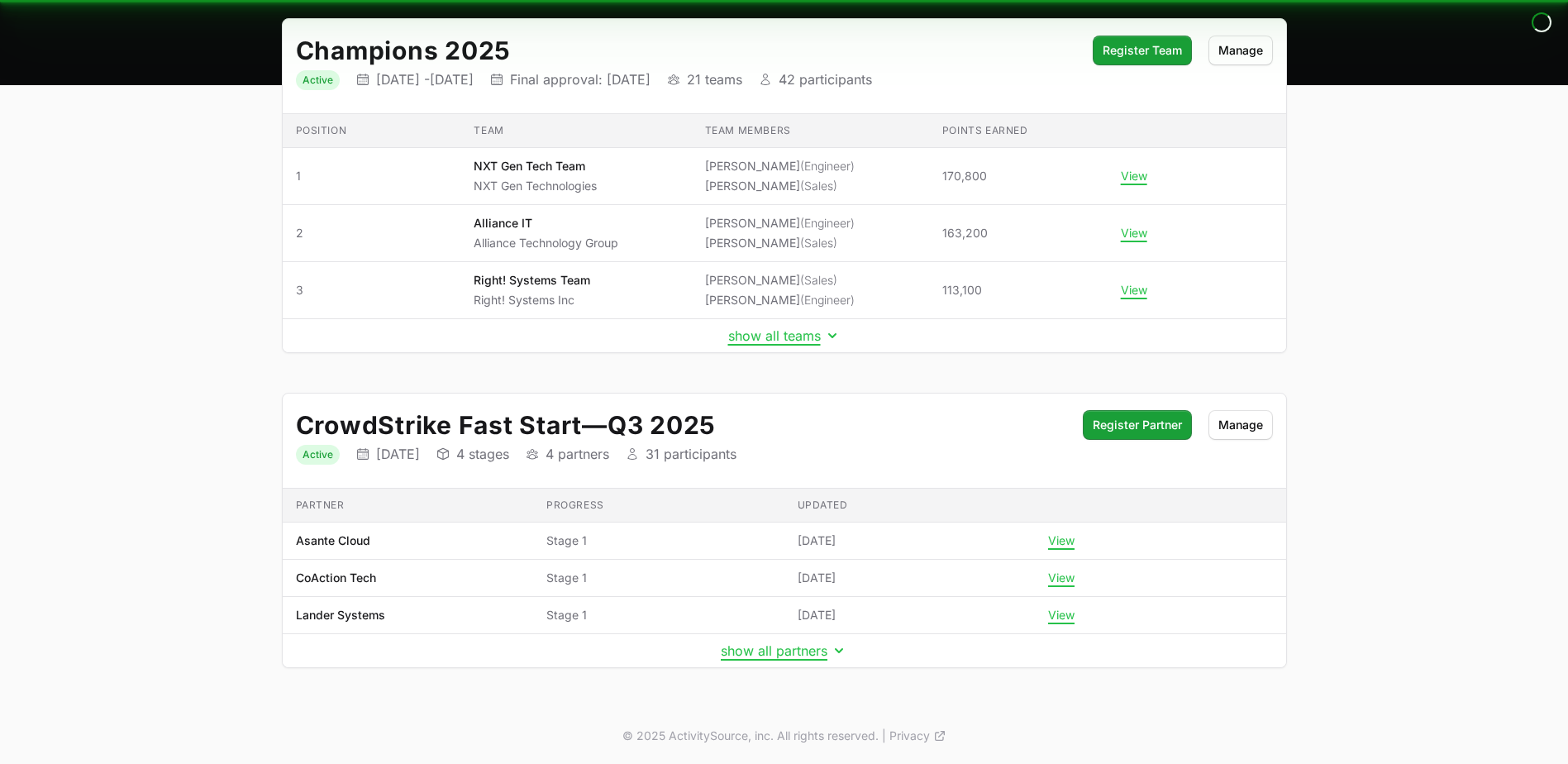
scroll to position [3, 0]
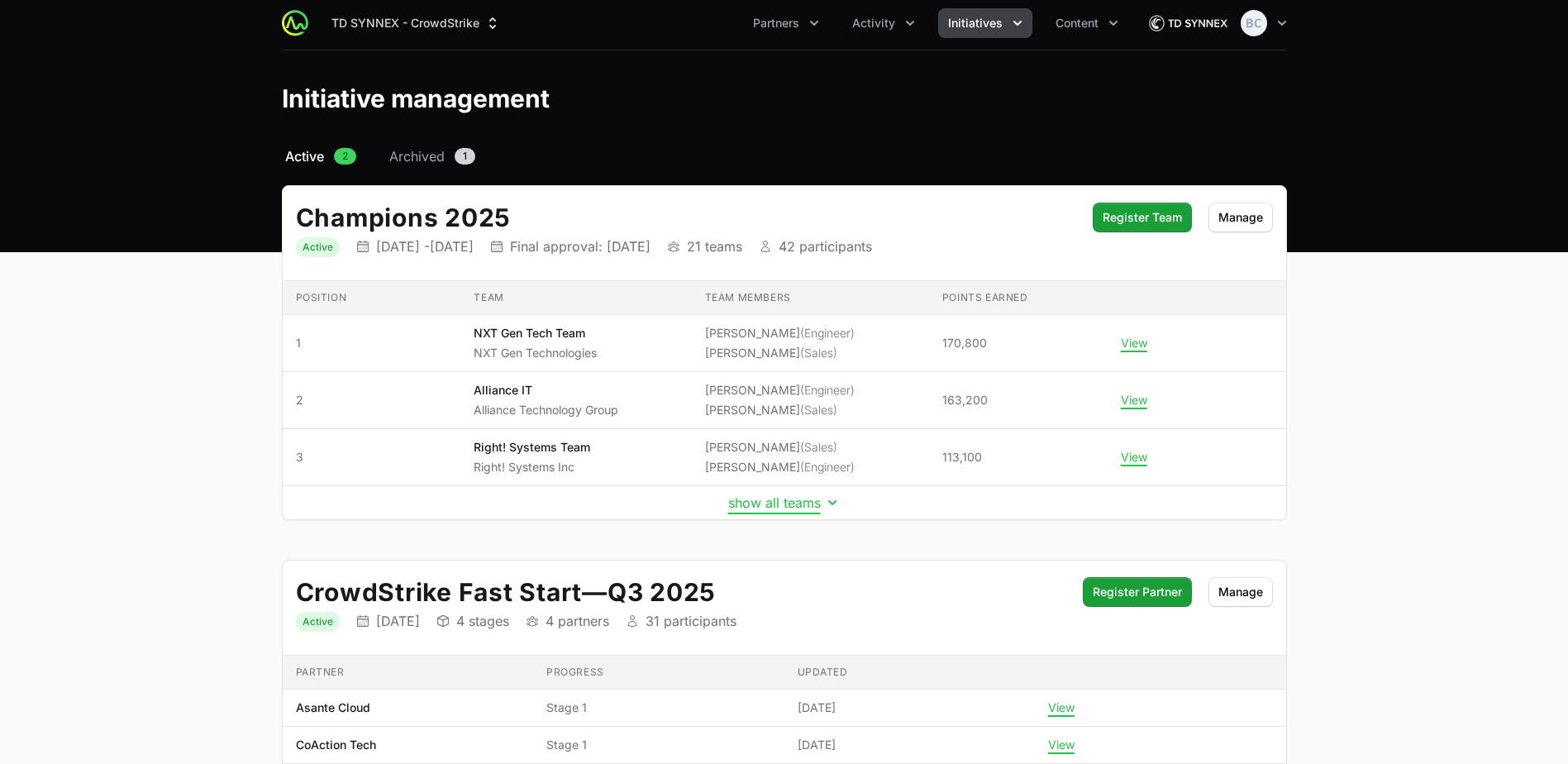
click at [742, 503] on button "show all teams" at bounding box center [784, 502] width 112 height 17
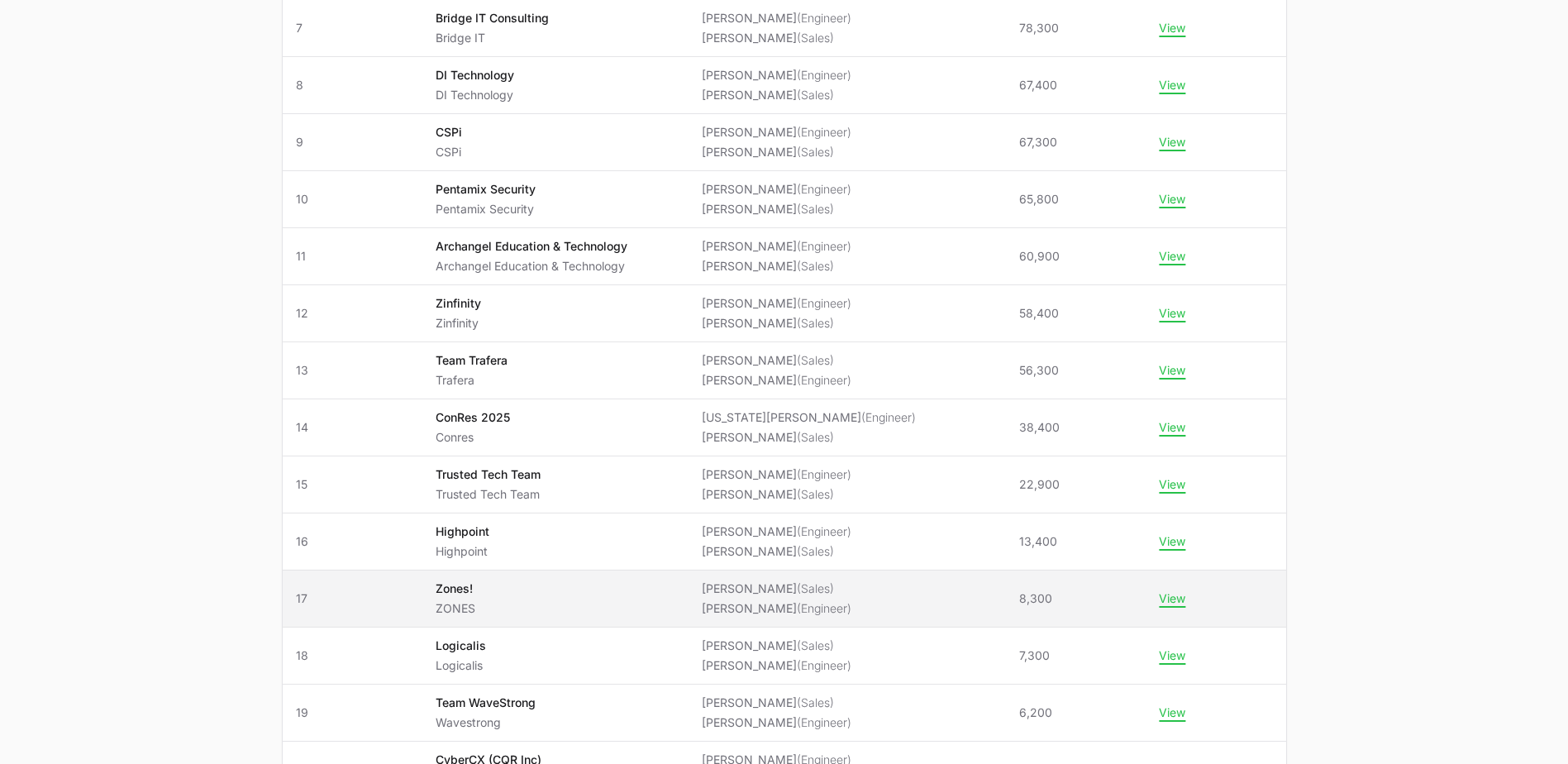
scroll to position [665, 0]
click at [511, 592] on span "Zones! ZONES" at bounding box center [556, 594] width 240 height 37
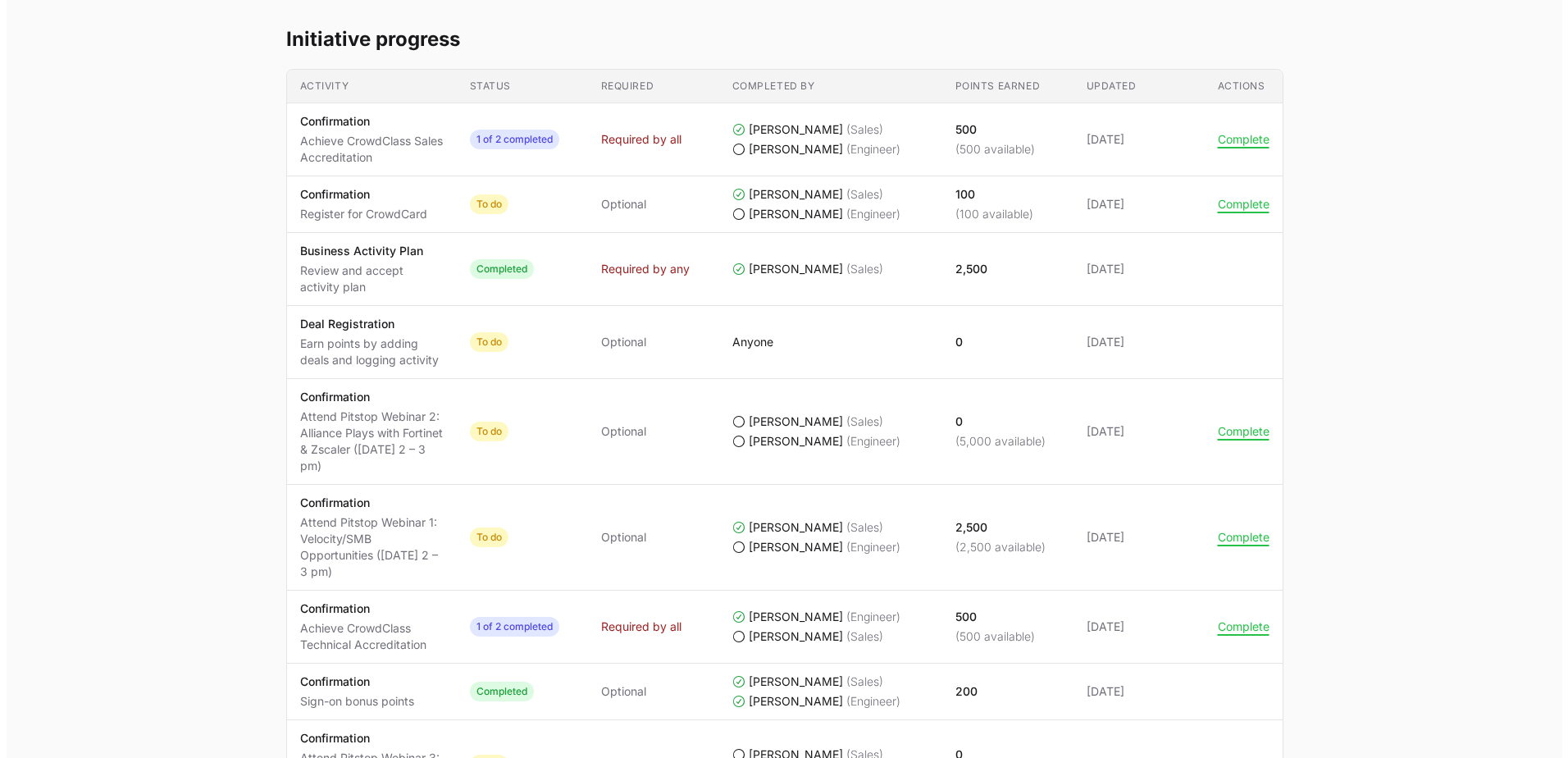
scroll to position [820, 0]
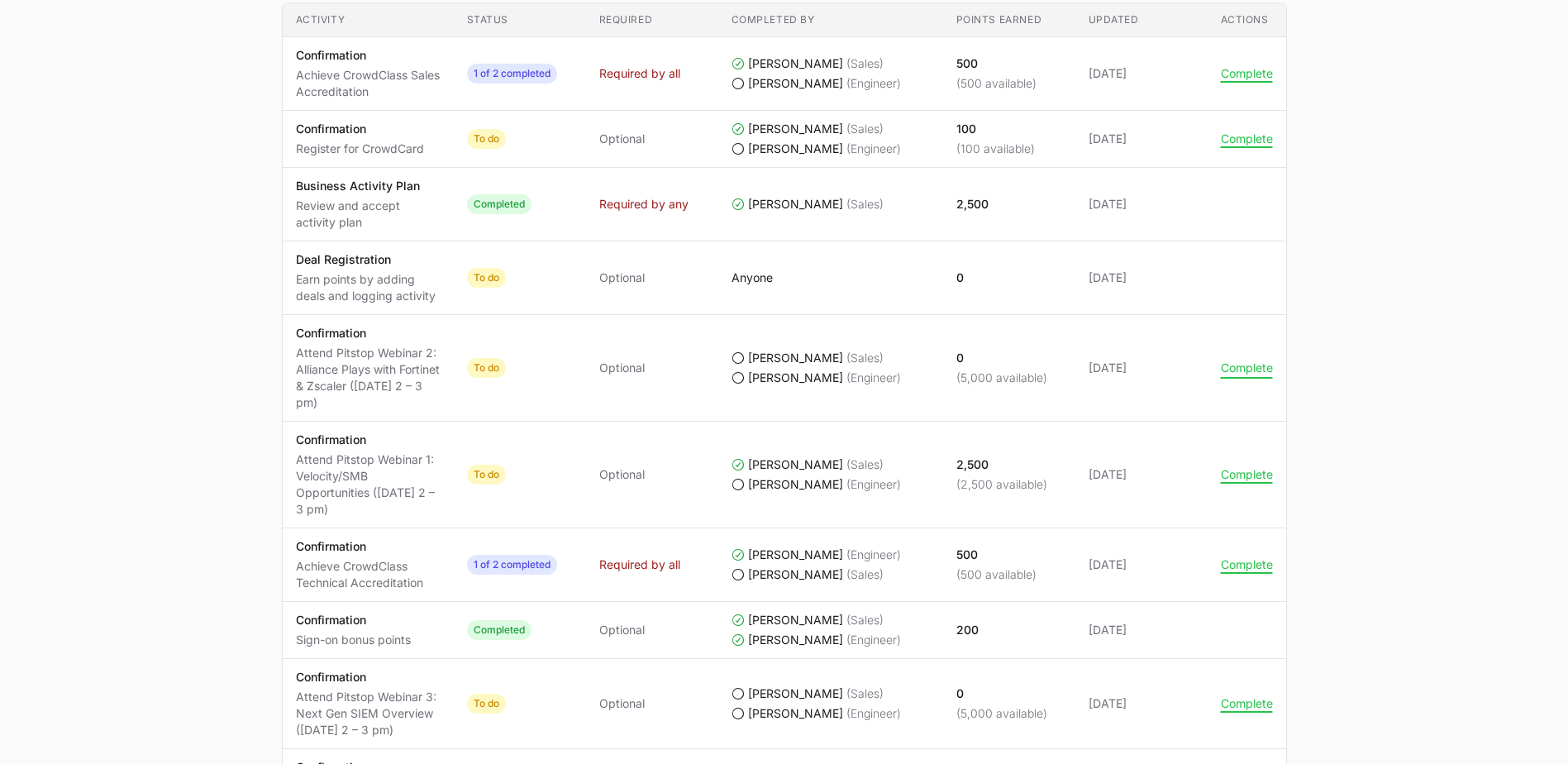
click at [772, 368] on button "Complete" at bounding box center [1247, 367] width 52 height 15
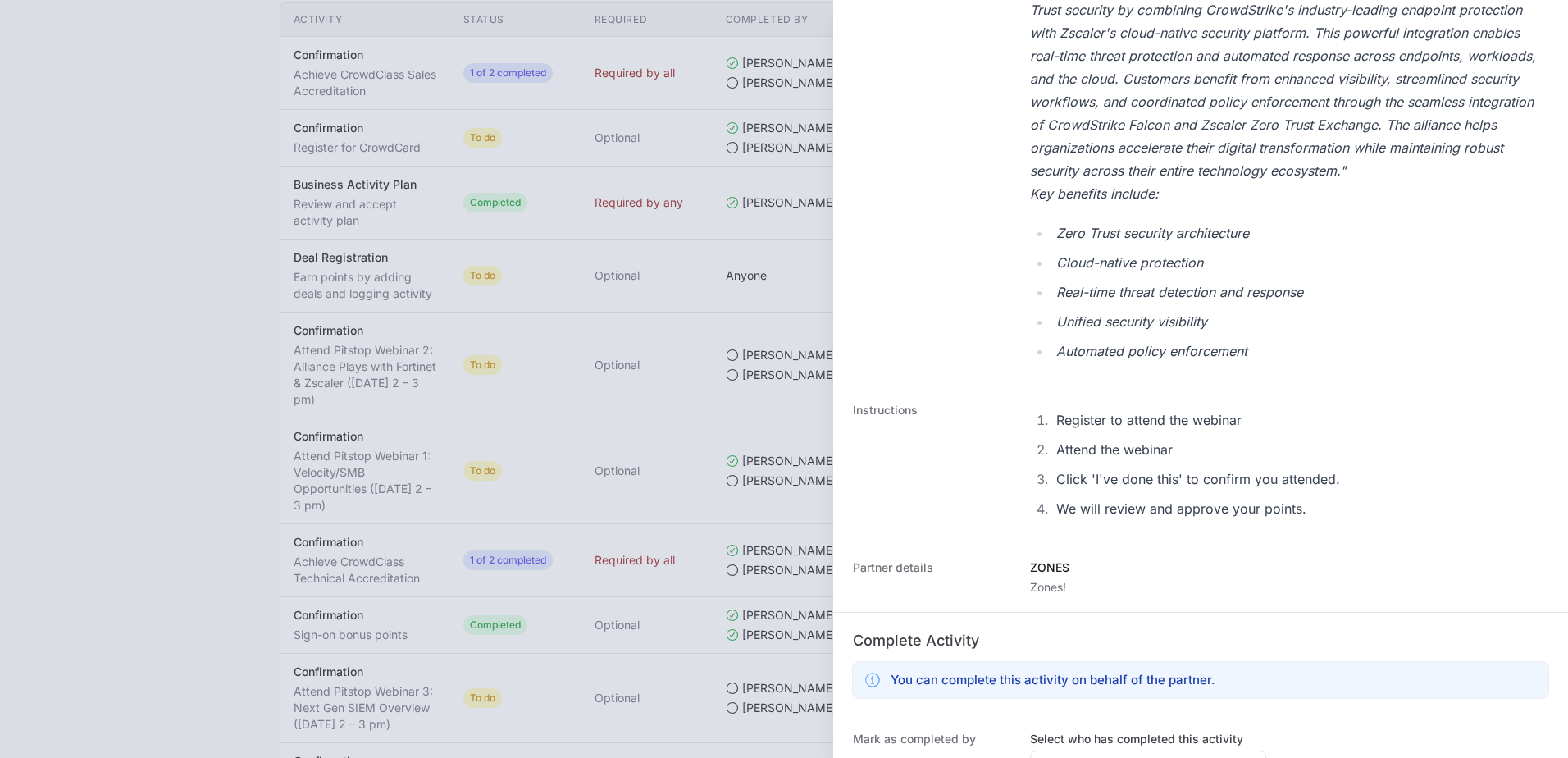
scroll to position [894, 0]
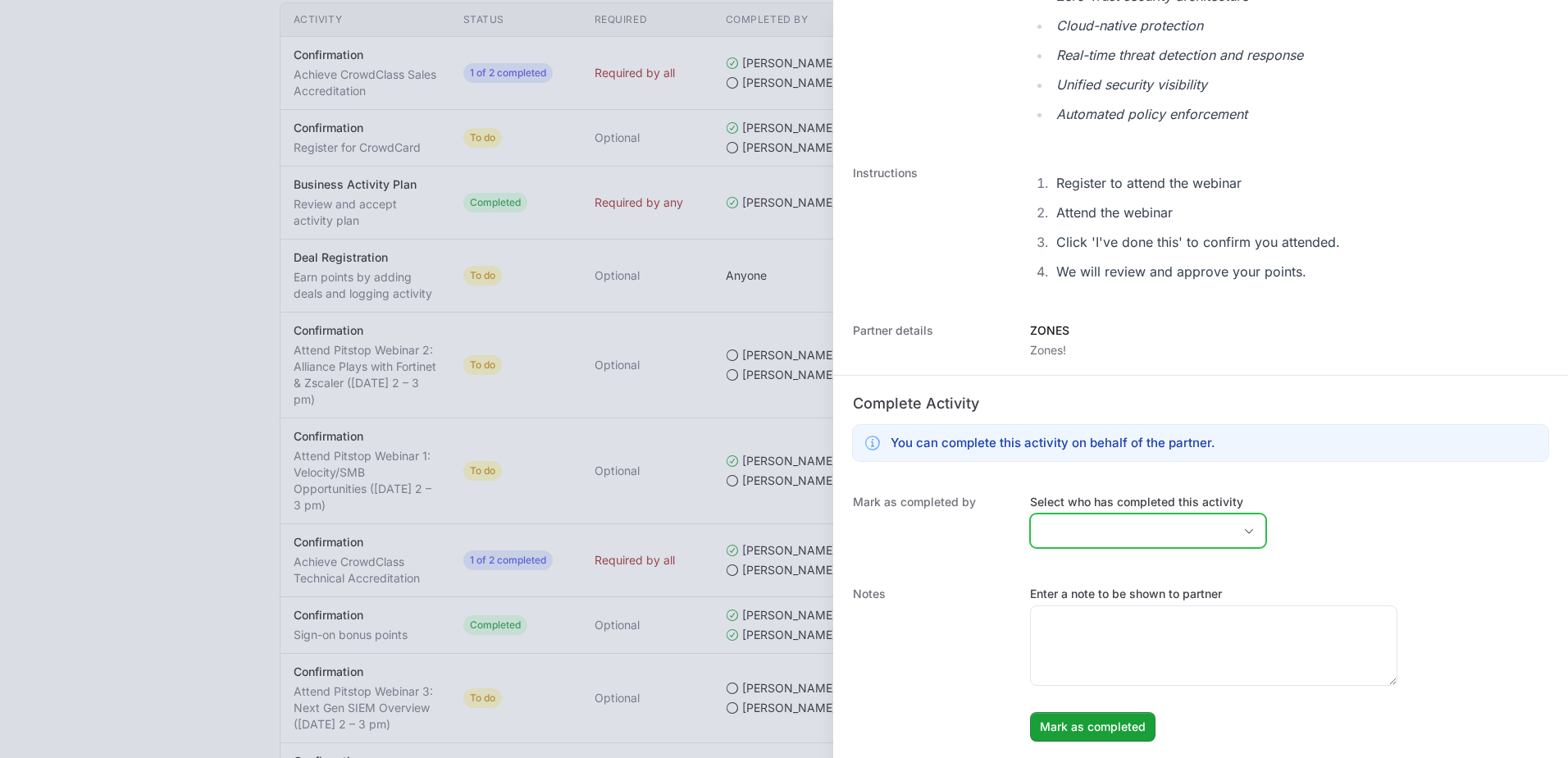
click at [766, 534] on input "Select who has completed this activity" at bounding box center [1132, 531] width 202 height 33
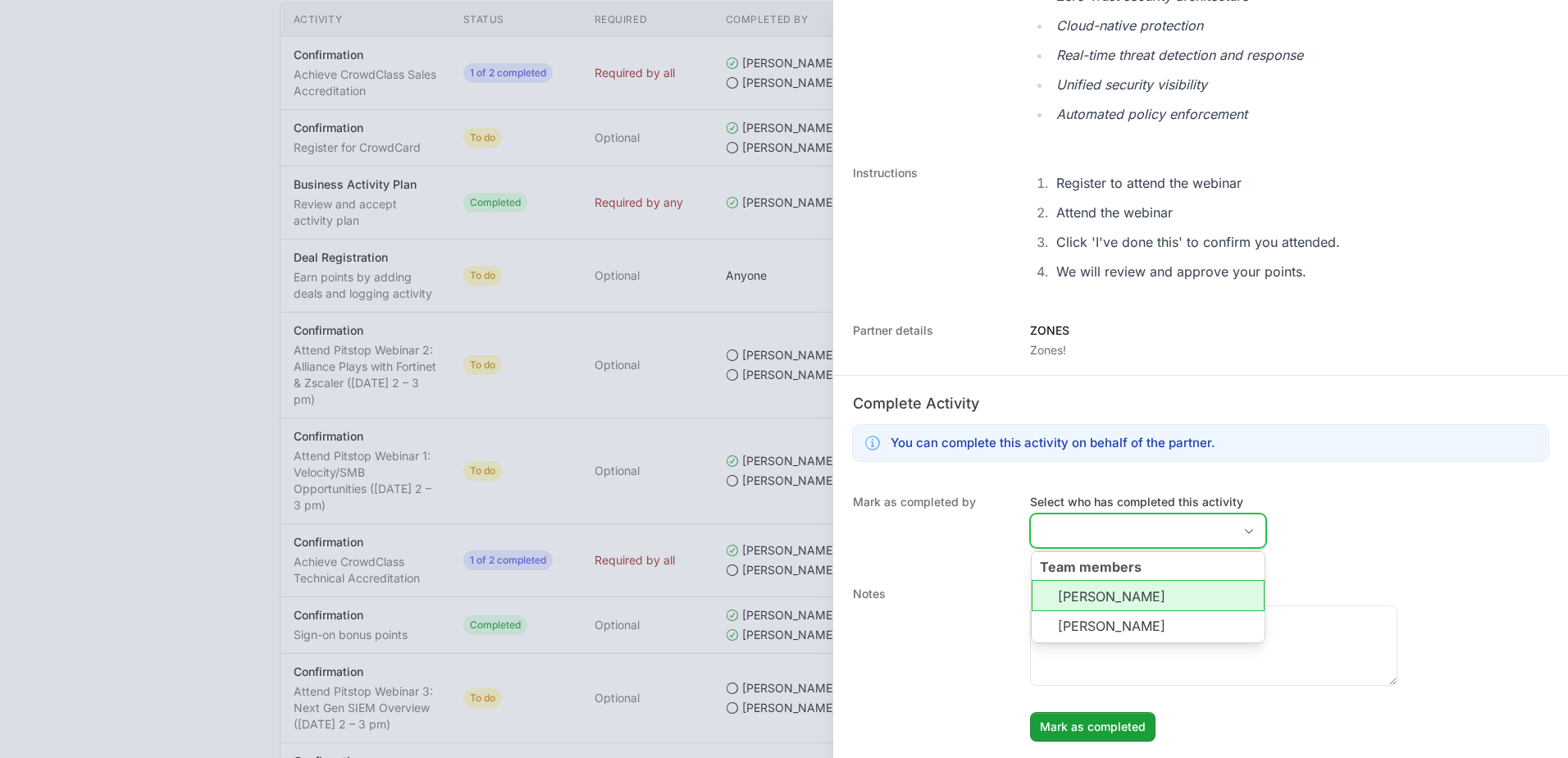
click at [766, 595] on li "Karla Nore" at bounding box center [1148, 596] width 233 height 31
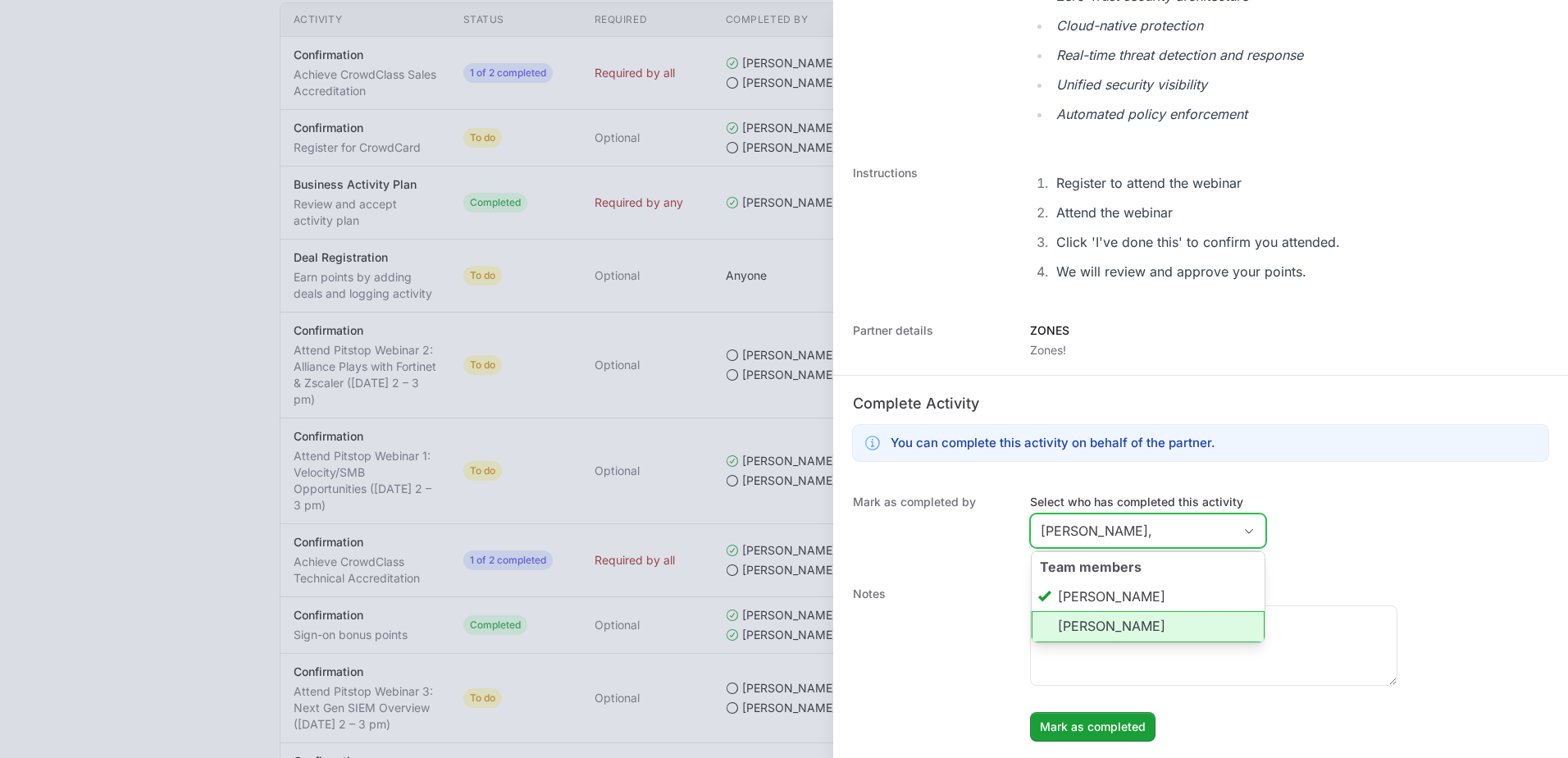
click at [766, 616] on li "Vanessa Riquelme" at bounding box center [1148, 627] width 233 height 31
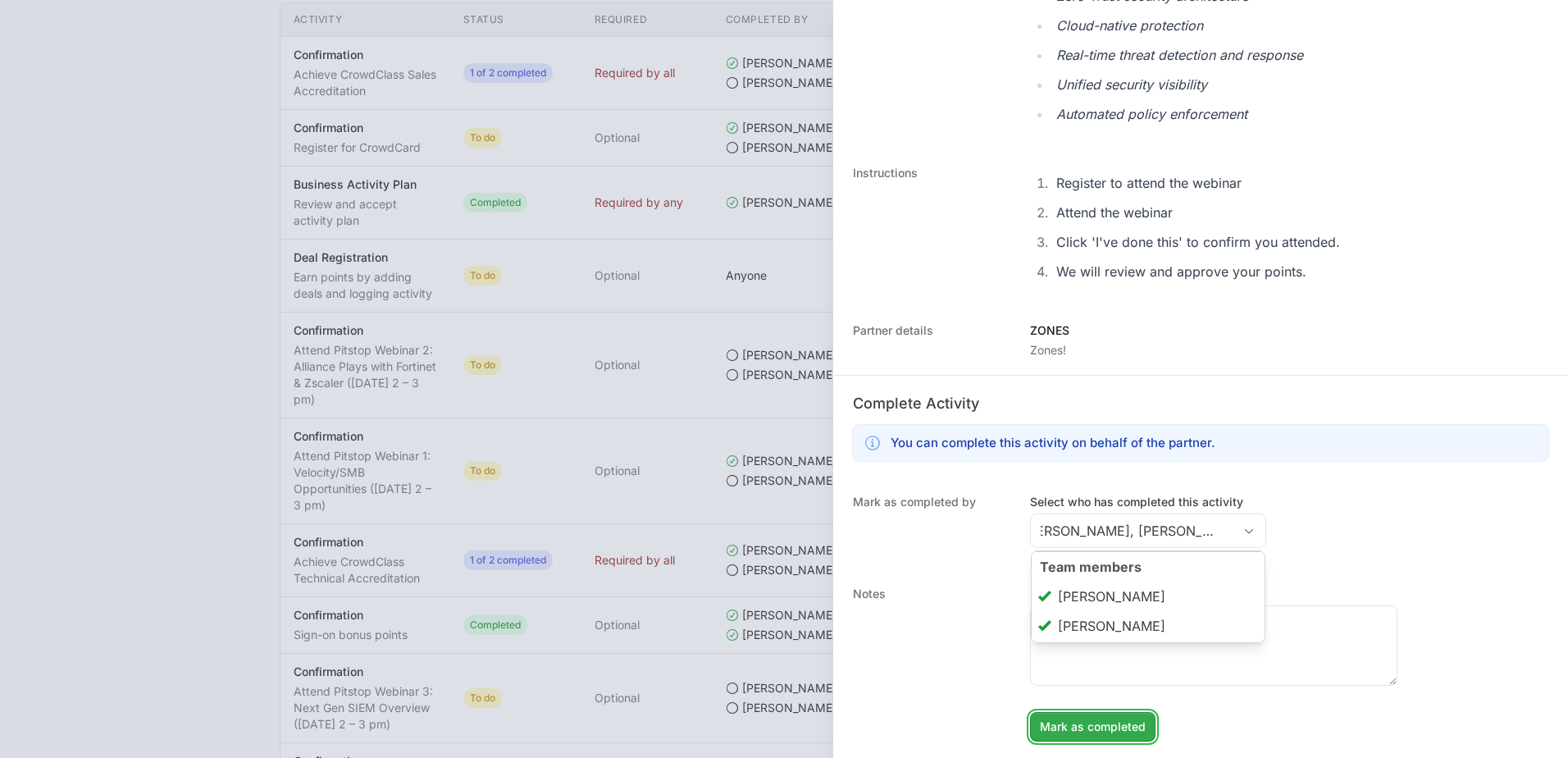
type input "Karla Nore, Vanessa Riquelme"
click at [766, 721] on span "Mark as completed" at bounding box center [1093, 727] width 106 height 20
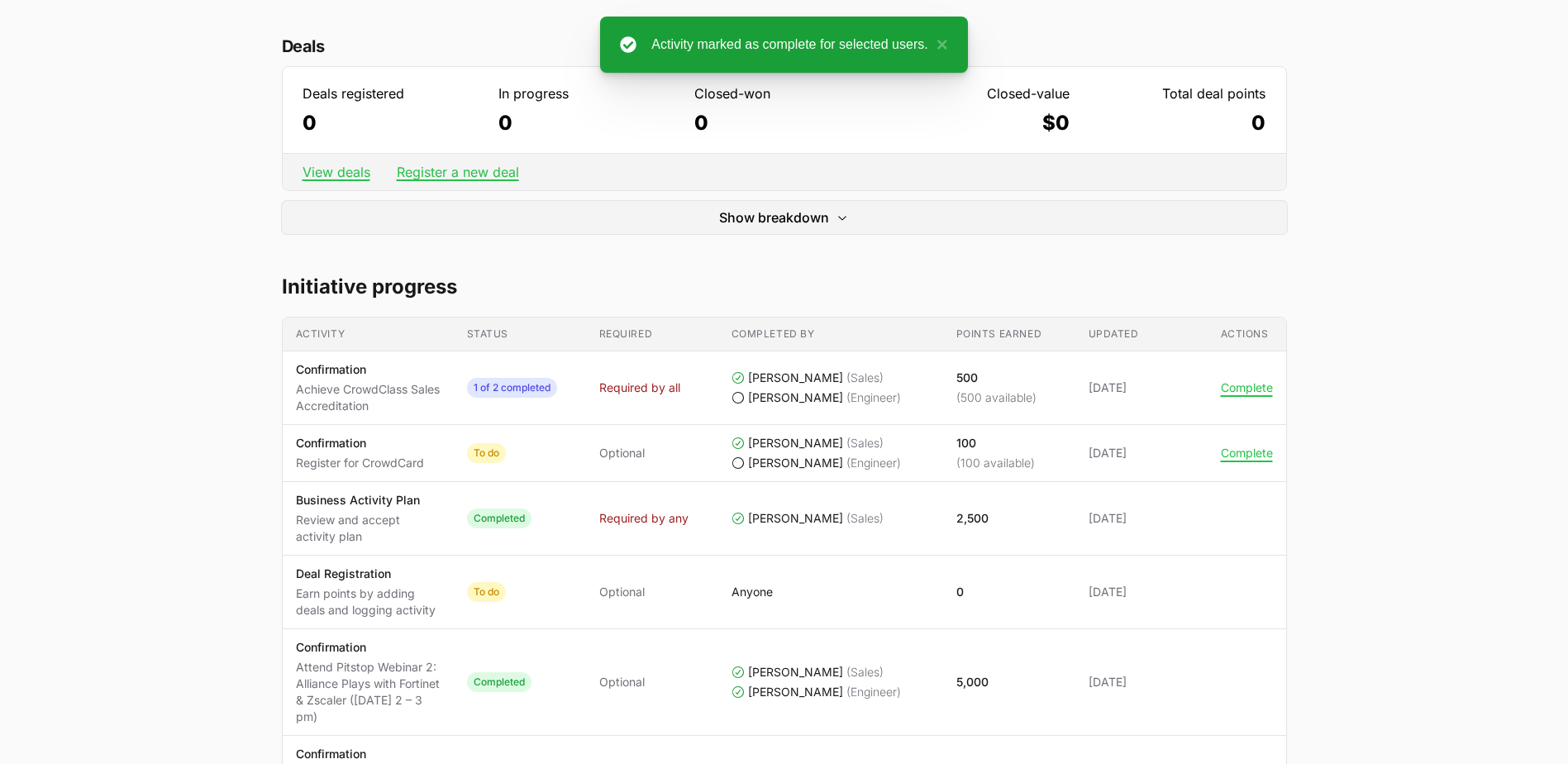
scroll to position [0, 0]
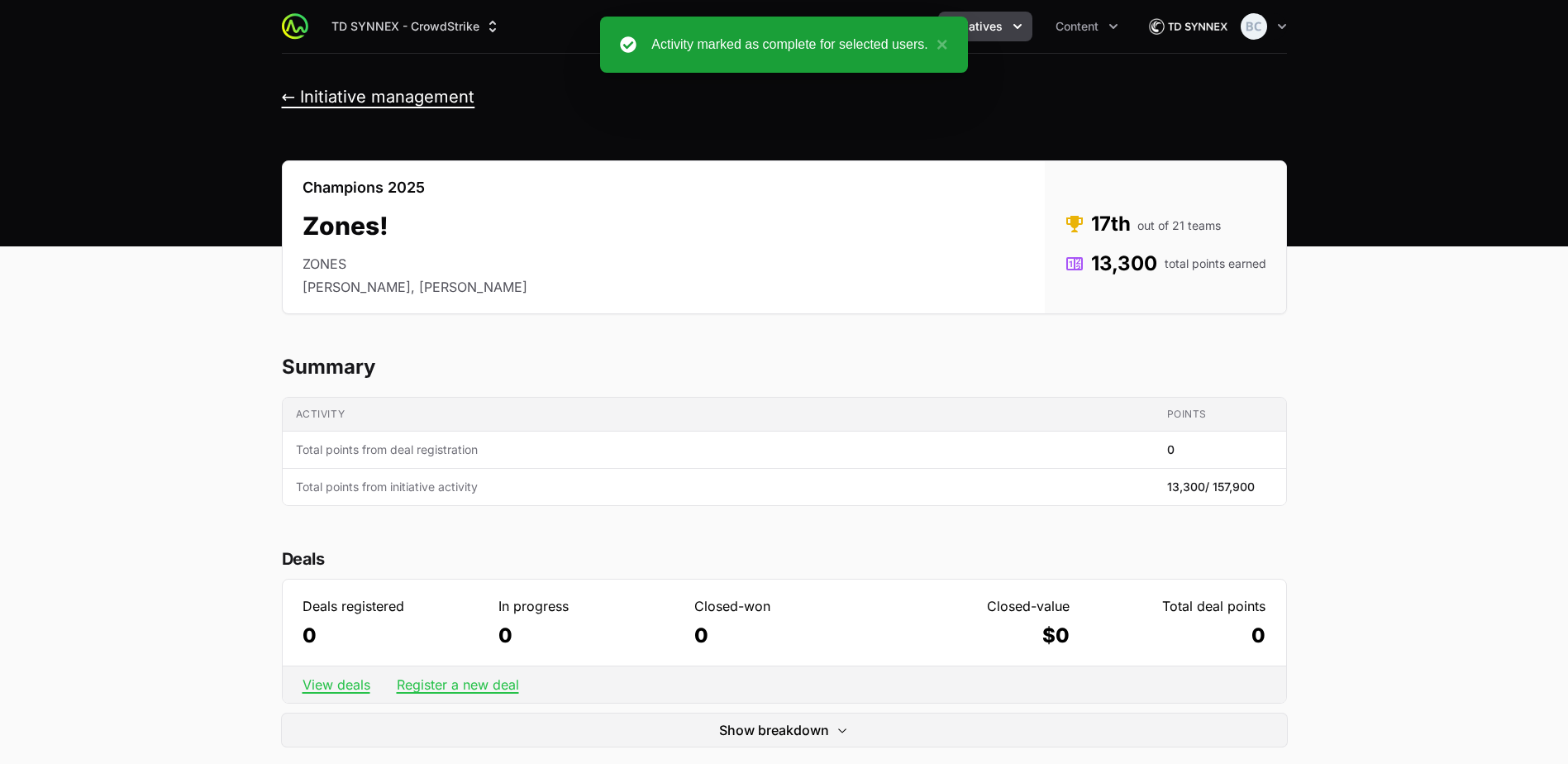
click at [338, 95] on button "← Initiative management" at bounding box center [378, 97] width 193 height 21
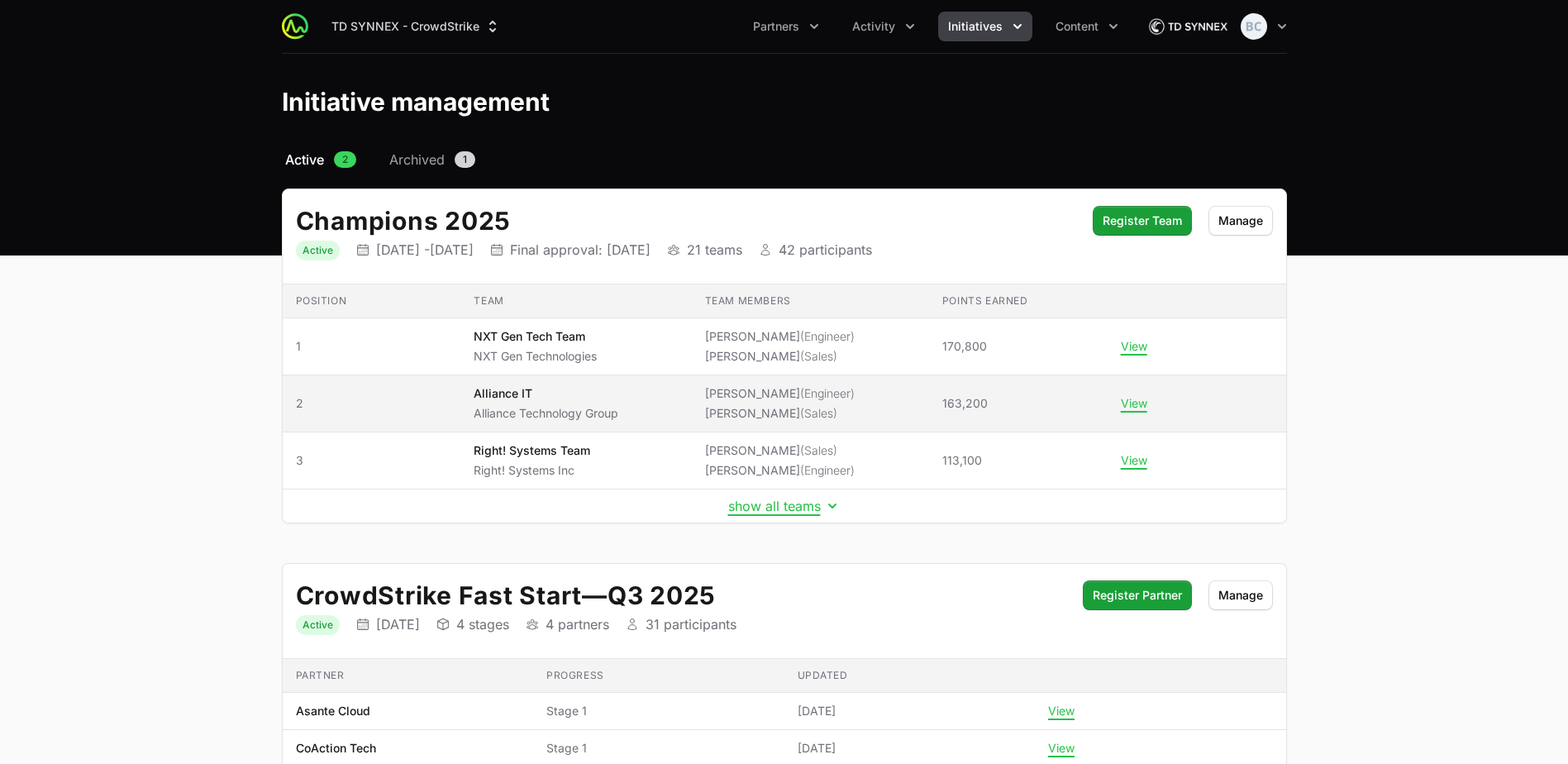
click at [647, 411] on span "Alliance IT Alliance Technology Group" at bounding box center [576, 404] width 204 height 37
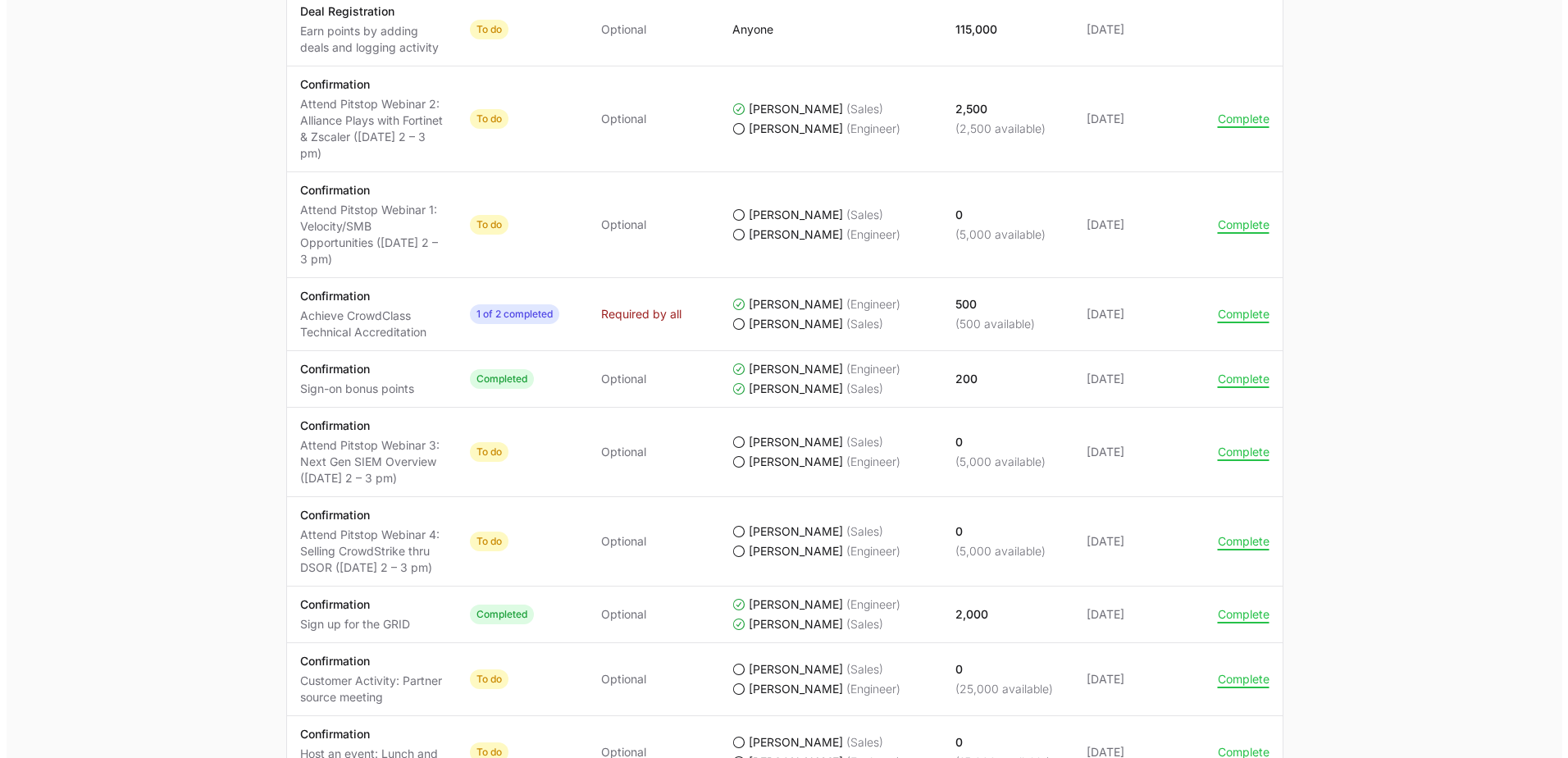
scroll to position [984, 0]
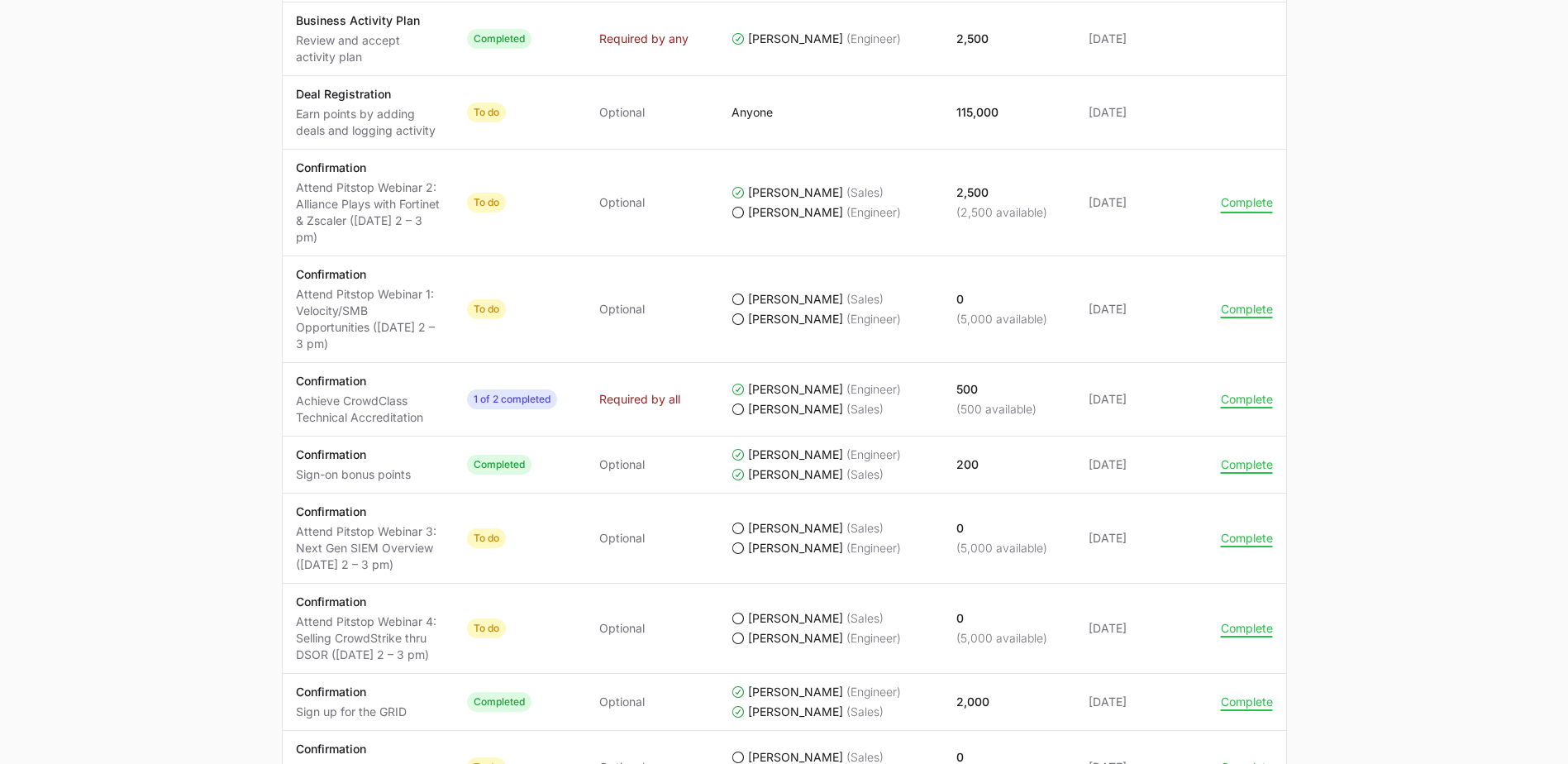
click at [772, 204] on button "Complete" at bounding box center [1247, 202] width 52 height 15
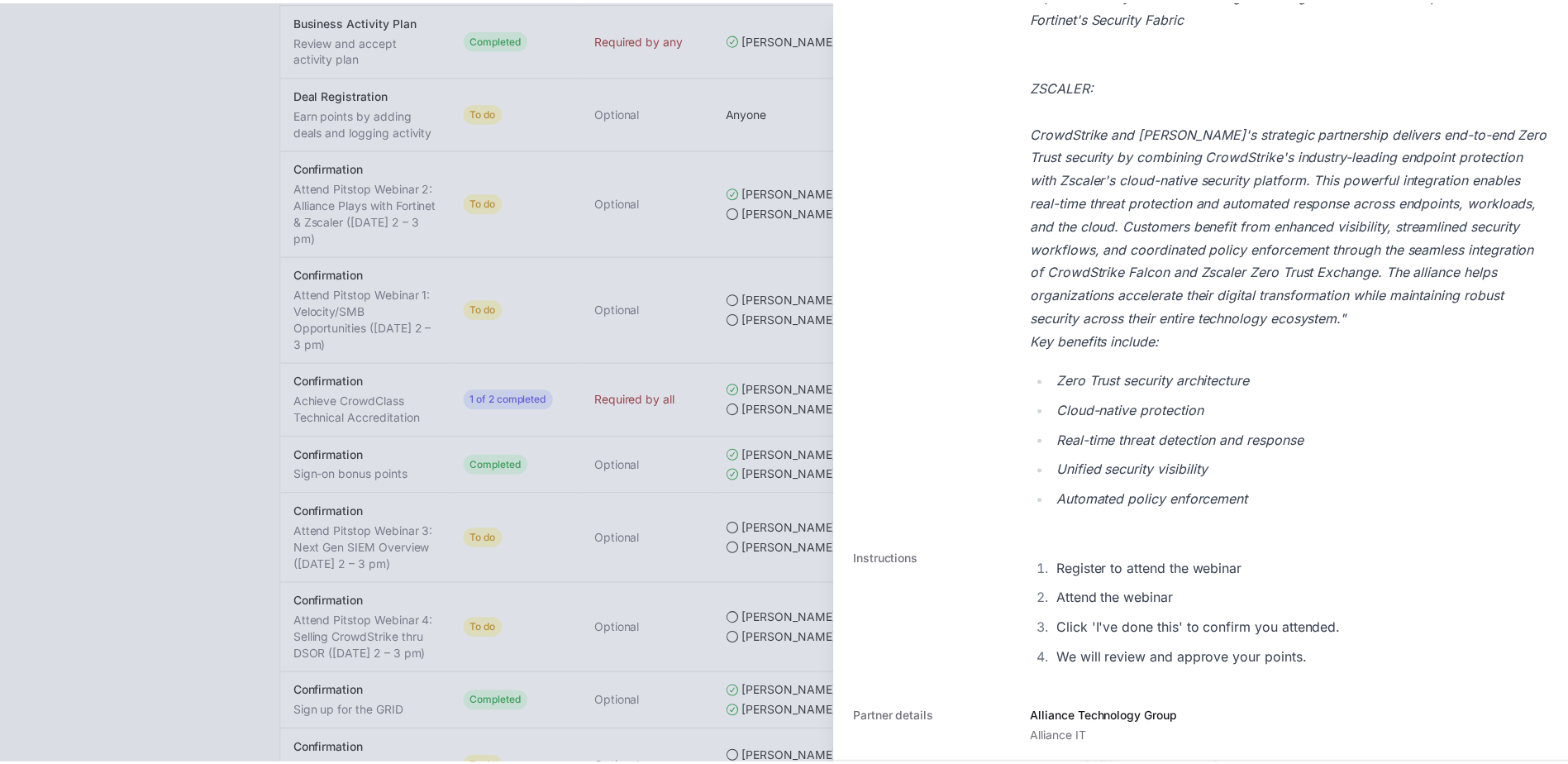
scroll to position [963, 0]
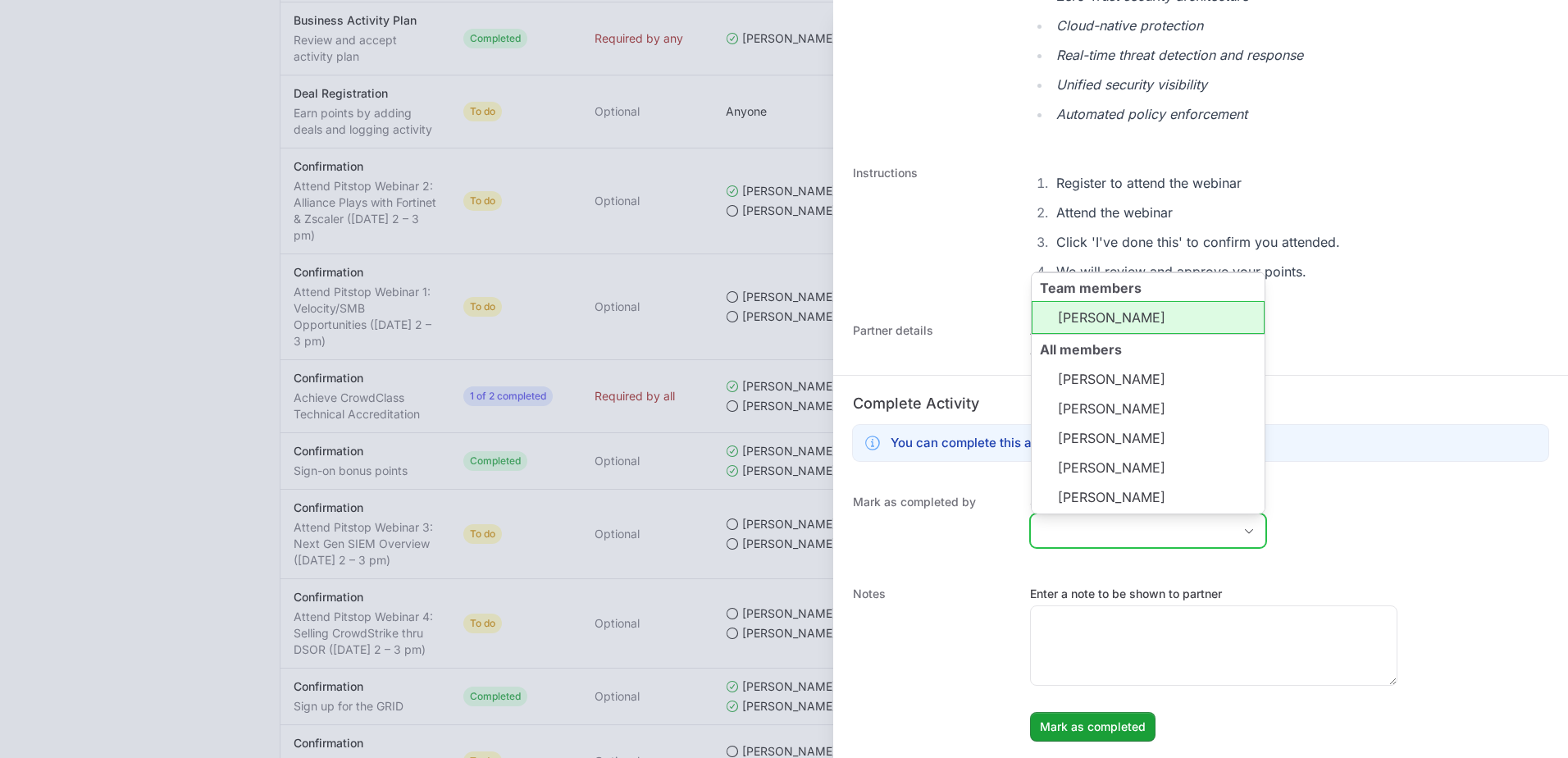
click at [766, 539] on input "Select who has completed this activity" at bounding box center [1132, 531] width 202 height 33
click at [766, 324] on li "Arslaan Khan" at bounding box center [1148, 318] width 233 height 33
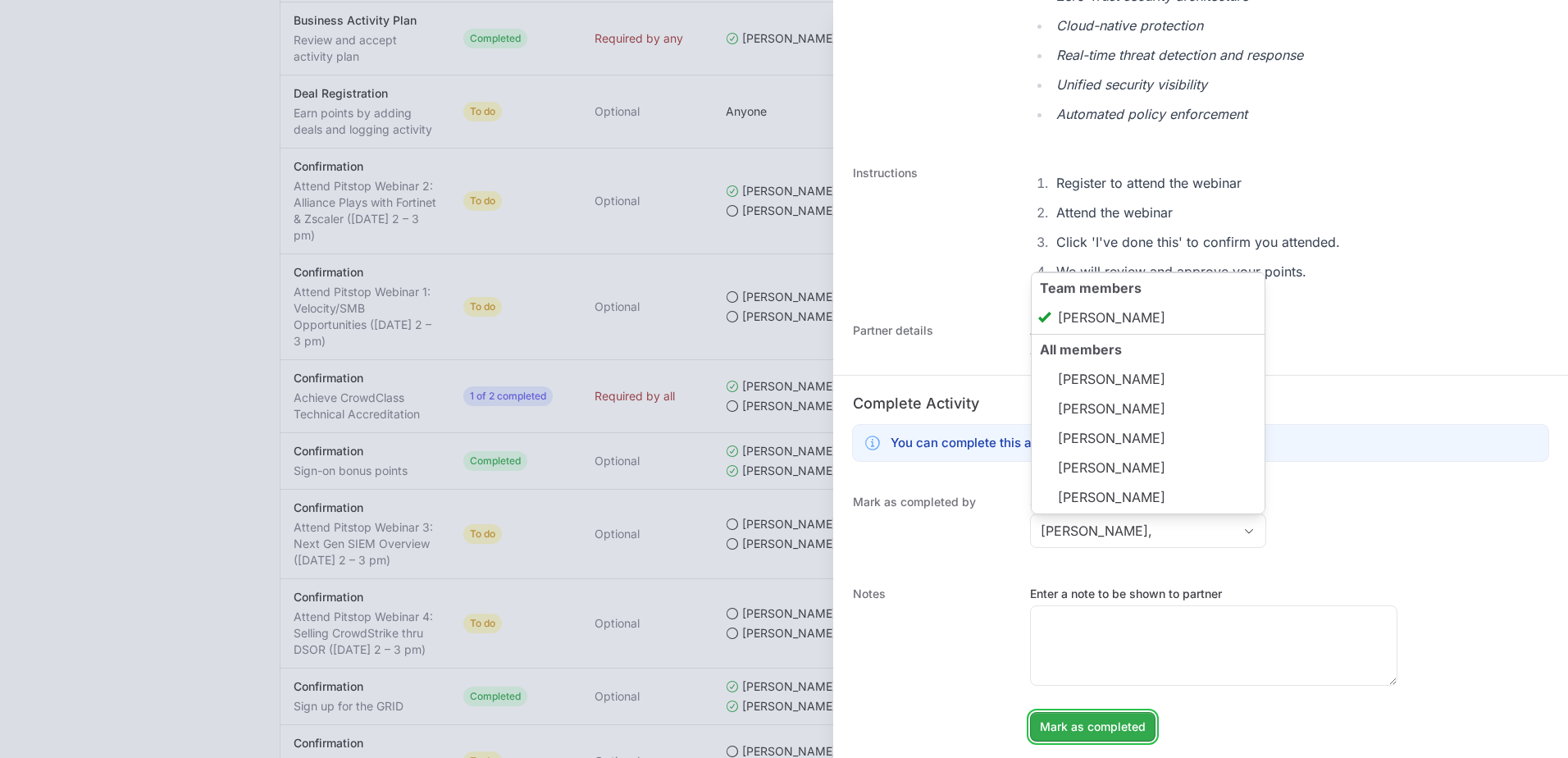
click at [766, 730] on span "Mark as completed" at bounding box center [1093, 727] width 106 height 20
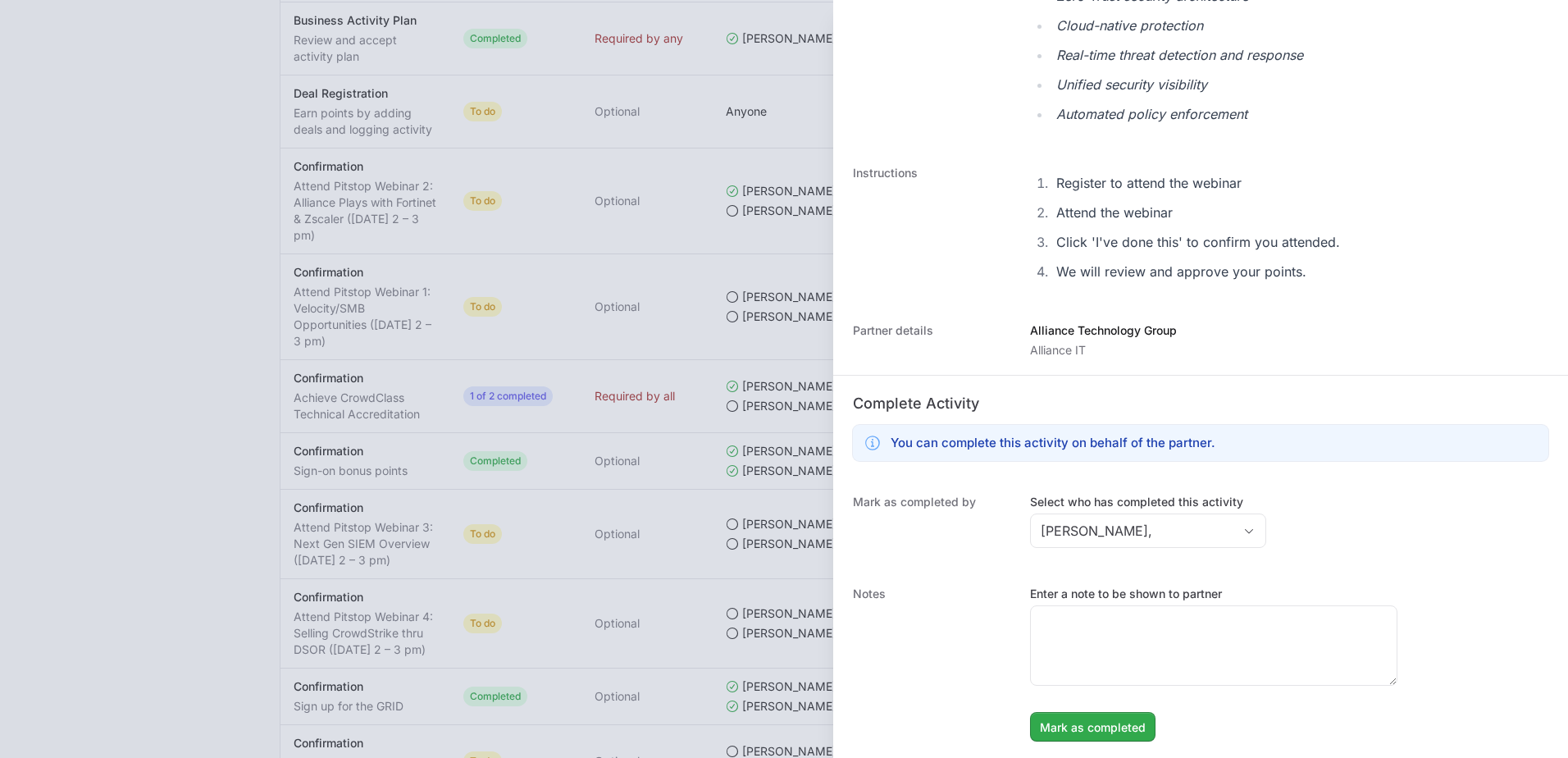
type input "Arslaan Khan"
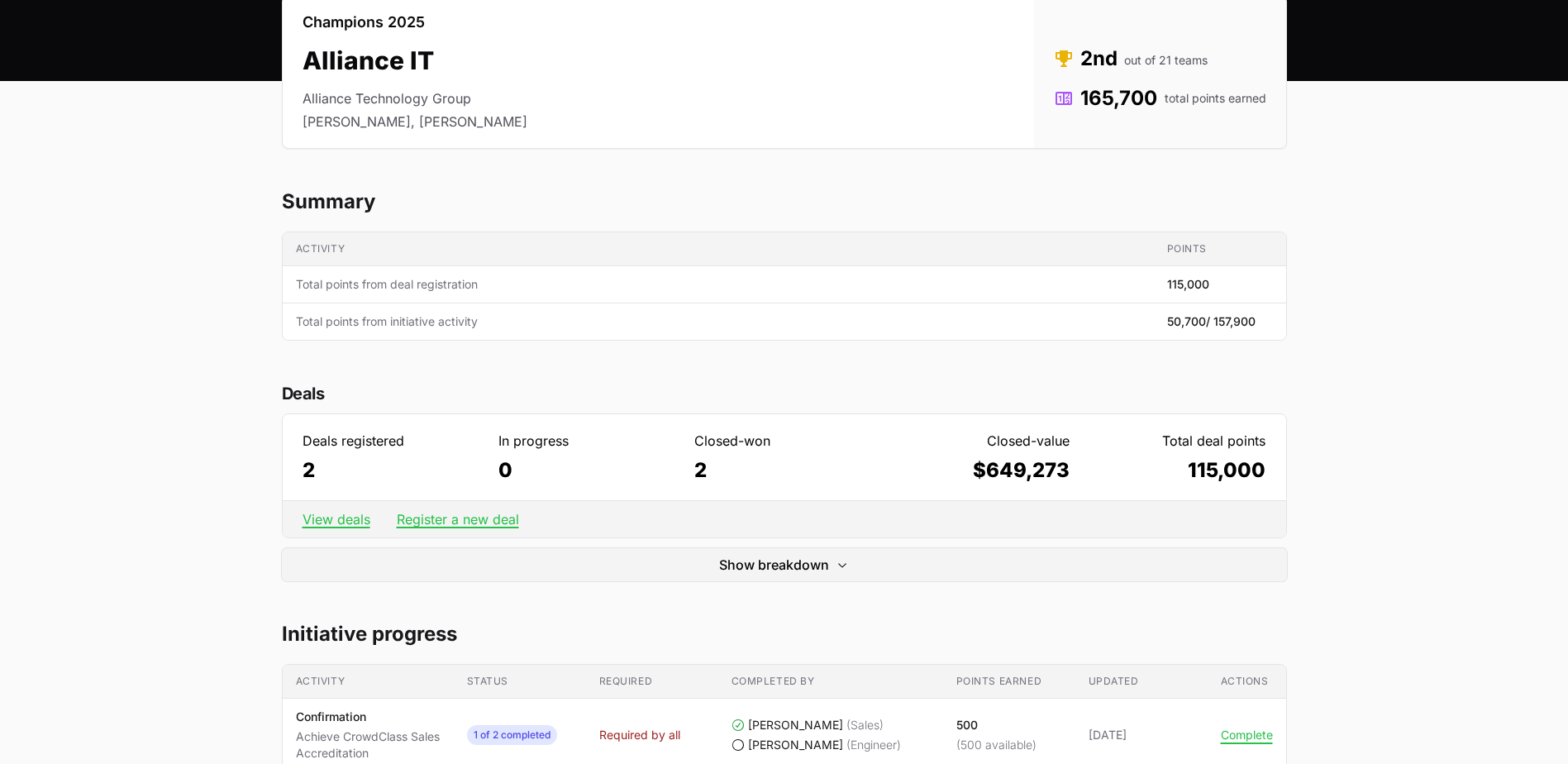
scroll to position [0, 0]
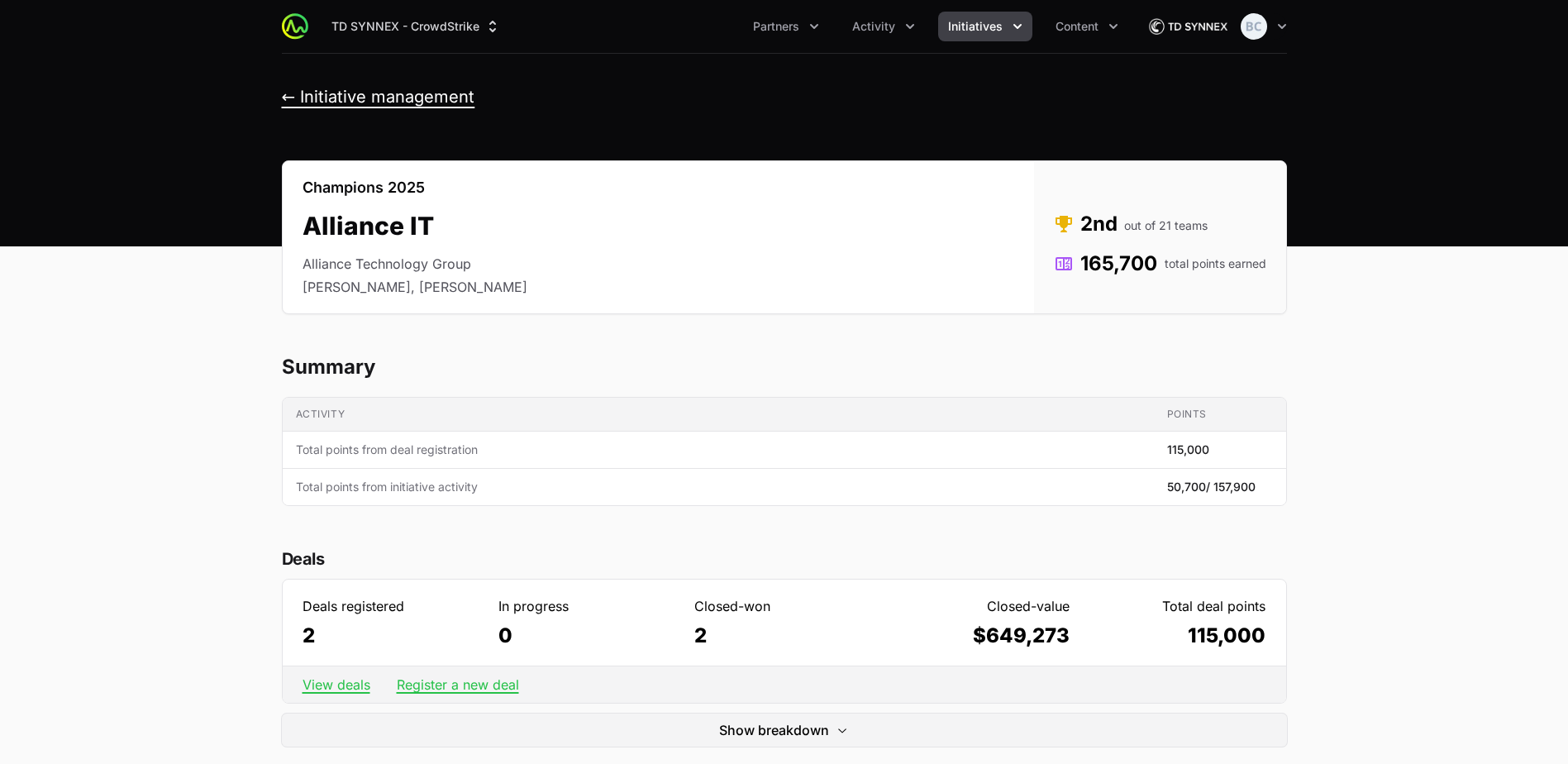
click at [309, 94] on button "← Initiative management" at bounding box center [378, 97] width 193 height 21
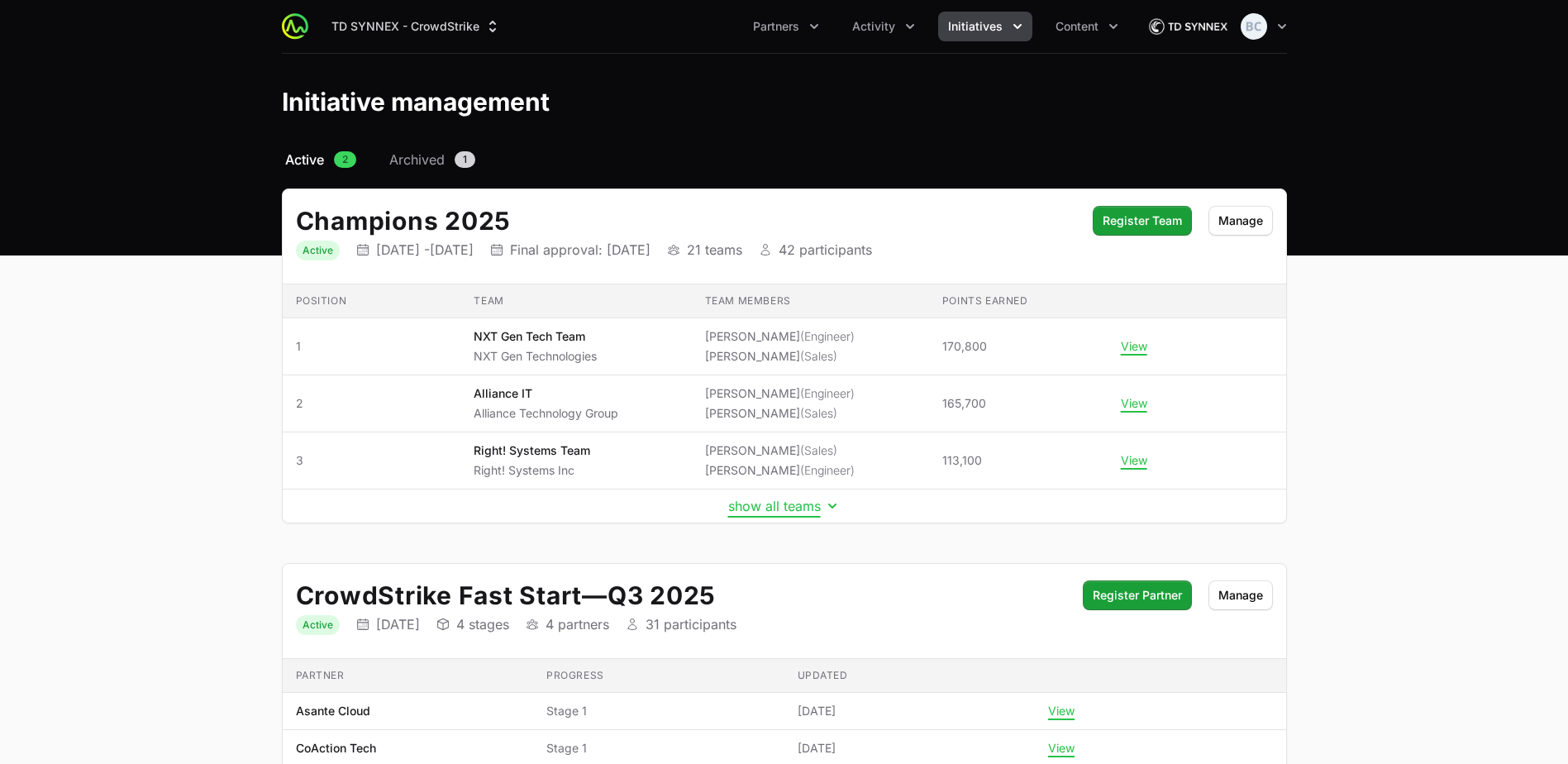
click at [757, 504] on button "show all teams" at bounding box center [784, 506] width 112 height 17
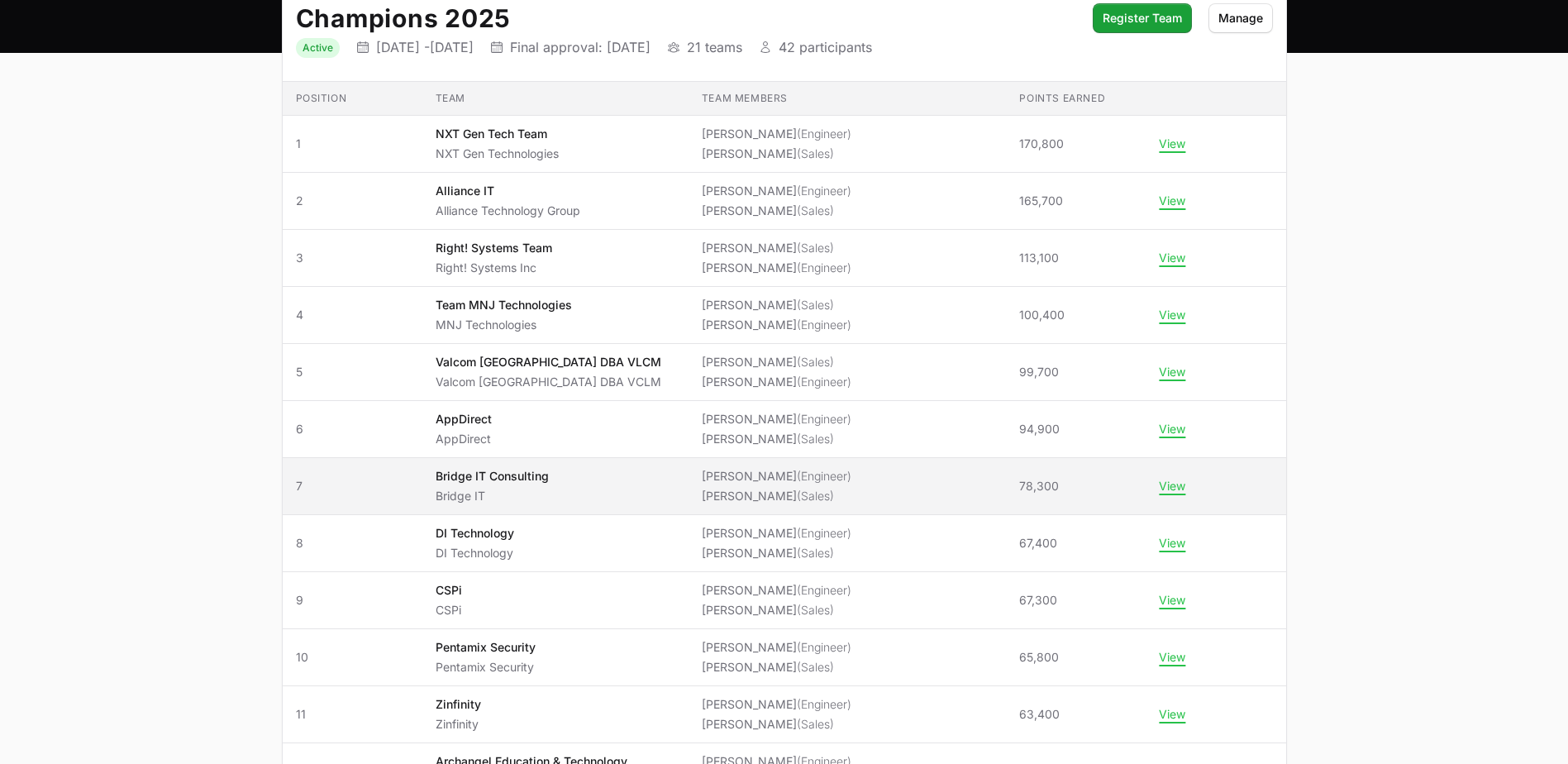
scroll to position [248, 0]
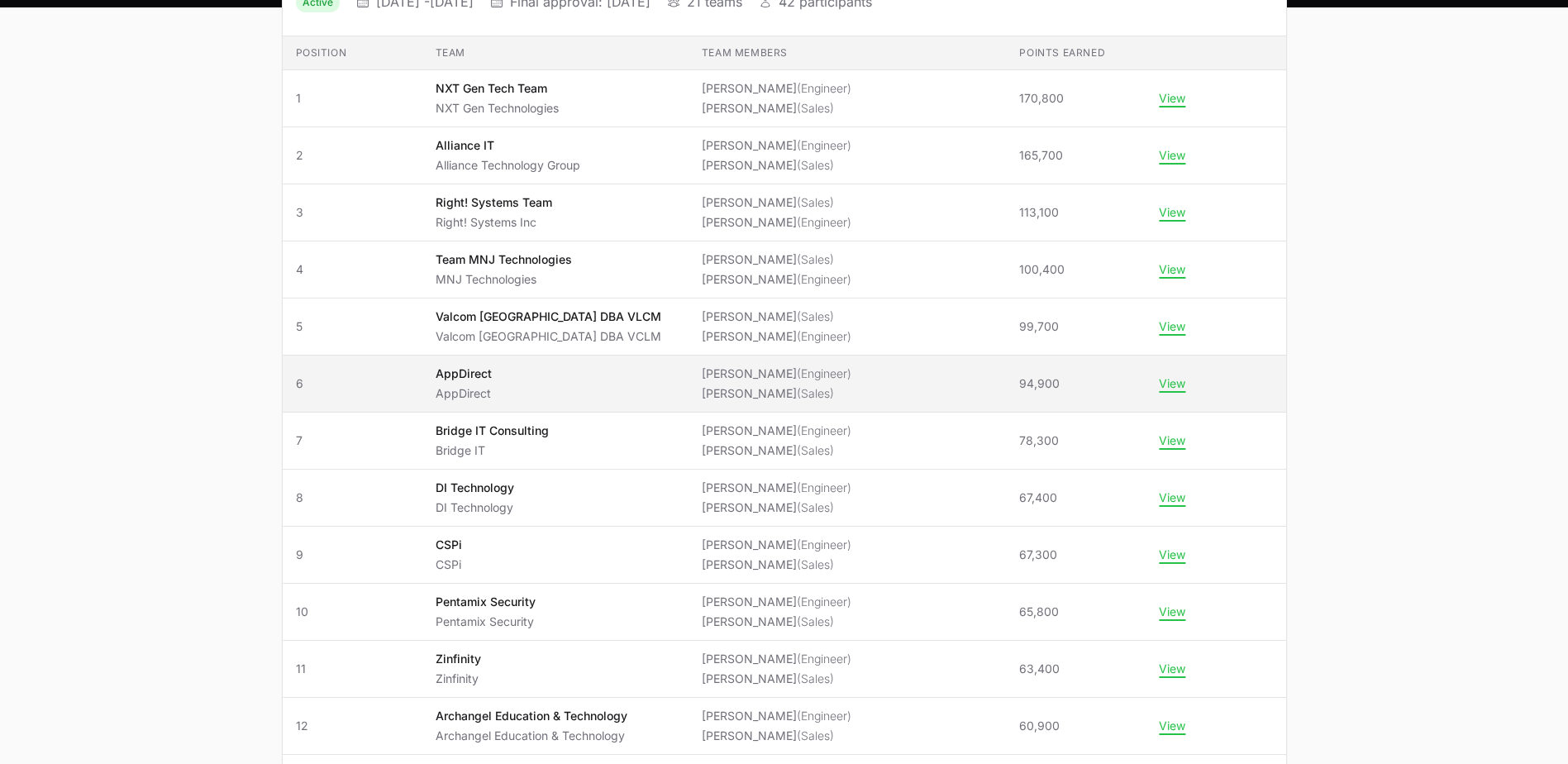
click at [606, 393] on span "AppDirect AppDirect" at bounding box center [556, 384] width 240 height 37
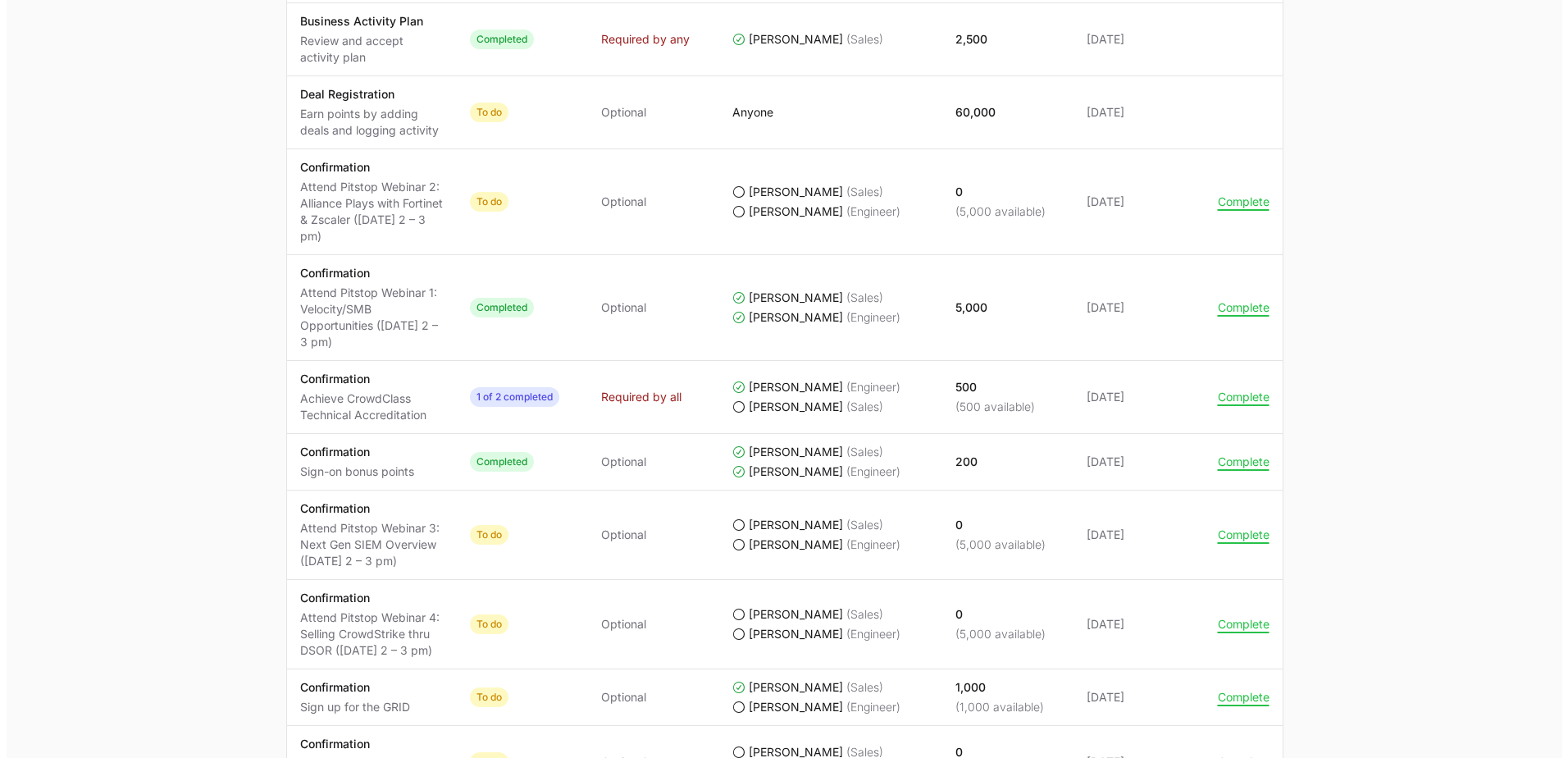
scroll to position [984, 0]
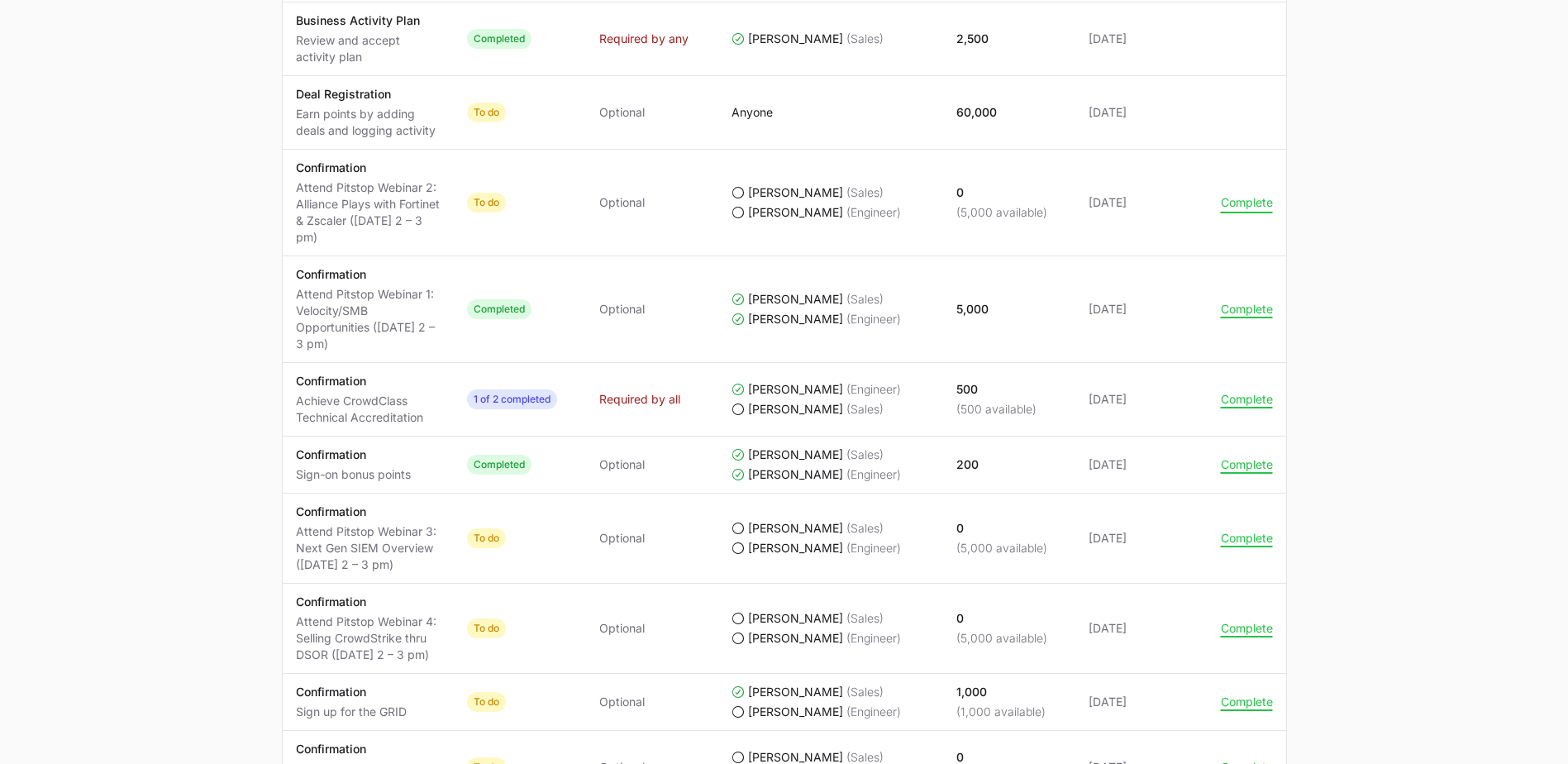
click at [772, 204] on button "Complete" at bounding box center [1247, 202] width 52 height 15
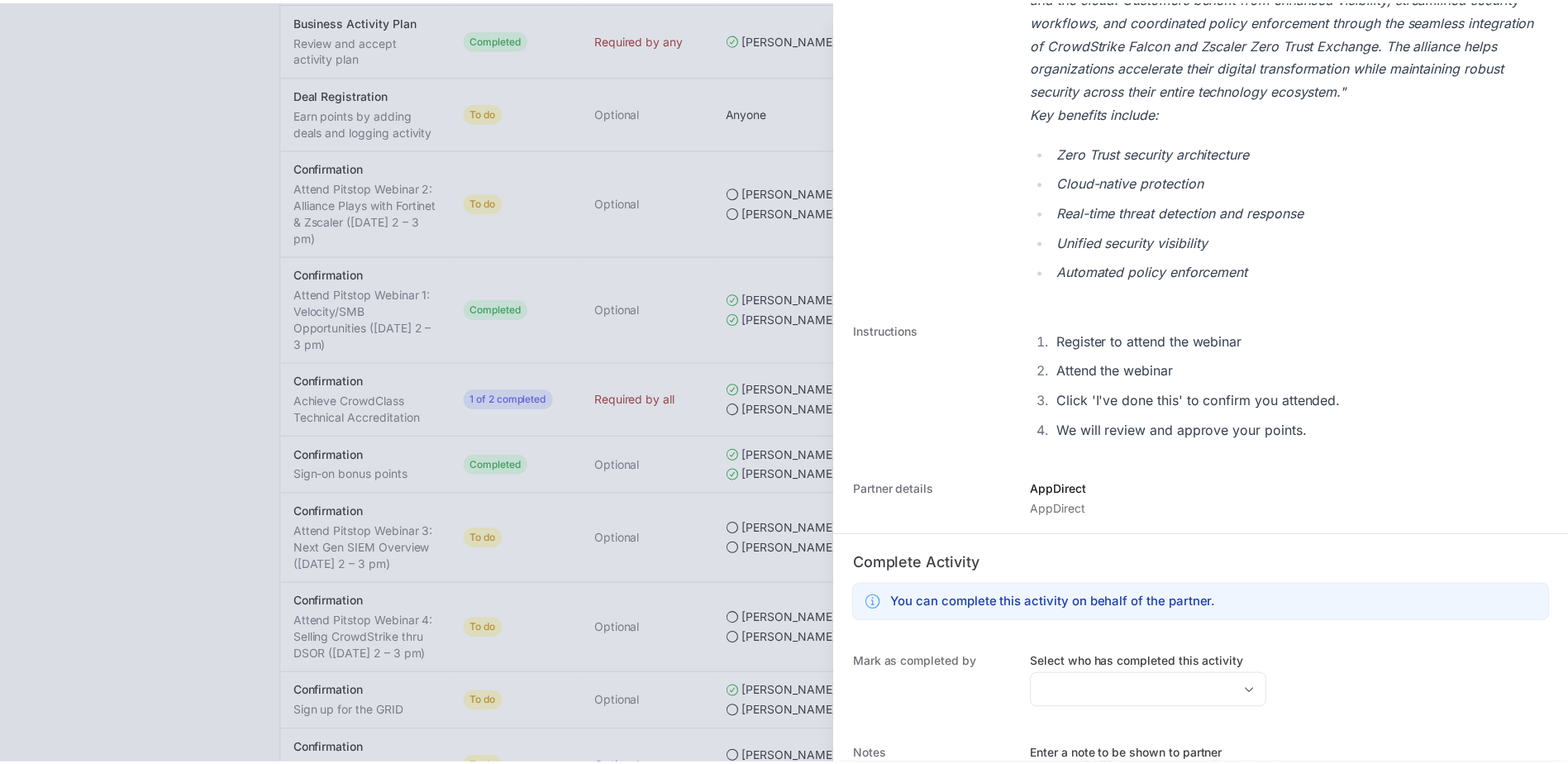
scroll to position [901, 0]
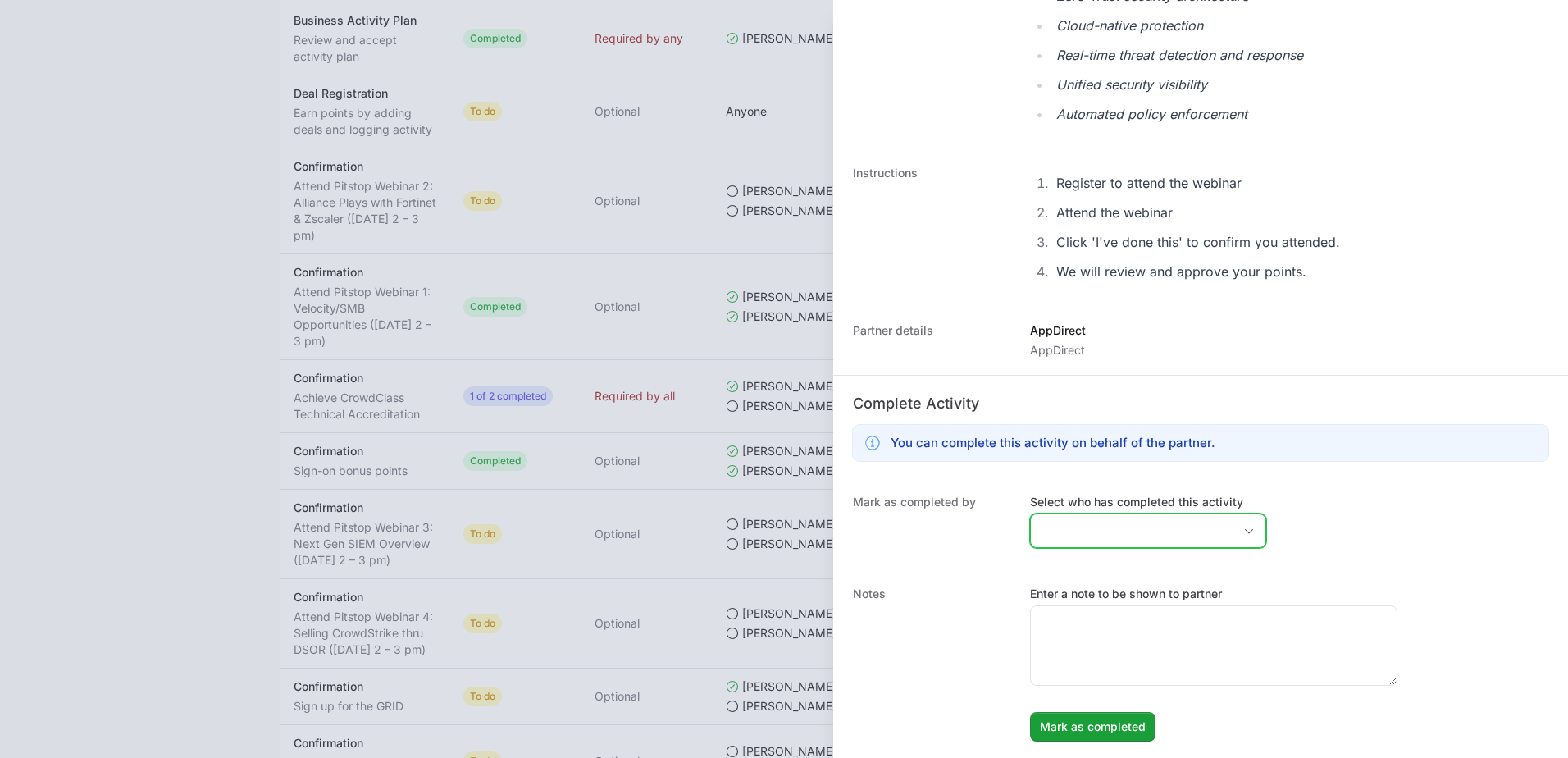
click at [766, 531] on input "Select who has completed this activity" at bounding box center [1132, 531] width 202 height 33
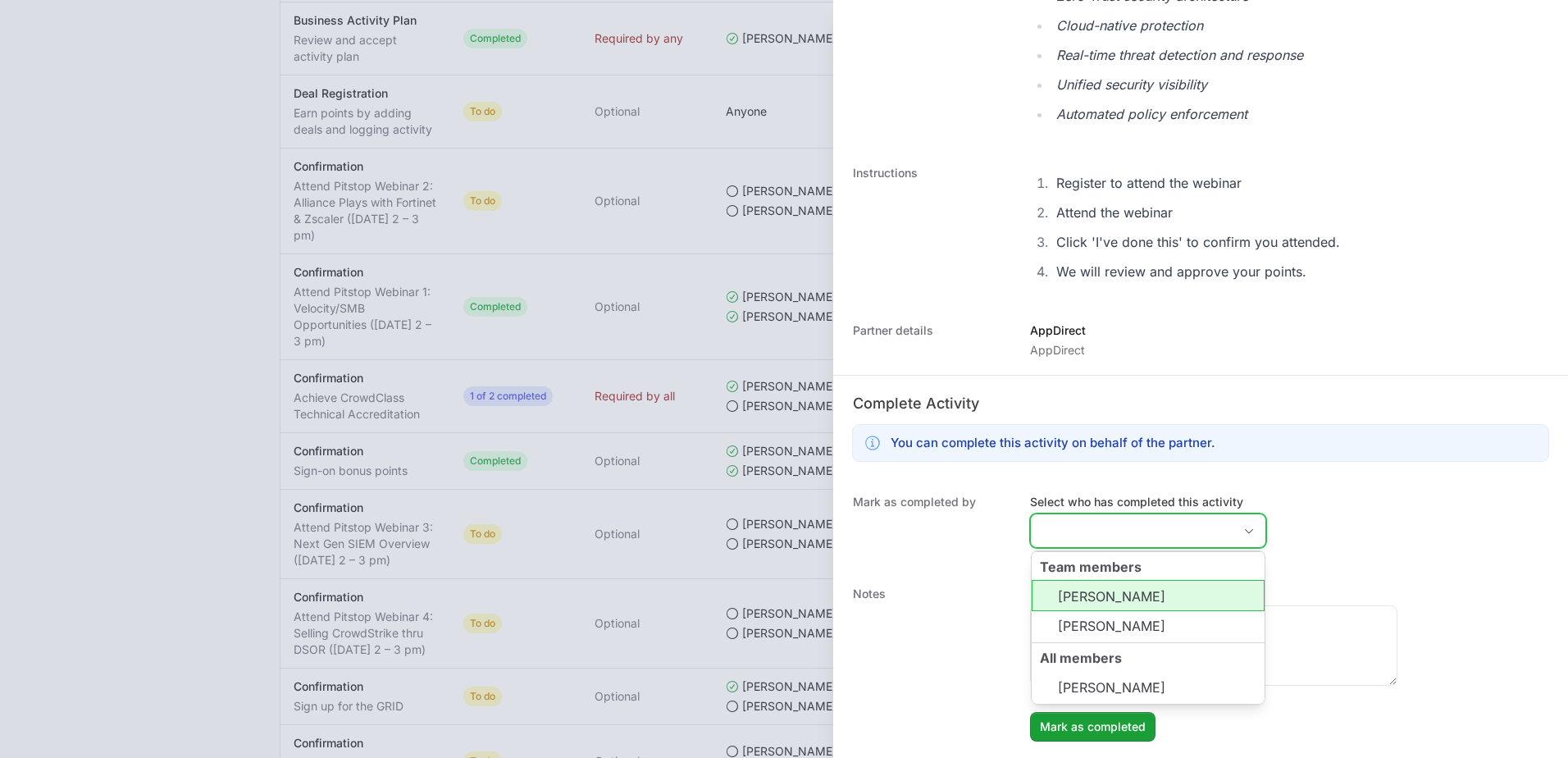
drag, startPoint x: 1117, startPoint y: 603, endPoint x: 1126, endPoint y: 613, distance: 13.5
click at [766, 615] on ul "Tom Mroz Aaron Lee" at bounding box center [1148, 611] width 233 height 62
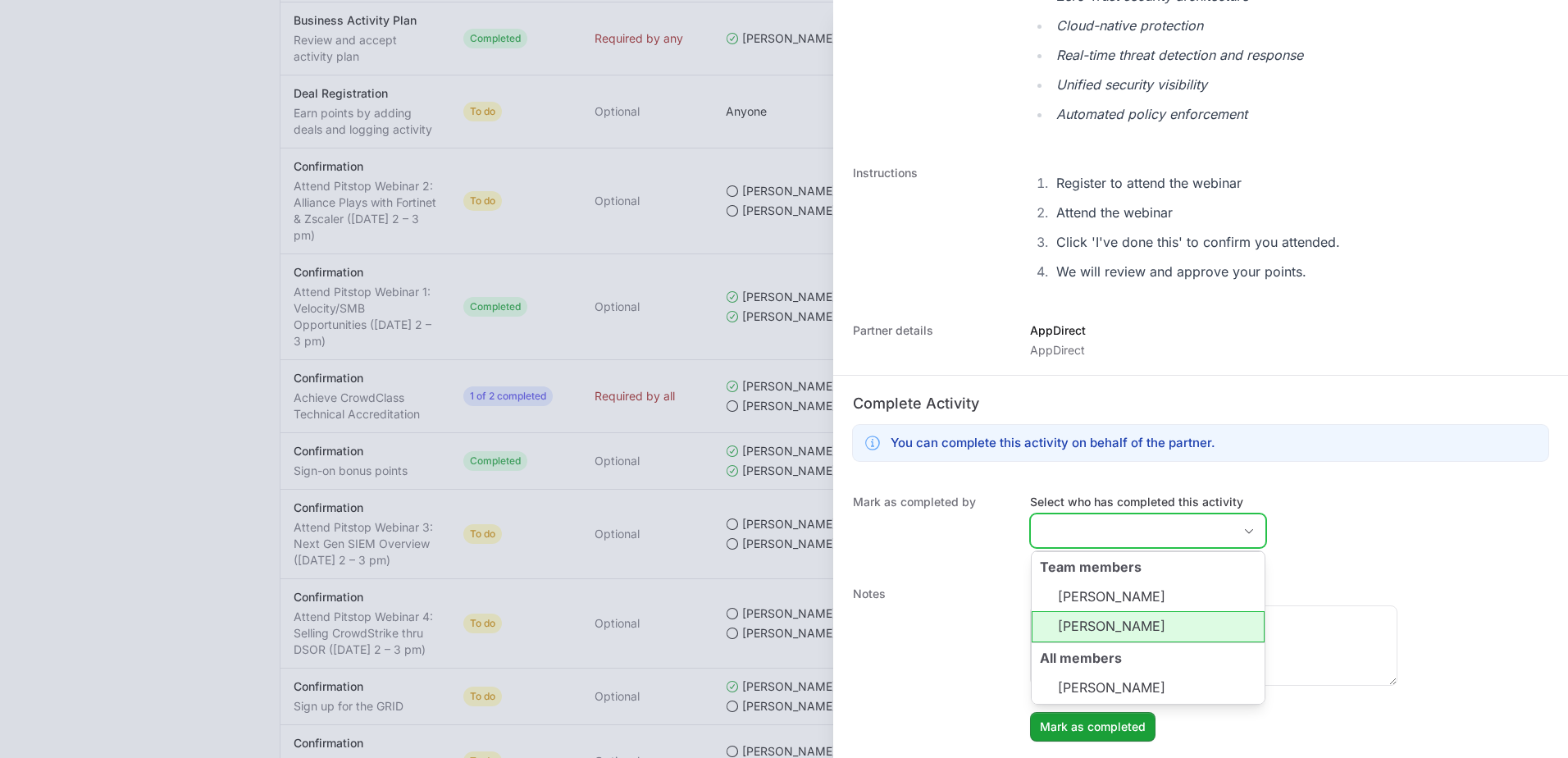
drag, startPoint x: 1126, startPoint y: 613, endPoint x: 1085, endPoint y: 591, distance: 46.5
click at [766, 594] on li "Tom Mroz" at bounding box center [1148, 596] width 233 height 31
click at [766, 630] on li "Aaron Lee" at bounding box center [1148, 627] width 233 height 31
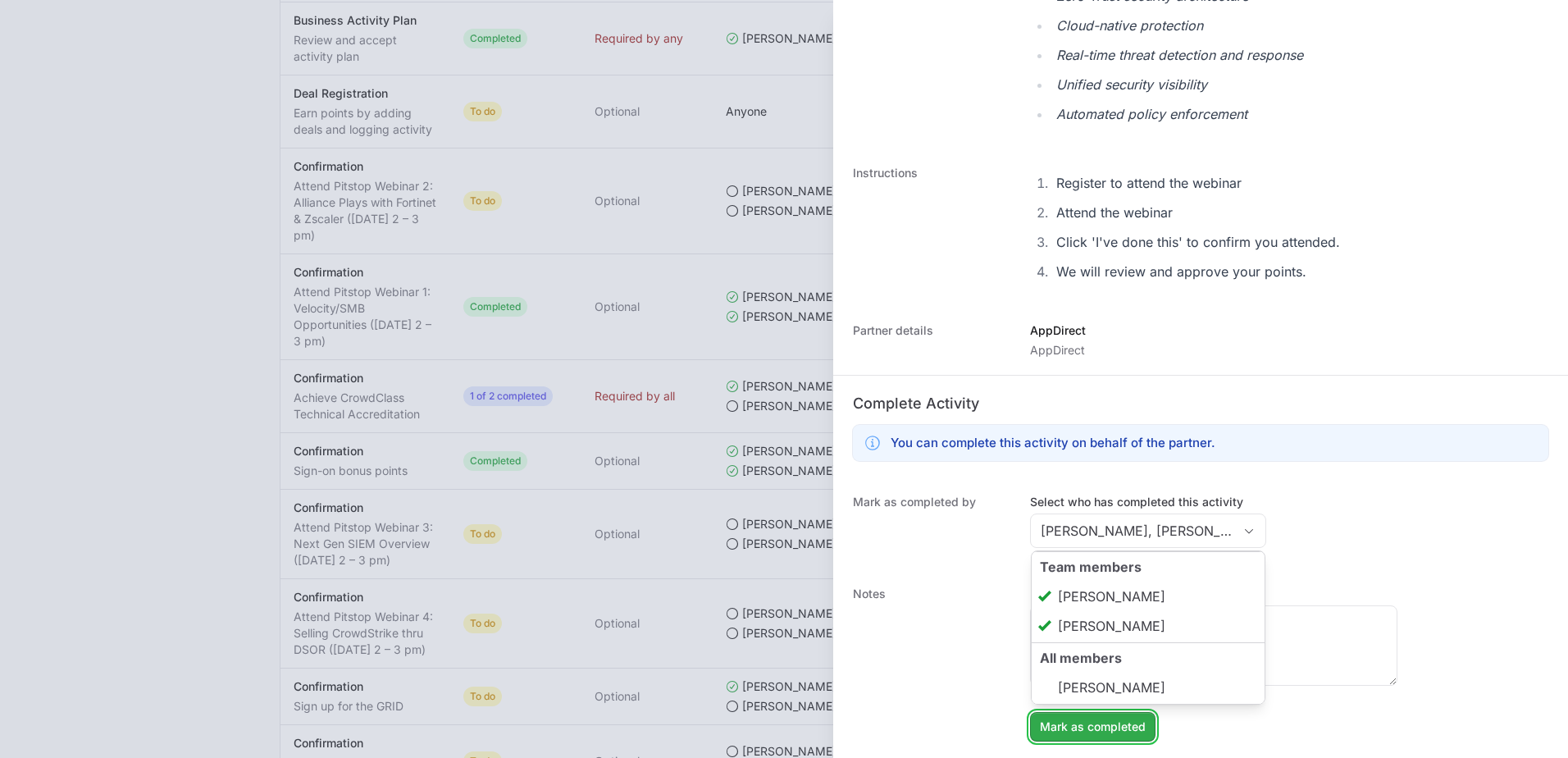
type input "Tom Mroz, Aaron Lee"
click at [766, 729] on span "Mark as completed" at bounding box center [1093, 727] width 106 height 20
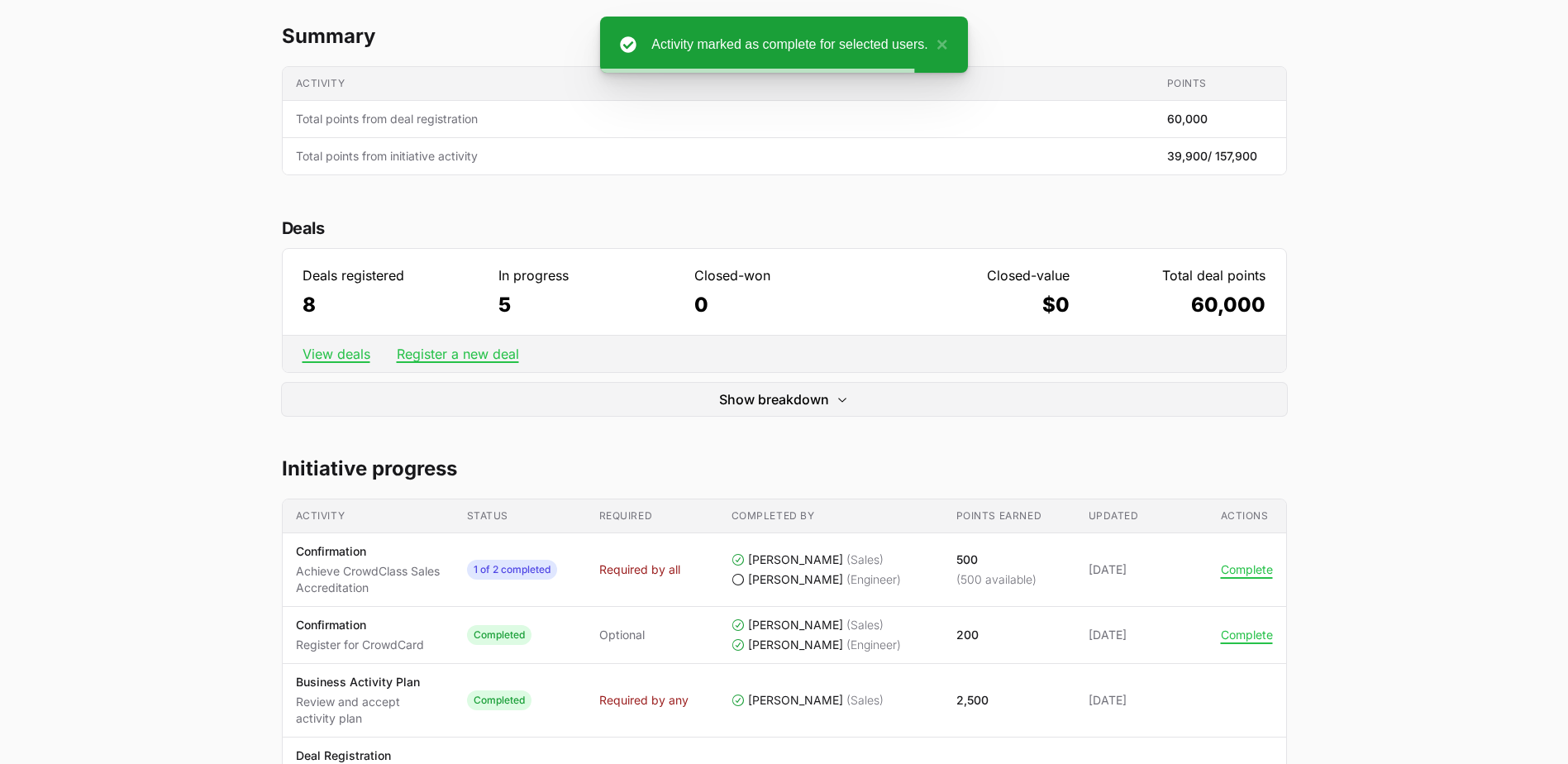
scroll to position [0, 0]
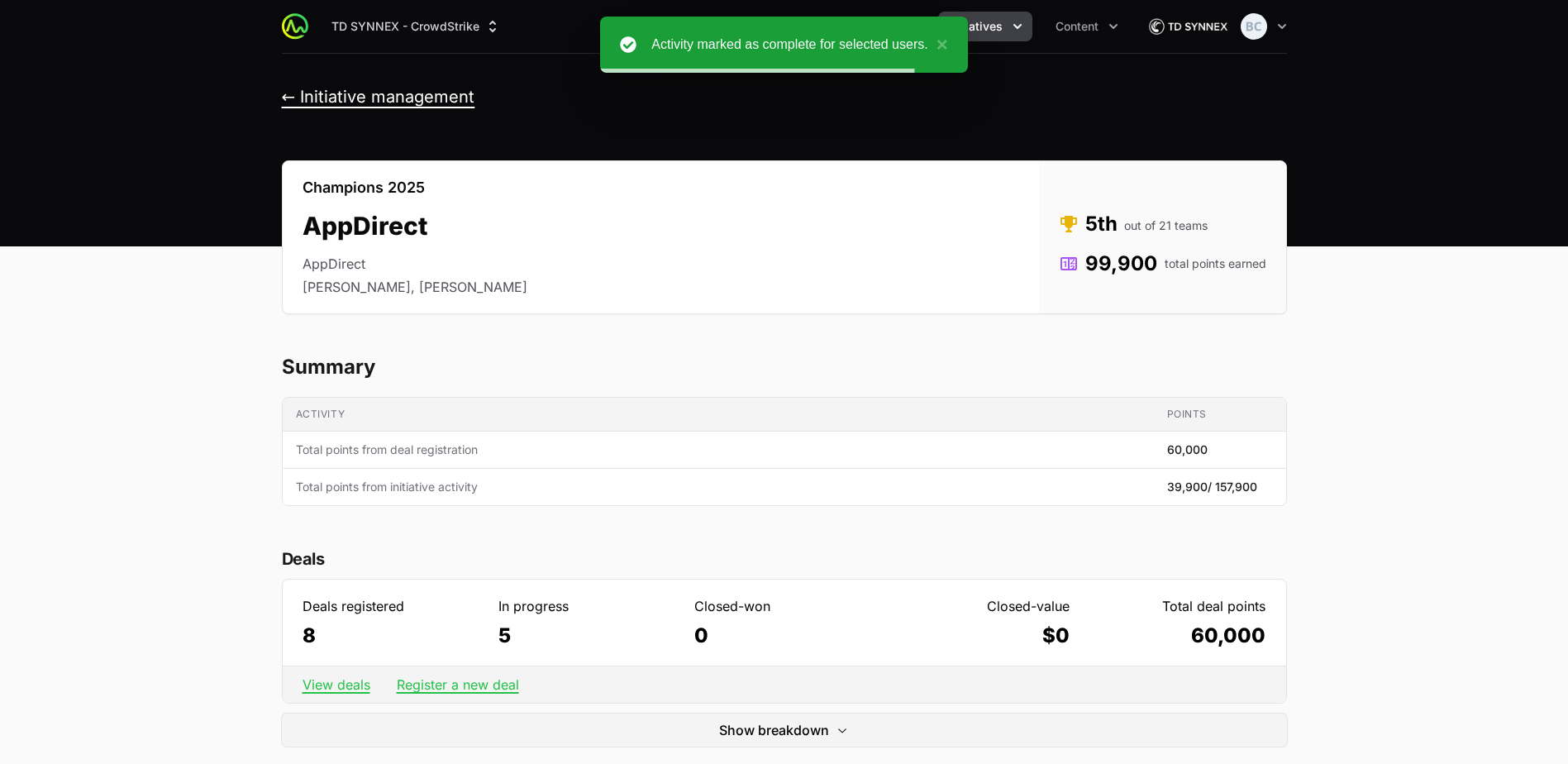
click at [337, 91] on button "← Initiative management" at bounding box center [378, 97] width 193 height 21
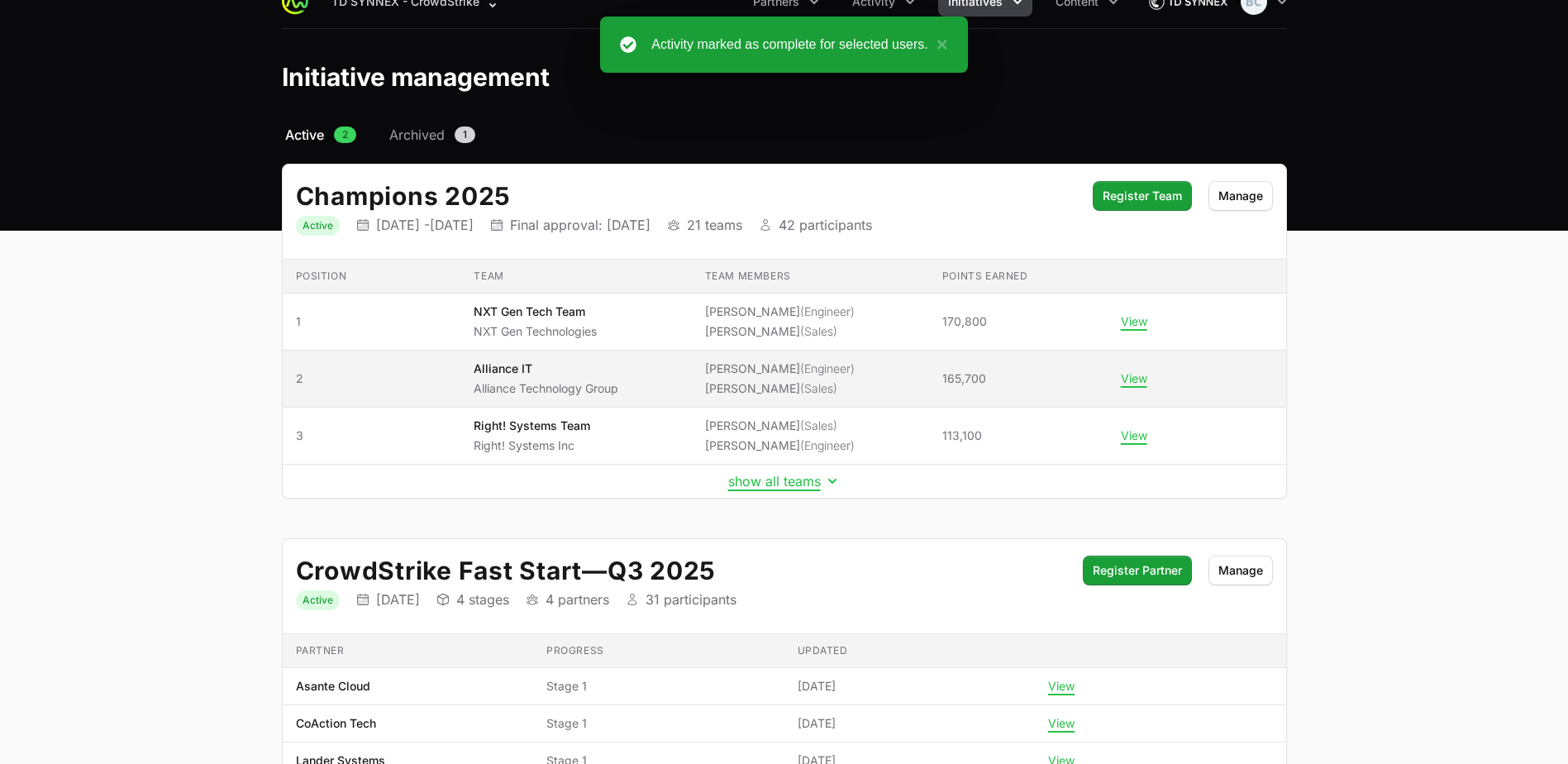
scroll to position [171, 0]
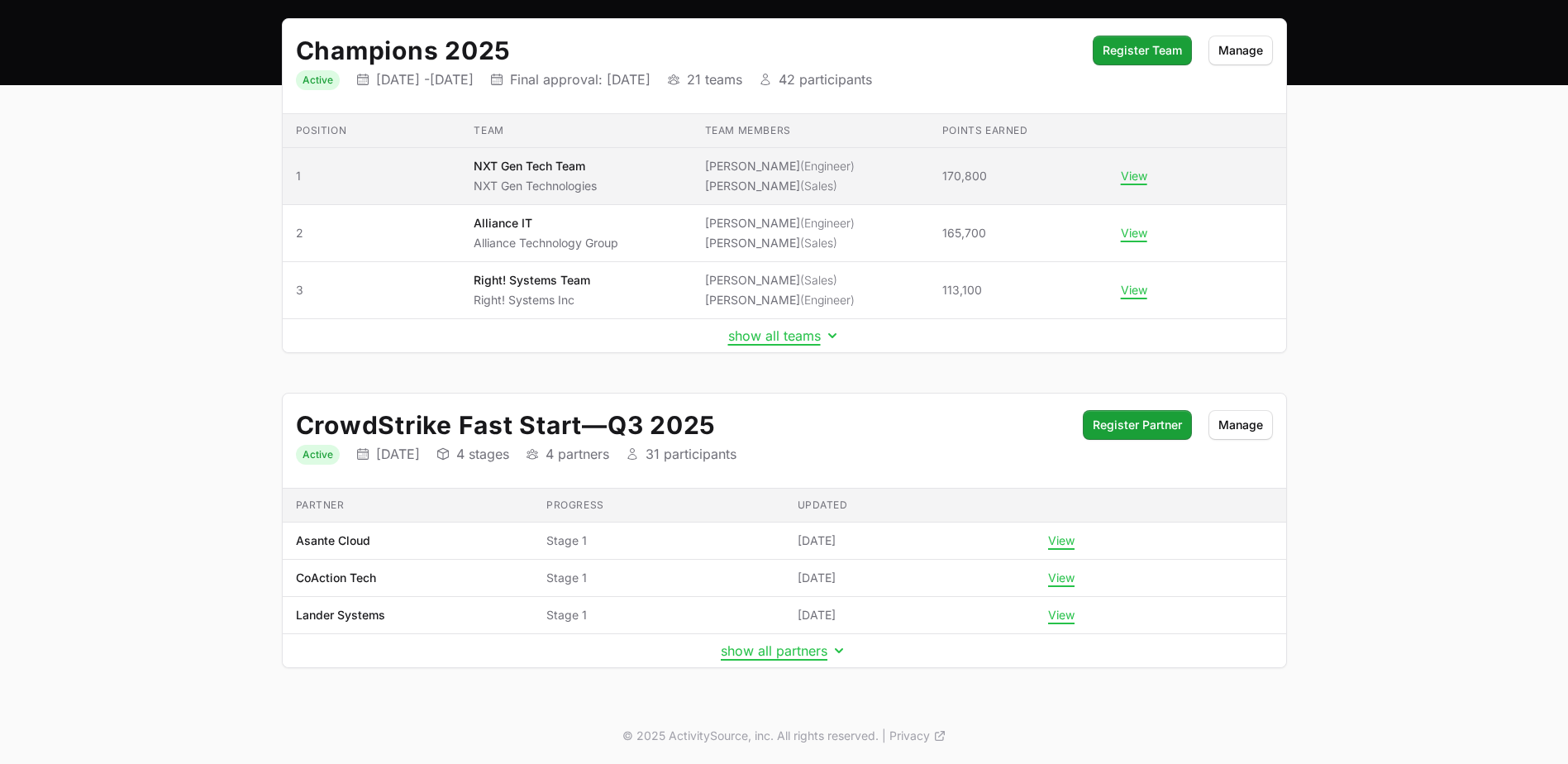
click at [640, 176] on span "NXT Gen Tech Team NXT Gen Technologies" at bounding box center [576, 177] width 204 height 37
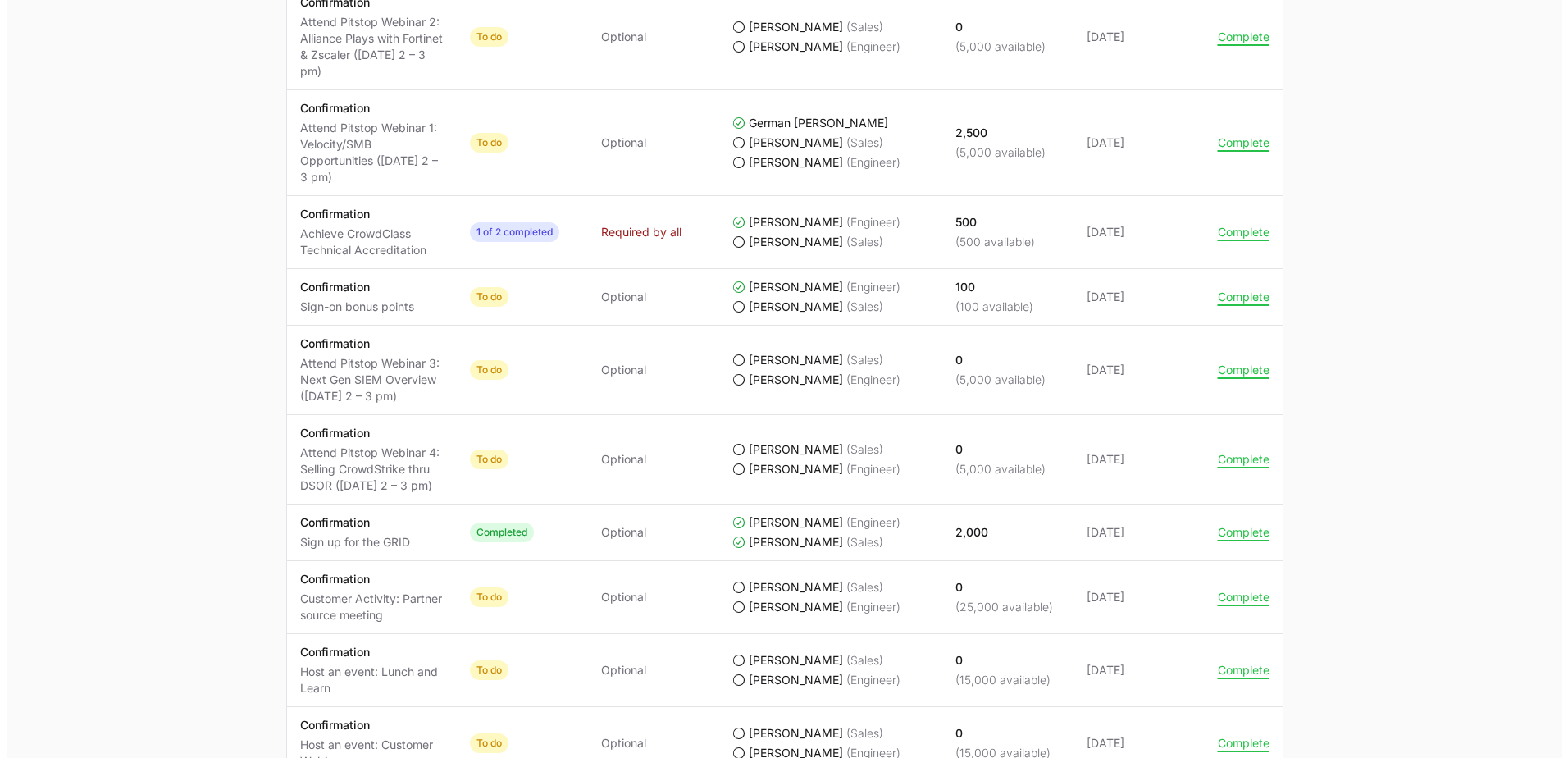
scroll to position [984, 0]
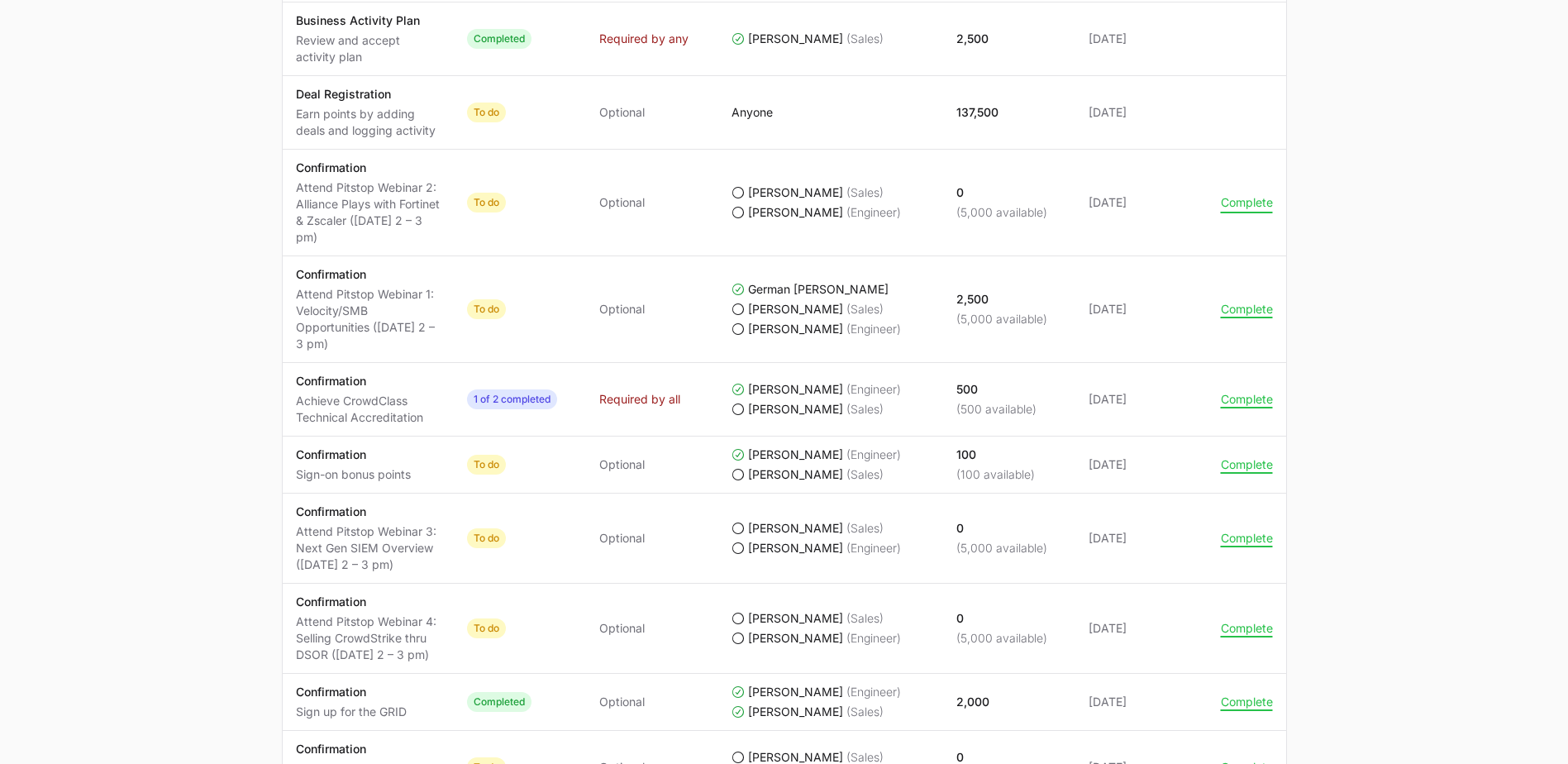
click at [772, 200] on button "Complete" at bounding box center [1247, 202] width 52 height 15
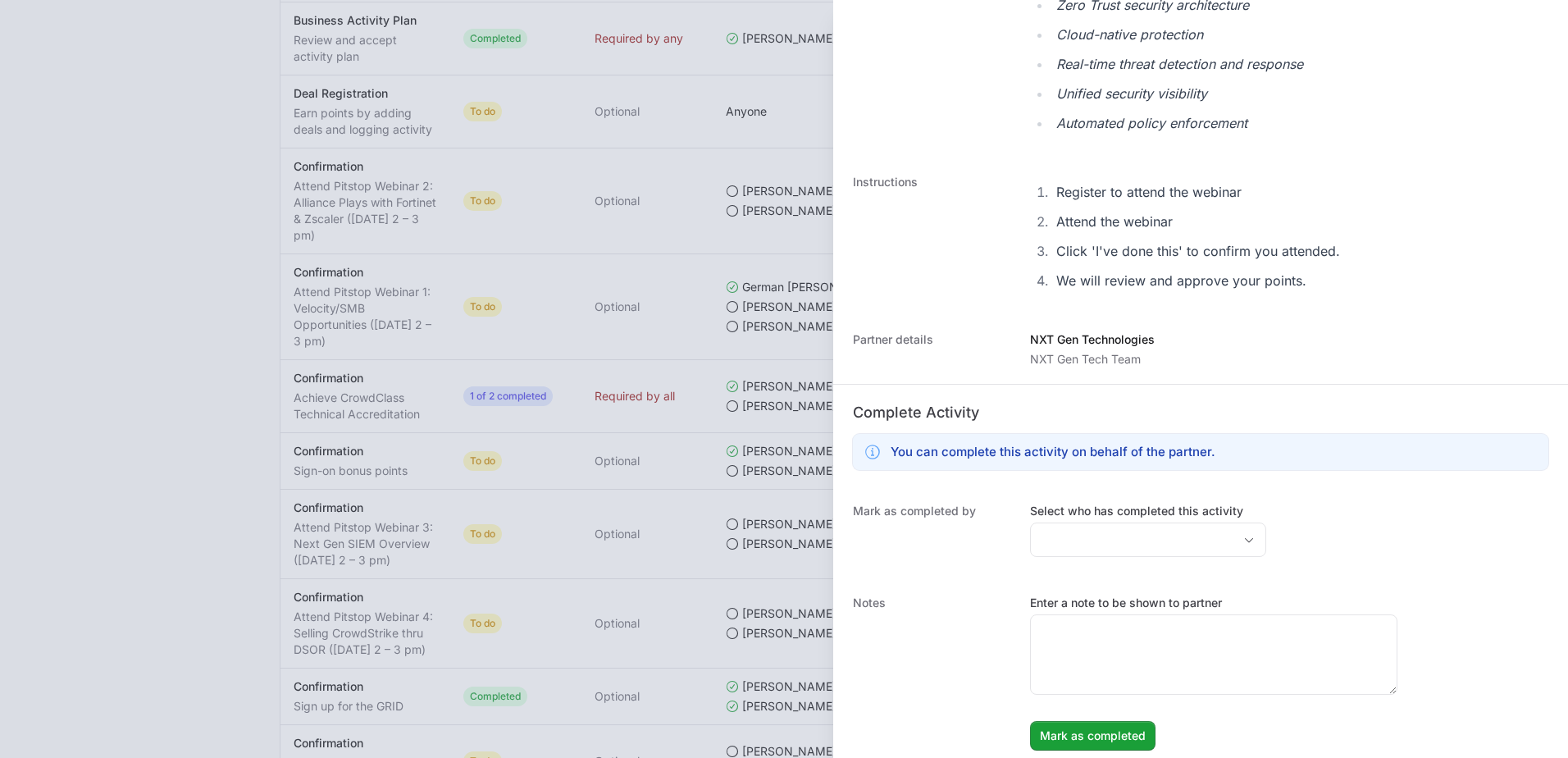
scroll to position [894, 0]
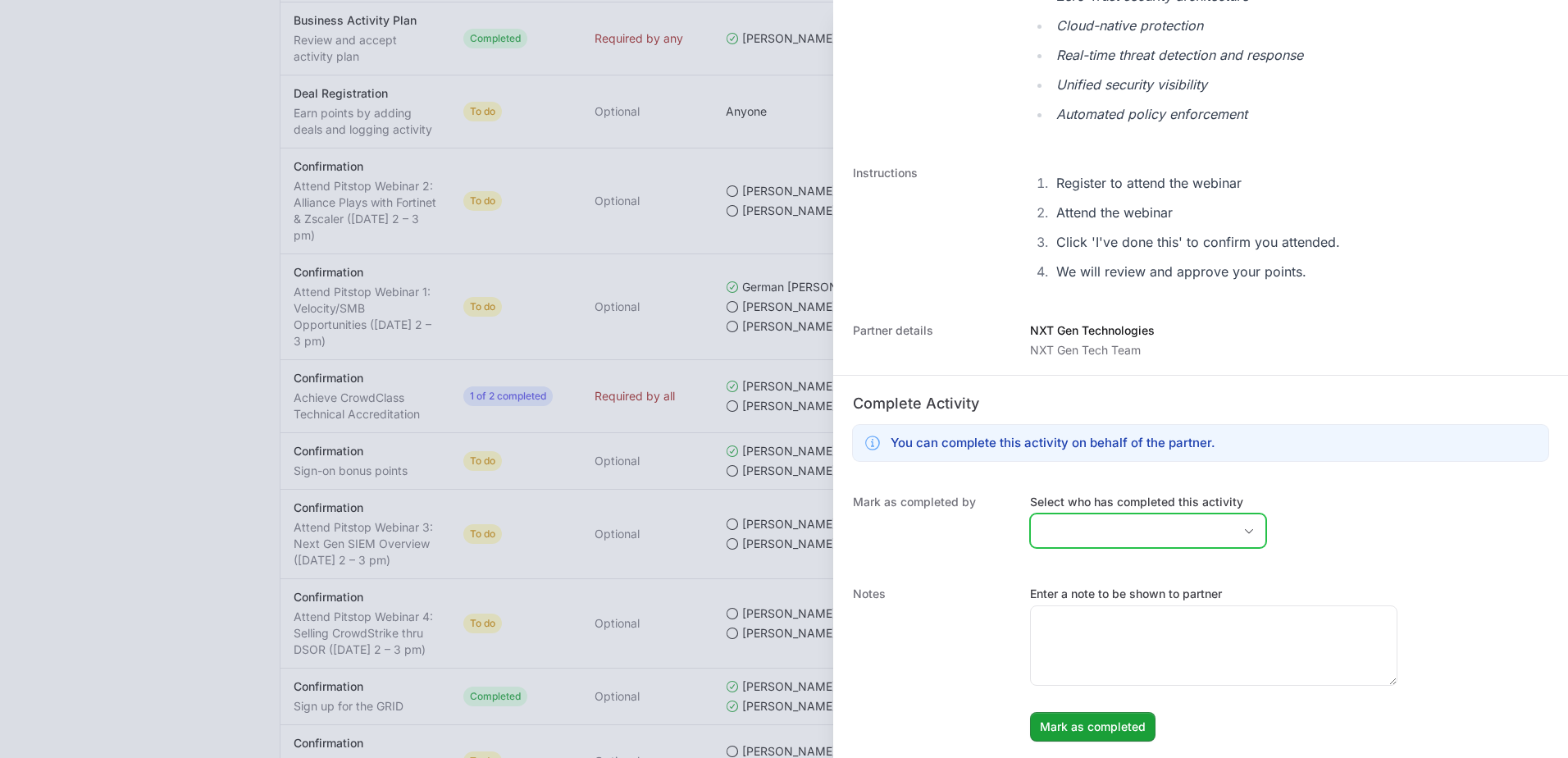
click at [766, 540] on input "Select who has completed this activity" at bounding box center [1132, 531] width 202 height 33
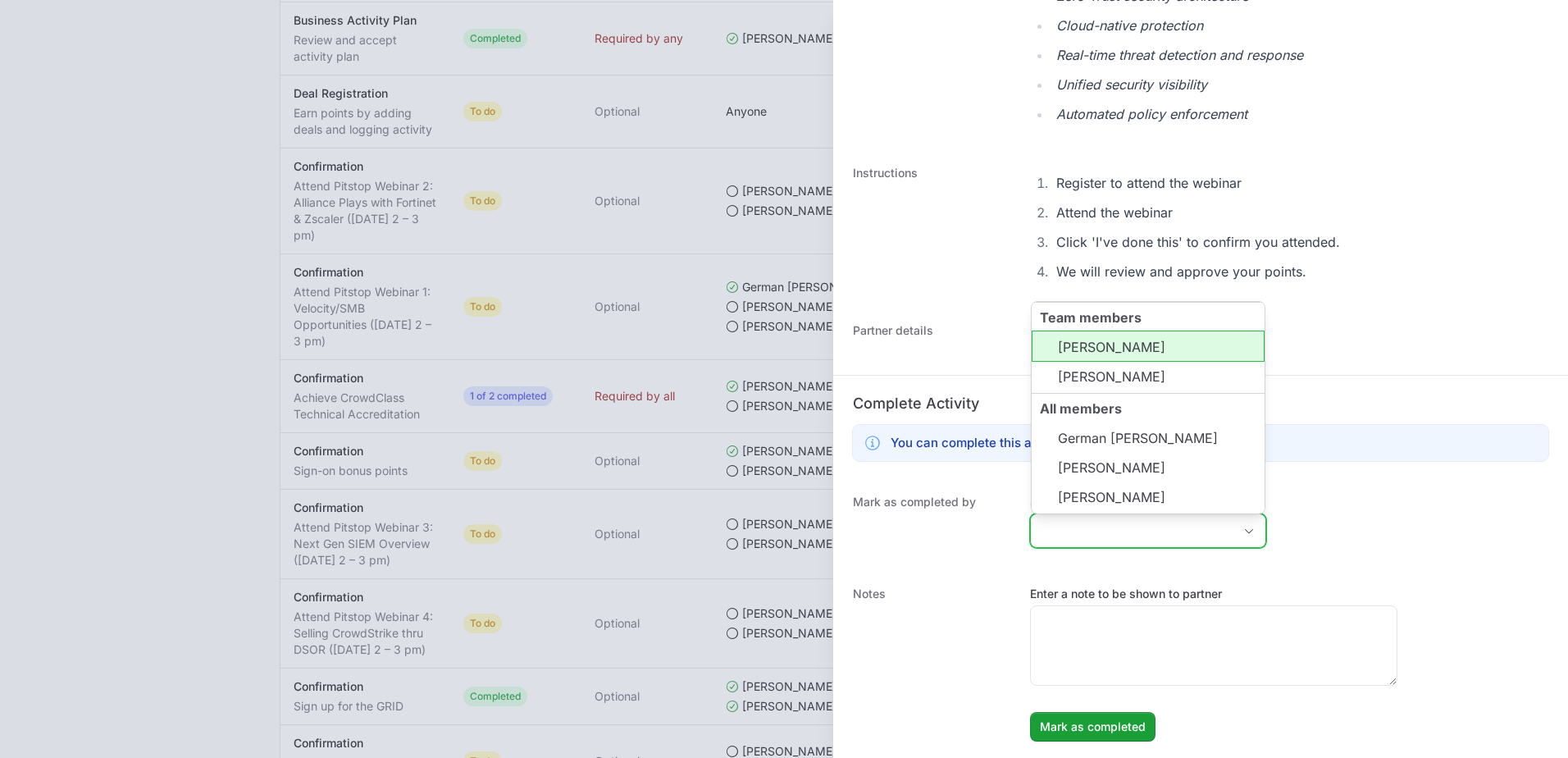
click at [766, 355] on li "Daniela Rojas" at bounding box center [1148, 346] width 233 height 31
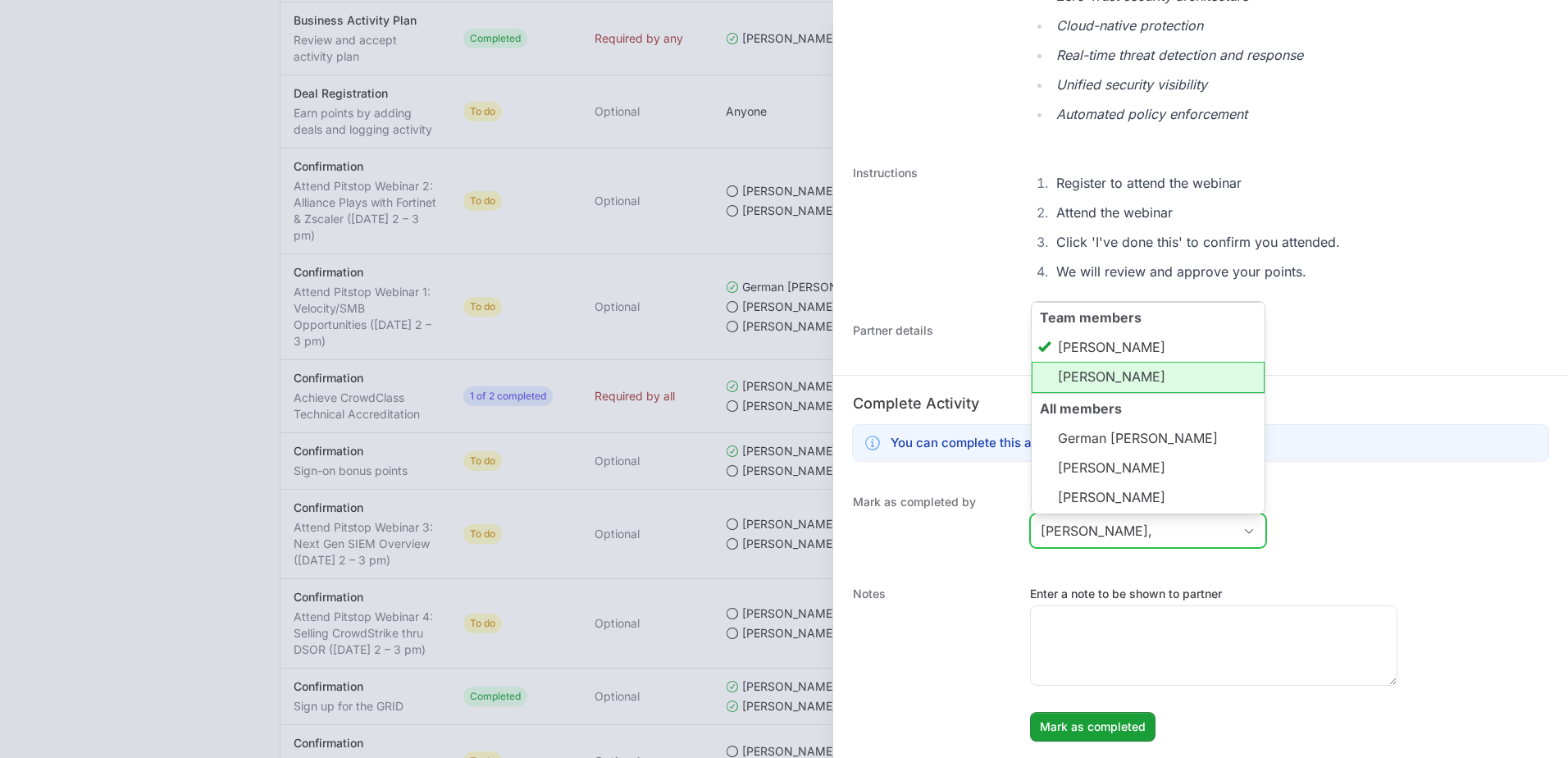
click at [766, 375] on li "Anthony Salazar" at bounding box center [1148, 377] width 233 height 31
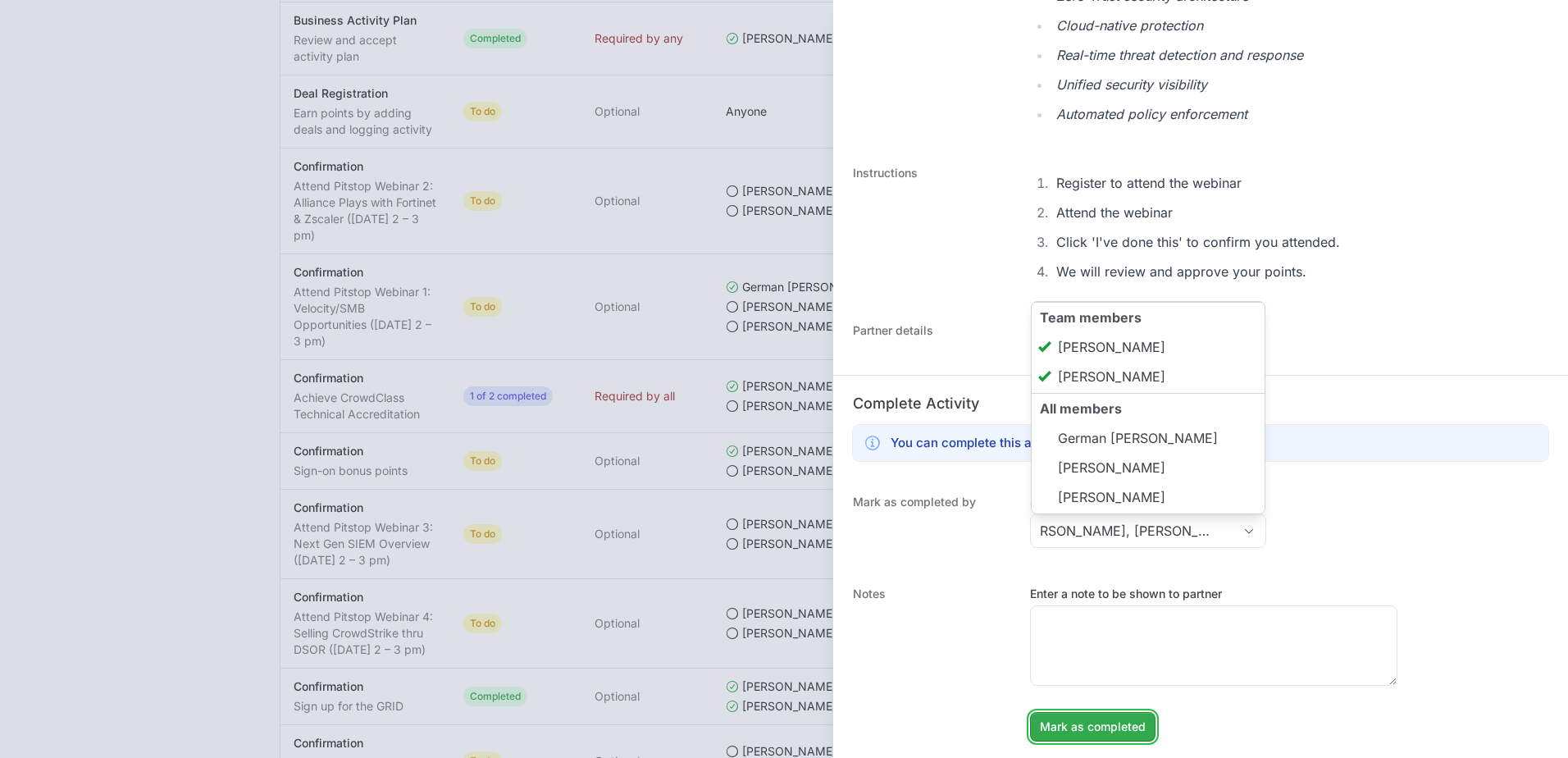
type input "Daniela Rojas, Anthony Salazar"
click at [766, 724] on span "Mark as completed" at bounding box center [1093, 727] width 106 height 20
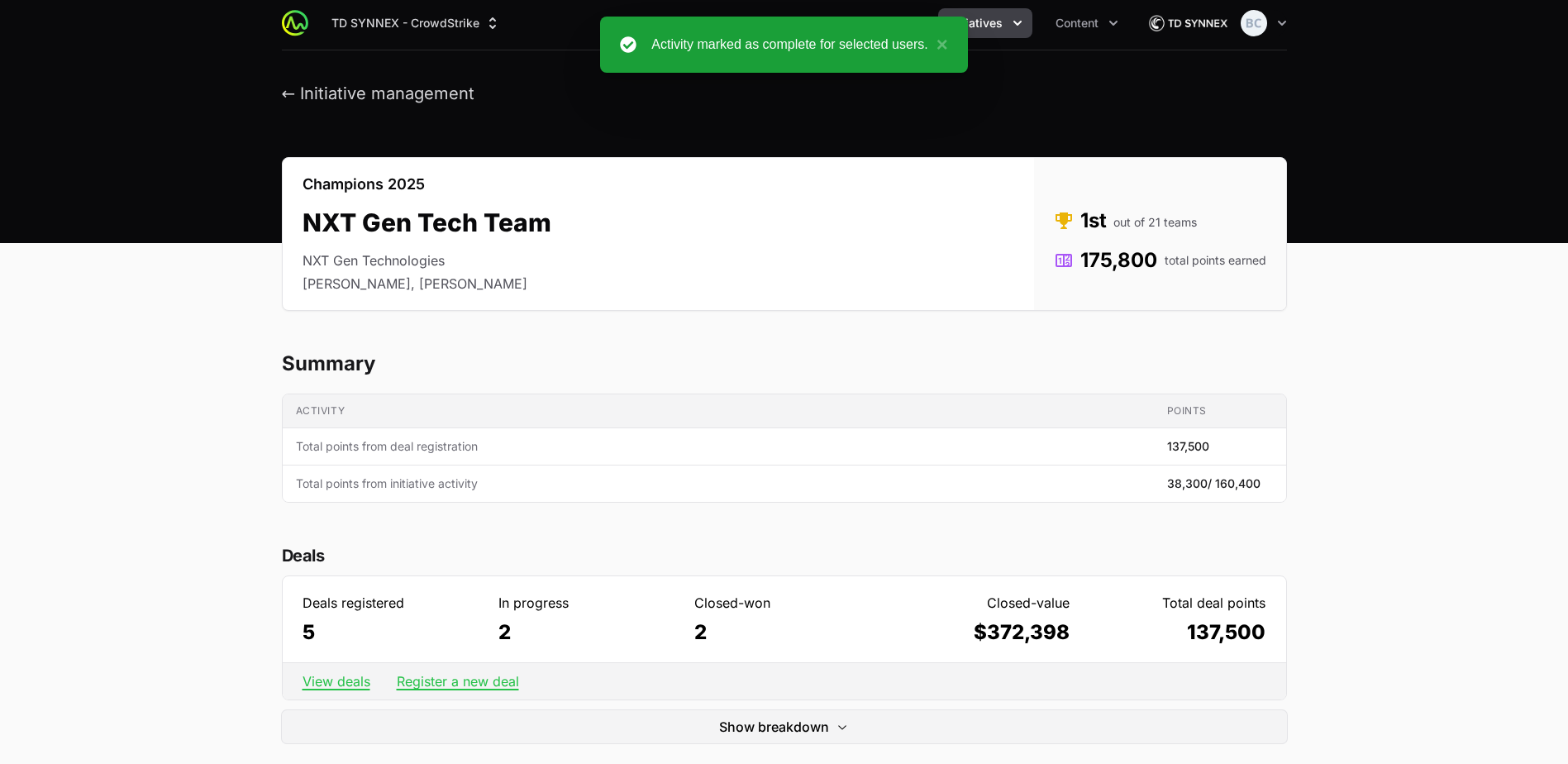
scroll to position [0, 0]
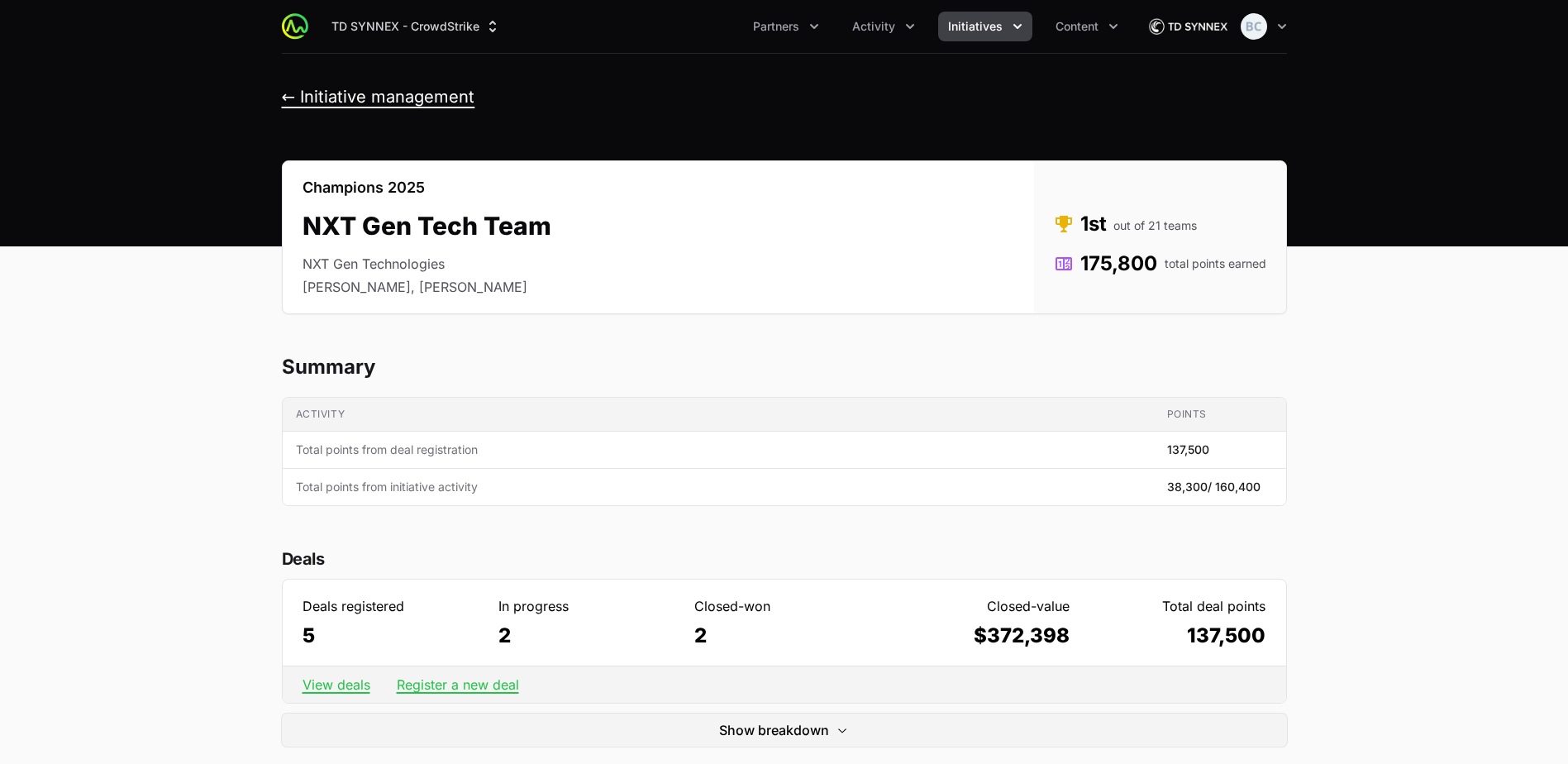
click at [324, 91] on button "← Initiative management" at bounding box center [378, 97] width 193 height 21
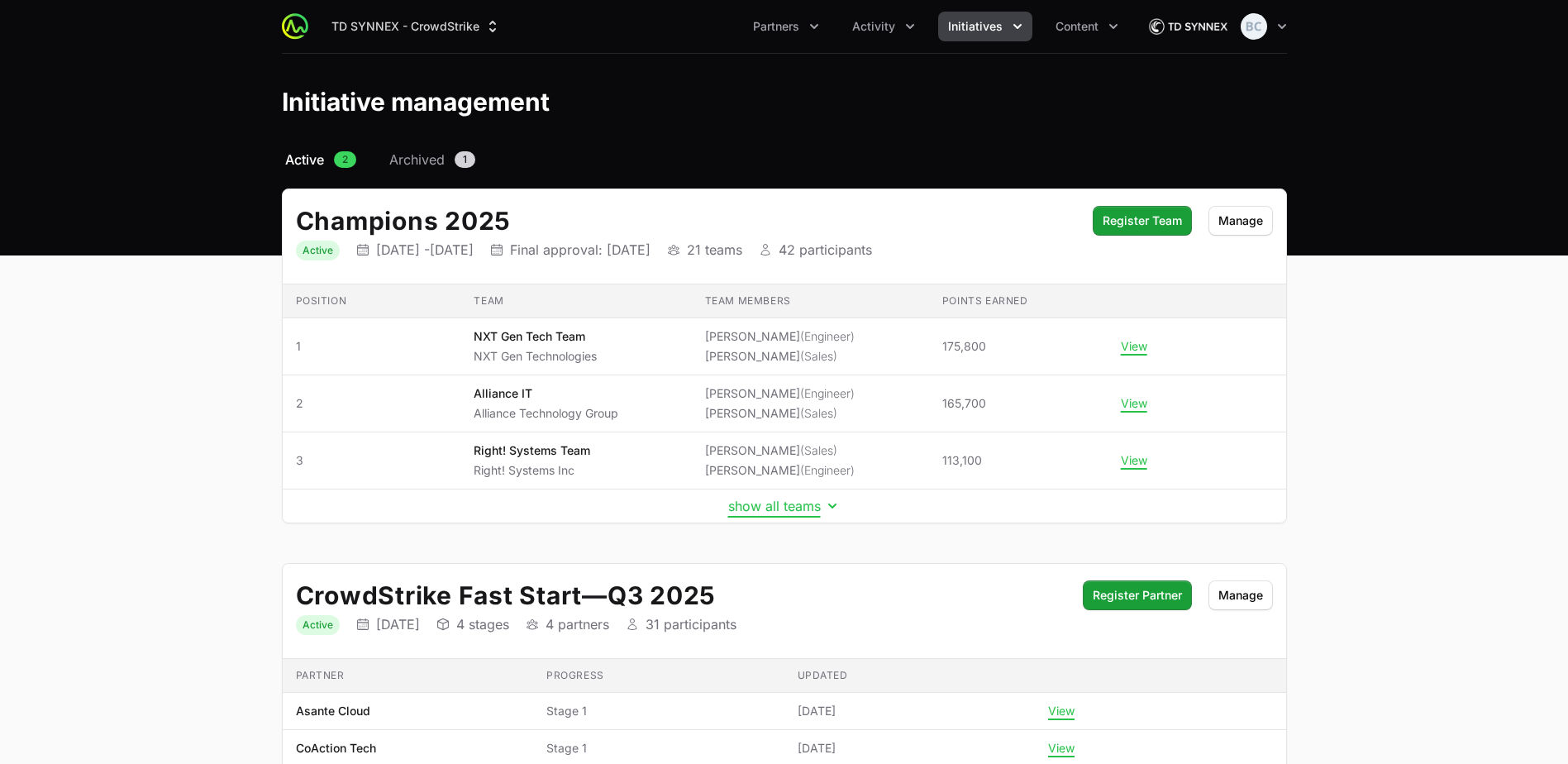
click at [771, 506] on button "show all teams" at bounding box center [784, 506] width 112 height 17
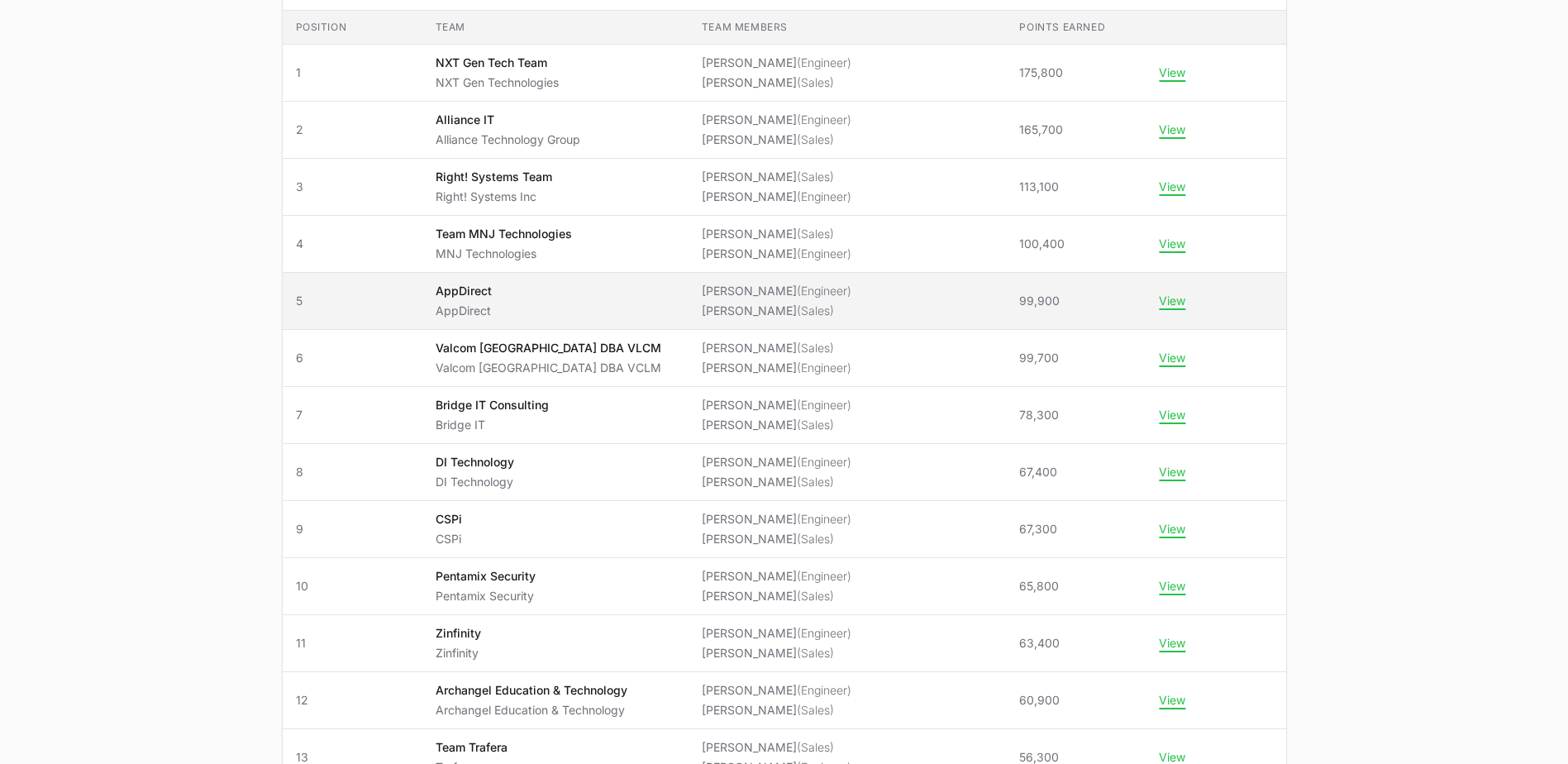
scroll to position [248, 0]
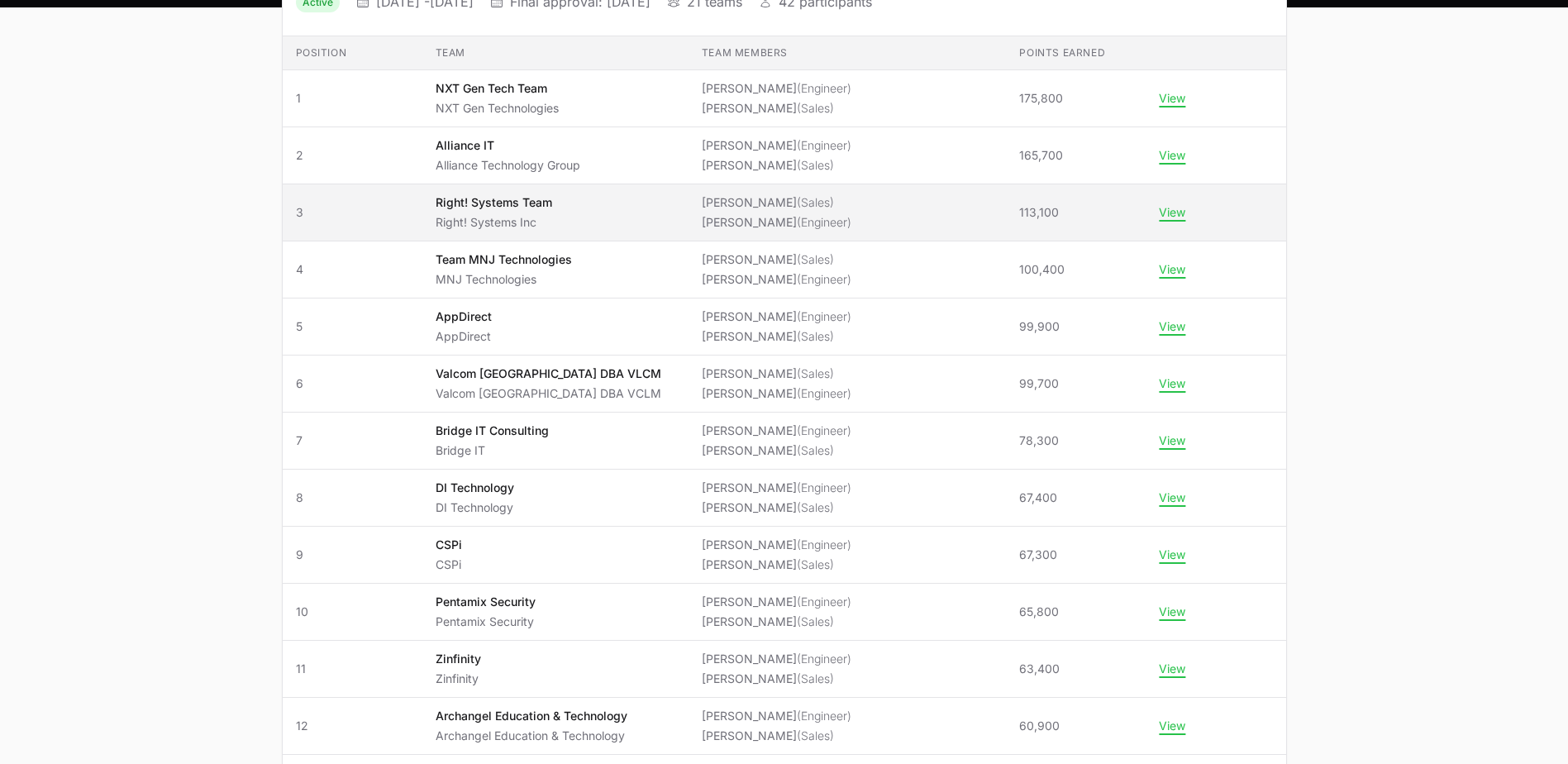
click at [631, 214] on span "Right! Systems Team Right! Systems Inc" at bounding box center [556, 212] width 240 height 37
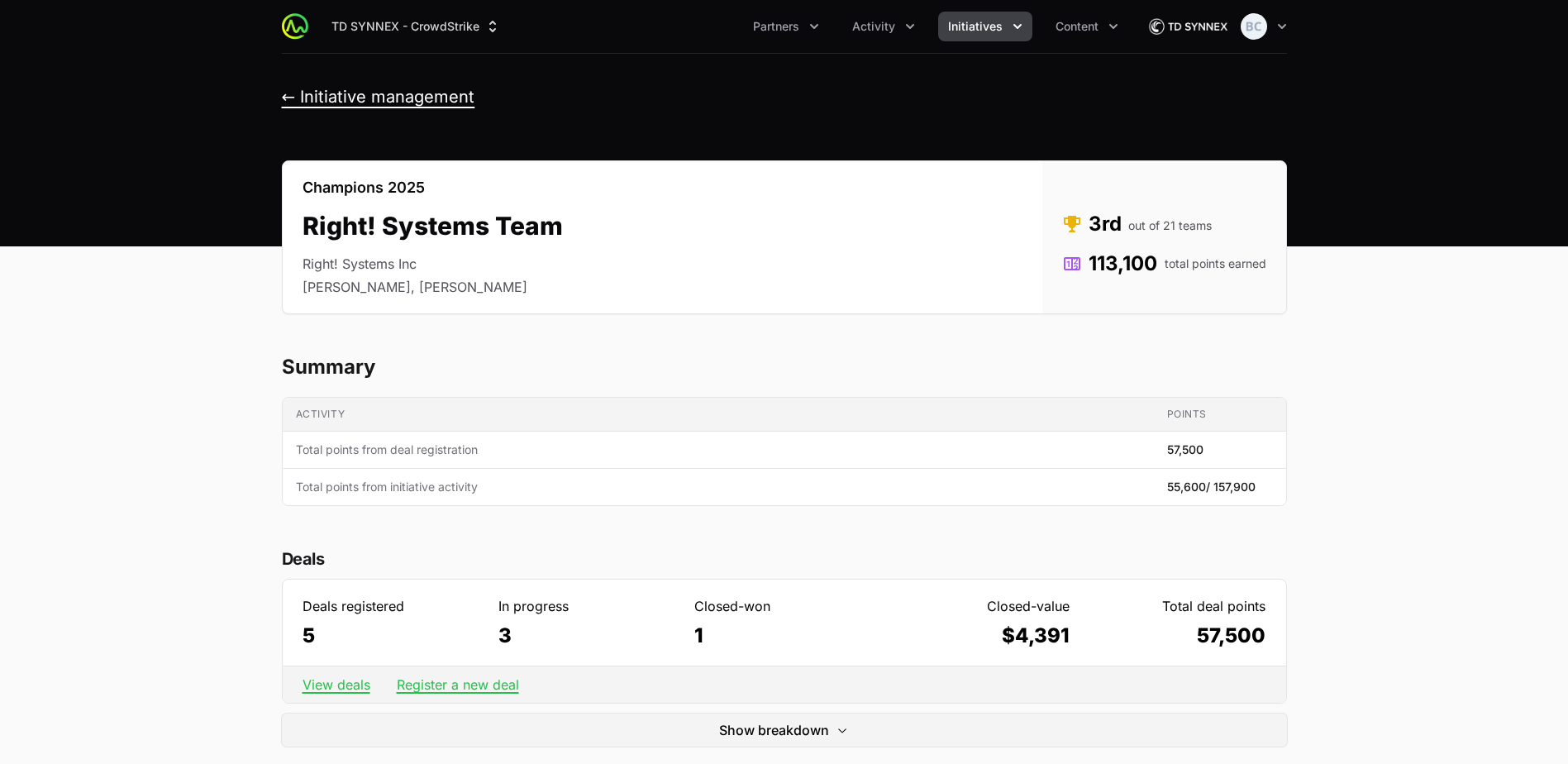
click at [364, 93] on button "← Initiative management" at bounding box center [378, 97] width 193 height 21
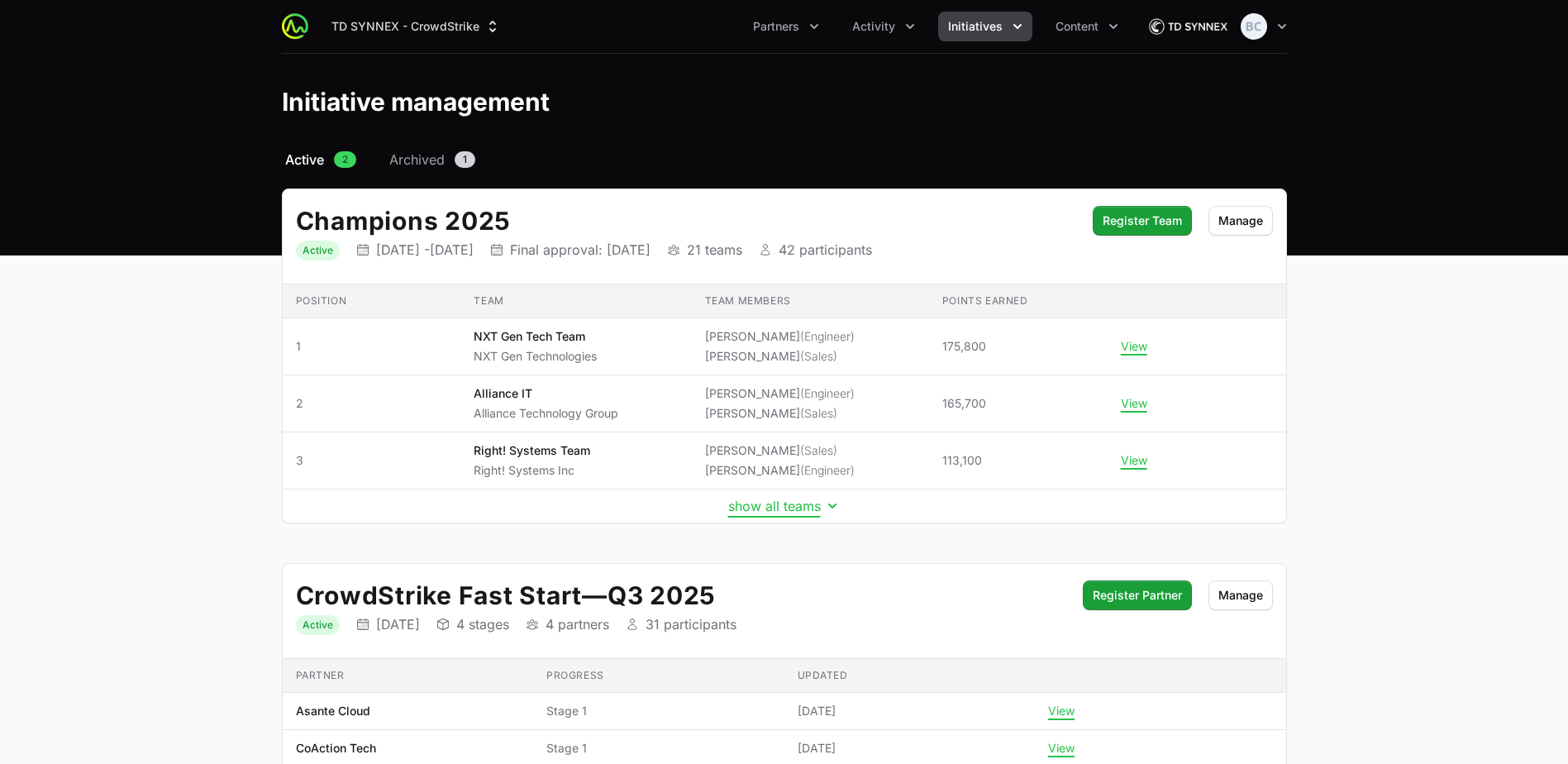
click at [772, 510] on button "show all teams" at bounding box center [784, 506] width 112 height 17
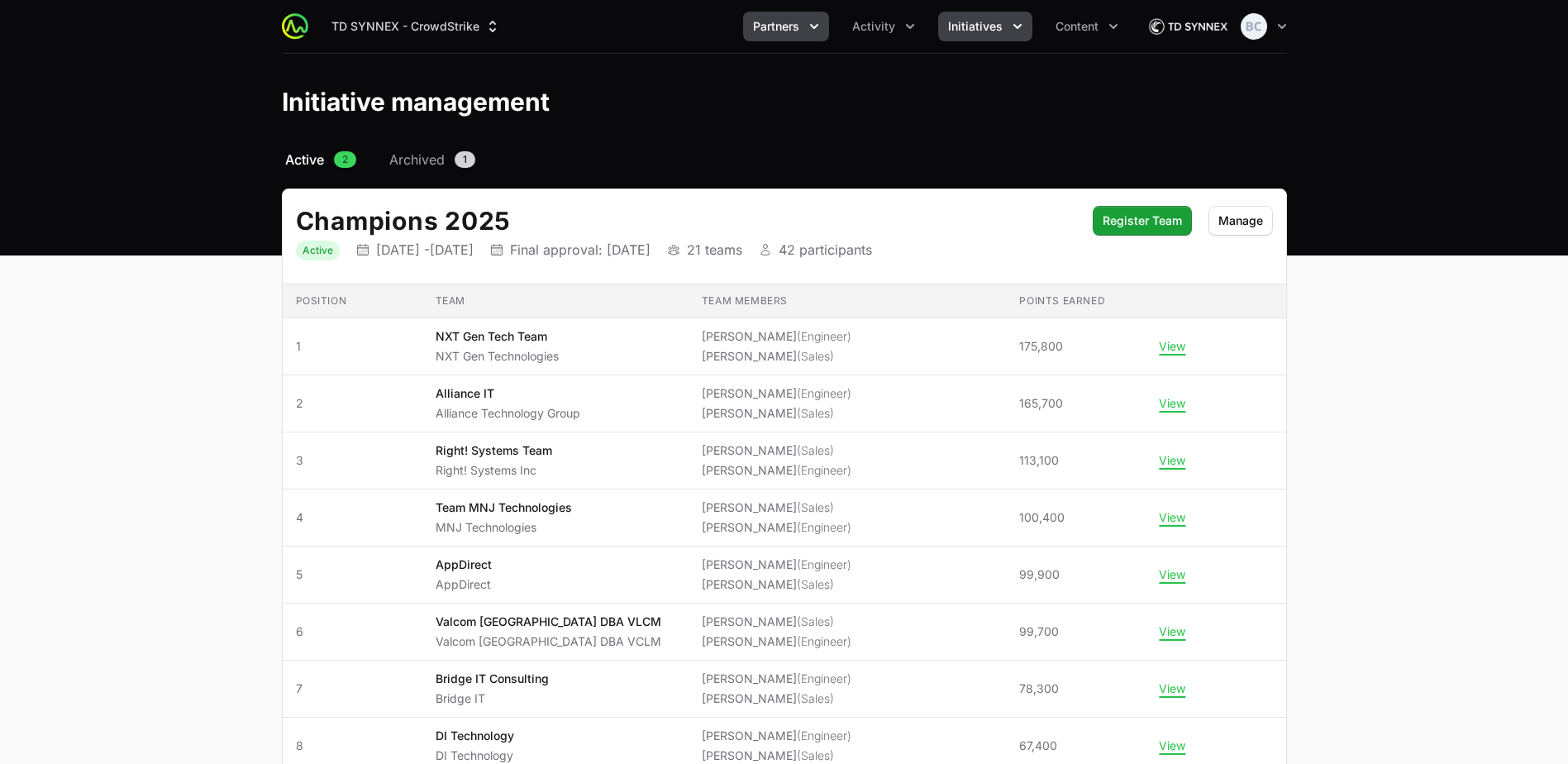
click at [772, 25] on span "Partners" at bounding box center [776, 26] width 46 height 17
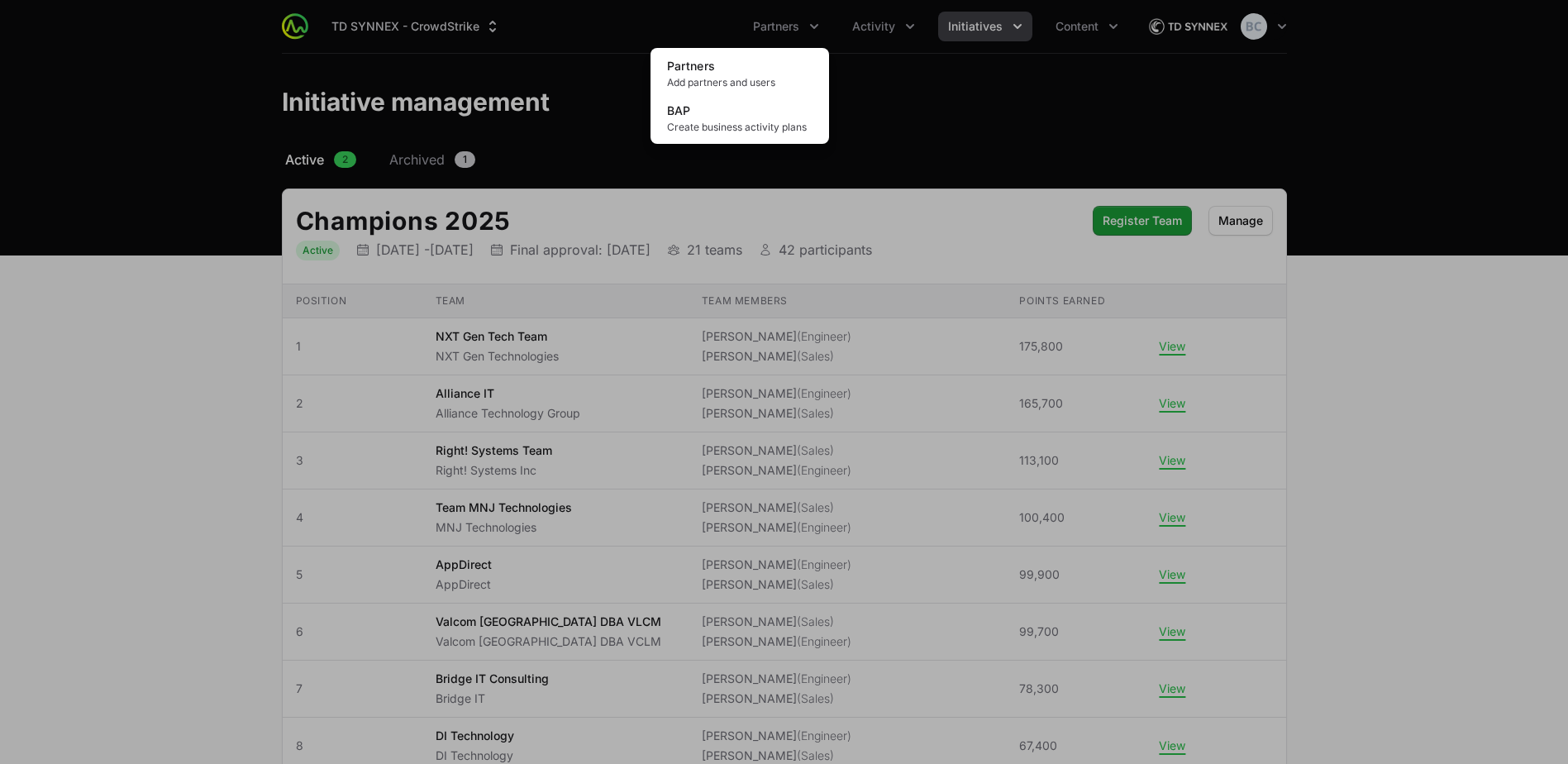
click at [772, 25] on div "Partners menu" at bounding box center [784, 382] width 1568 height 764
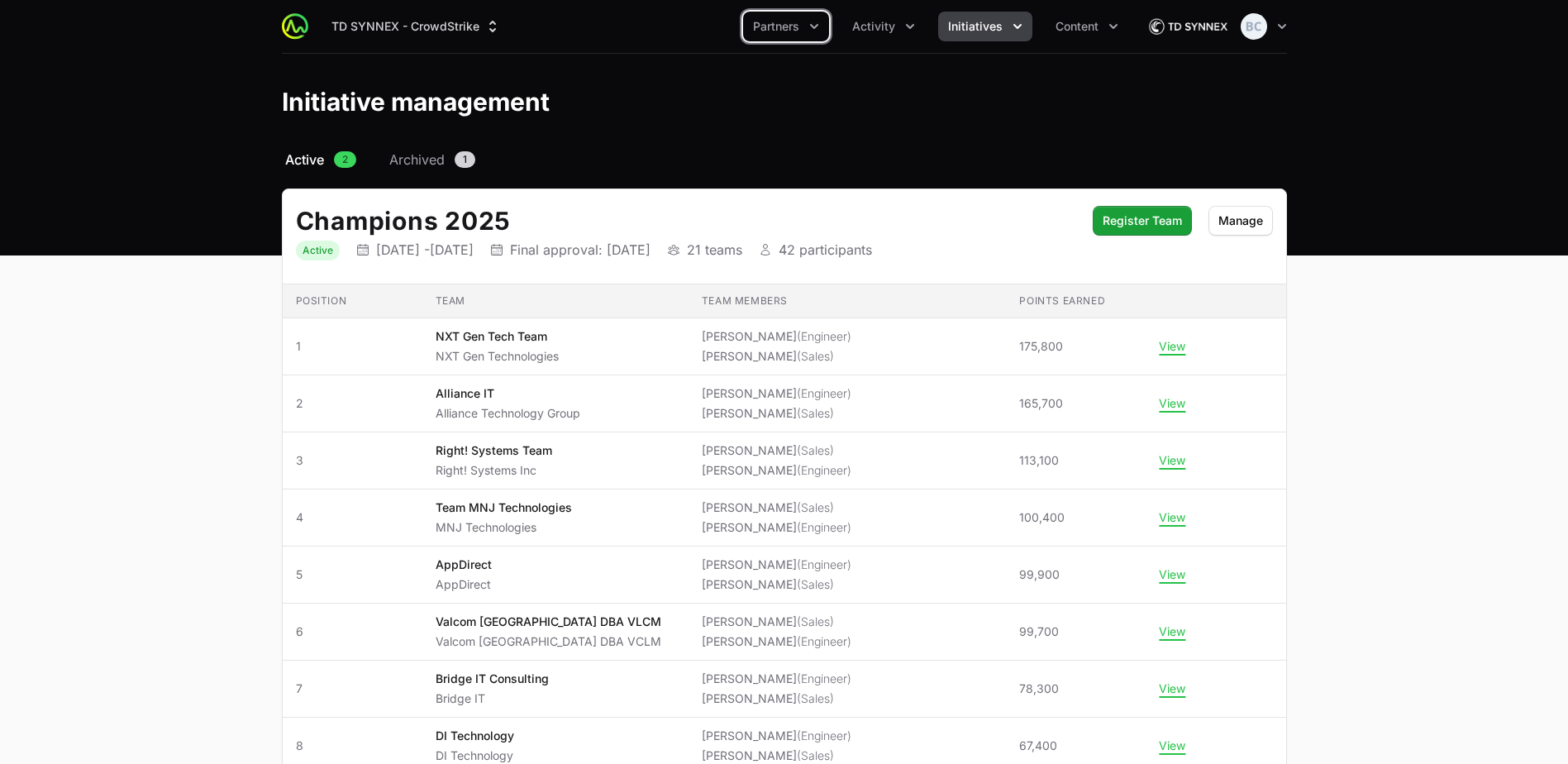
click at [772, 25] on span "Activity" at bounding box center [873, 26] width 43 height 17
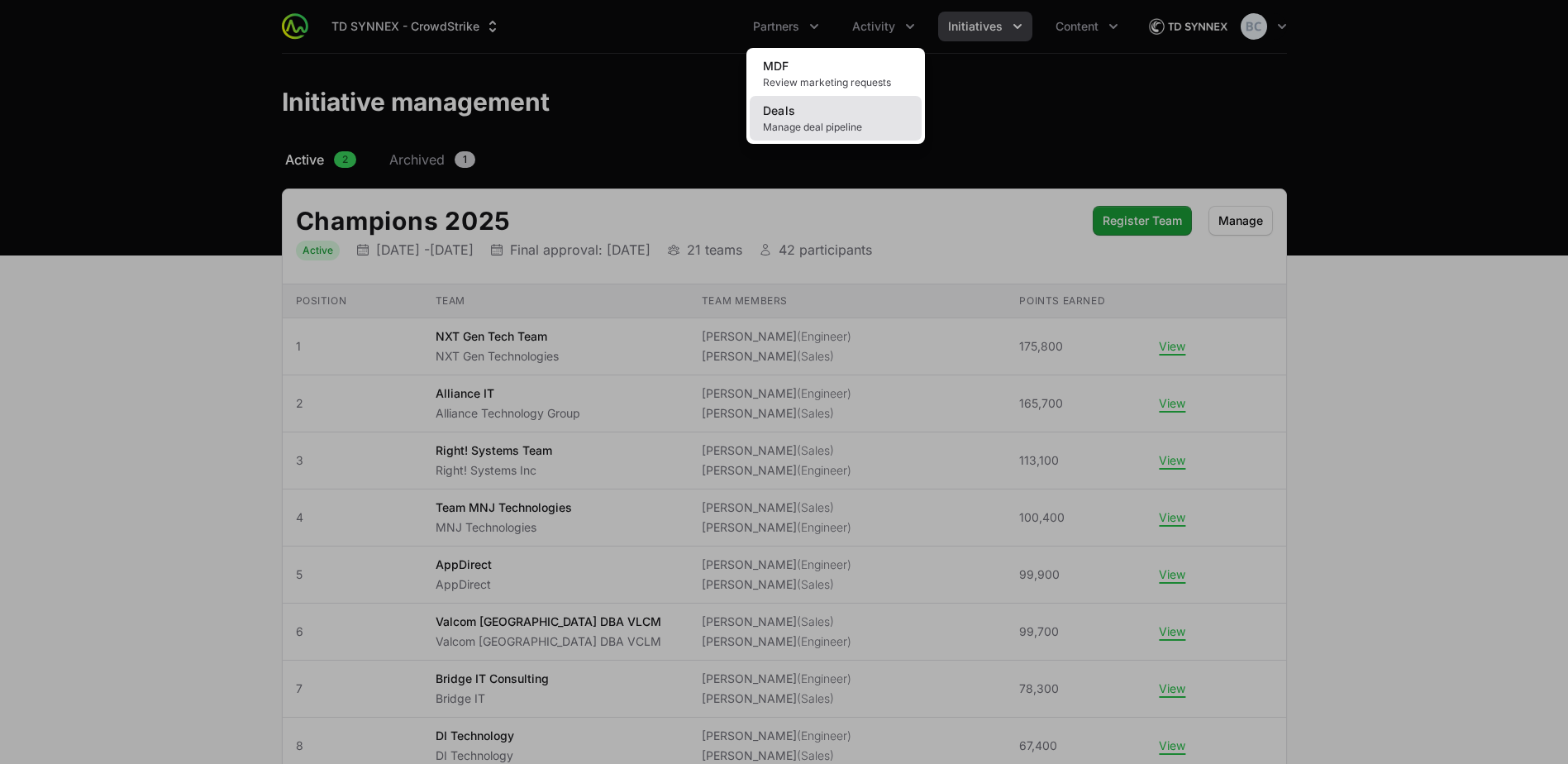
click at [772, 121] on span "Manage deal pipeline" at bounding box center [835, 127] width 145 height 13
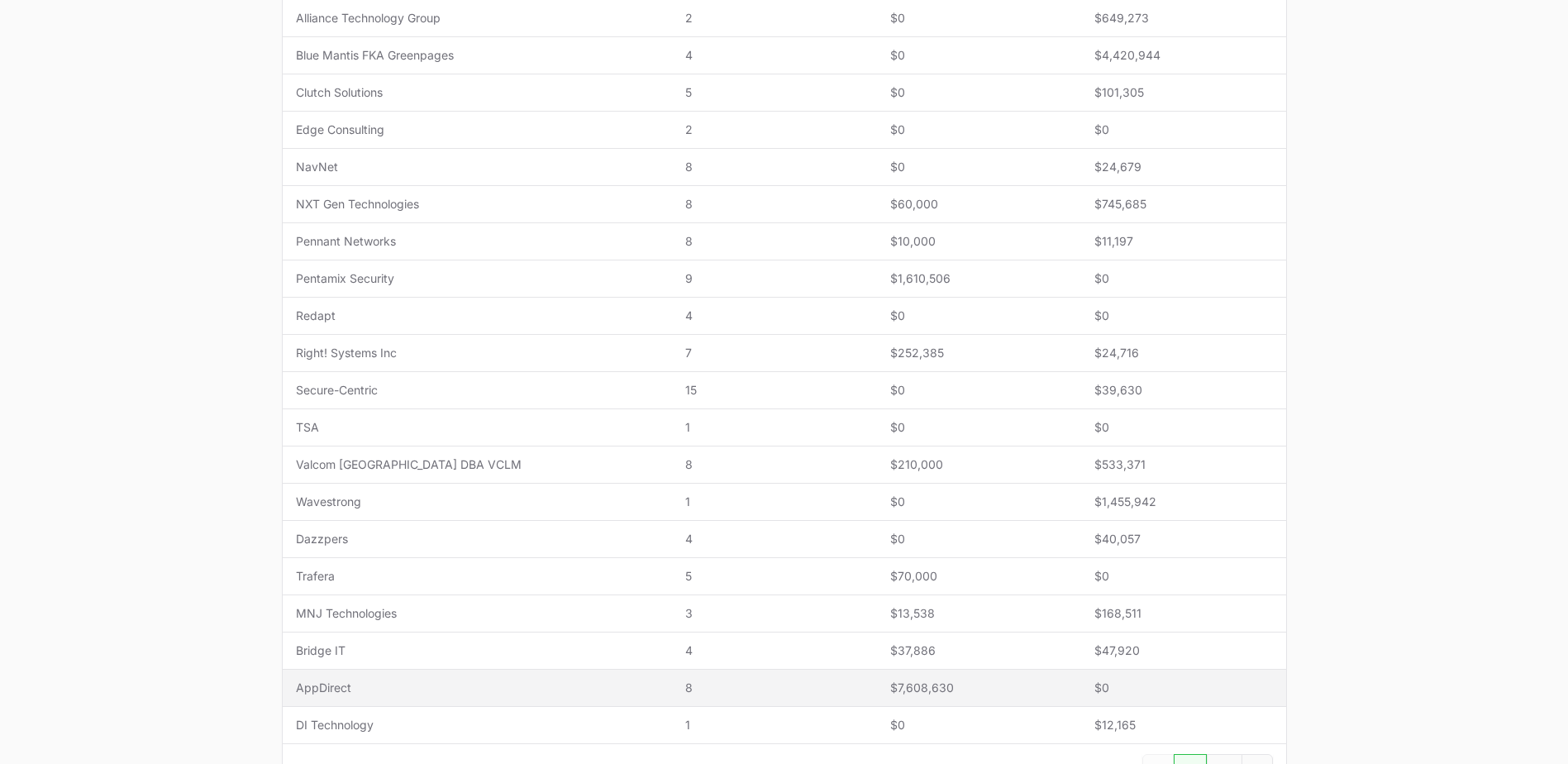
scroll to position [496, 0]
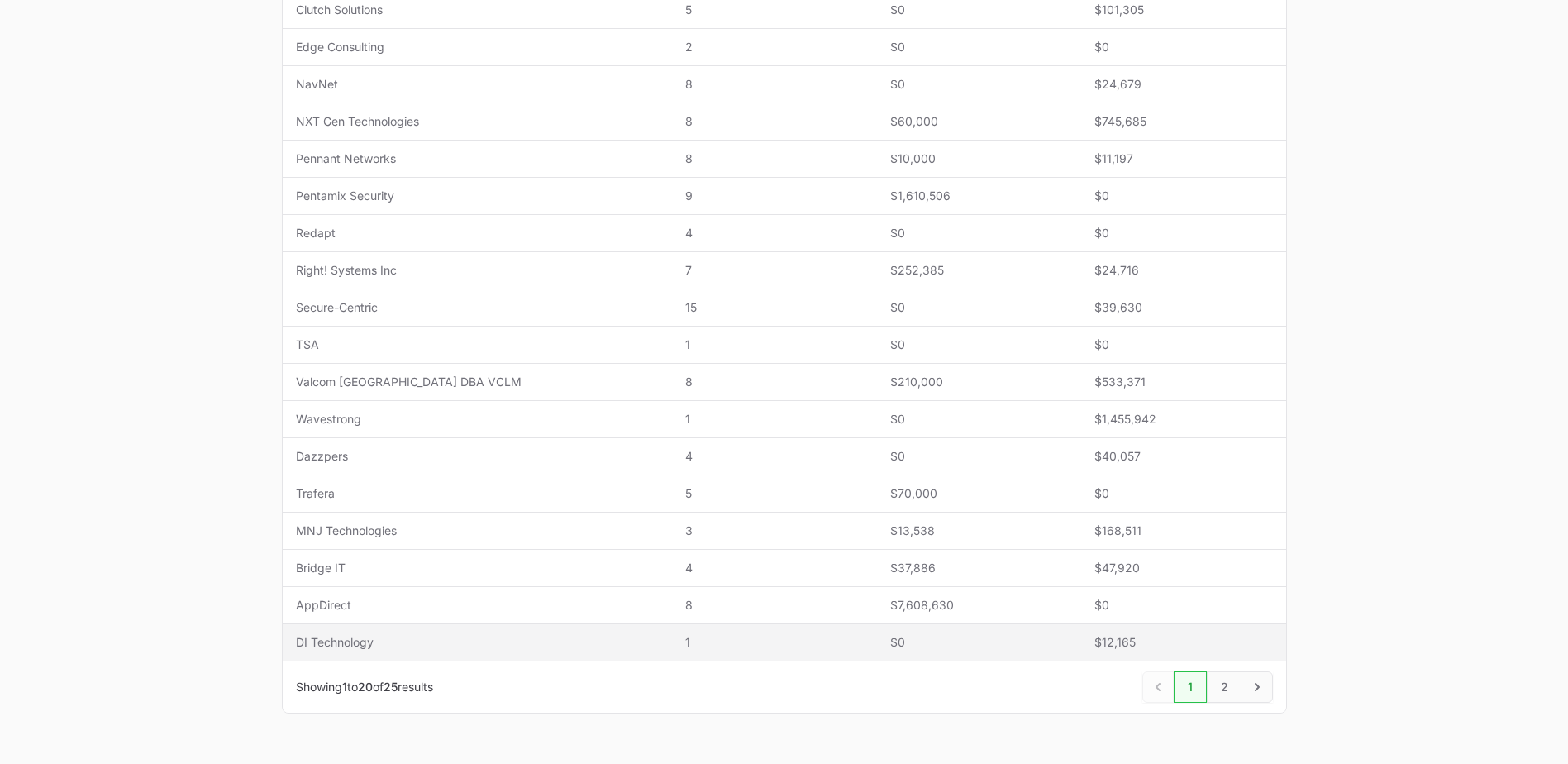
click at [474, 637] on span "DI Technology" at bounding box center [477, 642] width 364 height 17
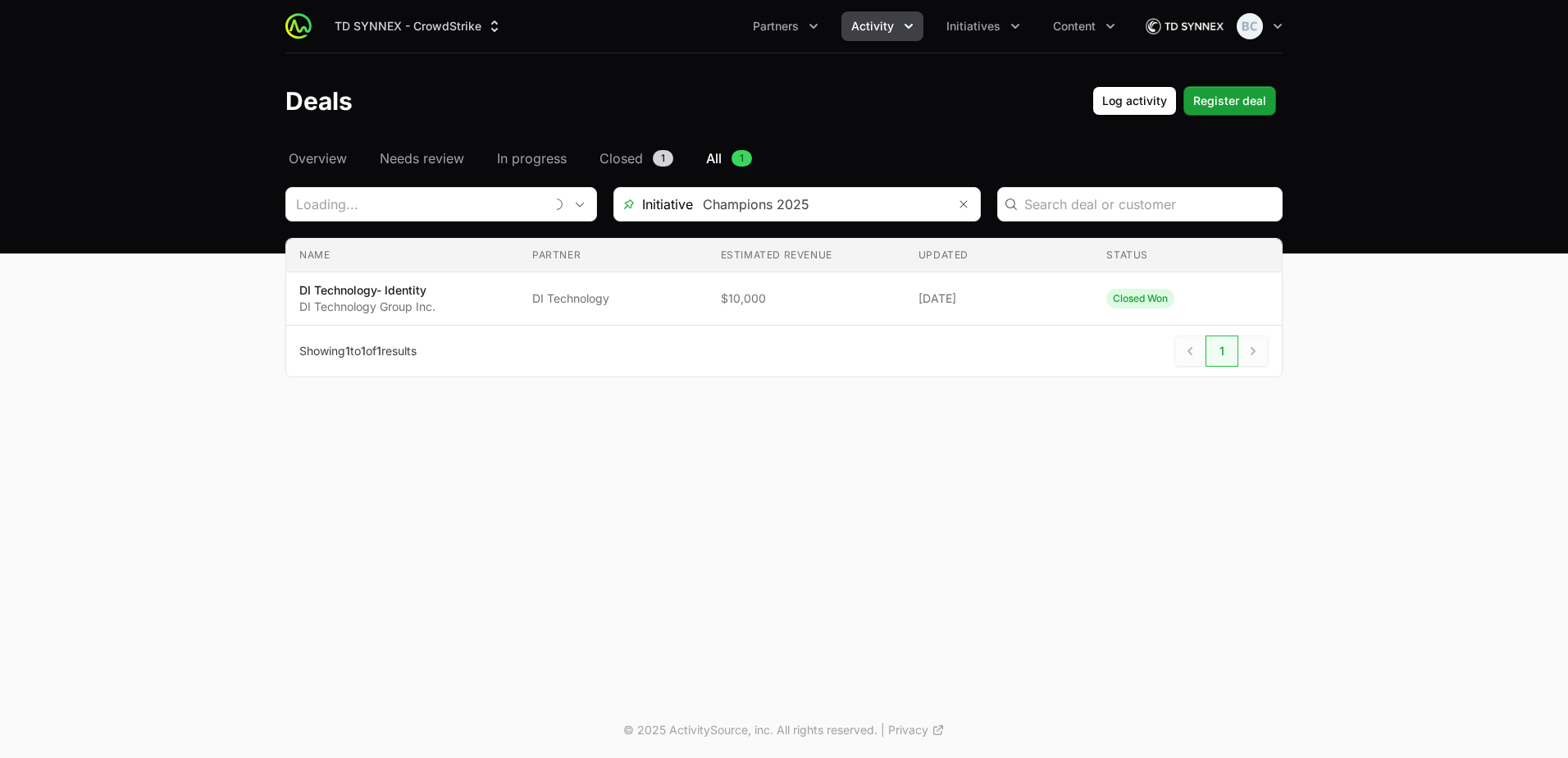
type input "DI Technology"
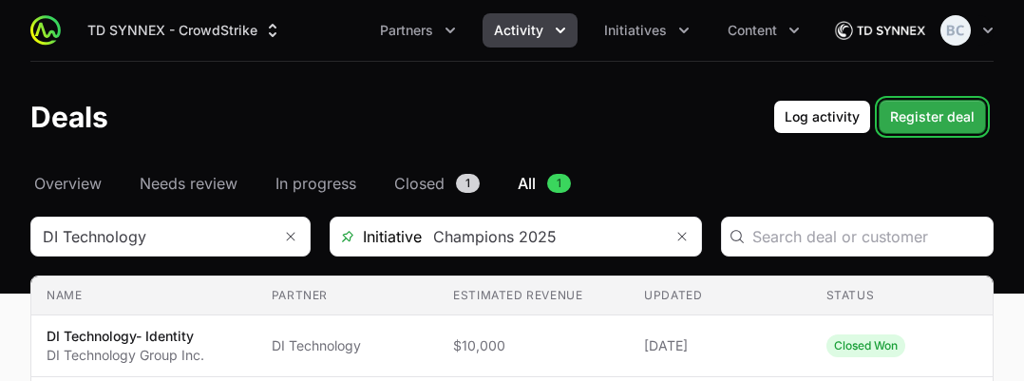
click at [888, 113] on span "Register deal" at bounding box center [932, 116] width 85 height 23
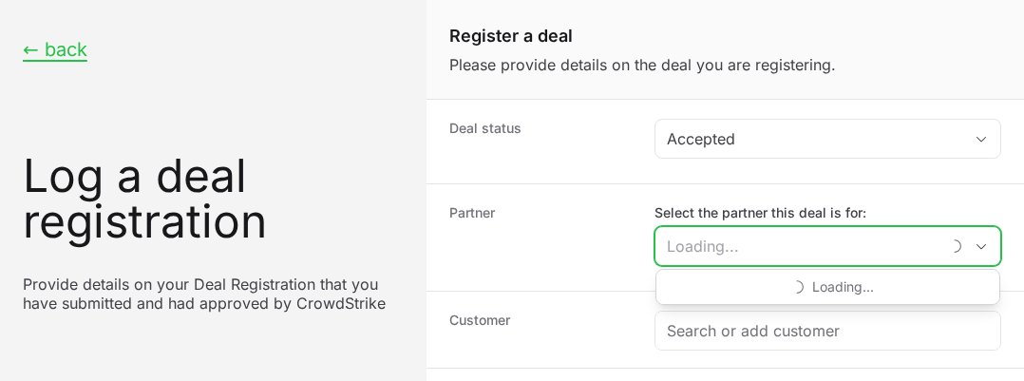
click at [763, 251] on input "Select the partner this deal is for:" at bounding box center [798, 246] width 284 height 38
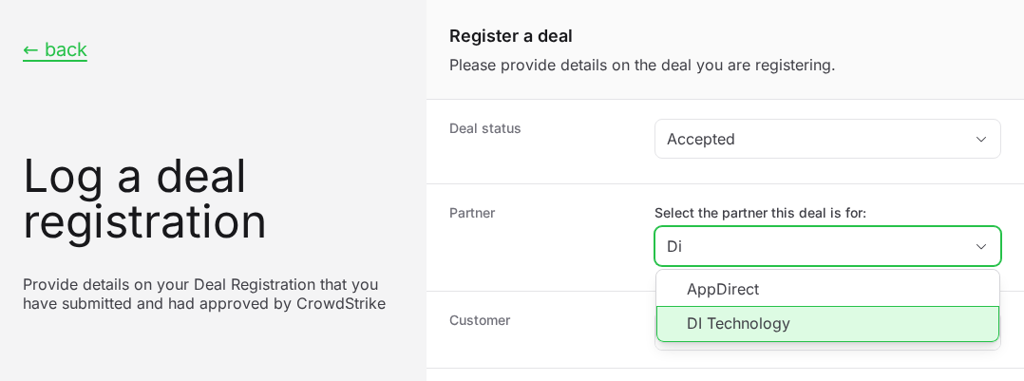
click at [787, 316] on li "DI Technology" at bounding box center [828, 324] width 343 height 36
type input "DI Technology"
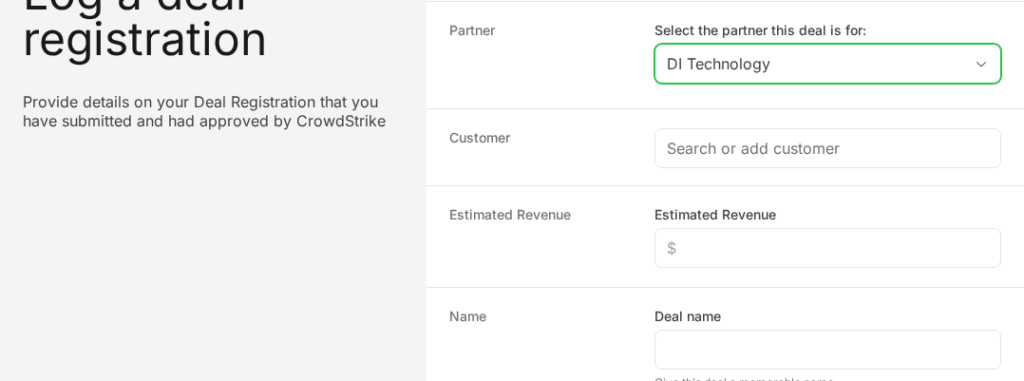
scroll to position [190, 0]
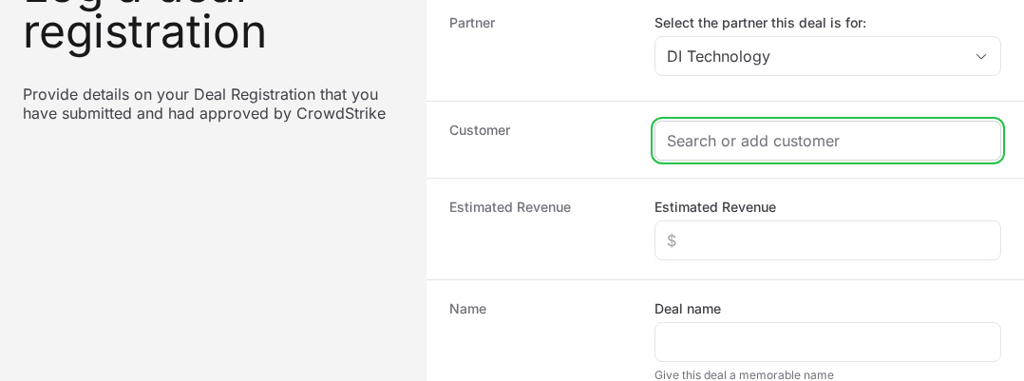
click at [725, 147] on input "Create activity form" at bounding box center [828, 140] width 322 height 23
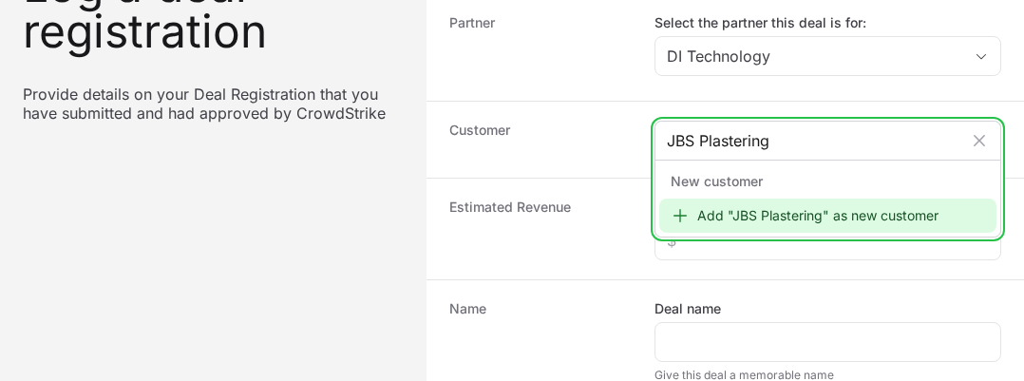
type input "JBS Plastering"
click at [773, 220] on div "Add "JBS Plastering" as new customer" at bounding box center [828, 216] width 337 height 34
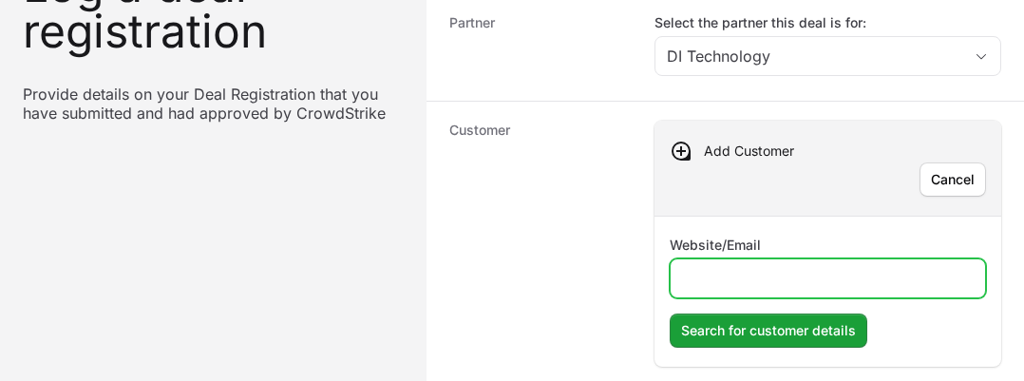
click at [722, 284] on input "Website/Email" at bounding box center [828, 278] width 292 height 23
type input "jbsplastering.com"
click at [670, 314] on button "Search for customer details Search for customer details" at bounding box center [769, 331] width 198 height 34
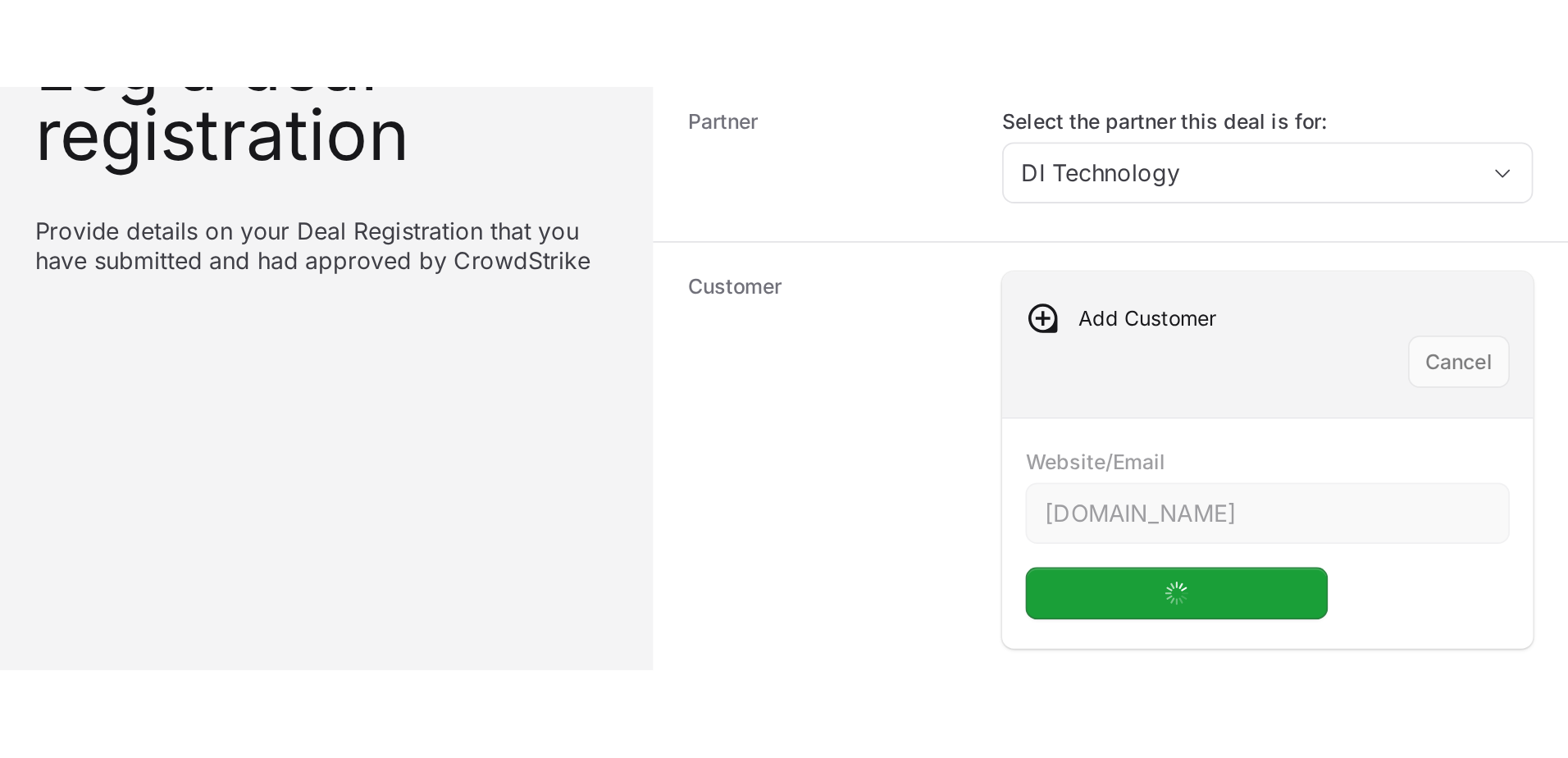
scroll to position [0, 0]
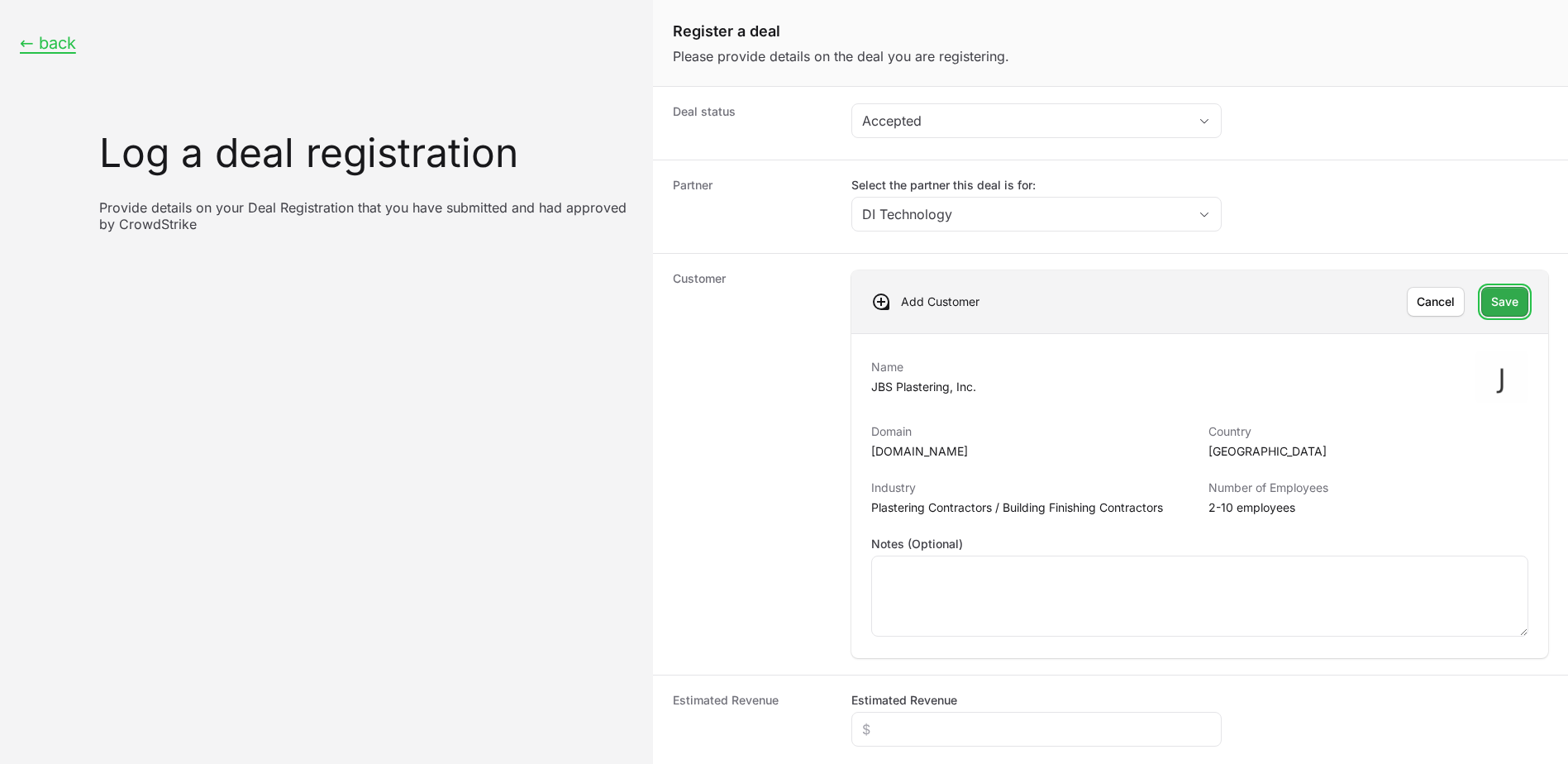
click at [772, 301] on button "Save Save" at bounding box center [1505, 302] width 47 height 30
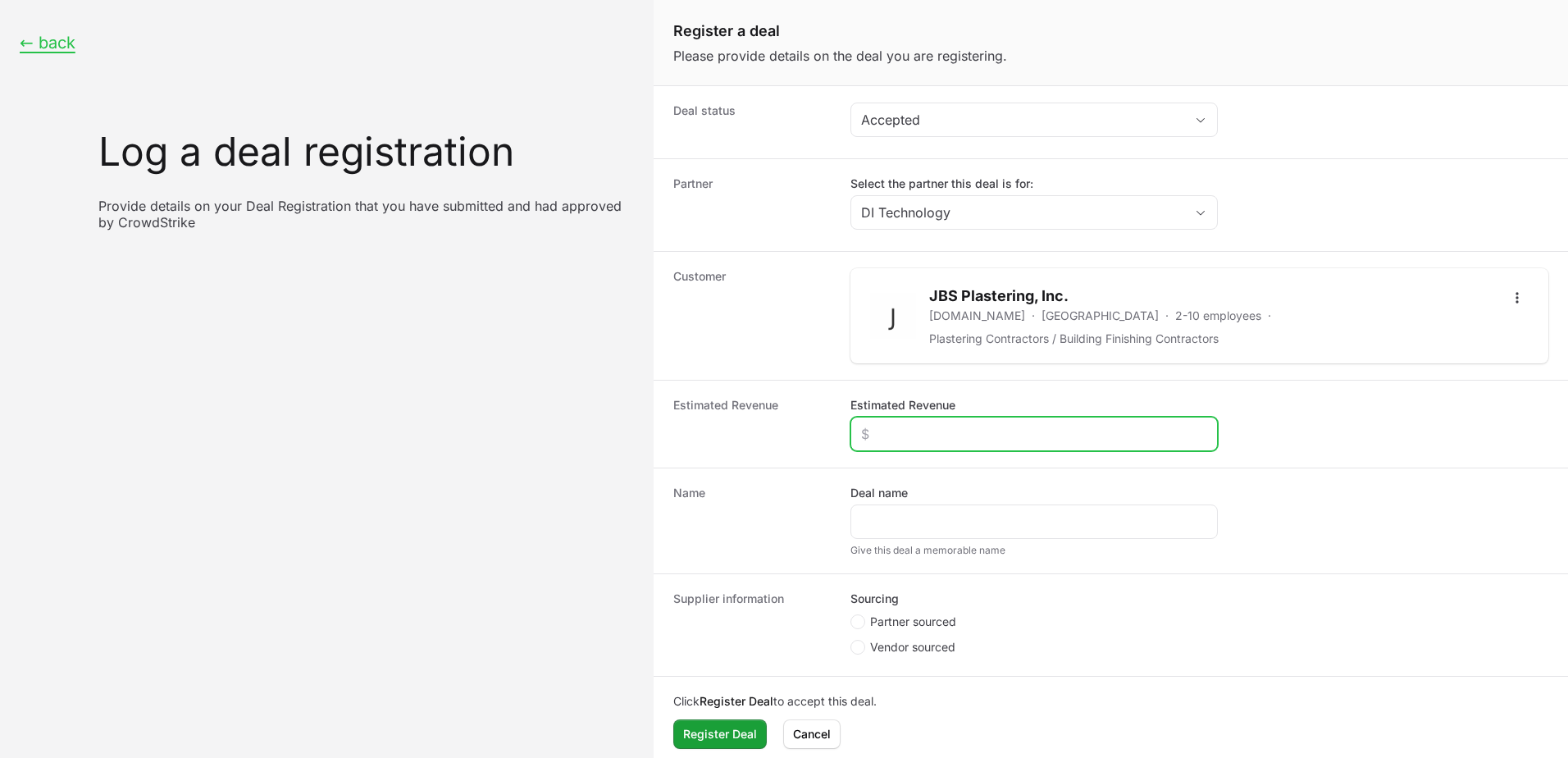
click at [766, 436] on input "Estimated Revenue" at bounding box center [1034, 433] width 346 height 20
paste input "$5,192"
type input "$5,192"
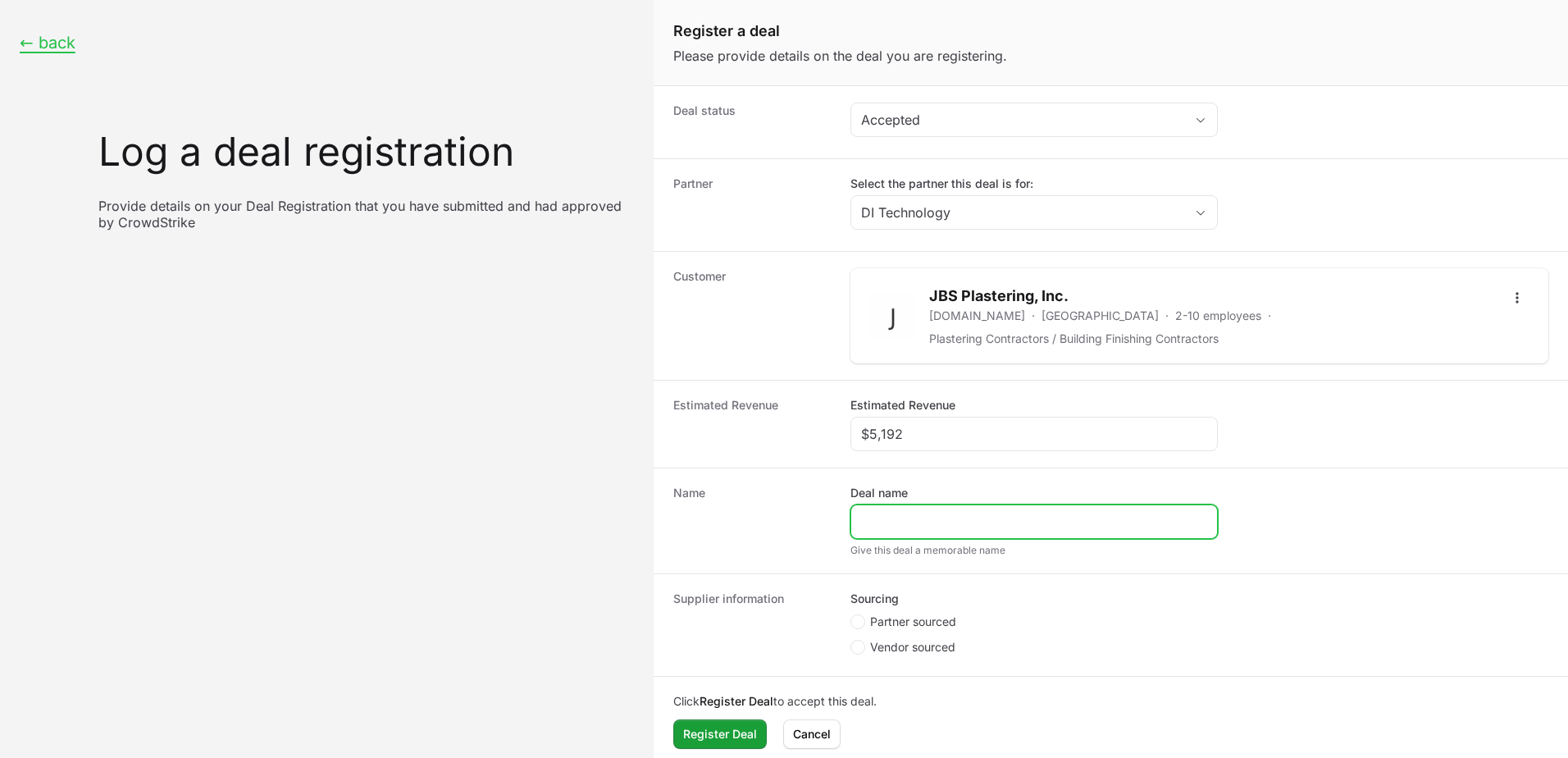
click at [766, 520] on input "Deal name" at bounding box center [1034, 521] width 346 height 20
type input "JBS Plastering- Velocity"
click at [766, 623] on span "Partner sourced" at bounding box center [913, 622] width 86 height 16
click at [766, 616] on input "Partner sourced" at bounding box center [851, 616] width 2 height 2
radio input "true"
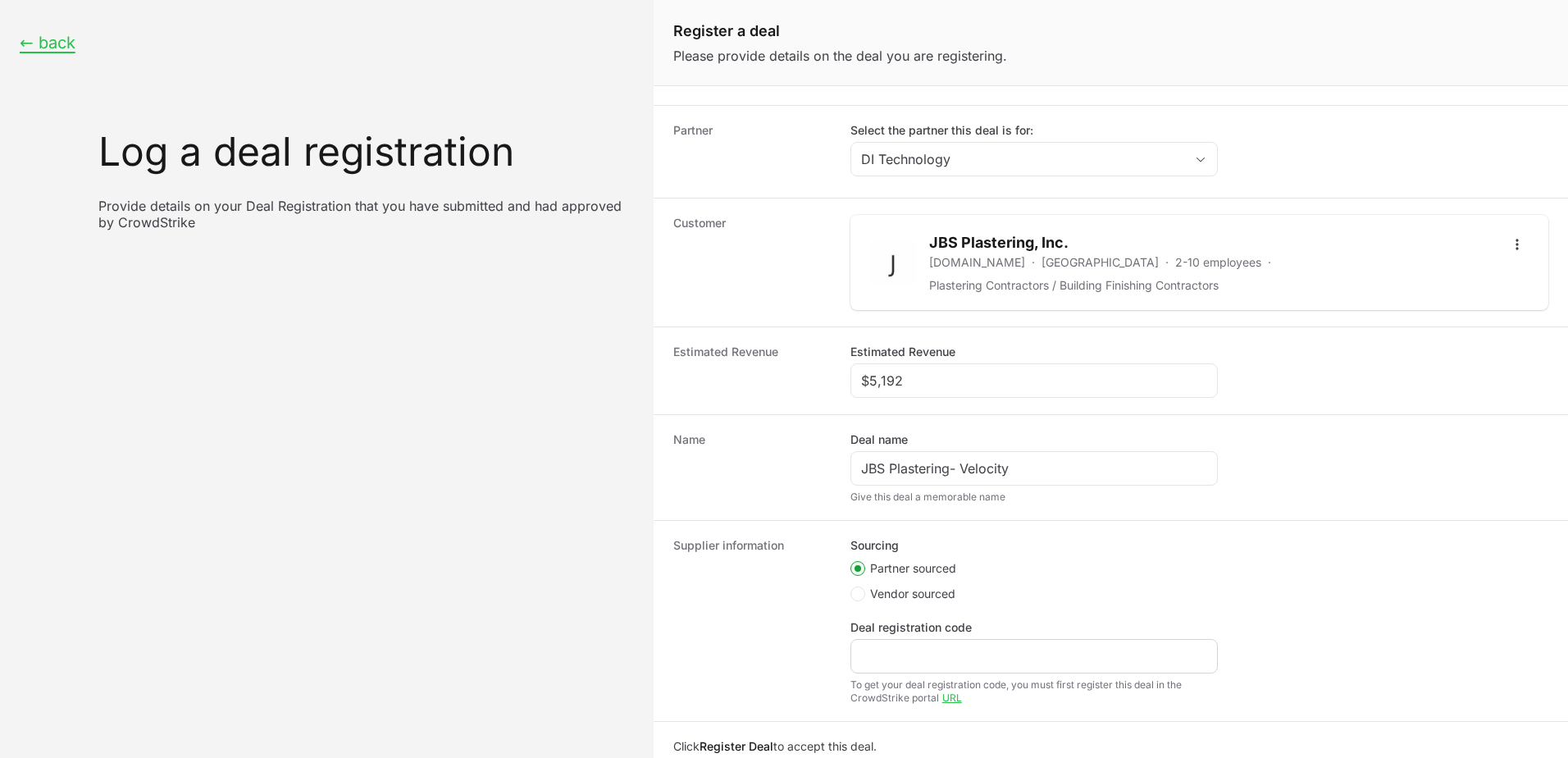
scroll to position [82, 0]
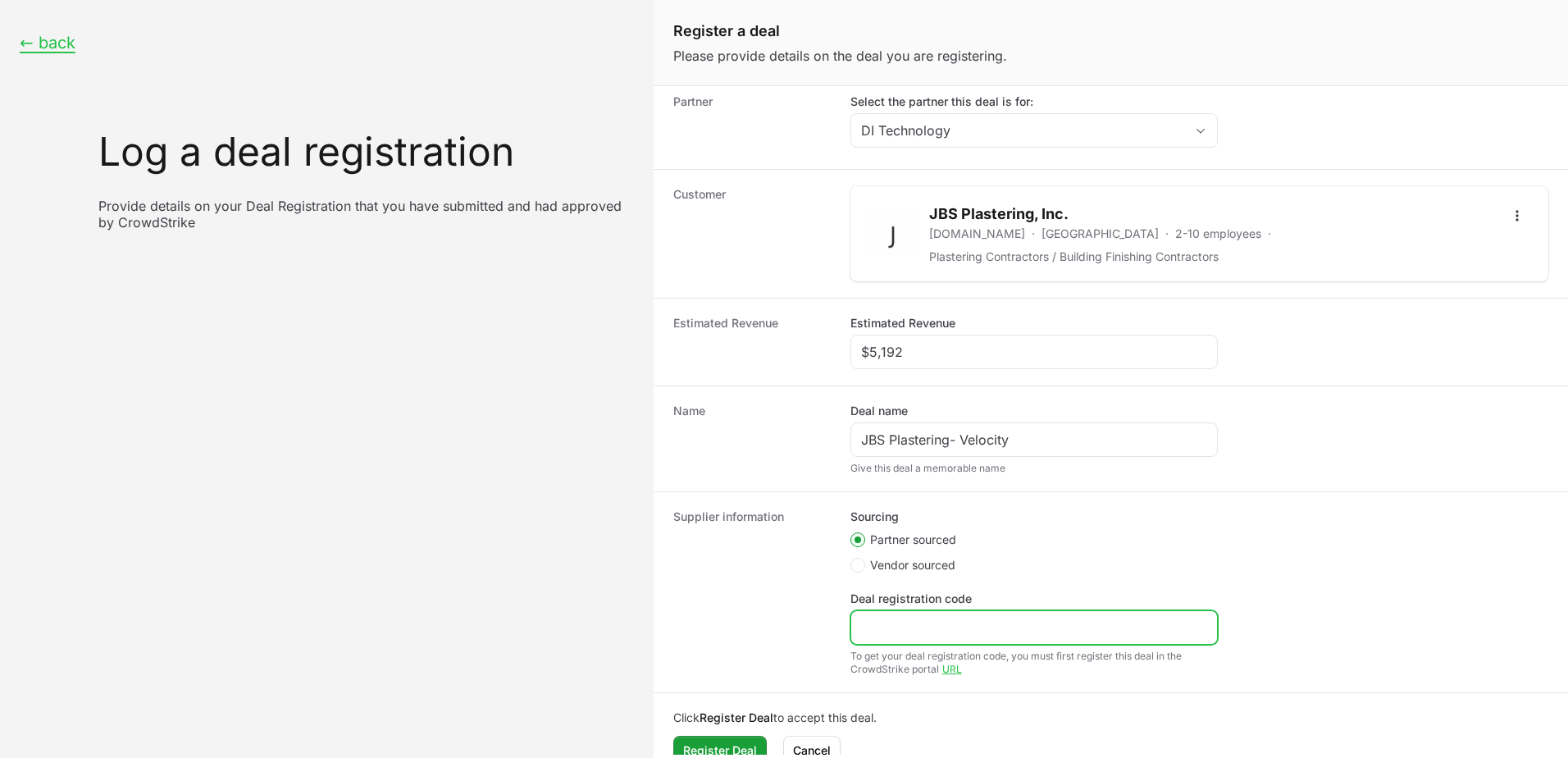
click at [766, 634] on input "Deal registration code" at bounding box center [1034, 628] width 346 height 20
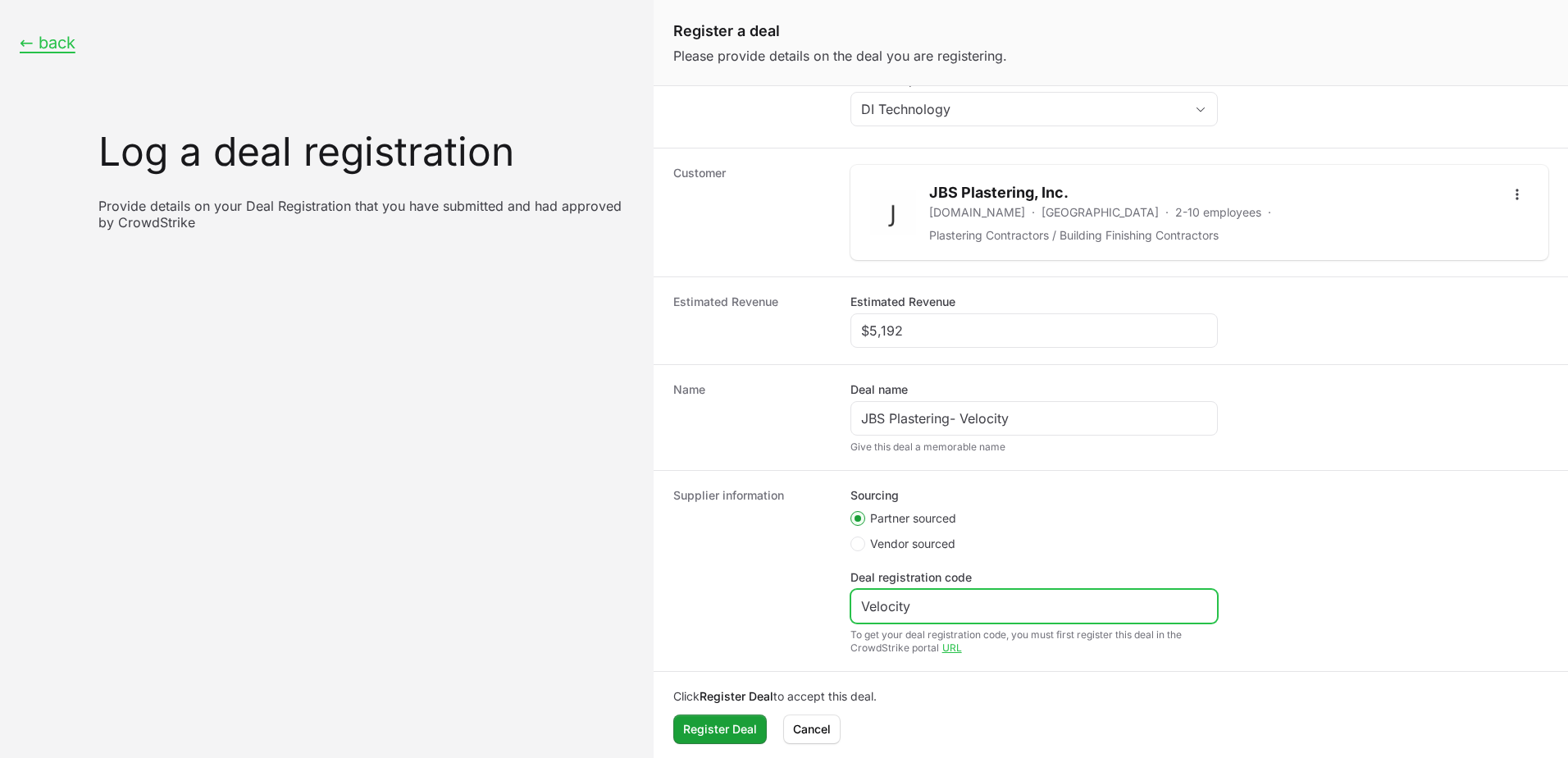
scroll to position [109, 0]
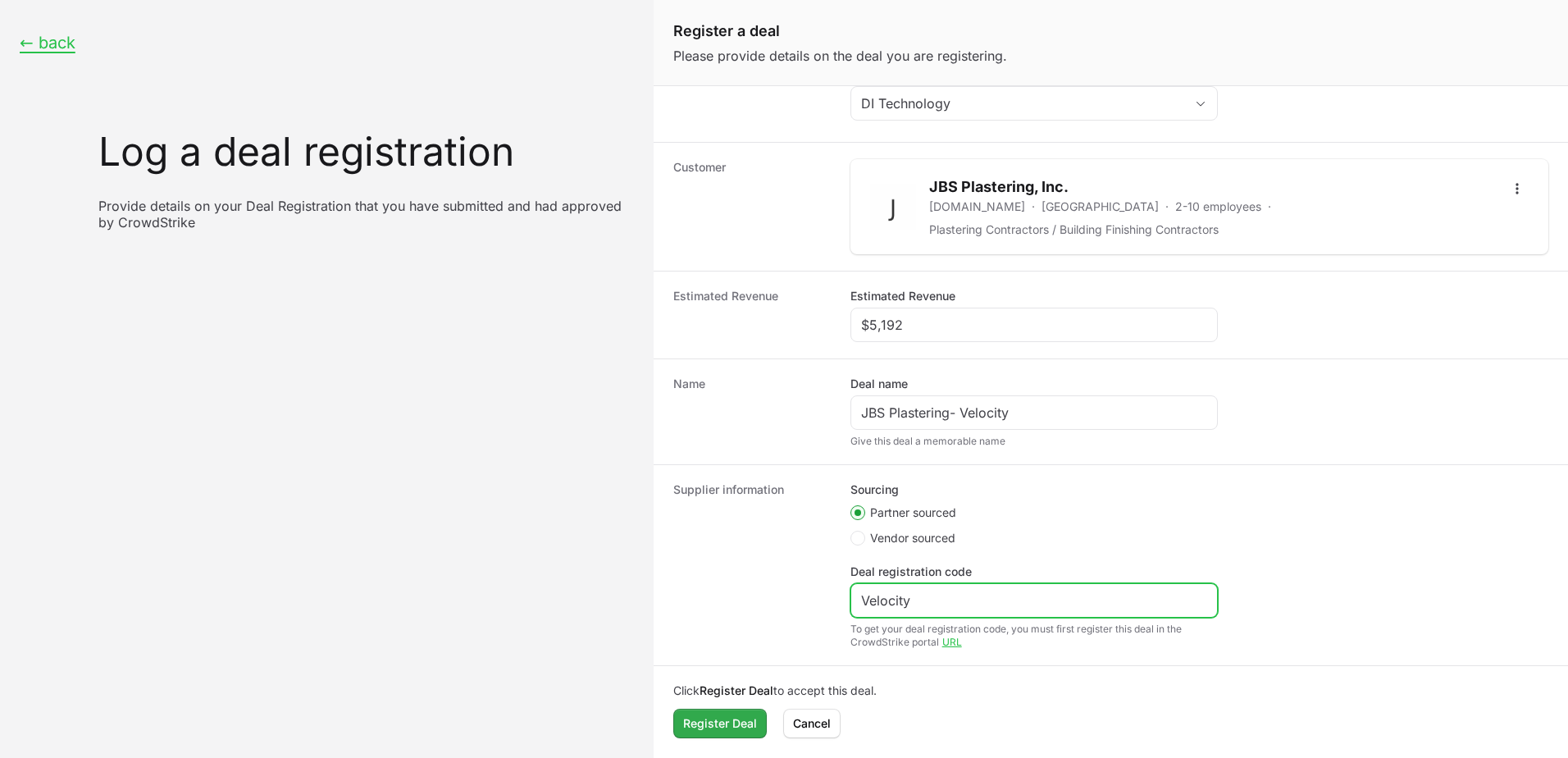
type input "Velocity"
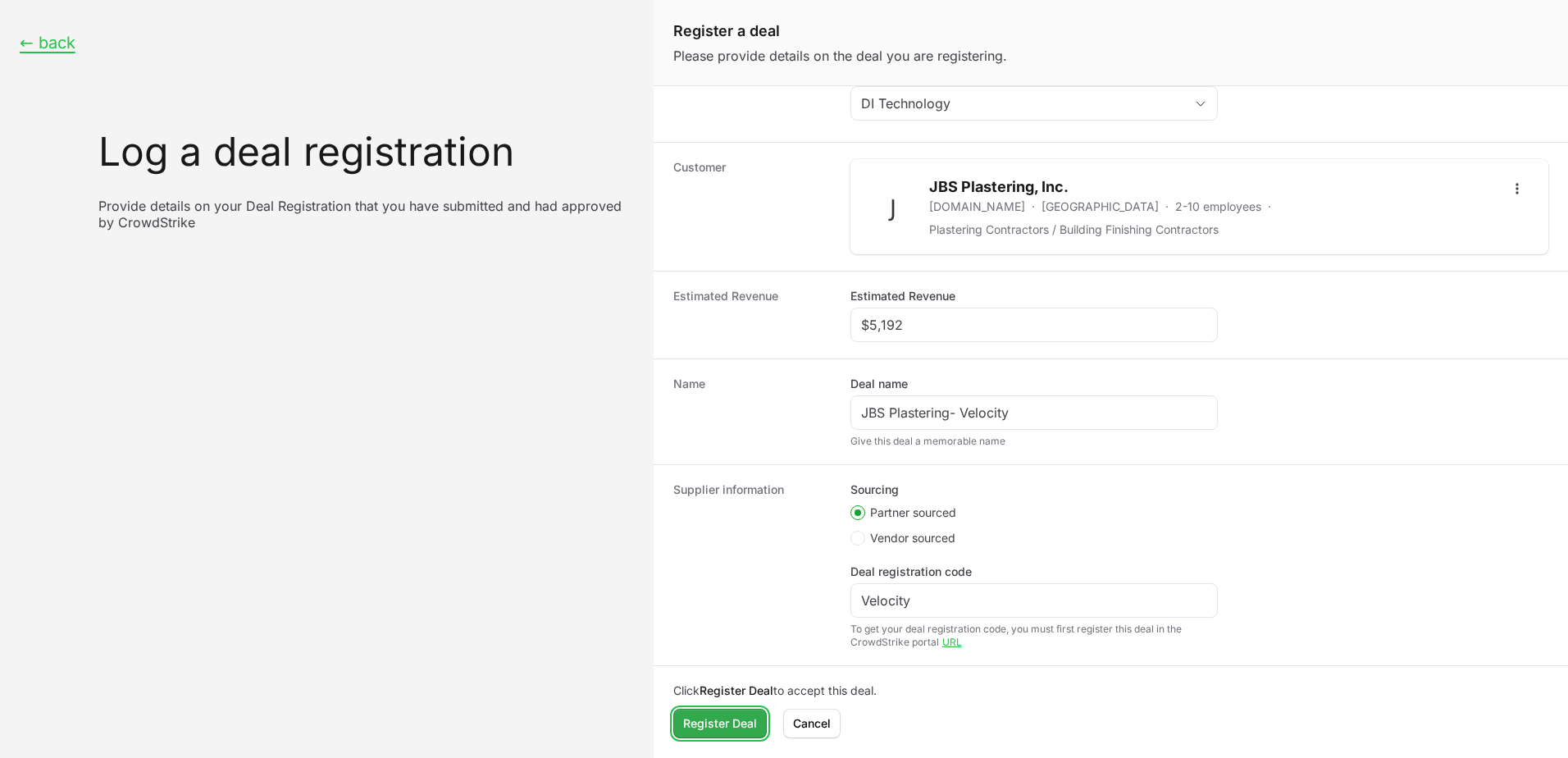
click at [724, 725] on span "Register Deal" at bounding box center [721, 723] width 74 height 20
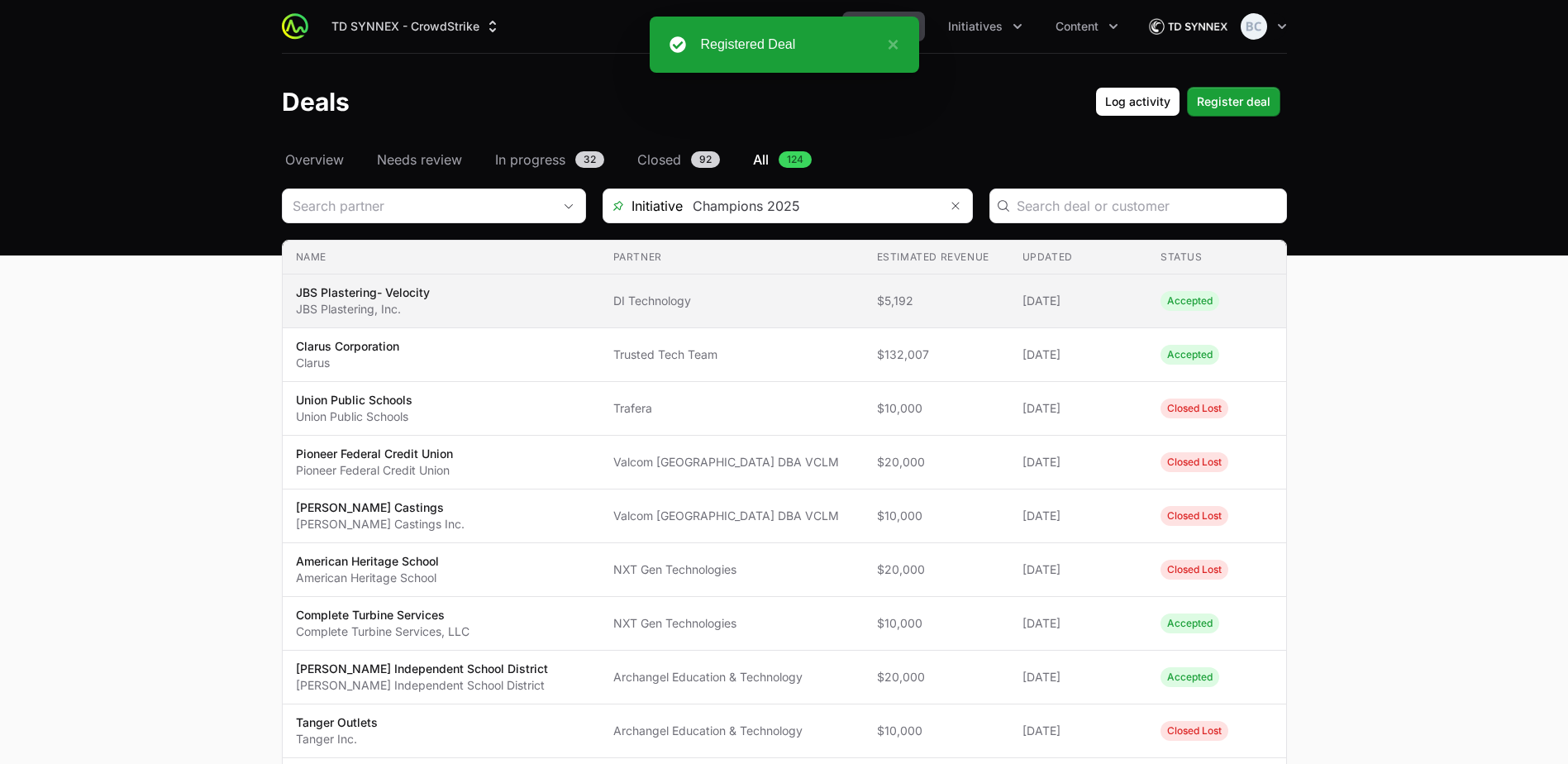
click at [669, 308] on span "DI Technology" at bounding box center [731, 300] width 237 height 17
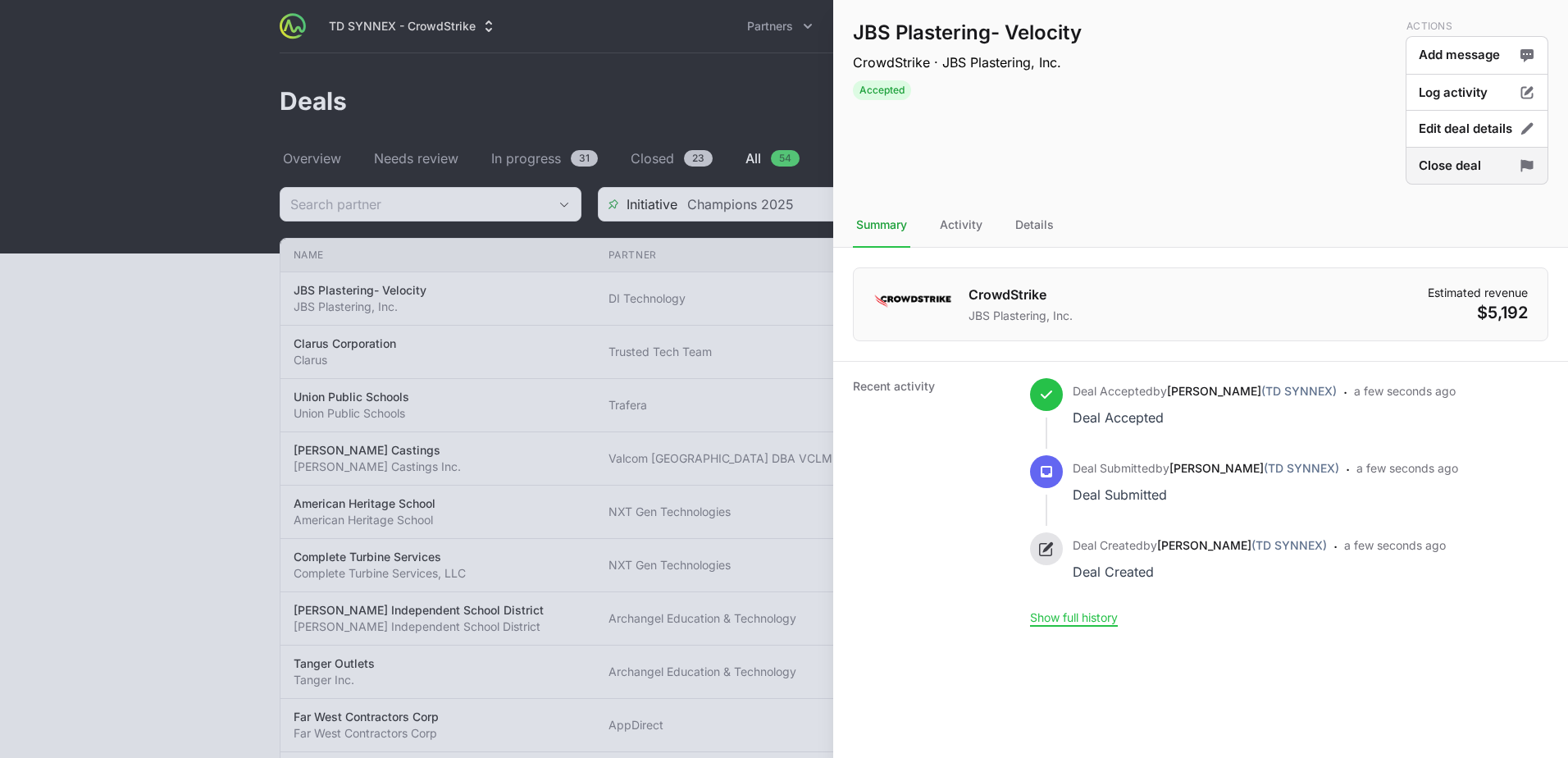
click at [766, 172] on button "Close deal" at bounding box center [1477, 166] width 142 height 39
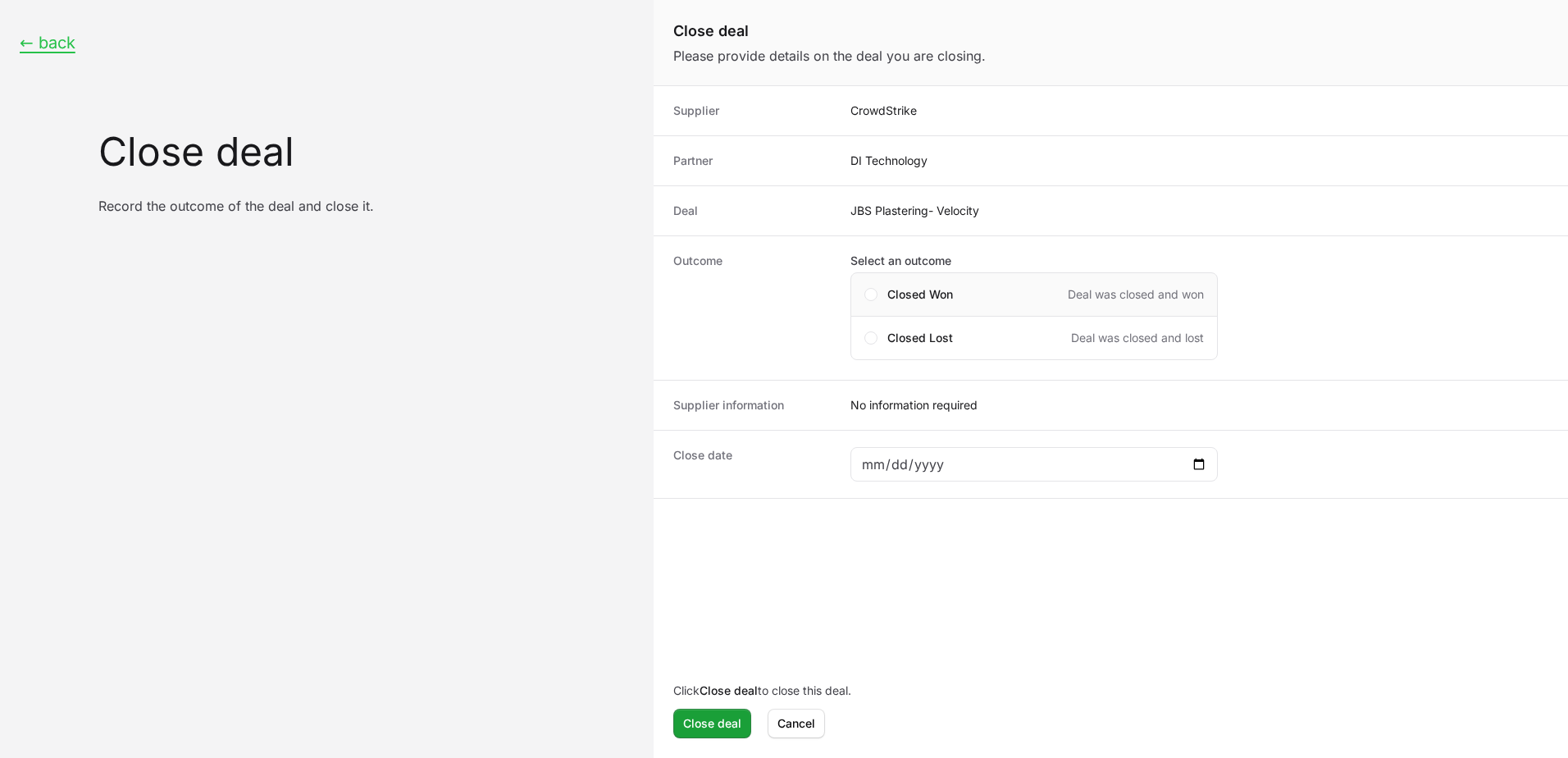
click at [766, 292] on span "Closed Won" at bounding box center [920, 294] width 66 height 16
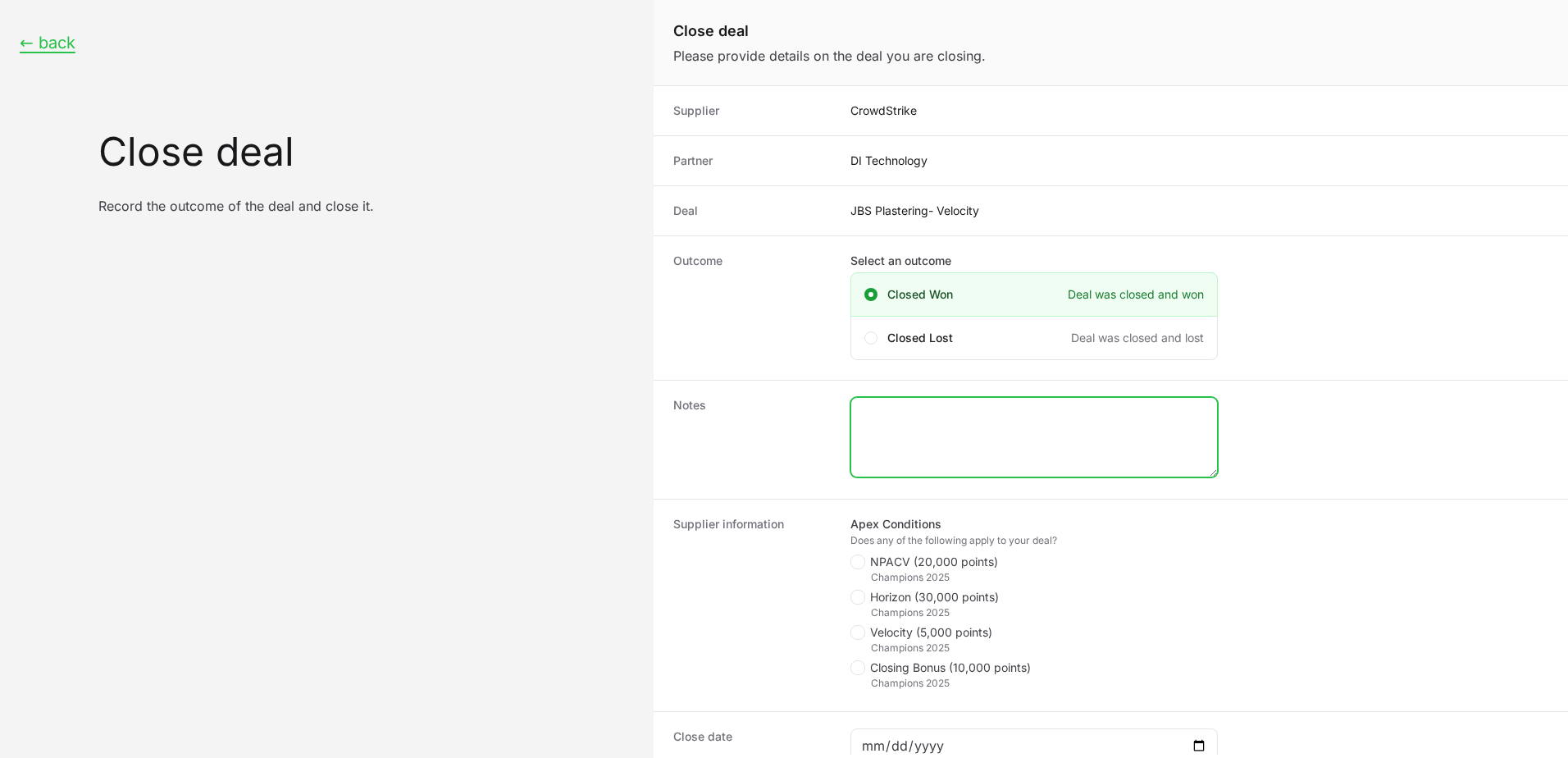
click at [766, 398] on textarea "Close deal form" at bounding box center [1034, 437] width 366 height 79
type textarea "Velocity!"
click at [766, 566] on icon "Close deal form" at bounding box center [857, 561] width 9 height 13
click at [766, 556] on input "NPACV (20,000 points)" at bounding box center [851, 555] width 2 height 2
checkbox input "true"
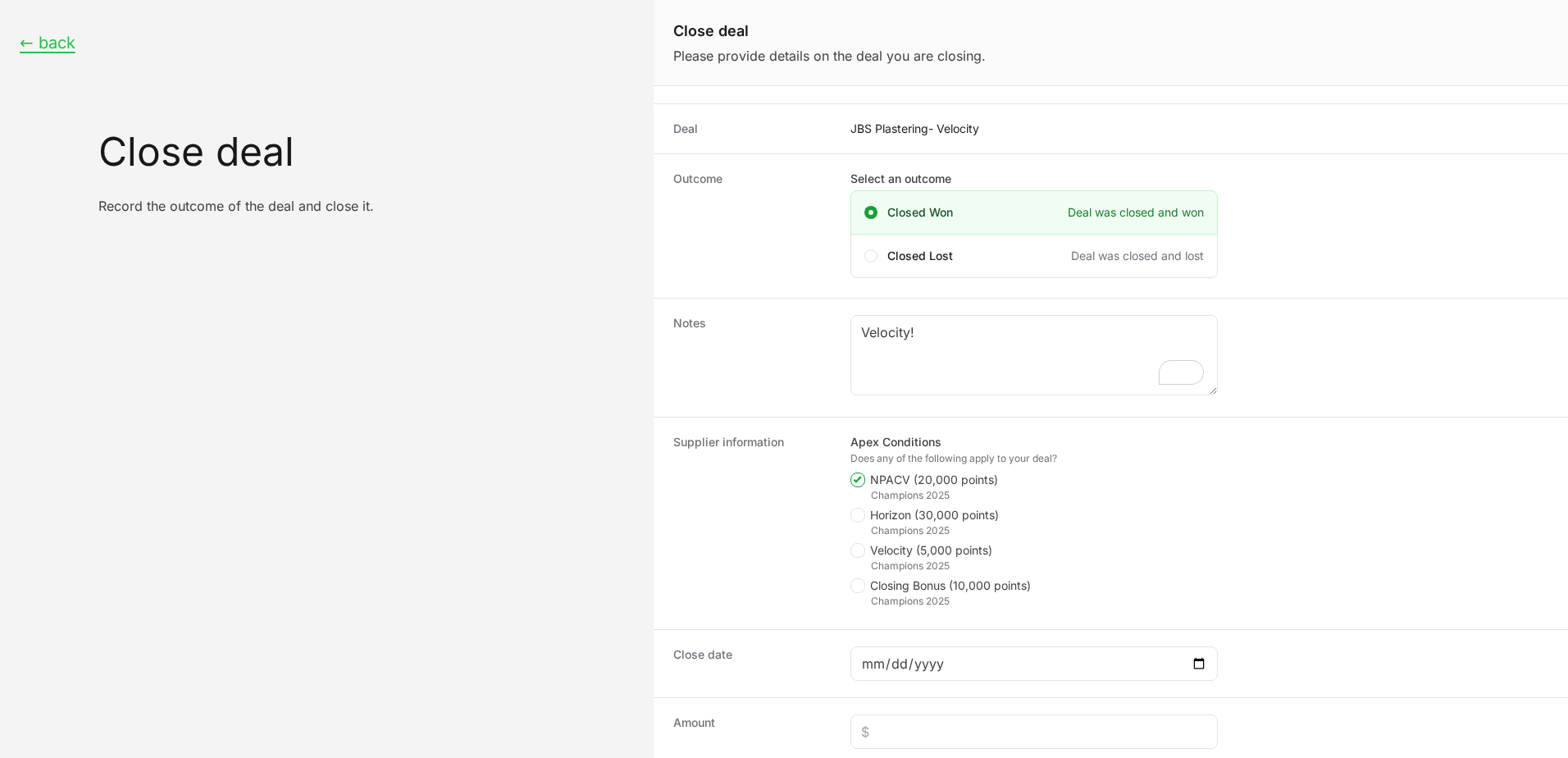
scroll to position [82, 0]
click at [766, 553] on span "Close deal form" at bounding box center [857, 550] width 15 height 15
click at [766, 625] on input "Velocity (5,000 points)" at bounding box center [851, 626] width 2 height 2
checkbox input "true"
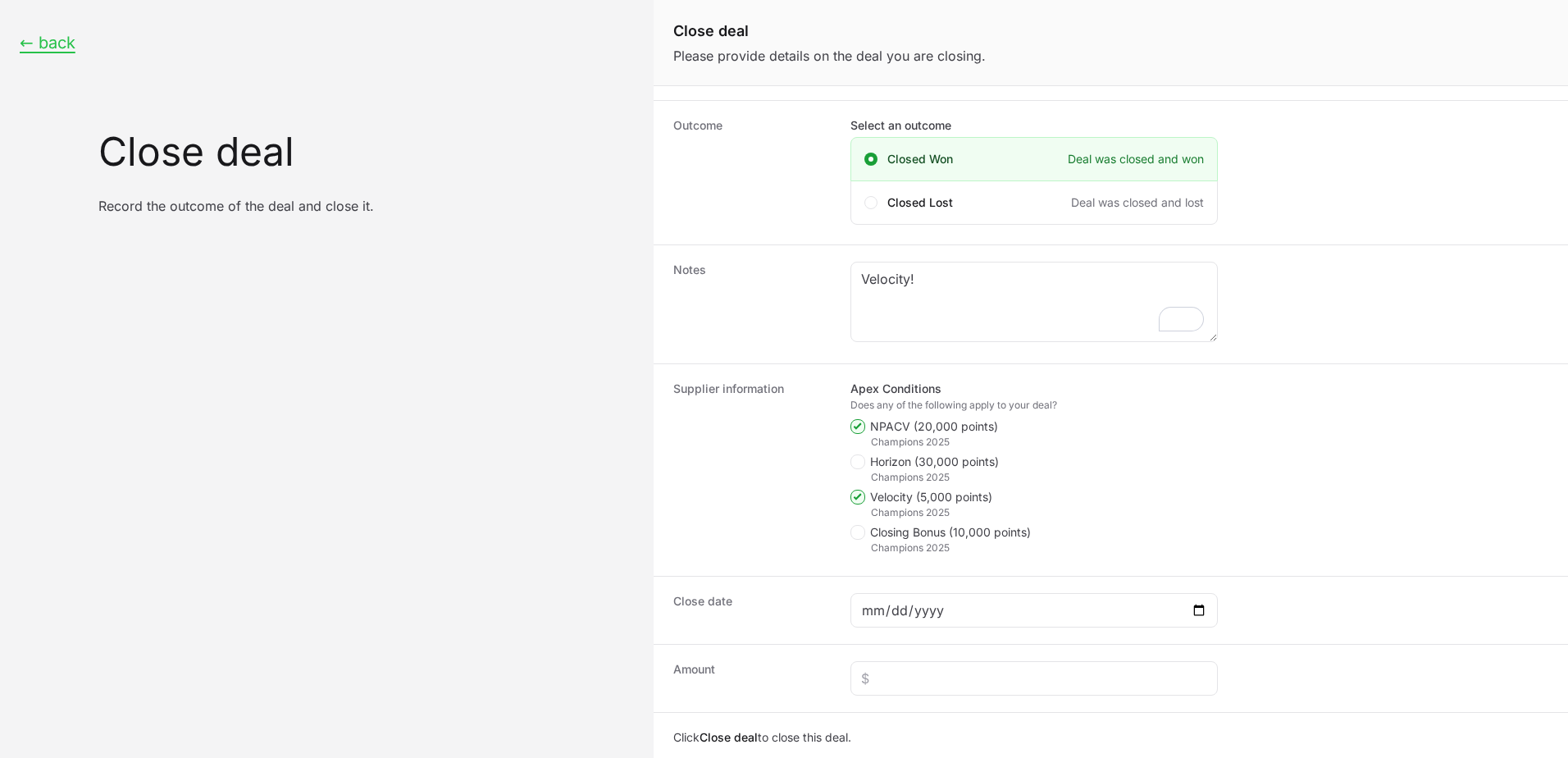
scroll to position [164, 0]
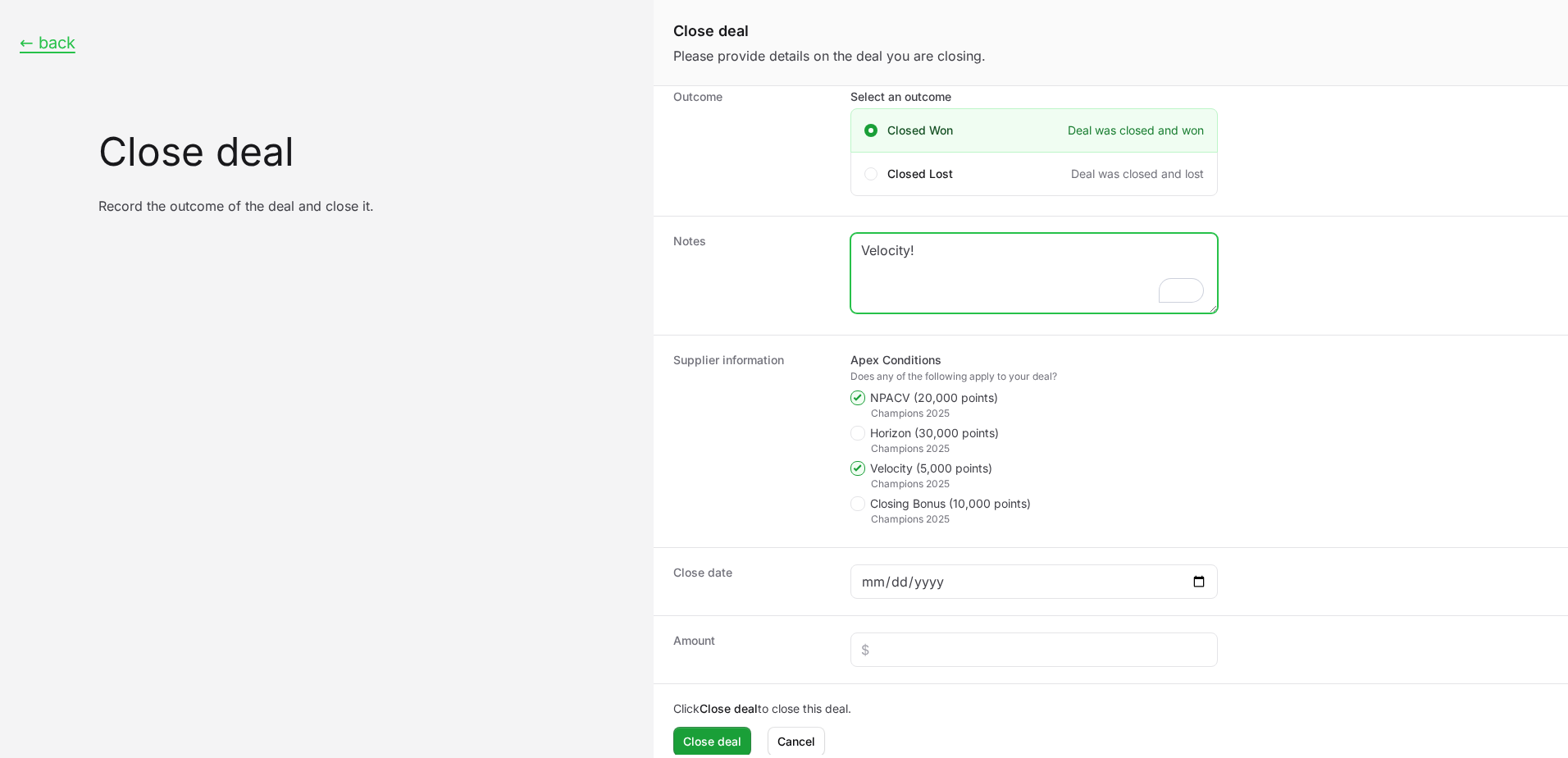
click at [766, 276] on textarea "Velocity!" at bounding box center [1034, 273] width 366 height 79
click at [766, 260] on textarea "Velocity!" at bounding box center [1034, 273] width 366 height 79
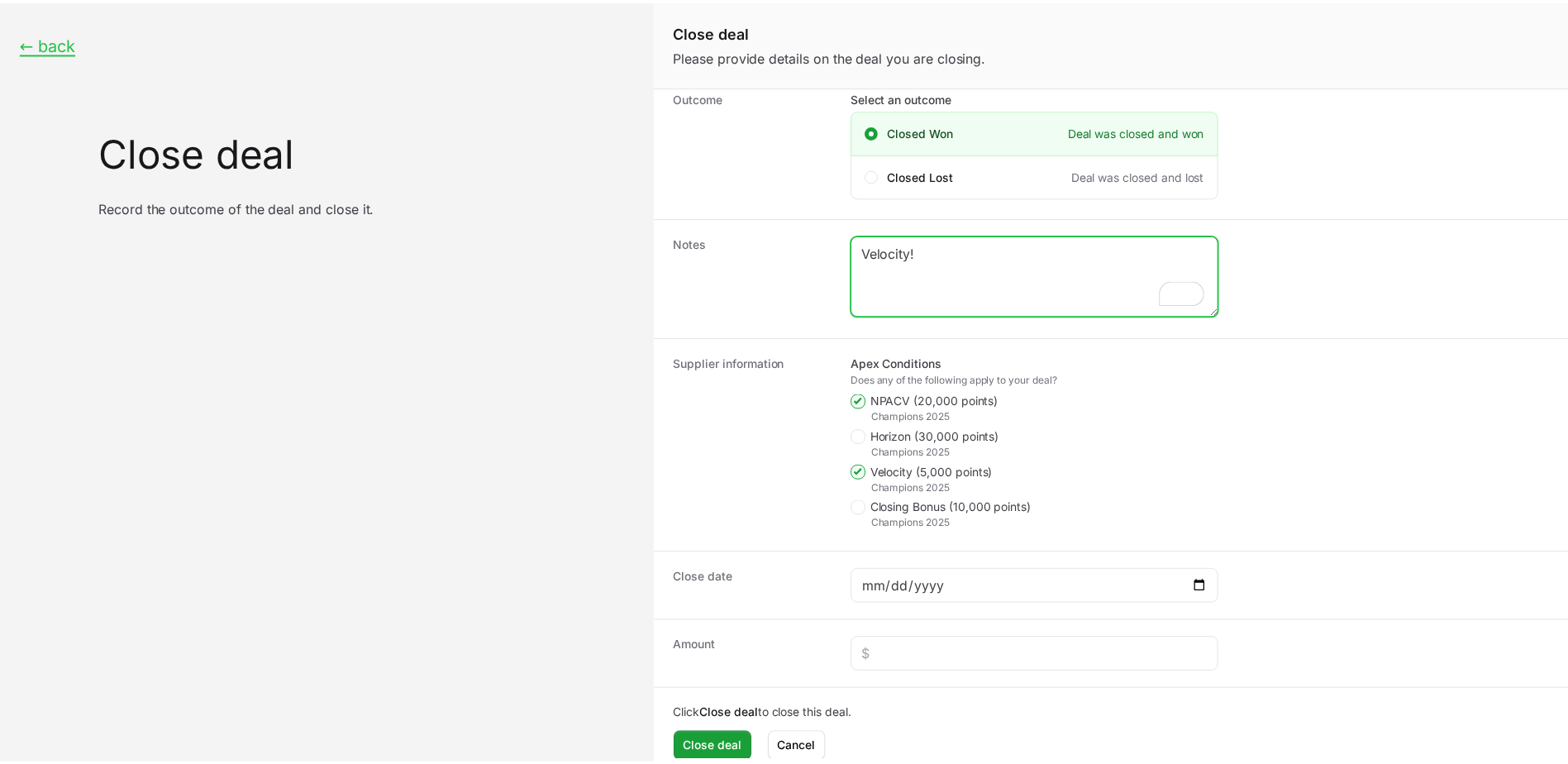
scroll to position [184, 0]
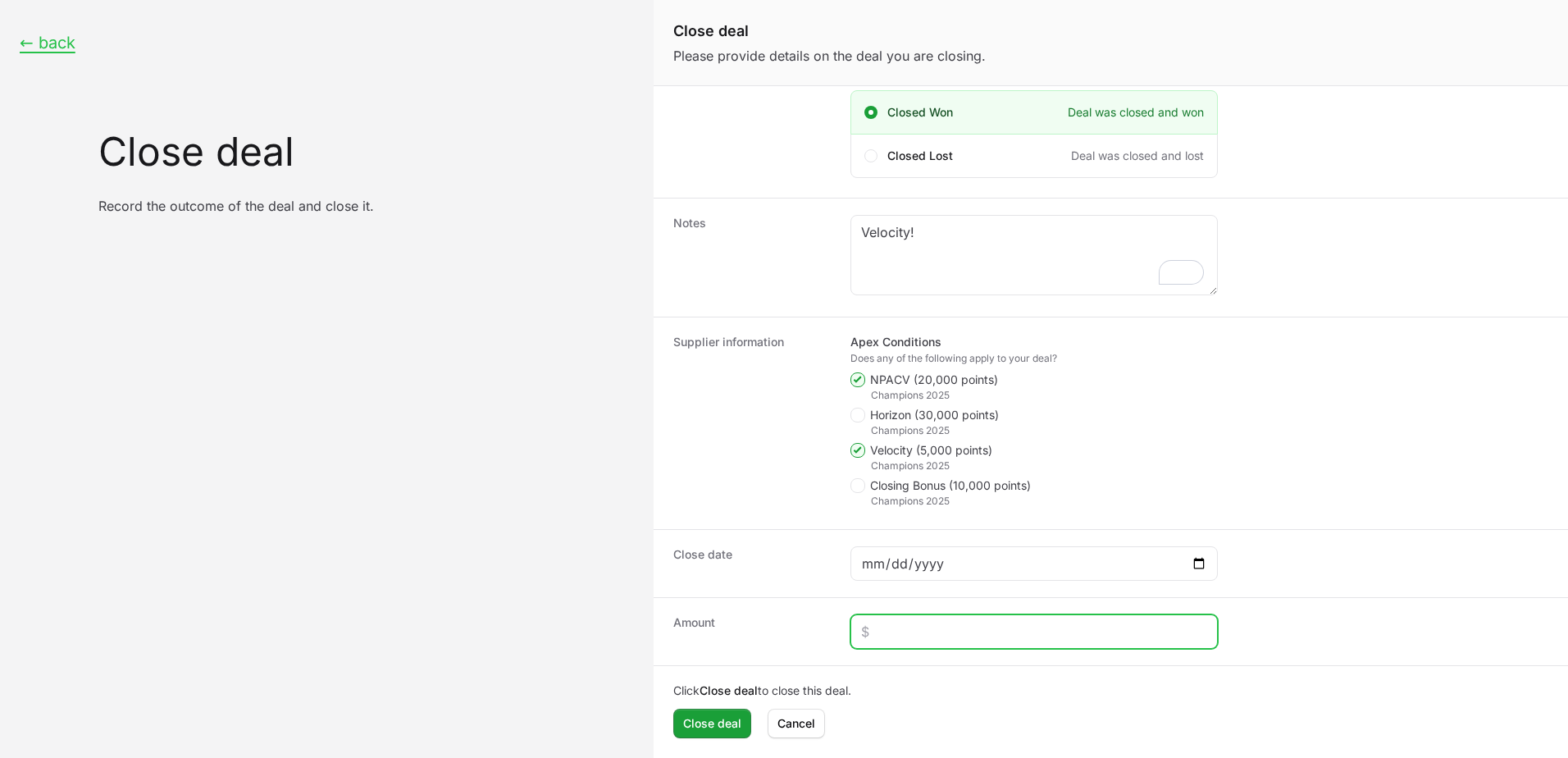
click at [766, 635] on input "Close deal form" at bounding box center [1034, 631] width 346 height 20
click at [766, 626] on input "Close deal form" at bounding box center [1034, 631] width 346 height 20
type input "$5,192"
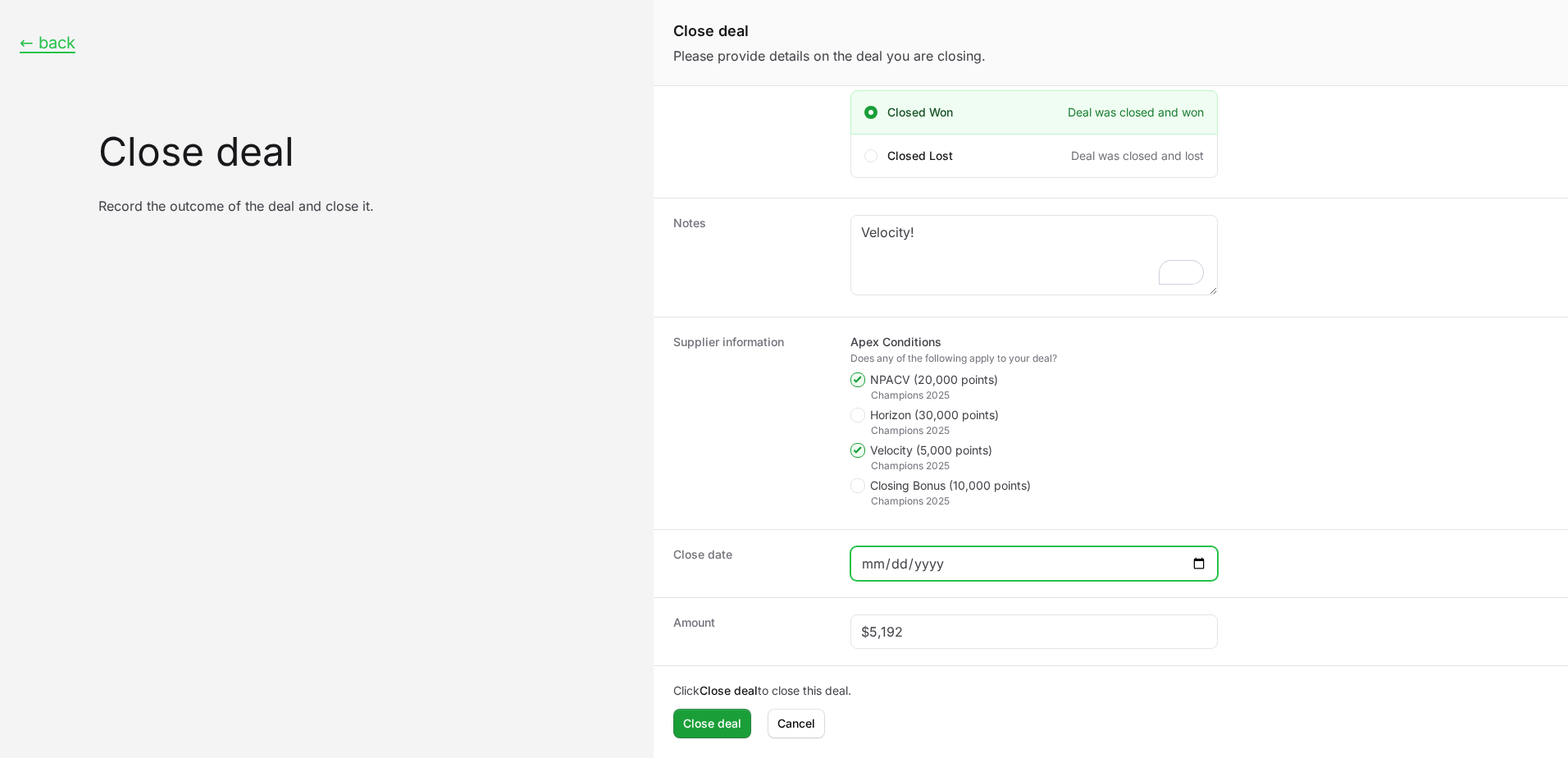
click at [766, 565] on input "Close deal form" at bounding box center [1034, 563] width 346 height 20
click at [766, 559] on input "Close deal form" at bounding box center [1034, 563] width 346 height 20
type input "2025-09-22"
click at [707, 722] on span "Close deal" at bounding box center [712, 723] width 58 height 20
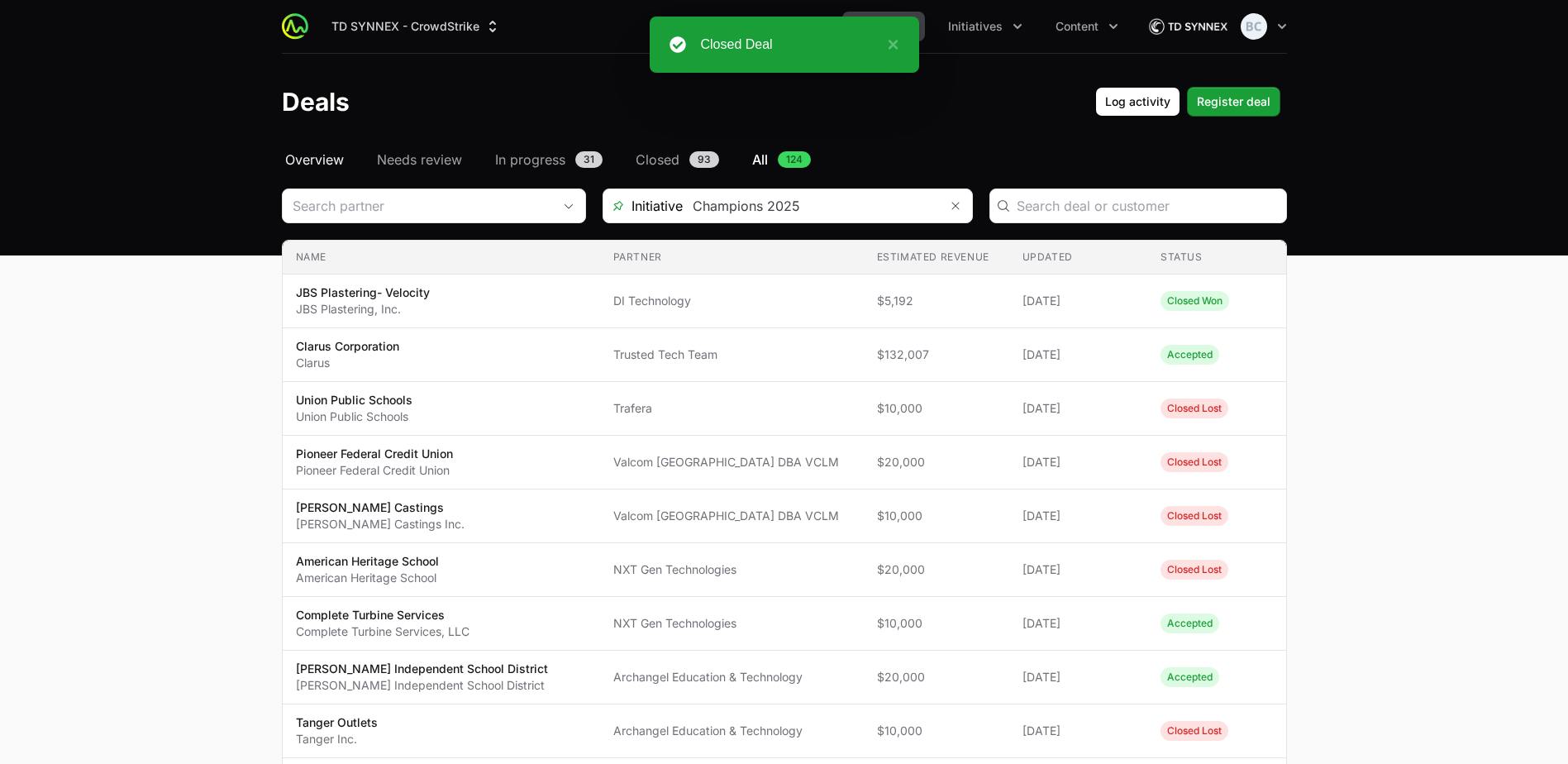
click at [331, 160] on span "Overview" at bounding box center [314, 159] width 58 height 20
